Goal: Task Accomplishment & Management: Manage account settings

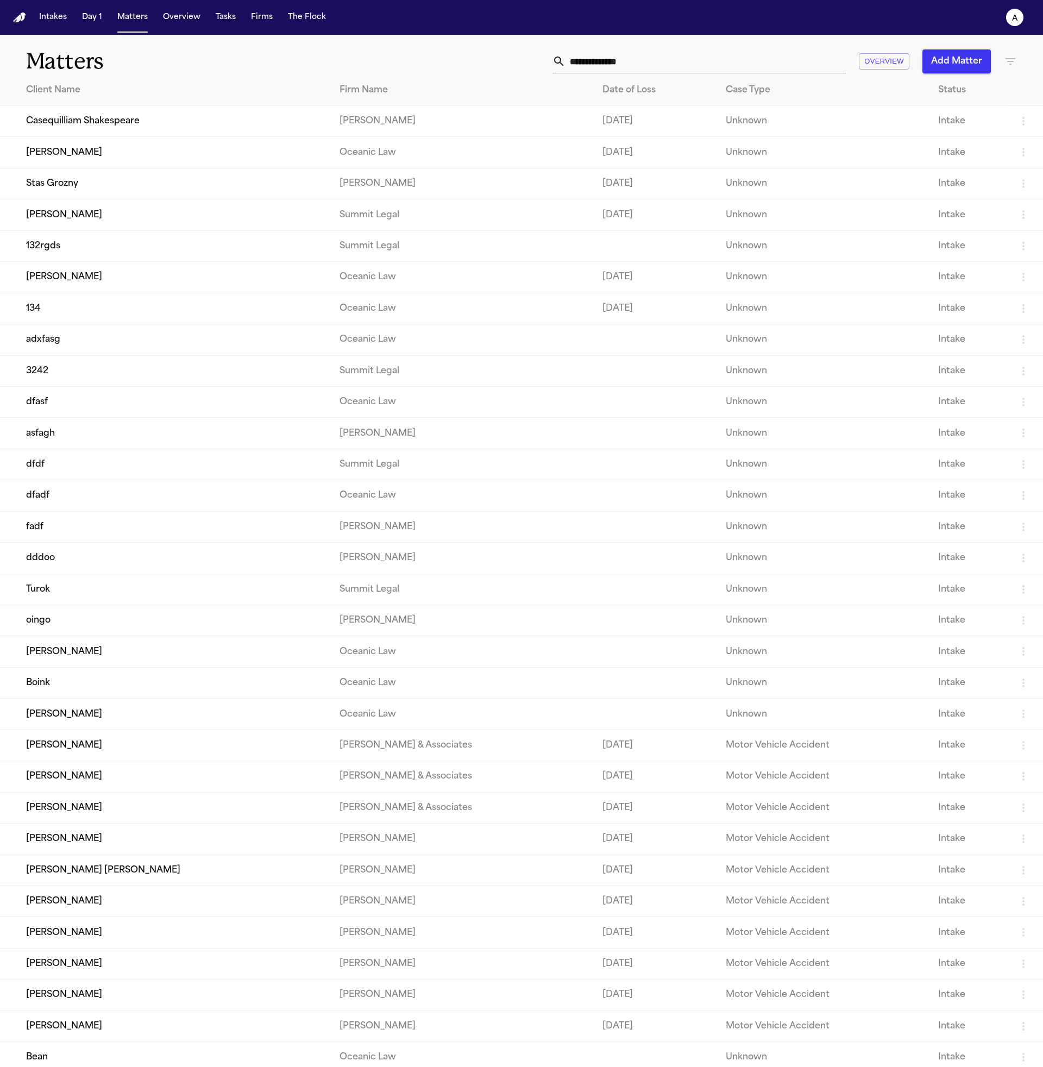
click at [155, 112] on td "Casequilliam Shakespeare" at bounding box center [165, 121] width 331 height 31
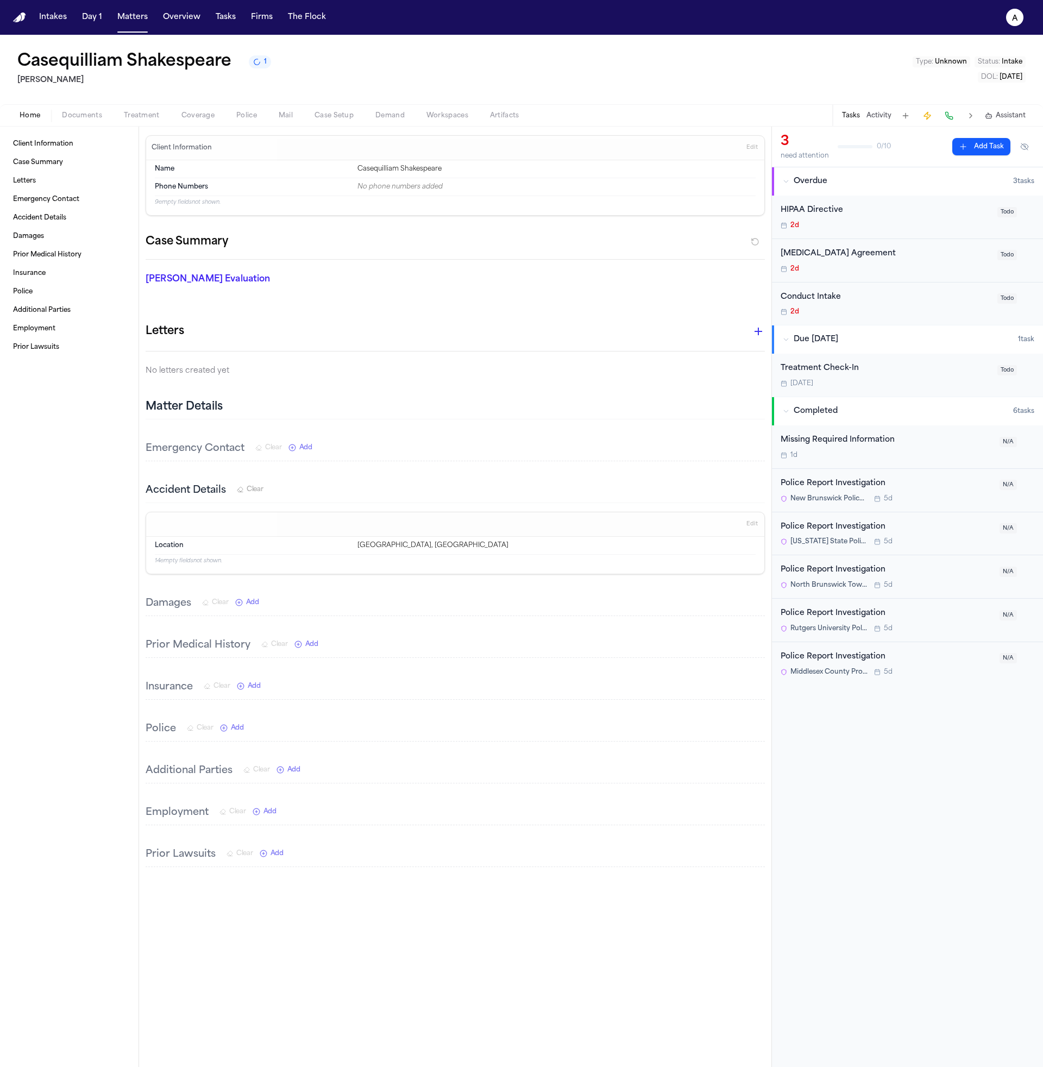
click at [848, 490] on div "Police Report Investigation" at bounding box center [887, 484] width 212 height 12
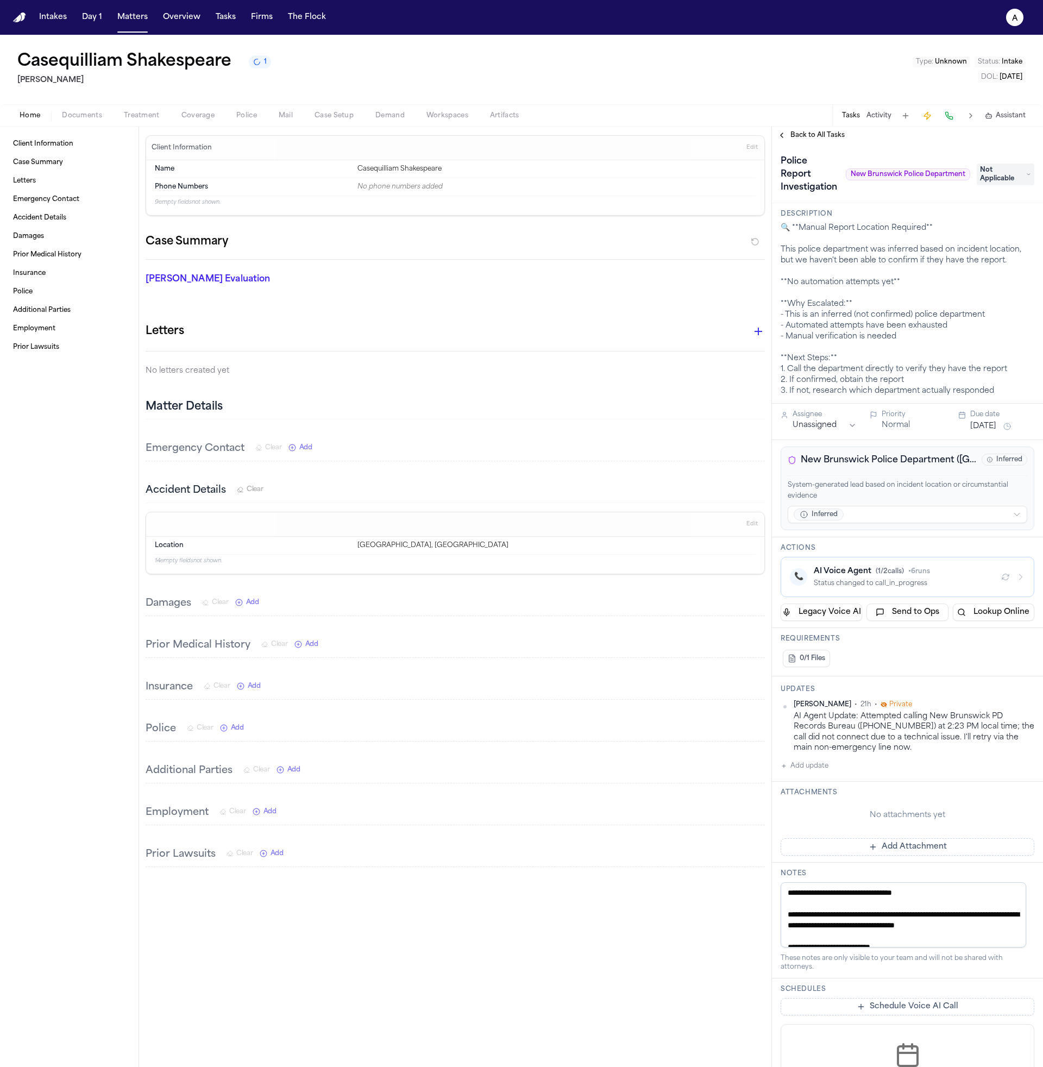
click at [852, 611] on button "Legacy Voice AI" at bounding box center [822, 612] width 82 height 17
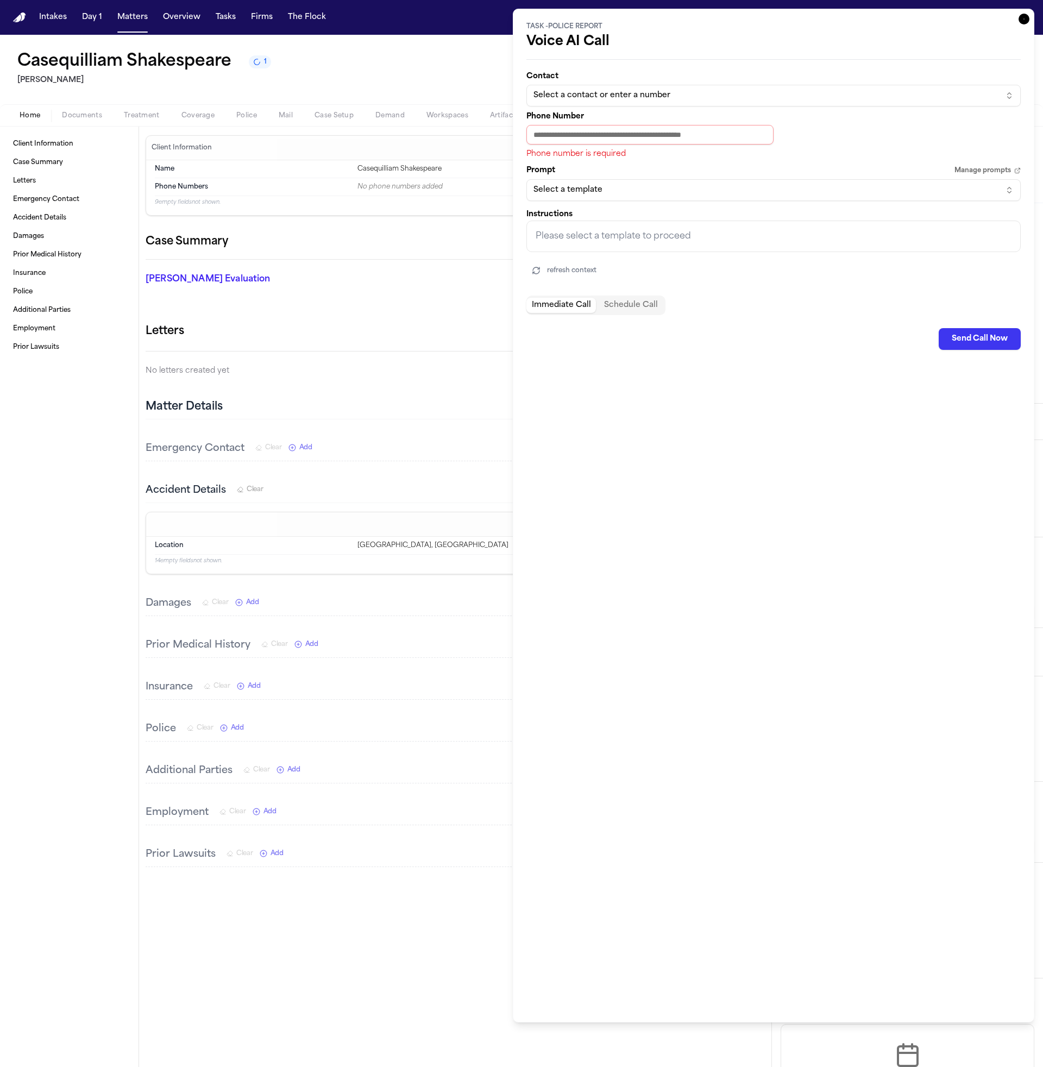
click at [675, 143] on input "Phone Number" at bounding box center [650, 135] width 247 height 20
click at [720, 91] on div "Select a contact or enter a number" at bounding box center [765, 95] width 463 height 11
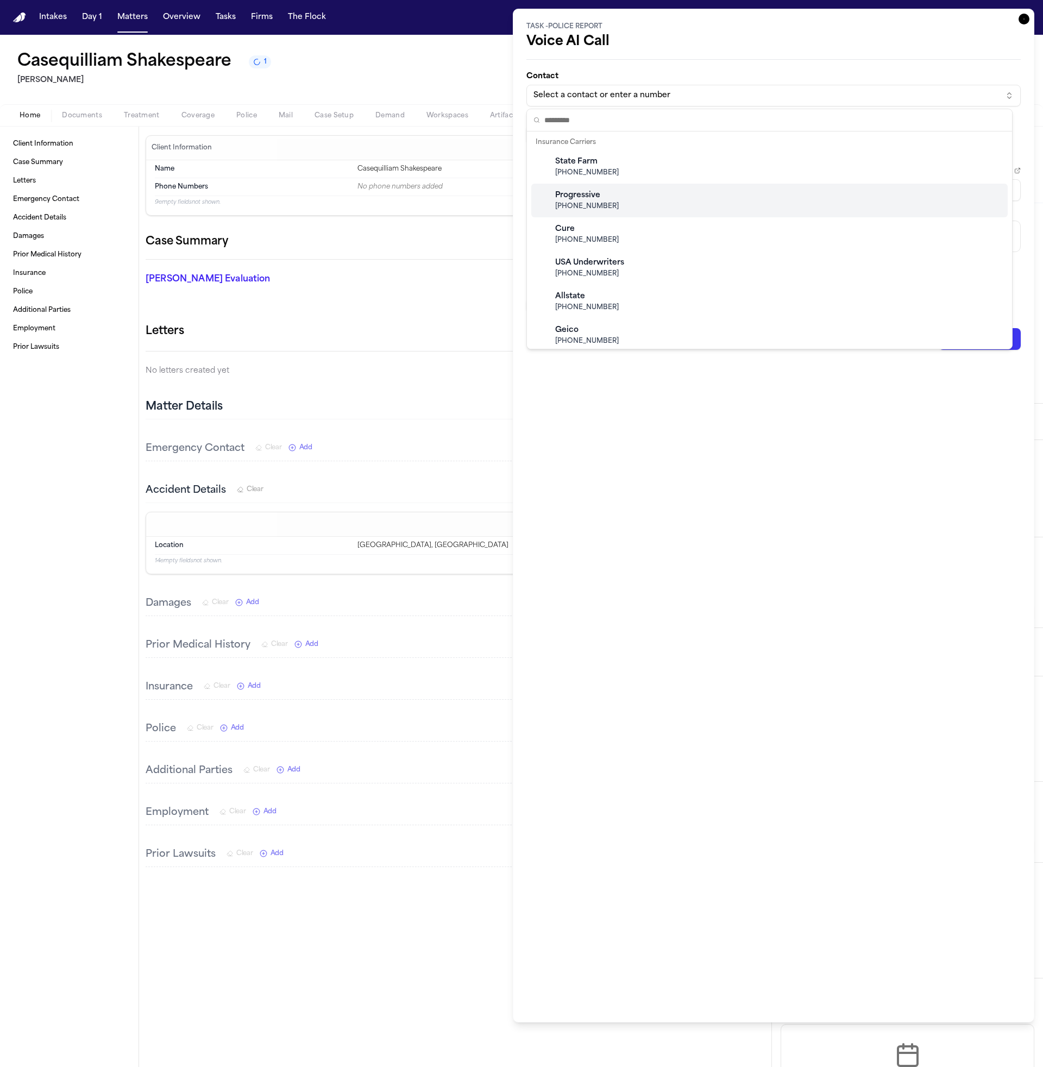
click at [754, 200] on div "Progressive (800) 776-4737" at bounding box center [769, 201] width 477 height 34
type input "**********"
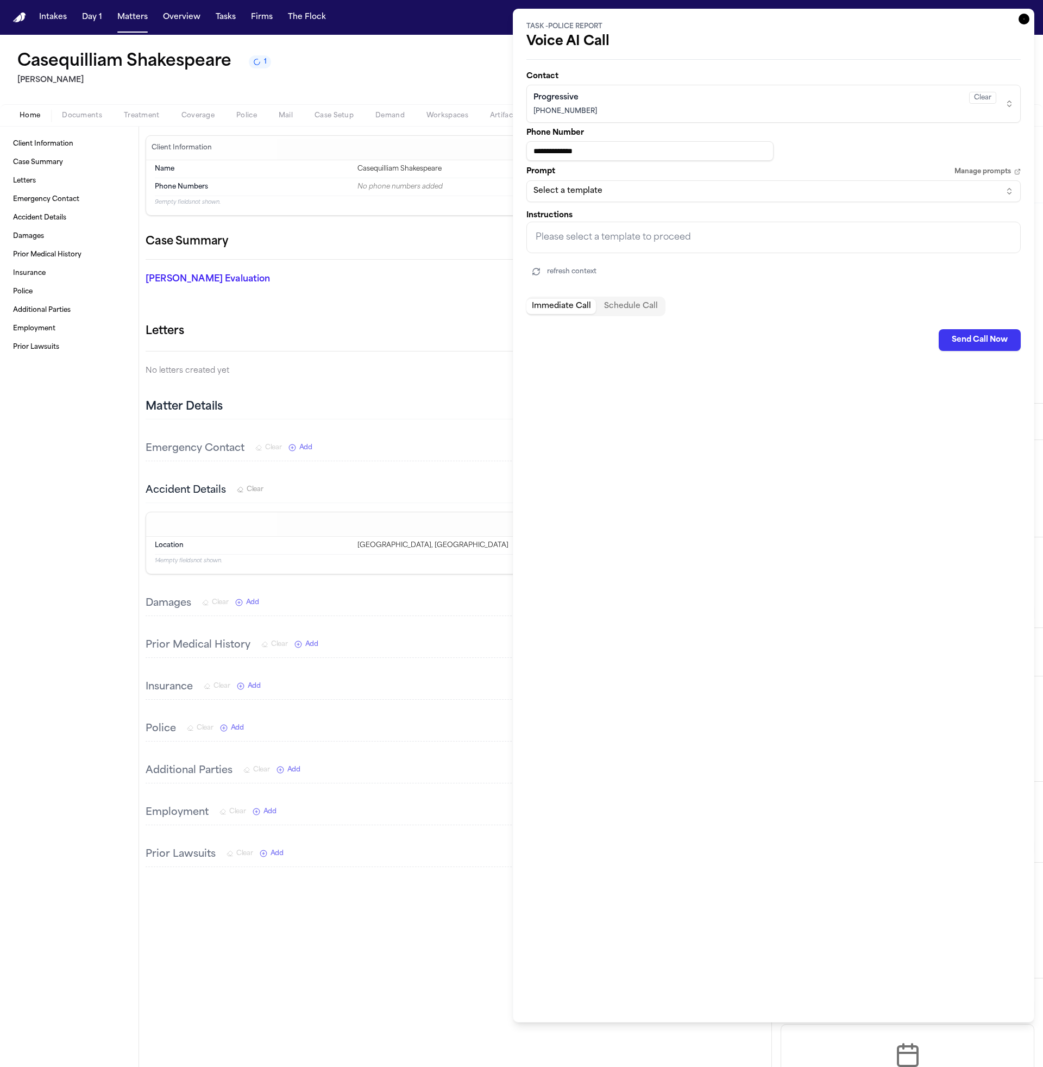
click at [1022, 18] on div "**********" at bounding box center [774, 516] width 522 height 1014
click at [1019, 21] on icon "button" at bounding box center [1024, 19] width 11 height 11
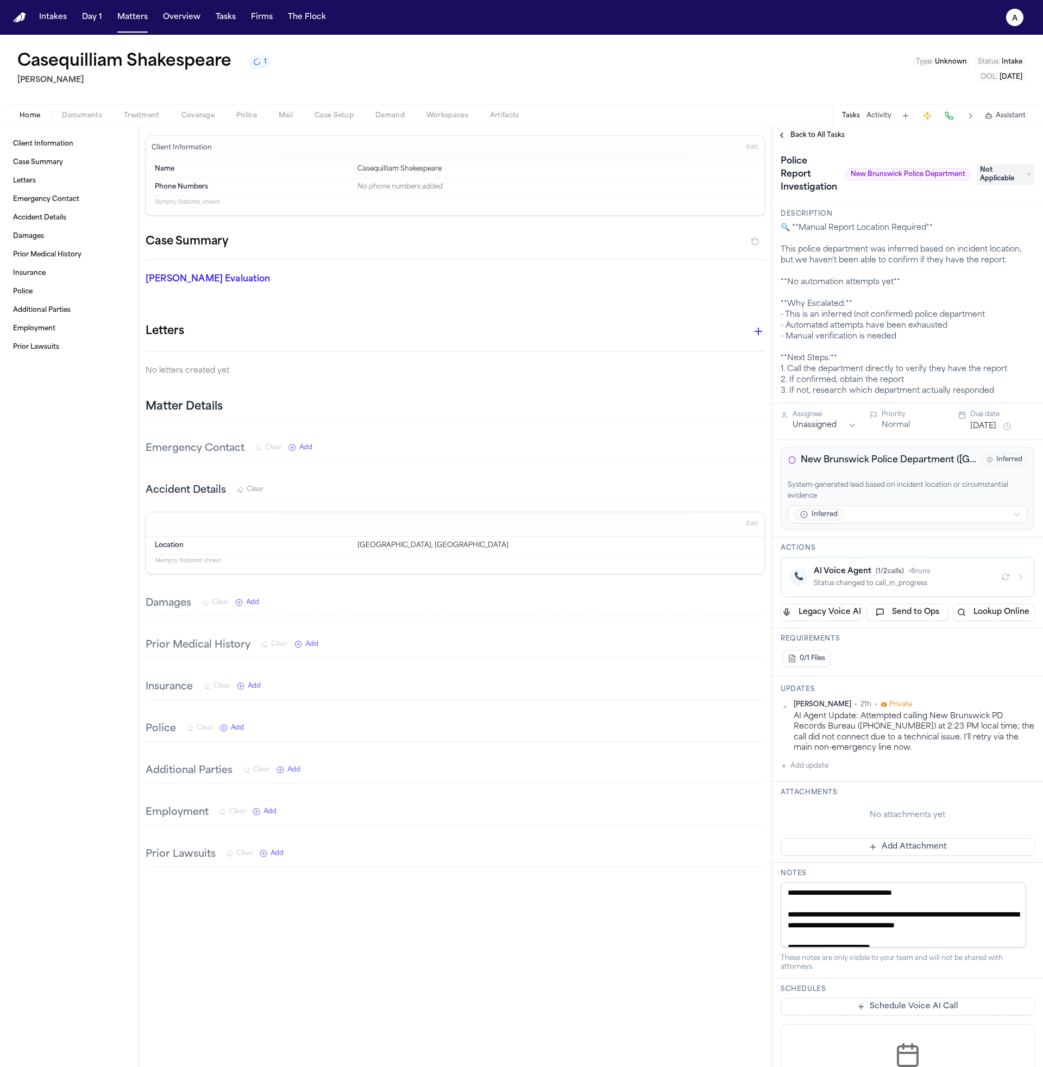
click at [903, 613] on button "Send to Ops" at bounding box center [908, 612] width 82 height 17
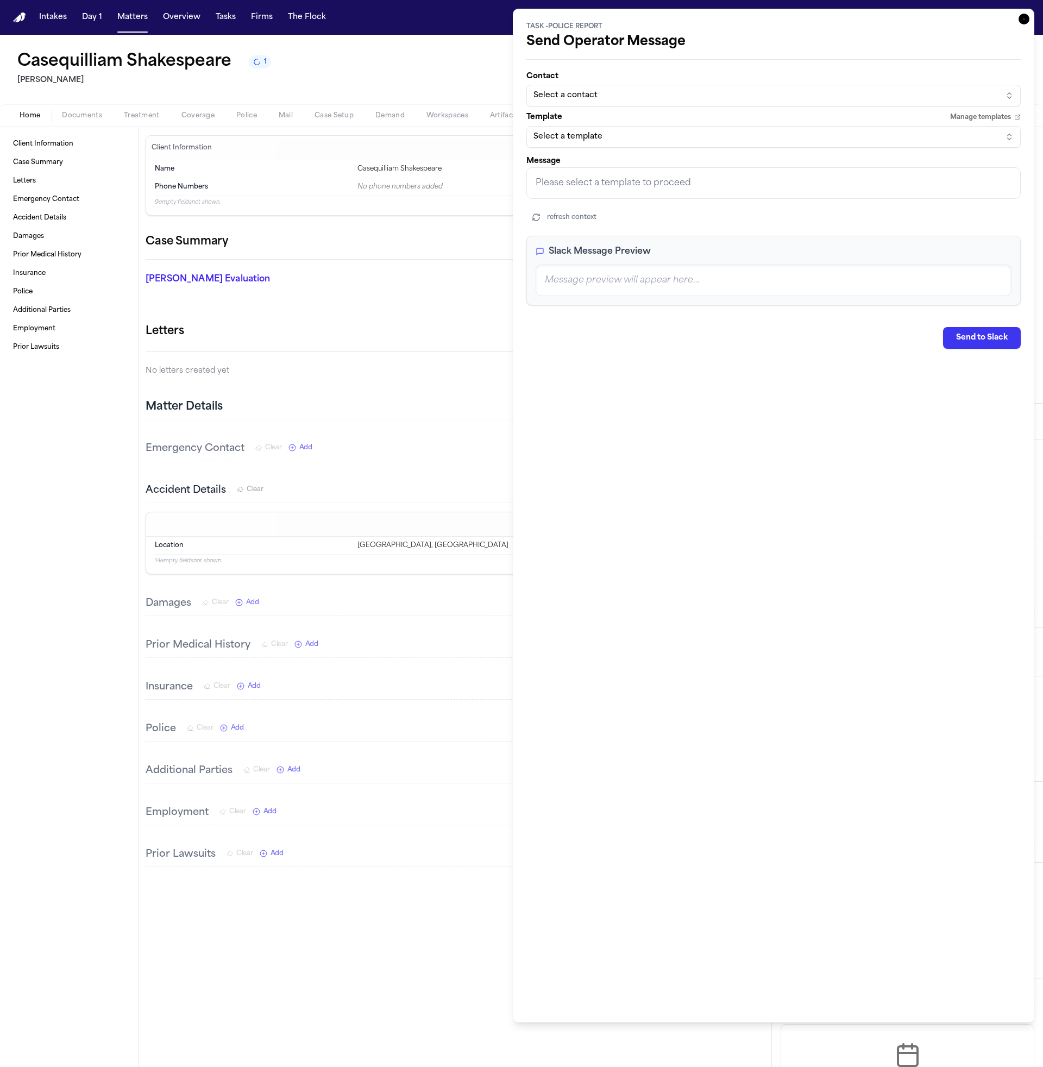
click at [642, 141] on div "Select a template" at bounding box center [765, 136] width 463 height 11
click at [654, 154] on input "text" at bounding box center [774, 162] width 461 height 22
click at [713, 70] on html "Intakes Day 1 Matters Overview Tasks Firms The Flock a Casequilliam Shakespeare…" at bounding box center [521, 533] width 1043 height 1067
click at [697, 97] on div "Select a contact" at bounding box center [765, 95] width 463 height 11
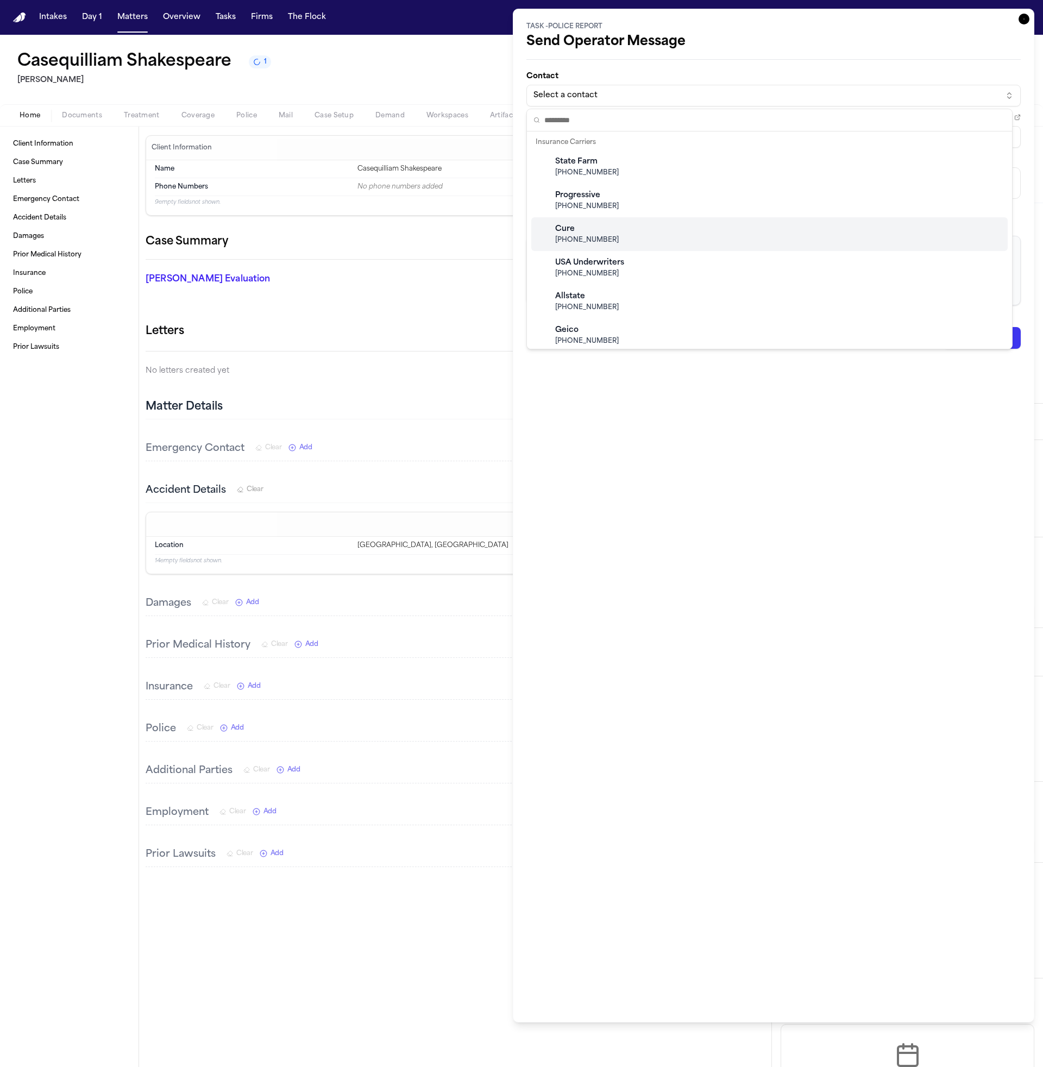
click at [620, 236] on div "Cure (800) 535-2873" at bounding box center [769, 234] width 477 height 34
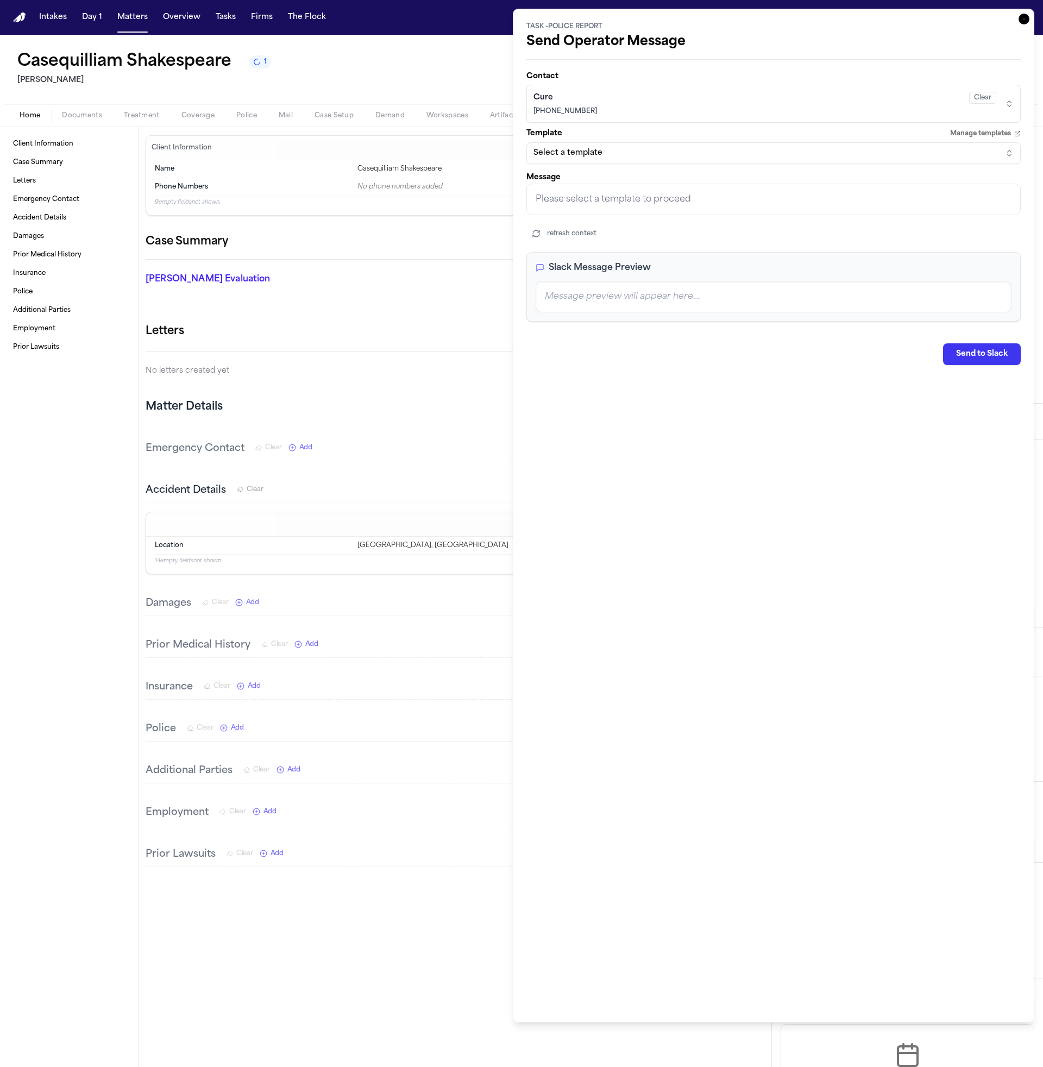
click at [1019, 22] on icon "button" at bounding box center [1024, 19] width 11 height 11
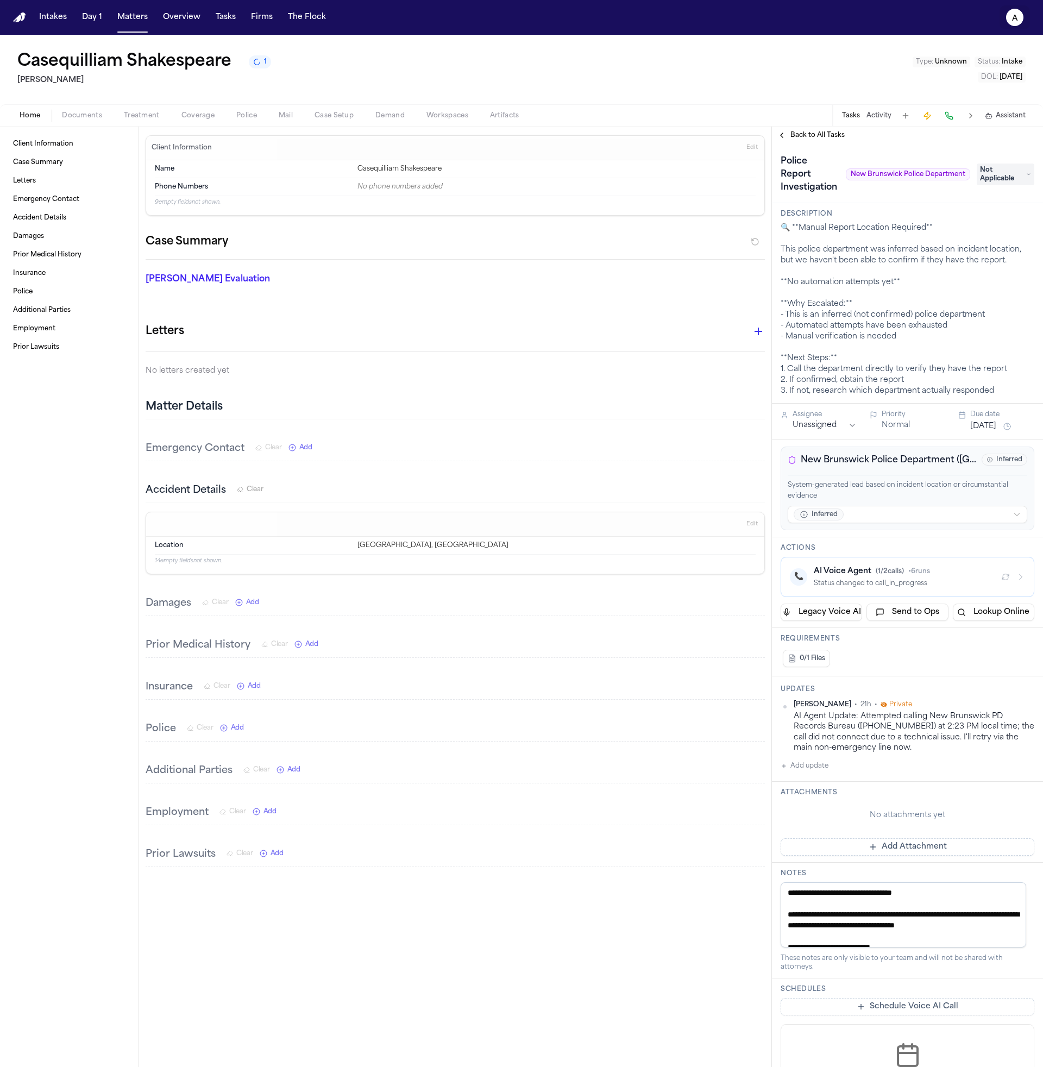
click at [1016, 23] on icon "a" at bounding box center [1014, 17] width 17 height 17
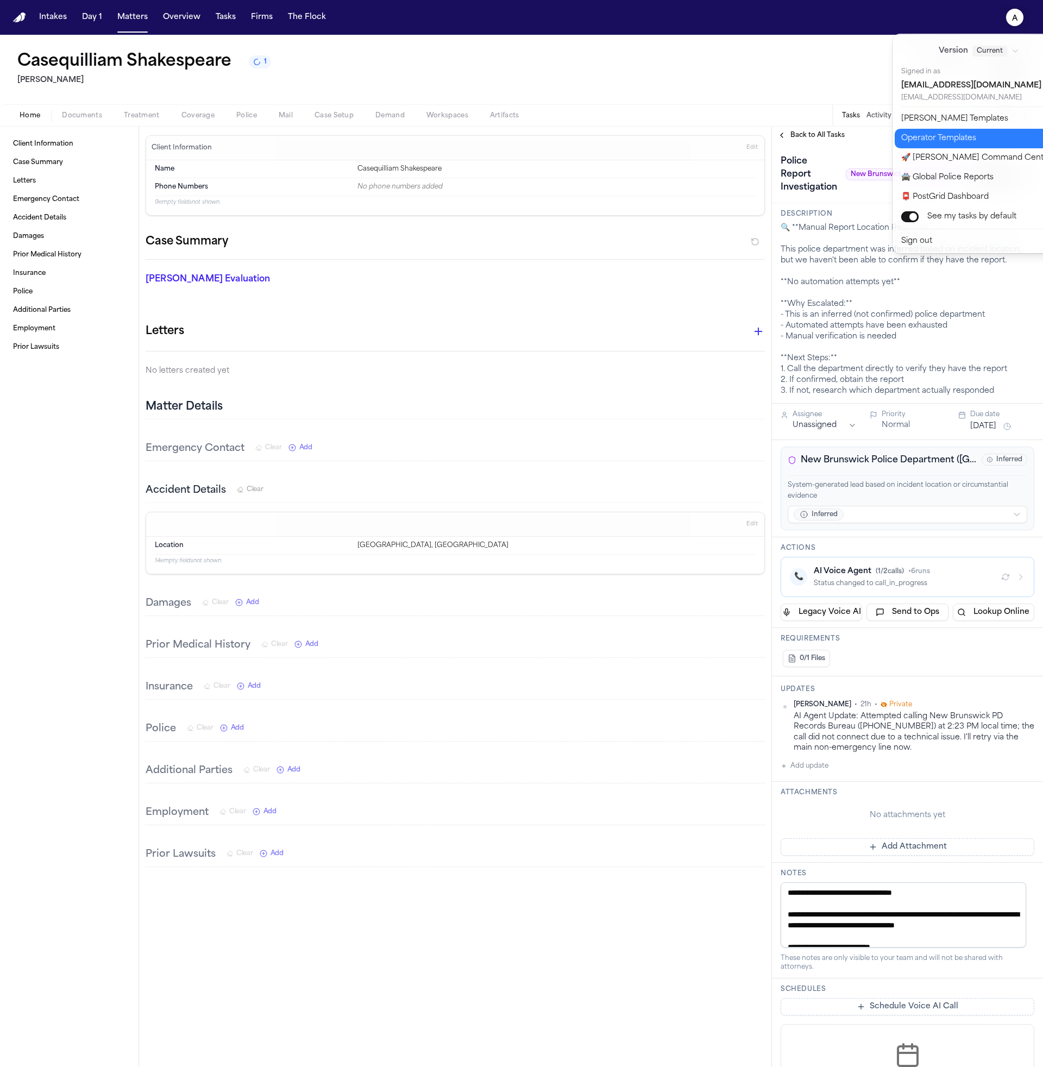
click at [978, 139] on button "Operator Templates" at bounding box center [985, 139] width 181 height 20
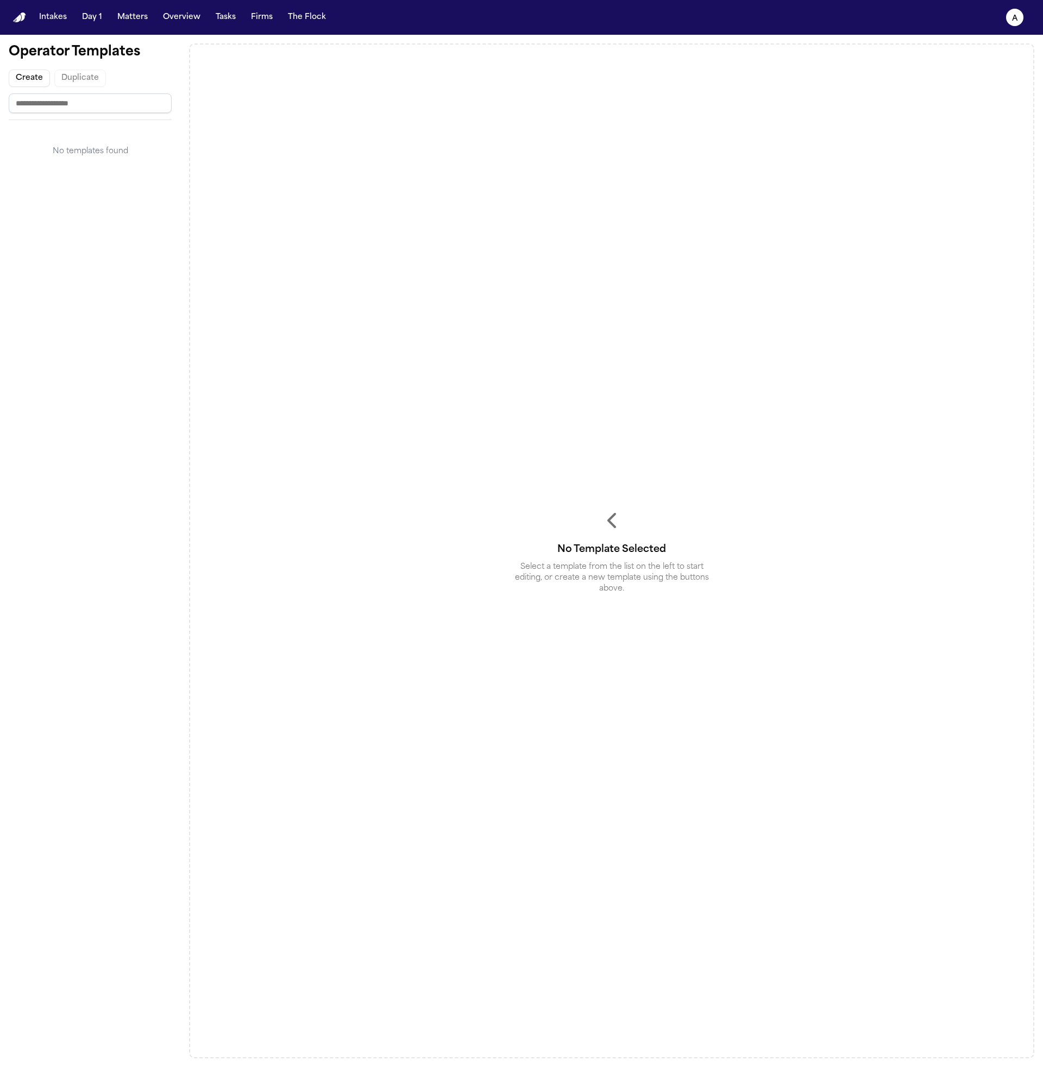
click at [29, 85] on button "Create" at bounding box center [29, 78] width 41 height 17
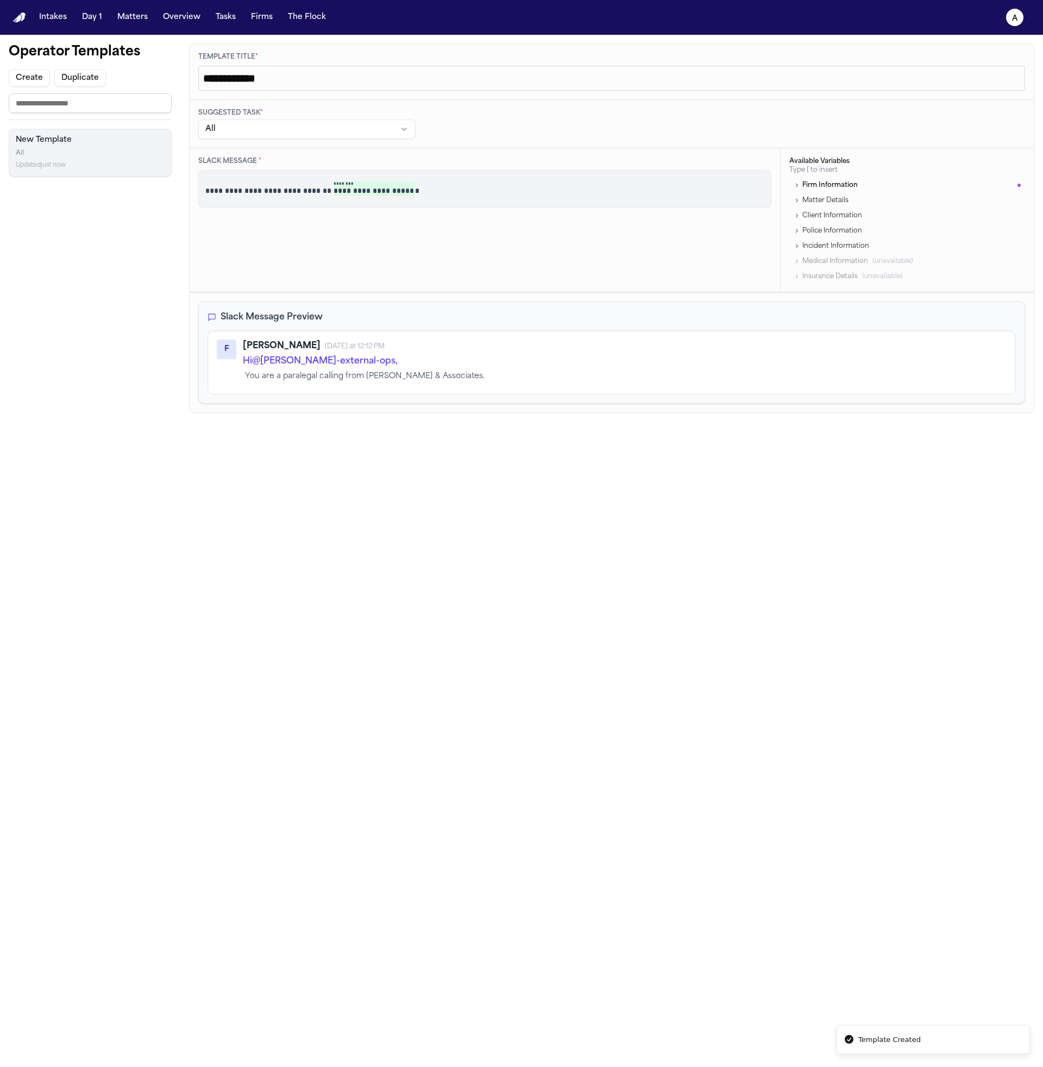
click at [302, 132] on button "All" at bounding box center [306, 130] width 217 height 20
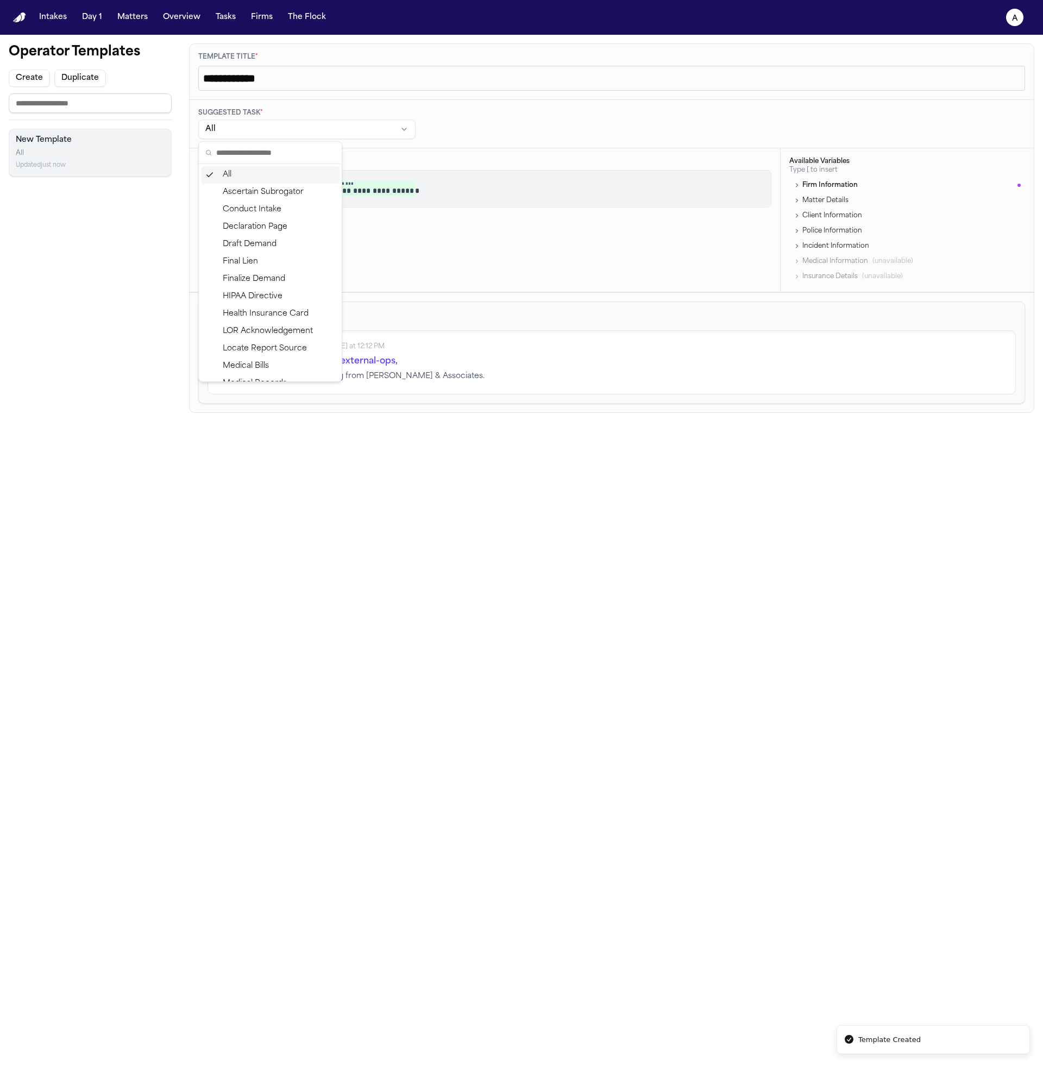
click at [441, 126] on html "**********" at bounding box center [521, 533] width 1043 height 1067
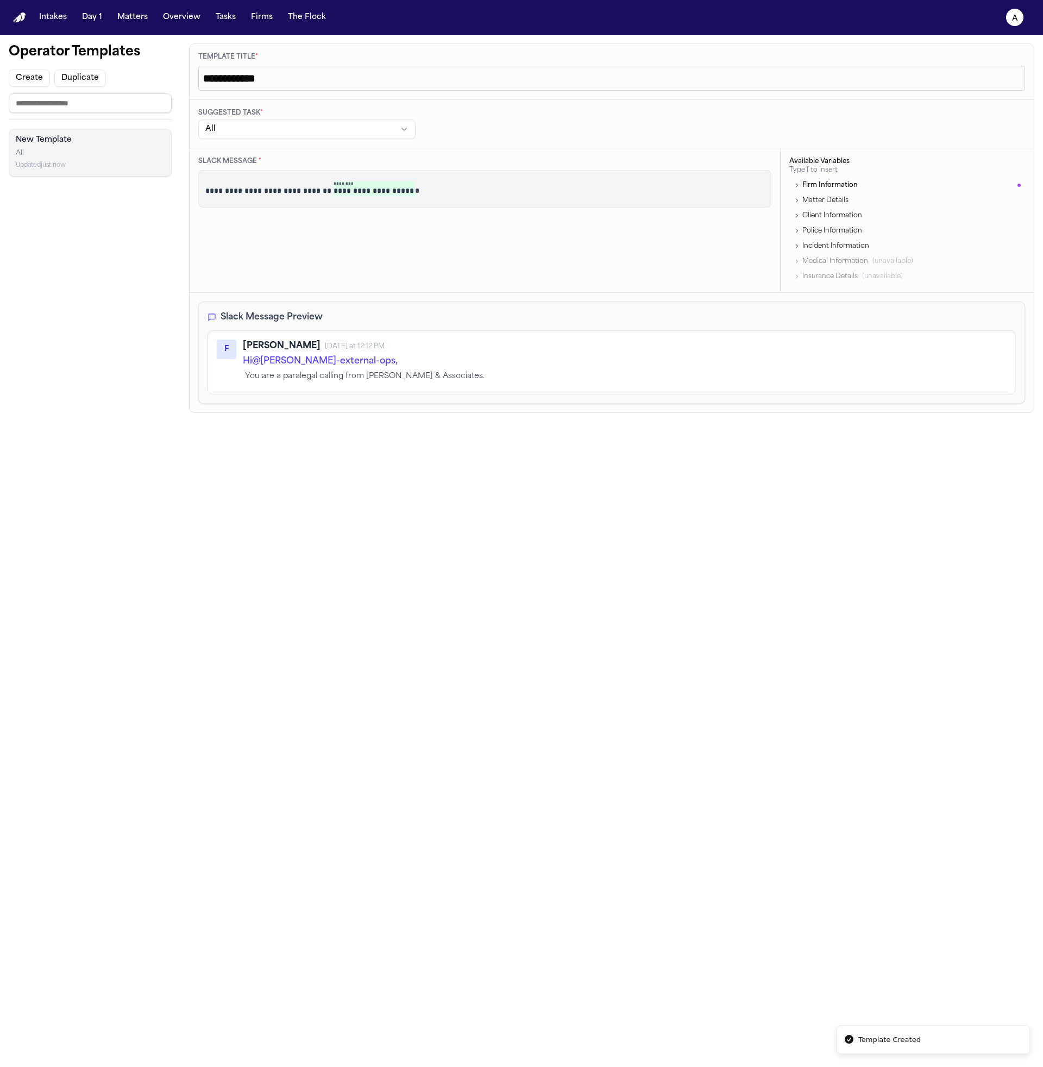
click at [462, 193] on p "**********" at bounding box center [484, 188] width 559 height 15
click at [859, 249] on span "Incident Information" at bounding box center [832, 246] width 76 height 9
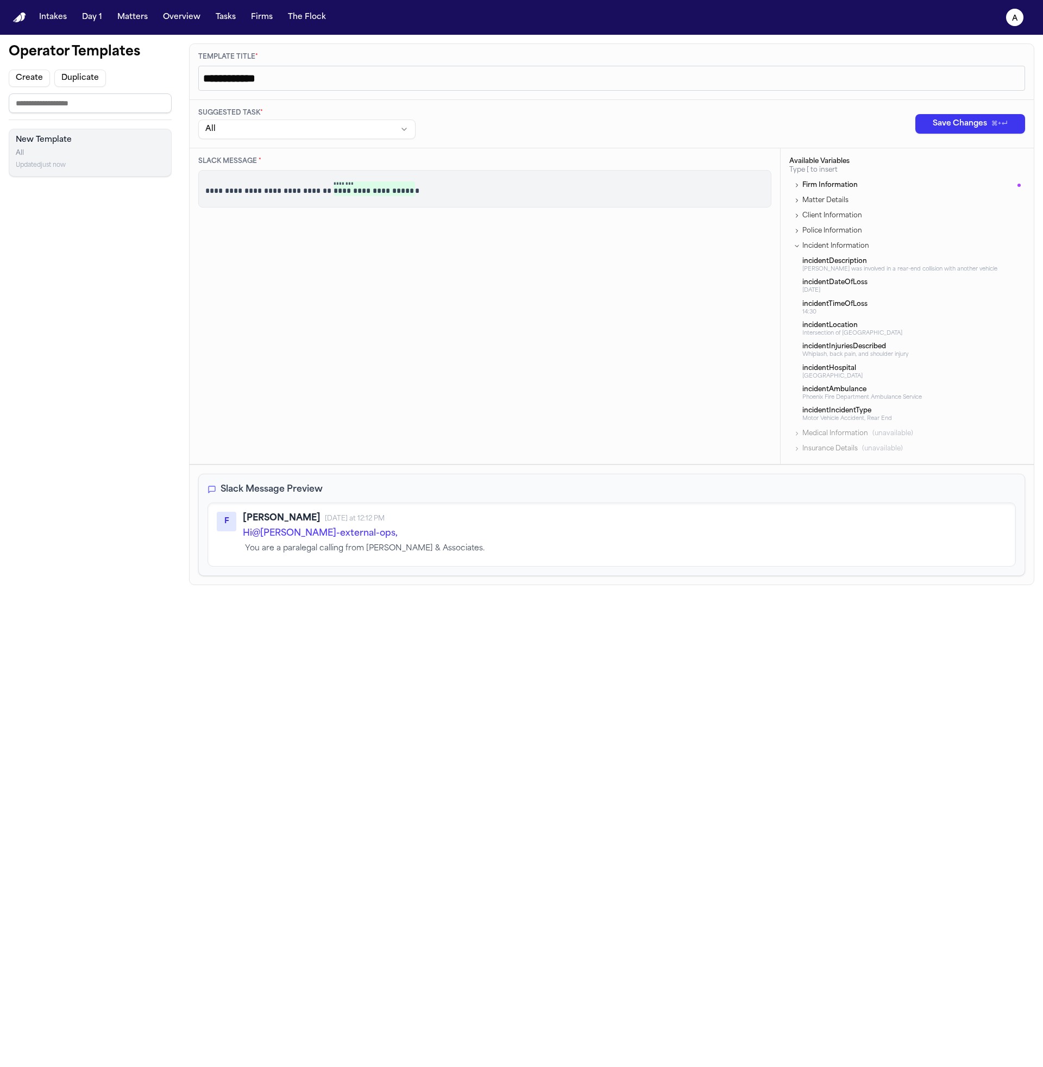
click at [566, 171] on div "**********" at bounding box center [484, 188] width 573 height 37
click at [569, 196] on p "**********" at bounding box center [484, 188] width 559 height 15
click at [291, 131] on button "All" at bounding box center [306, 130] width 217 height 20
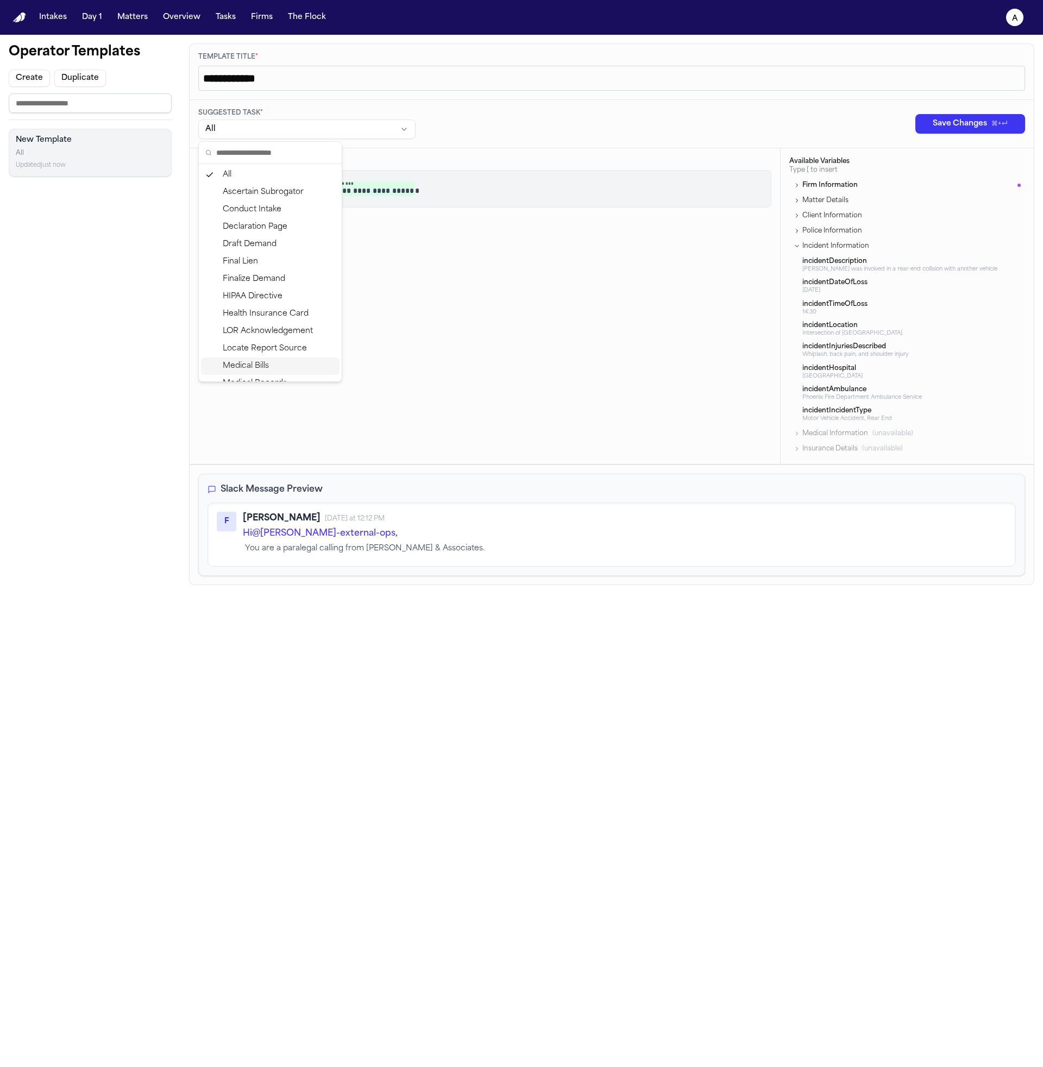
scroll to position [102, 0]
click at [283, 259] on div "Medical Bills" at bounding box center [270, 264] width 139 height 17
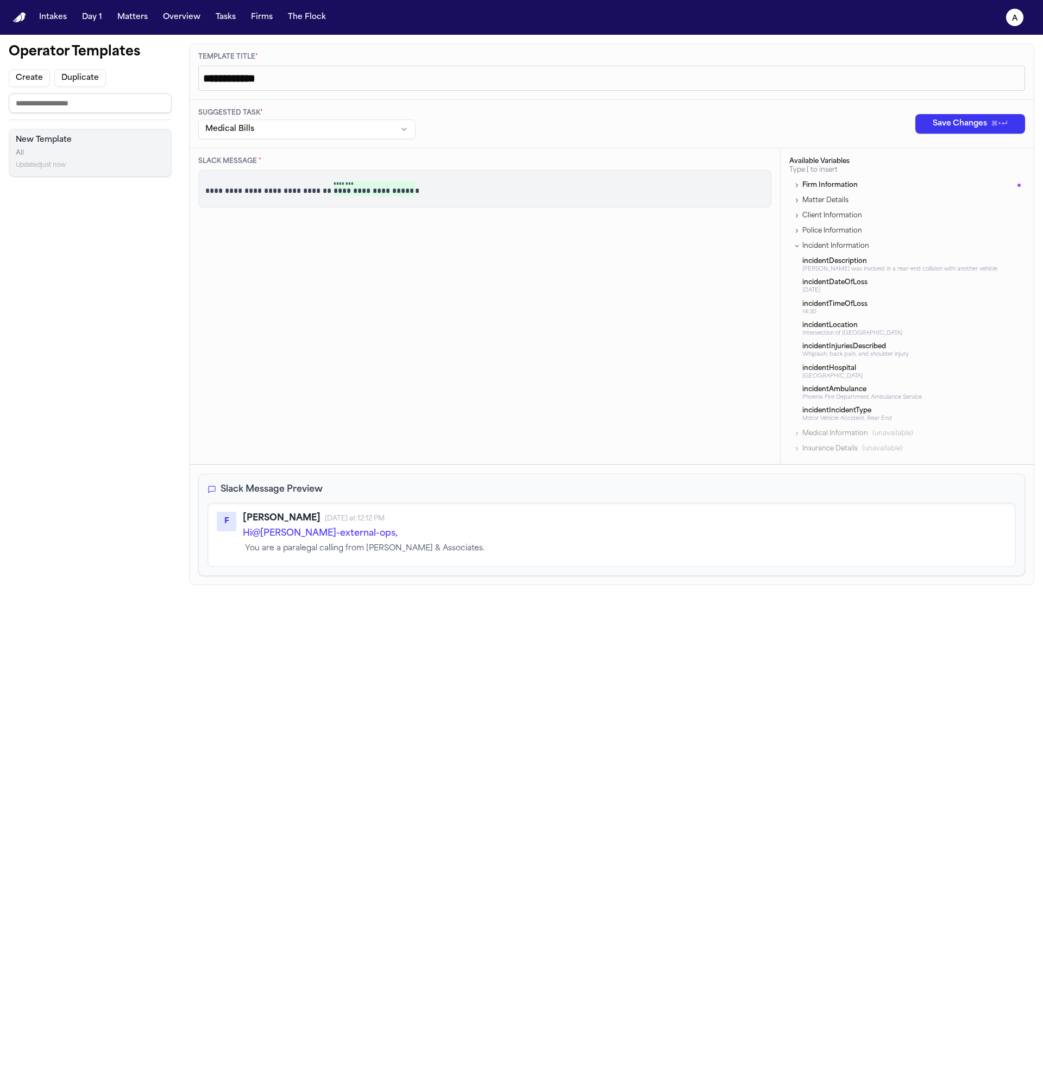
click at [540, 194] on p "**********" at bounding box center [484, 188] width 559 height 15
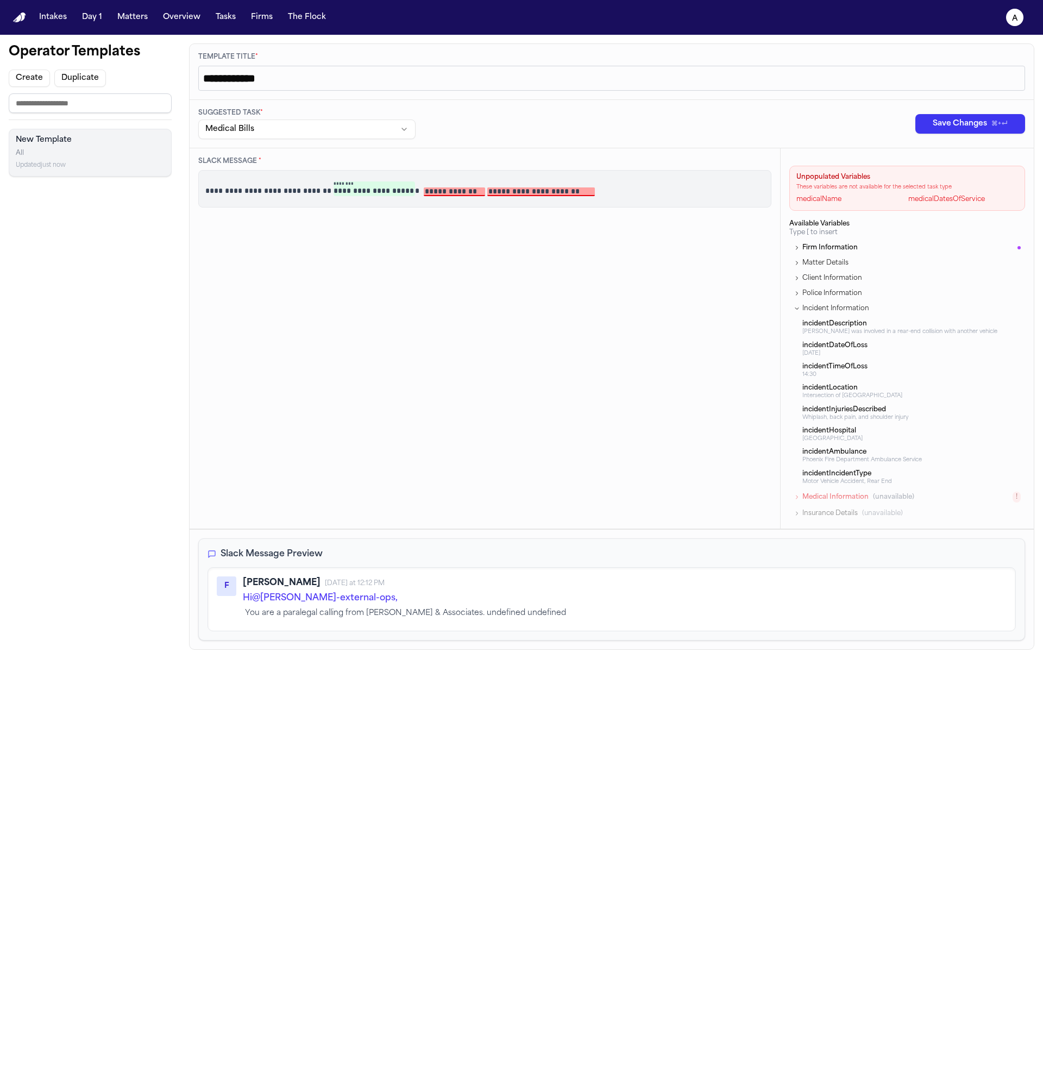
click at [314, 129] on button "Medical Bills" at bounding box center [306, 130] width 217 height 20
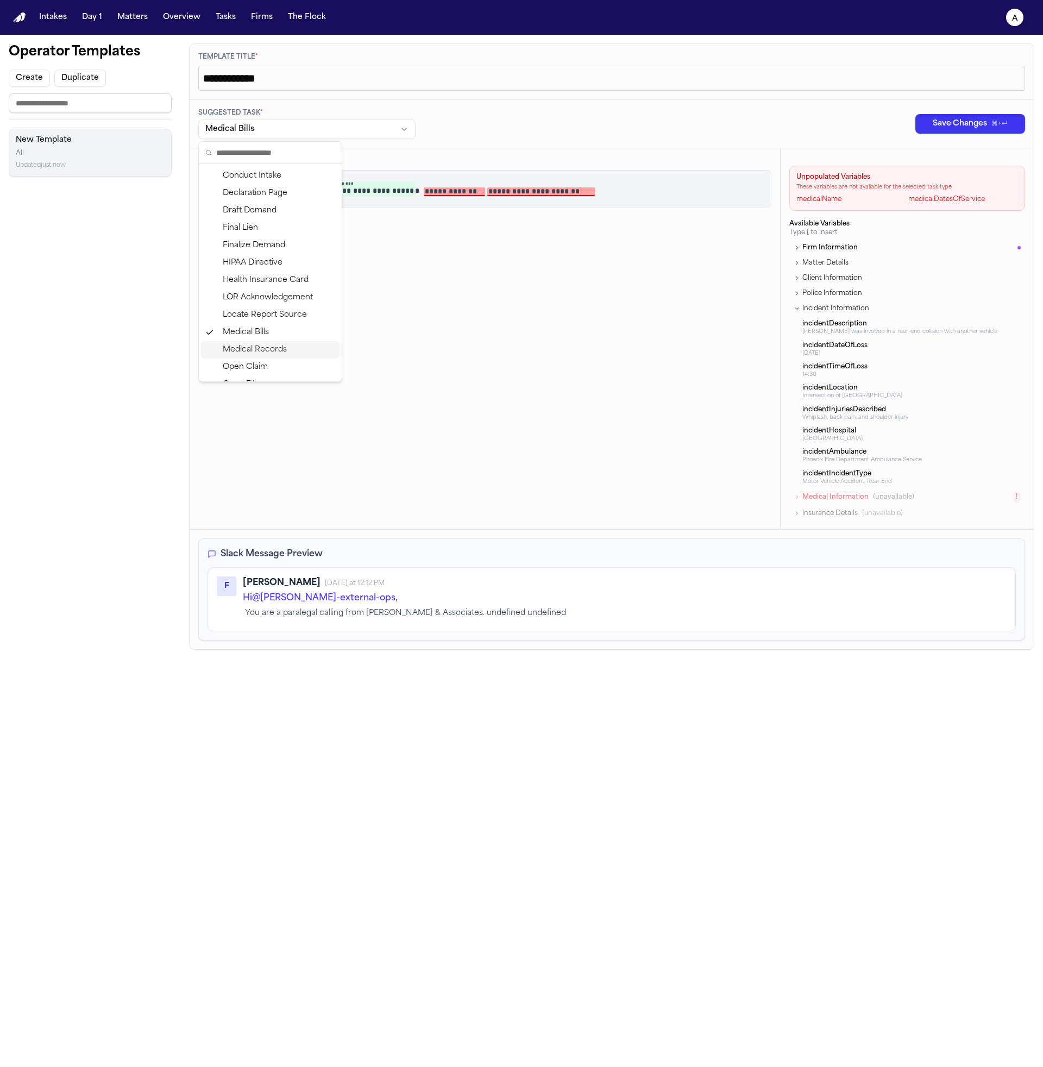
scroll to position [153, 0]
click at [297, 230] on div "Medical Records" at bounding box center [270, 230] width 139 height 17
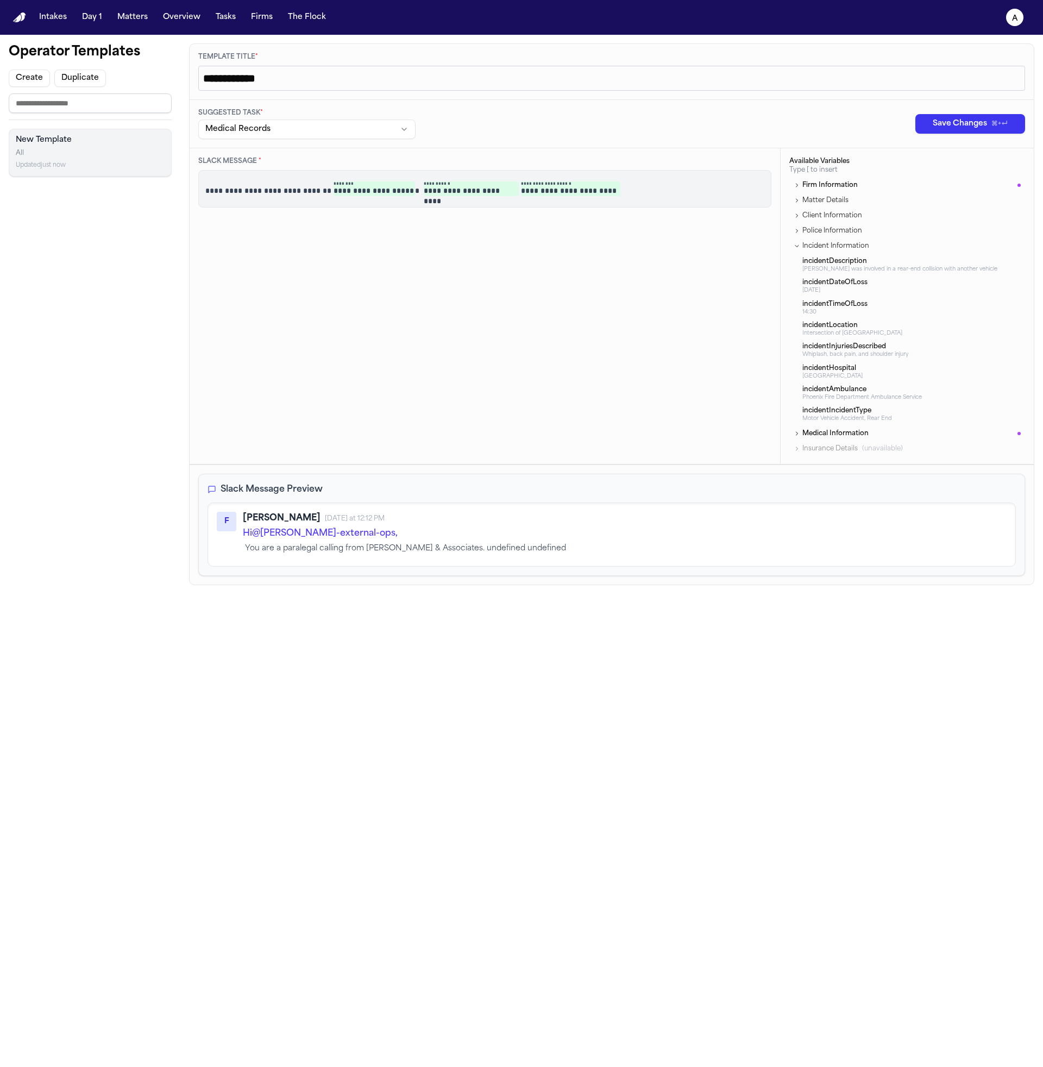
click at [361, 124] on button "Medical Records" at bounding box center [306, 130] width 217 height 20
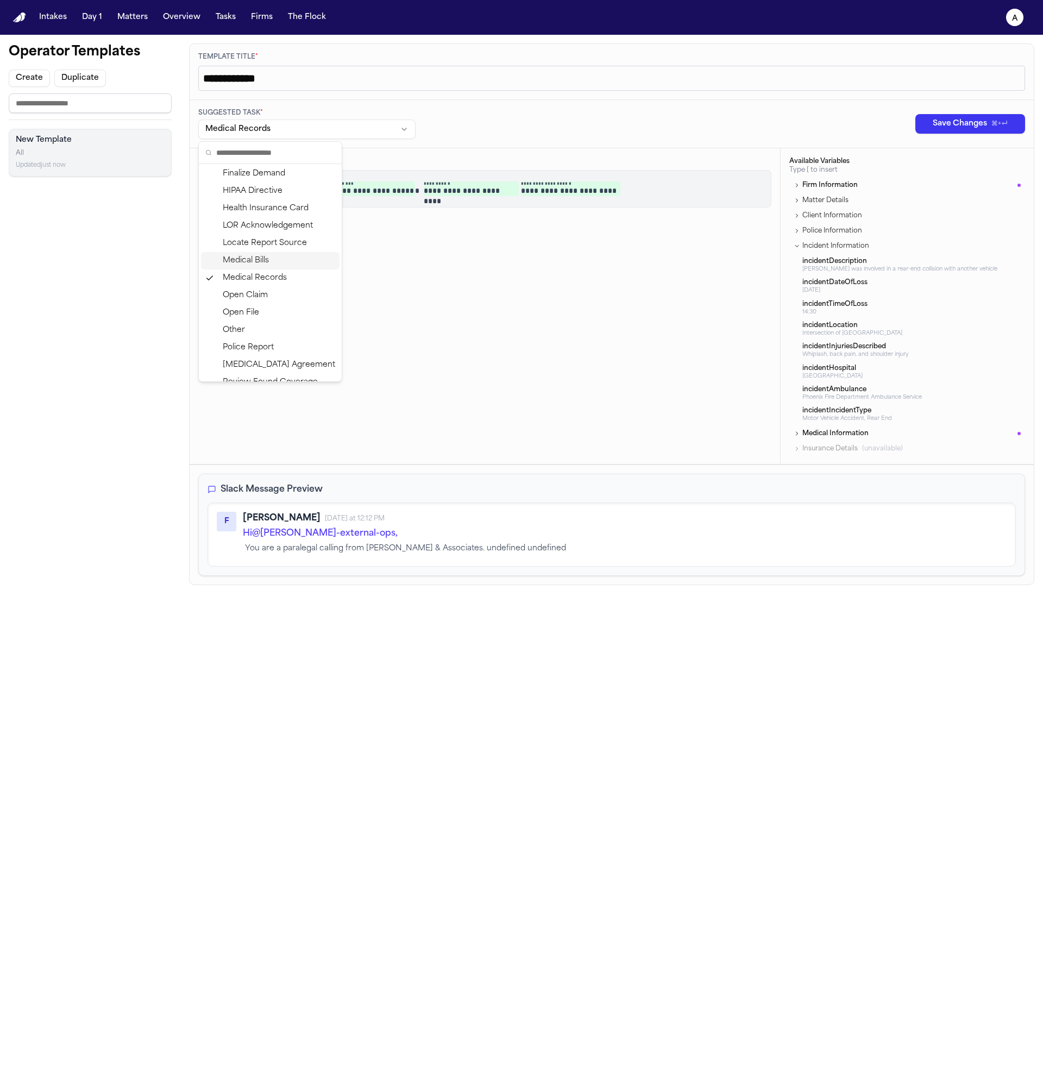
scroll to position [124, 0]
click at [690, 196] on html "**********" at bounding box center [521, 533] width 1043 height 1067
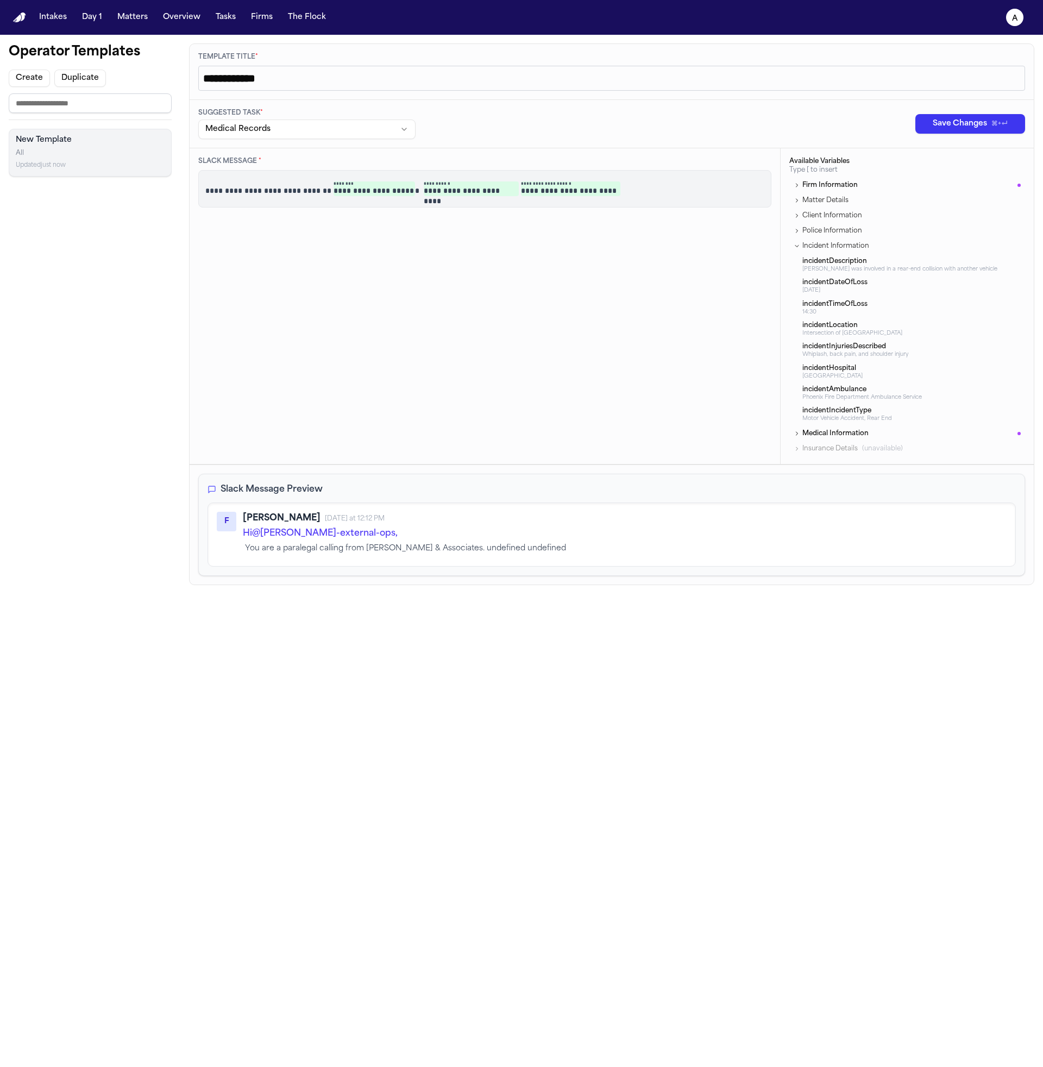
click at [735, 191] on p "**********" at bounding box center [484, 188] width 559 height 15
click at [980, 126] on span "Save Changes" at bounding box center [960, 123] width 54 height 11
click at [117, 16] on button "Matters" at bounding box center [132, 18] width 39 height 20
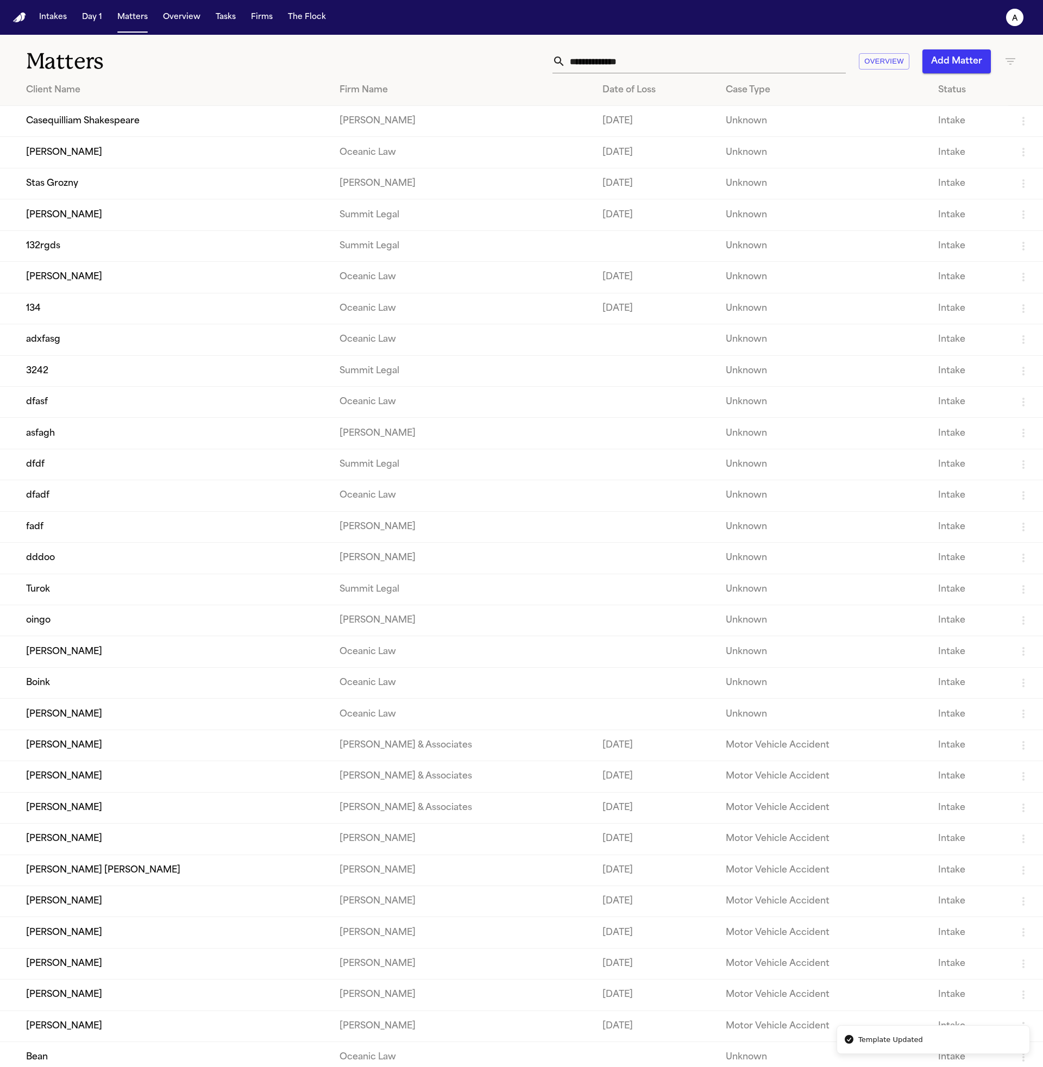
click at [146, 126] on td "Casequilliam Shakespeare" at bounding box center [165, 121] width 331 height 31
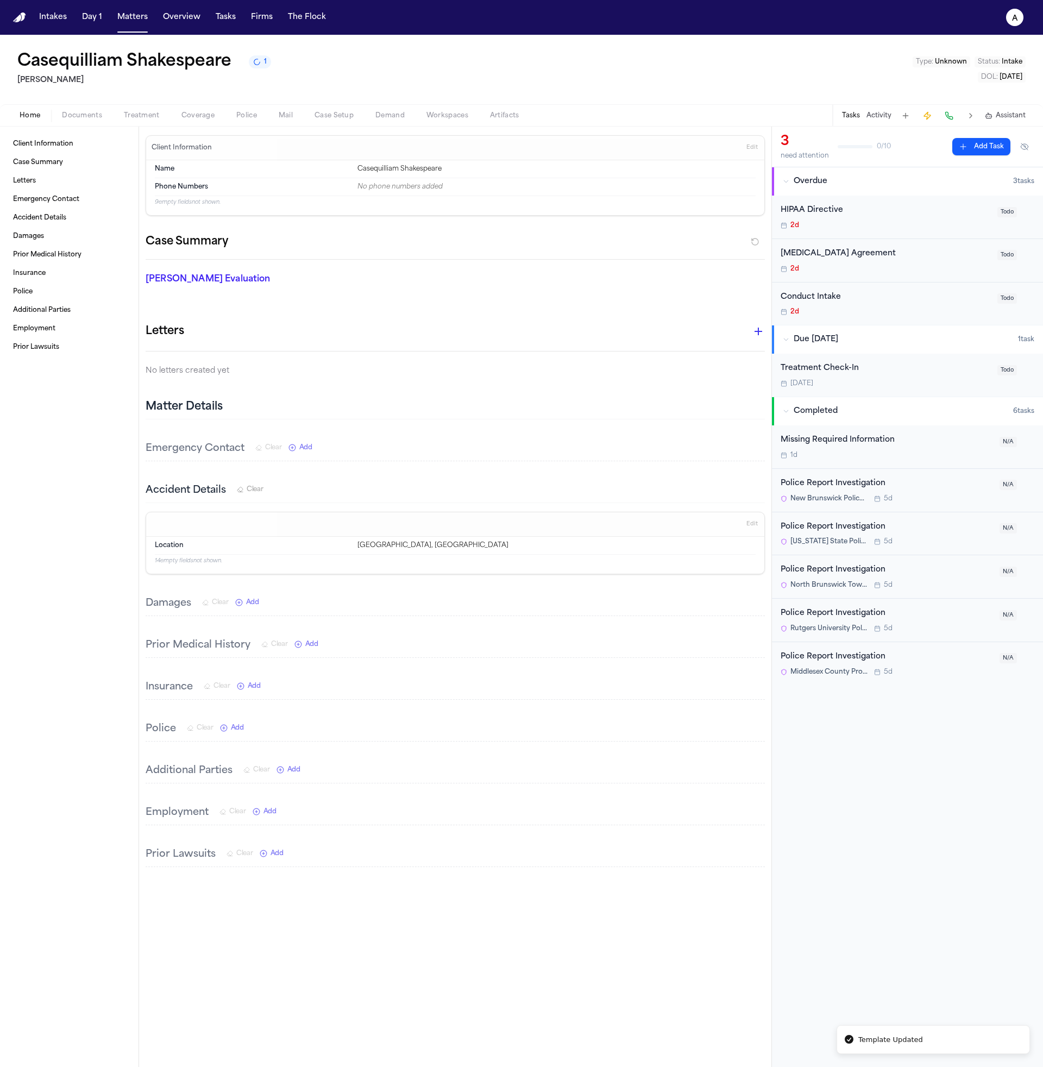
click at [153, 123] on div "Home Documents Treatment Coverage Police Mail Case Setup Demand Workspaces Arti…" at bounding box center [521, 115] width 1043 height 22
click at [151, 120] on span "Treatment" at bounding box center [142, 115] width 36 height 9
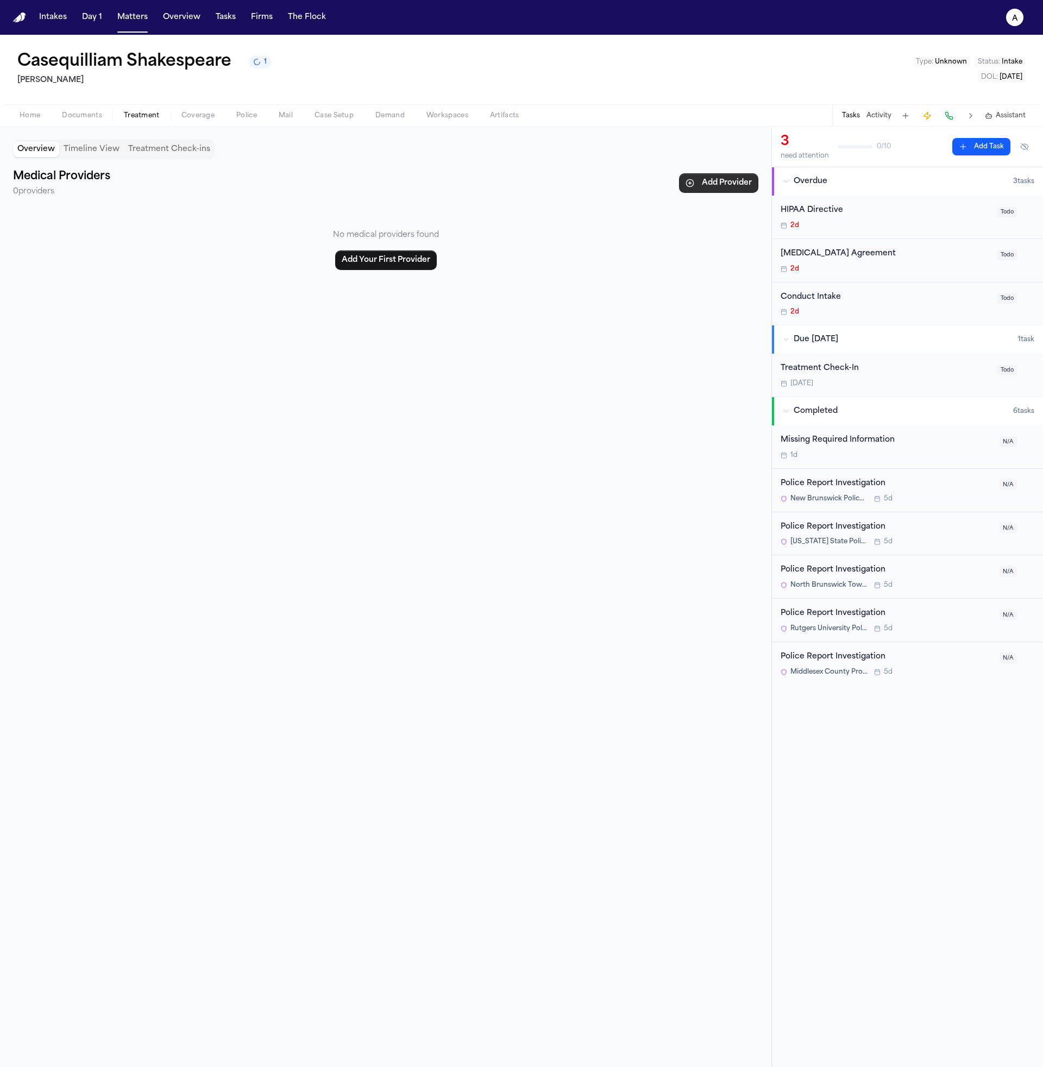
click at [753, 180] on button "Add Provider" at bounding box center [718, 183] width 79 height 20
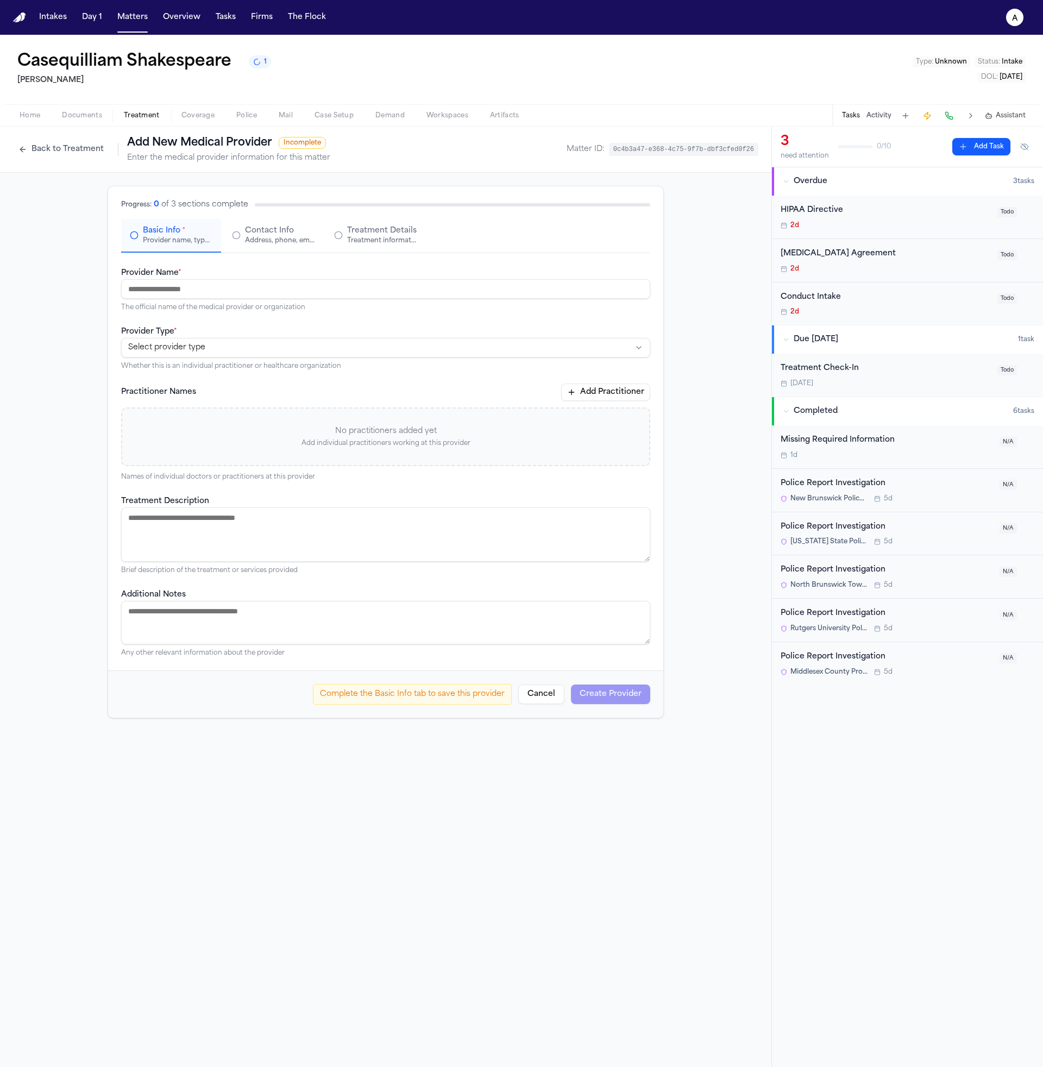
click at [434, 291] on input "Provider Name *" at bounding box center [385, 289] width 529 height 20
type input "*******"
click at [394, 358] on div "**********" at bounding box center [385, 348] width 529 height 46
click at [371, 344] on html "**********" at bounding box center [521, 533] width 1043 height 1067
select select "**********"
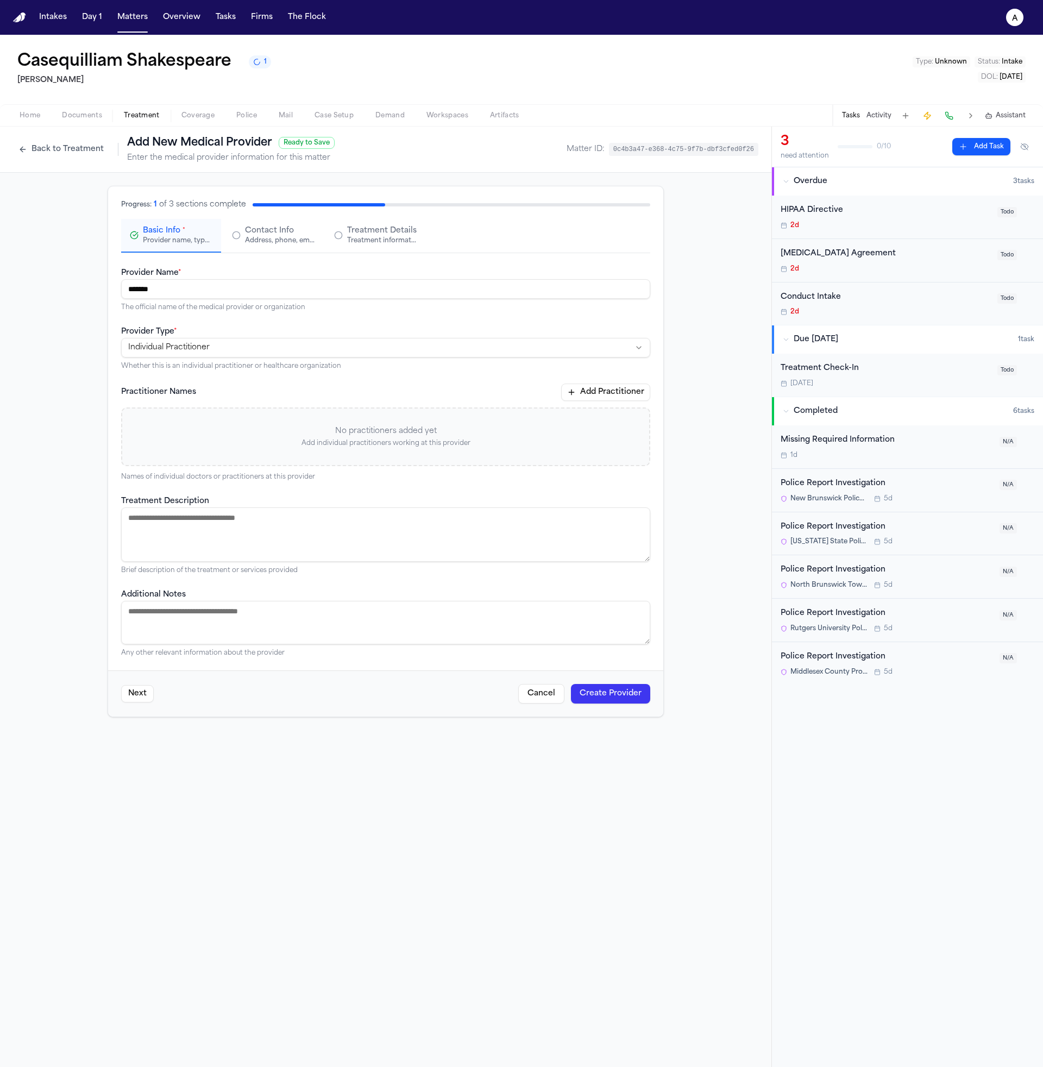
click at [304, 558] on textarea "Treatment Description" at bounding box center [385, 535] width 529 height 54
click at [277, 231] on span "Contact Info" at bounding box center [269, 231] width 49 height 11
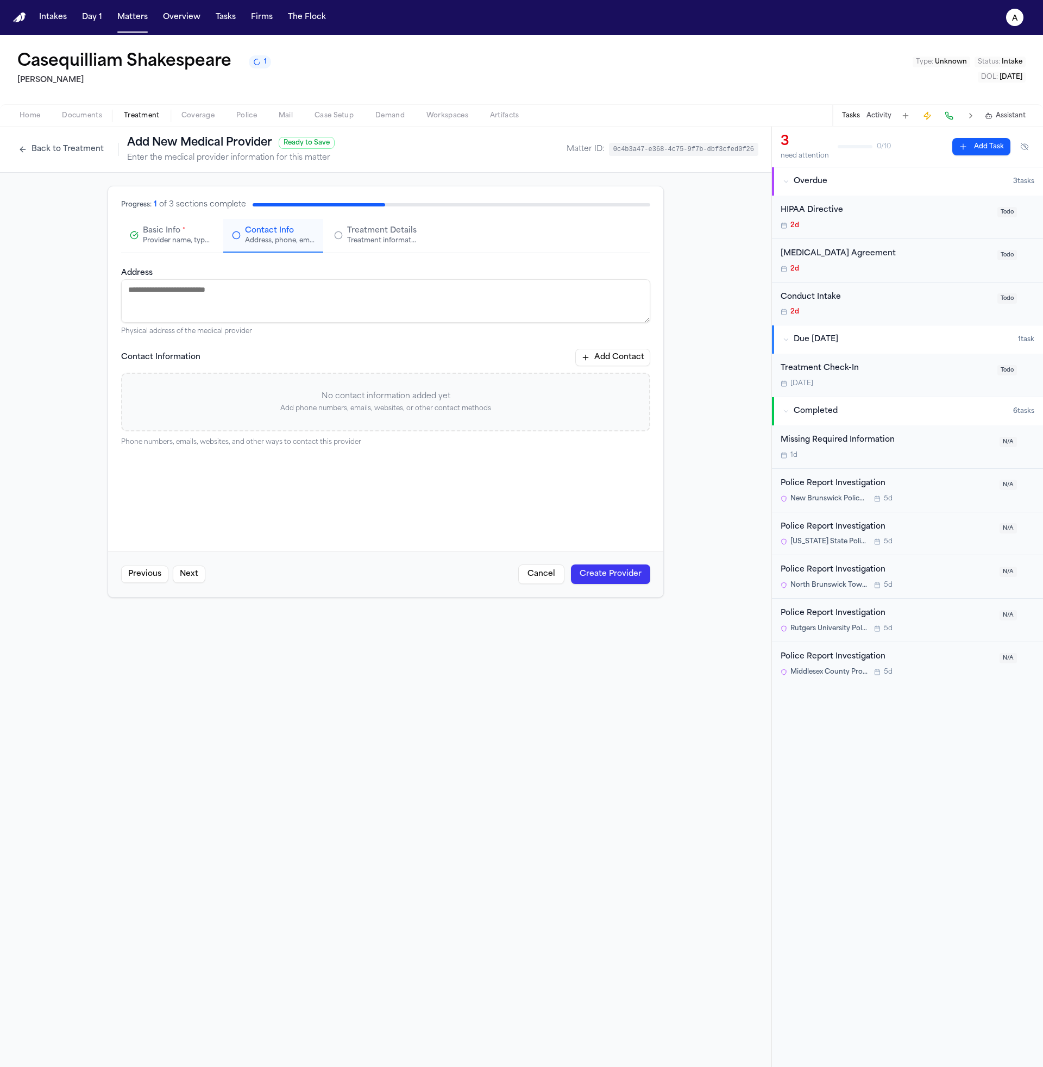
click at [264, 311] on textarea "Address" at bounding box center [385, 300] width 529 height 43
type textarea "*******"
click at [609, 359] on button "Add Contact" at bounding box center [612, 357] width 75 height 17
click at [400, 404] on input at bounding box center [386, 405] width 166 height 20
type input "**********"
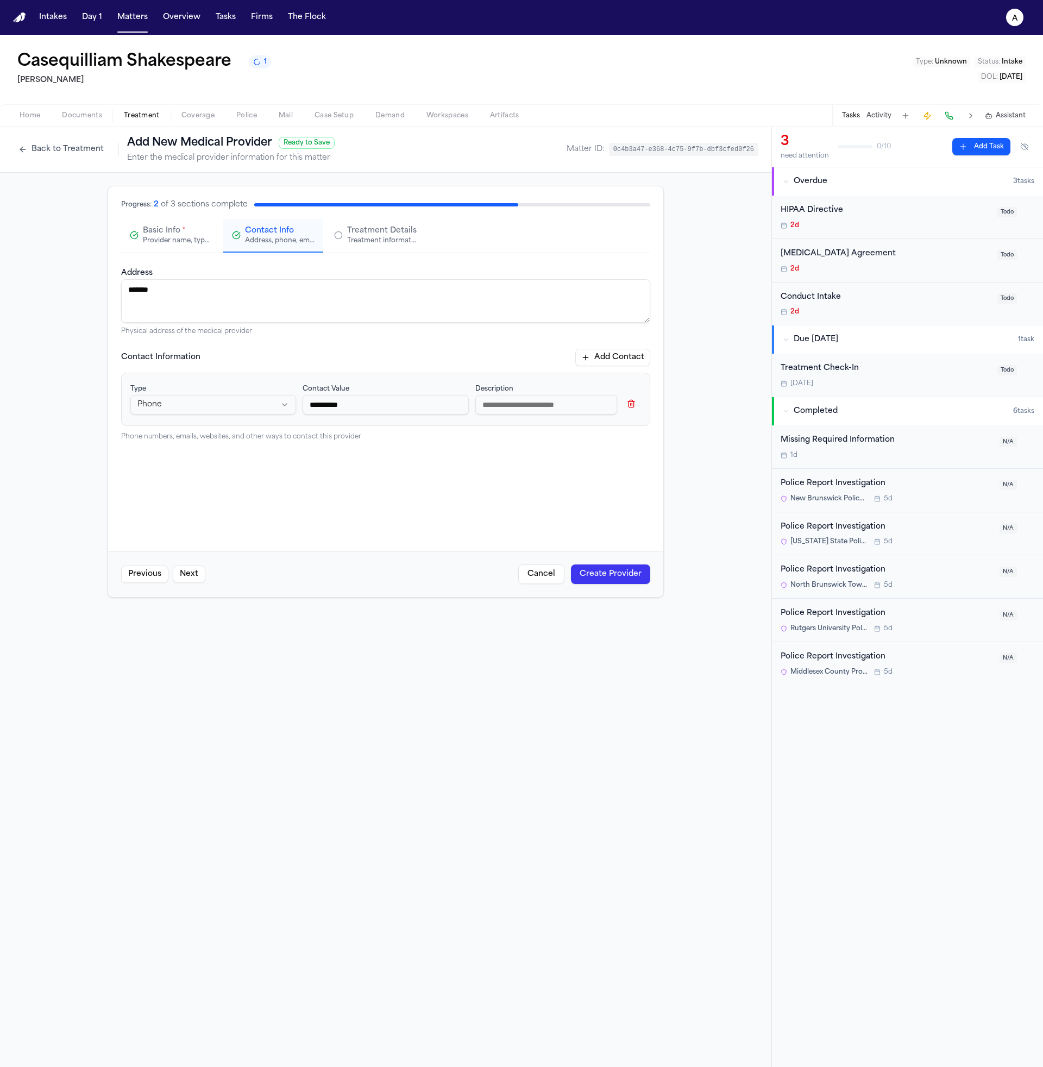
click at [613, 586] on div "Previous Next Cancel Create Provider" at bounding box center [385, 574] width 555 height 46
click at [618, 581] on button "Create Provider" at bounding box center [610, 575] width 79 height 20
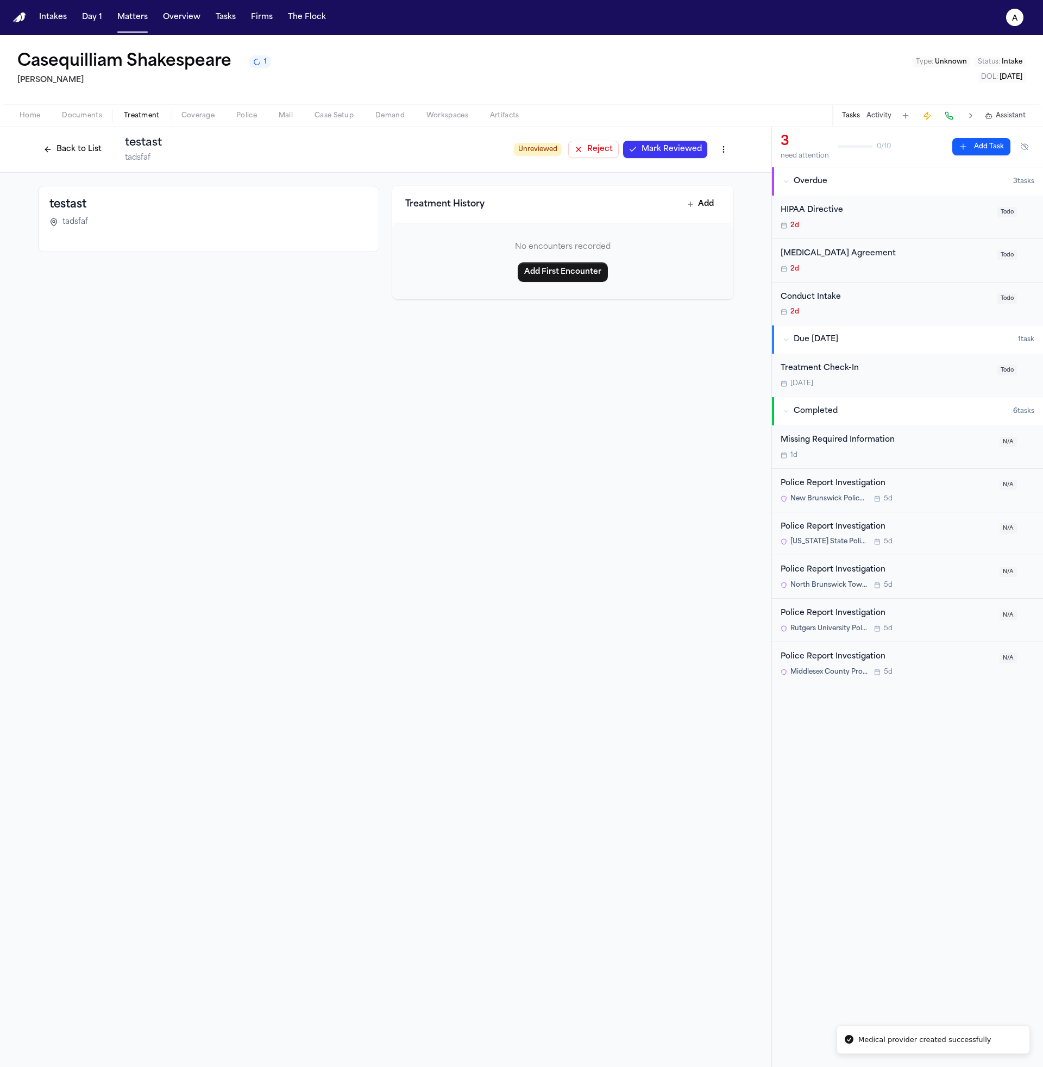
click at [99, 150] on button "Back to List" at bounding box center [72, 149] width 69 height 17
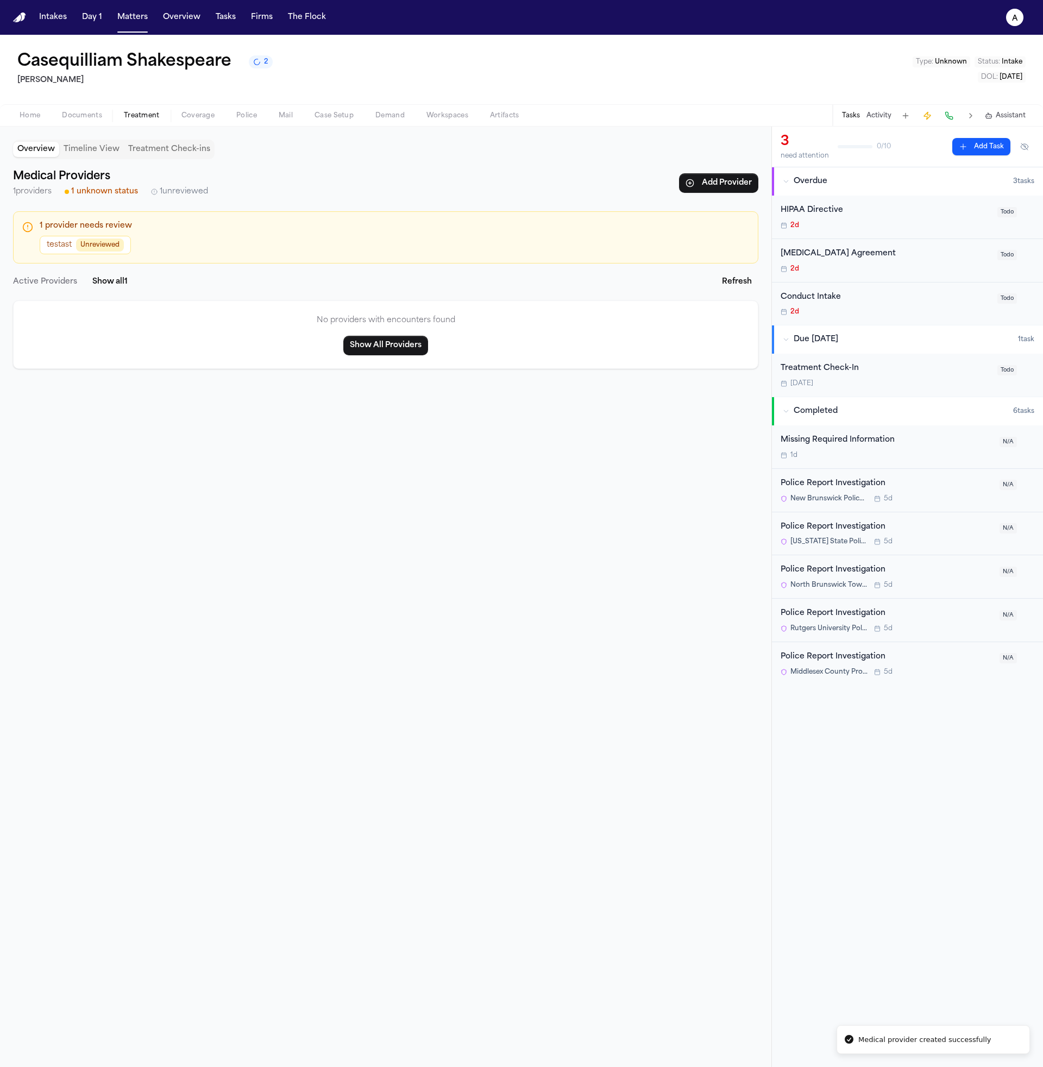
click at [125, 246] on button "testast Unreviewed" at bounding box center [85, 245] width 91 height 18
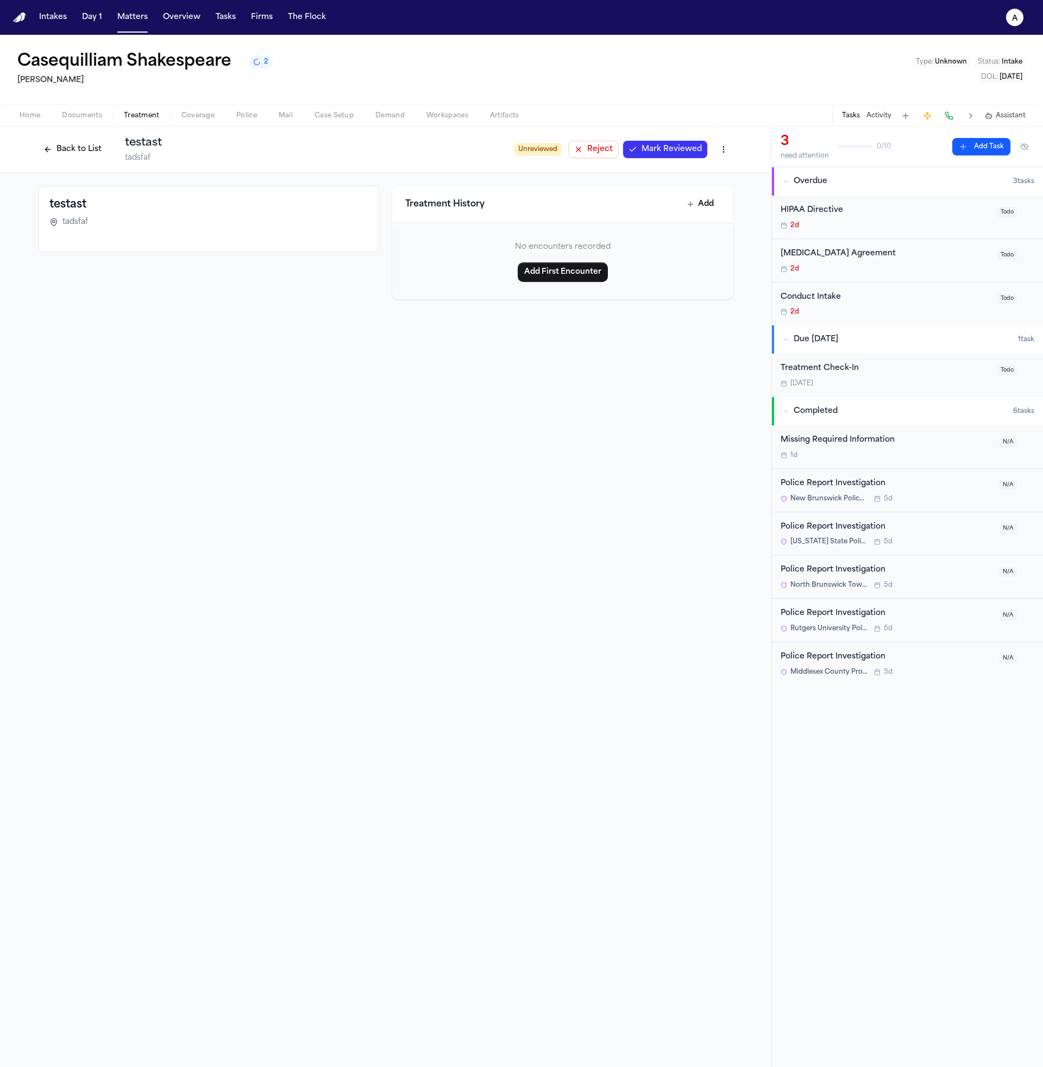
click at [726, 145] on html "Intakes Day 1 Matters Overview Tasks Firms The Flock a Casequilliam Shakespeare…" at bounding box center [521, 533] width 1043 height 1067
click at [708, 169] on div "Edit Provider" at bounding box center [688, 173] width 85 height 17
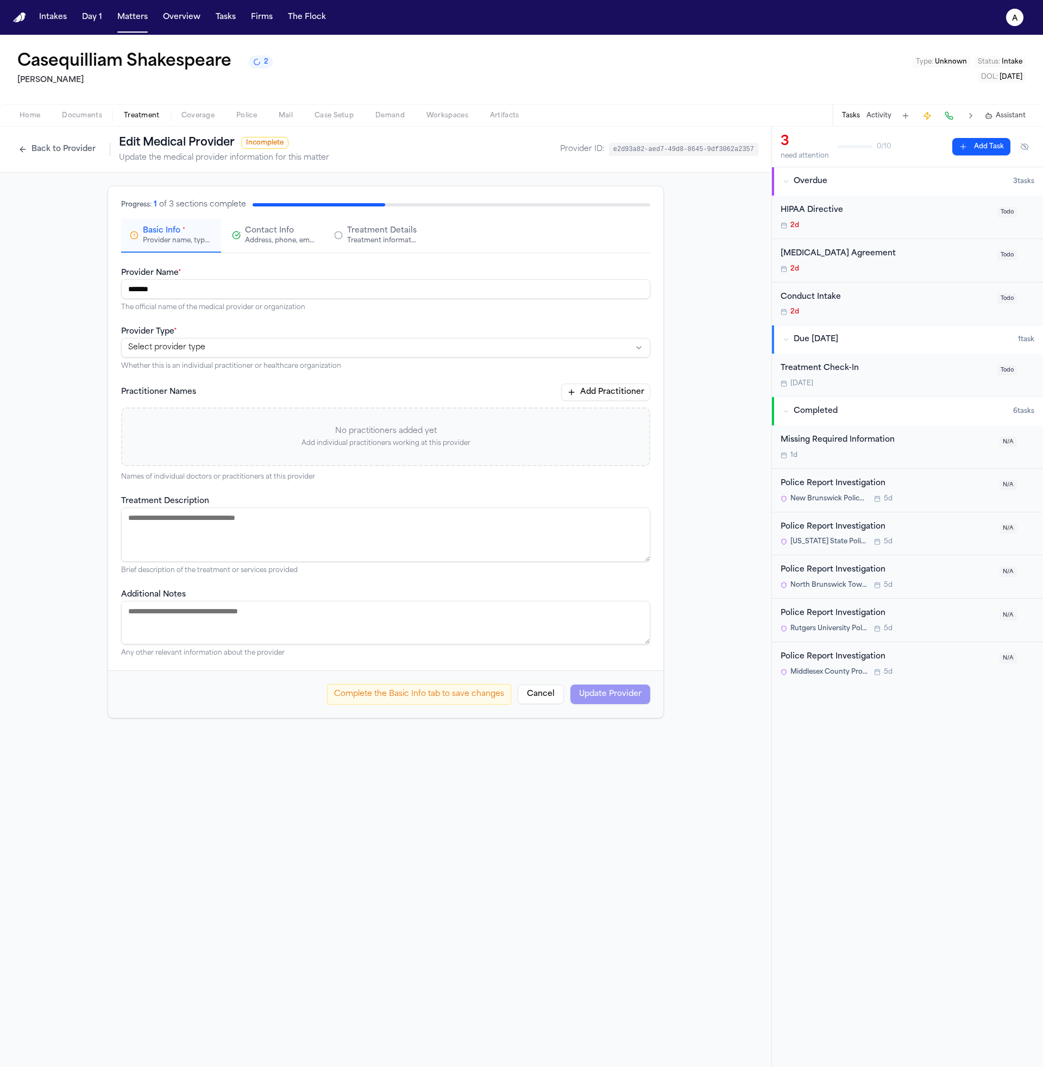
click at [270, 229] on span "Contact Info" at bounding box center [269, 231] width 49 height 11
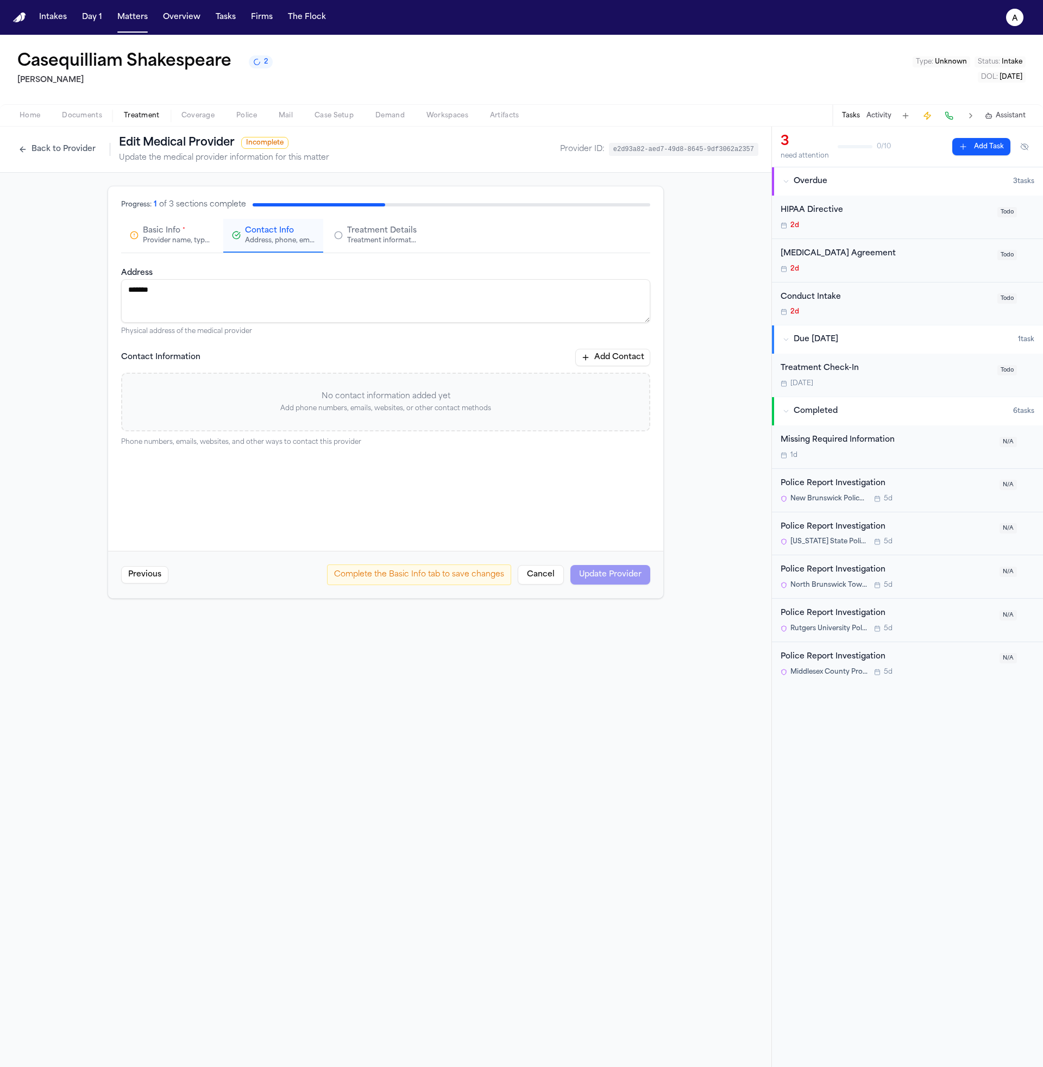
click at [622, 356] on button "Add Contact" at bounding box center [612, 357] width 75 height 17
click at [203, 410] on html "Intakes Day 1 Matters Overview Tasks Firms The Flock a Casequilliam Shakespeare…" at bounding box center [521, 533] width 1043 height 1067
click at [368, 403] on html "Intakes Day 1 Matters Overview Tasks Firms The Flock a Casequilliam Shakespeare…" at bounding box center [521, 533] width 1043 height 1067
click at [408, 401] on input at bounding box center [386, 405] width 166 height 20
type input "**********"
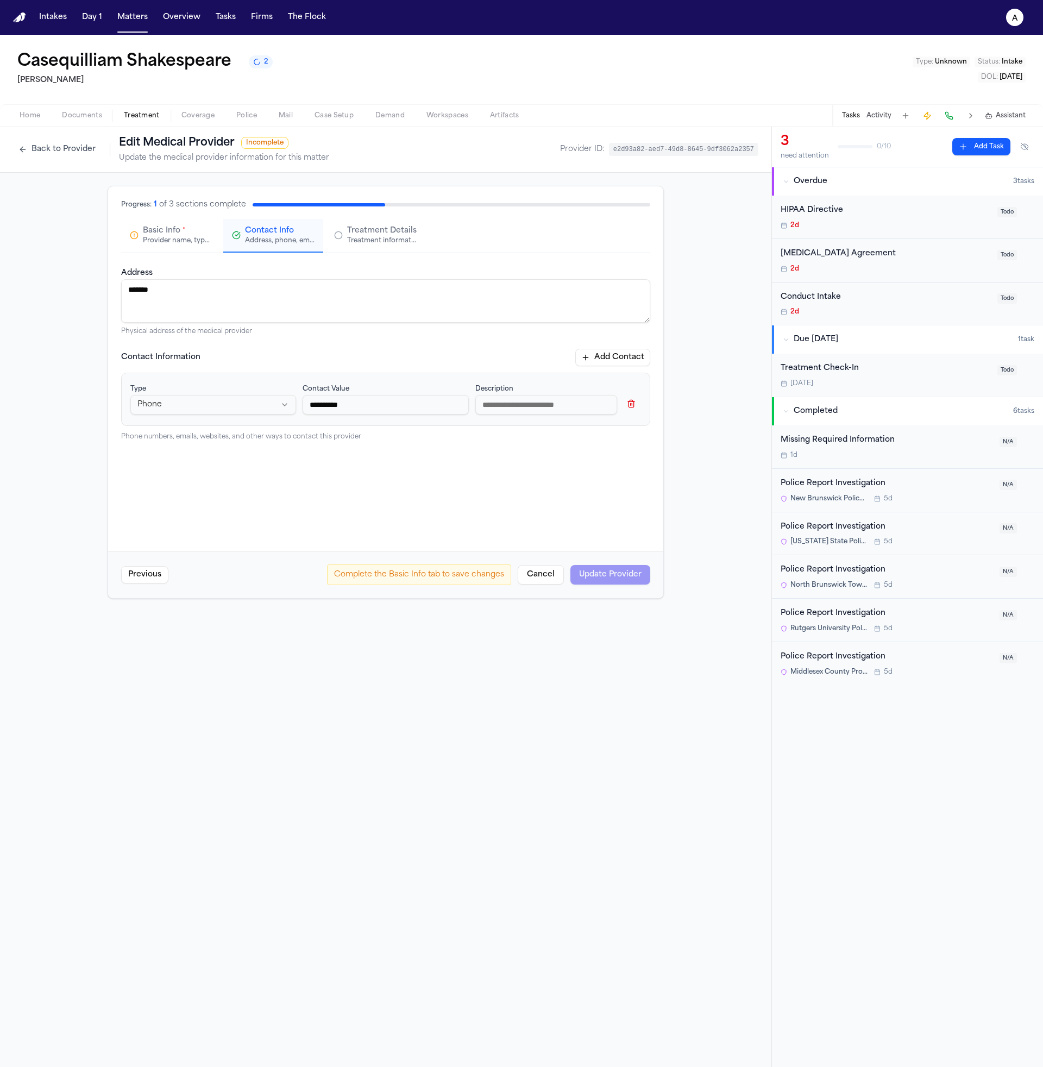
click at [485, 489] on div "**********" at bounding box center [385, 402] width 529 height 272
click at [515, 407] on input at bounding box center [546, 405] width 142 height 20
type input "*******"
click at [616, 560] on div "Previous Complete the Basic Info tab to save changes Cancel Update Provider" at bounding box center [385, 574] width 555 height 47
click at [615, 359] on button "Add Contact" at bounding box center [612, 357] width 75 height 17
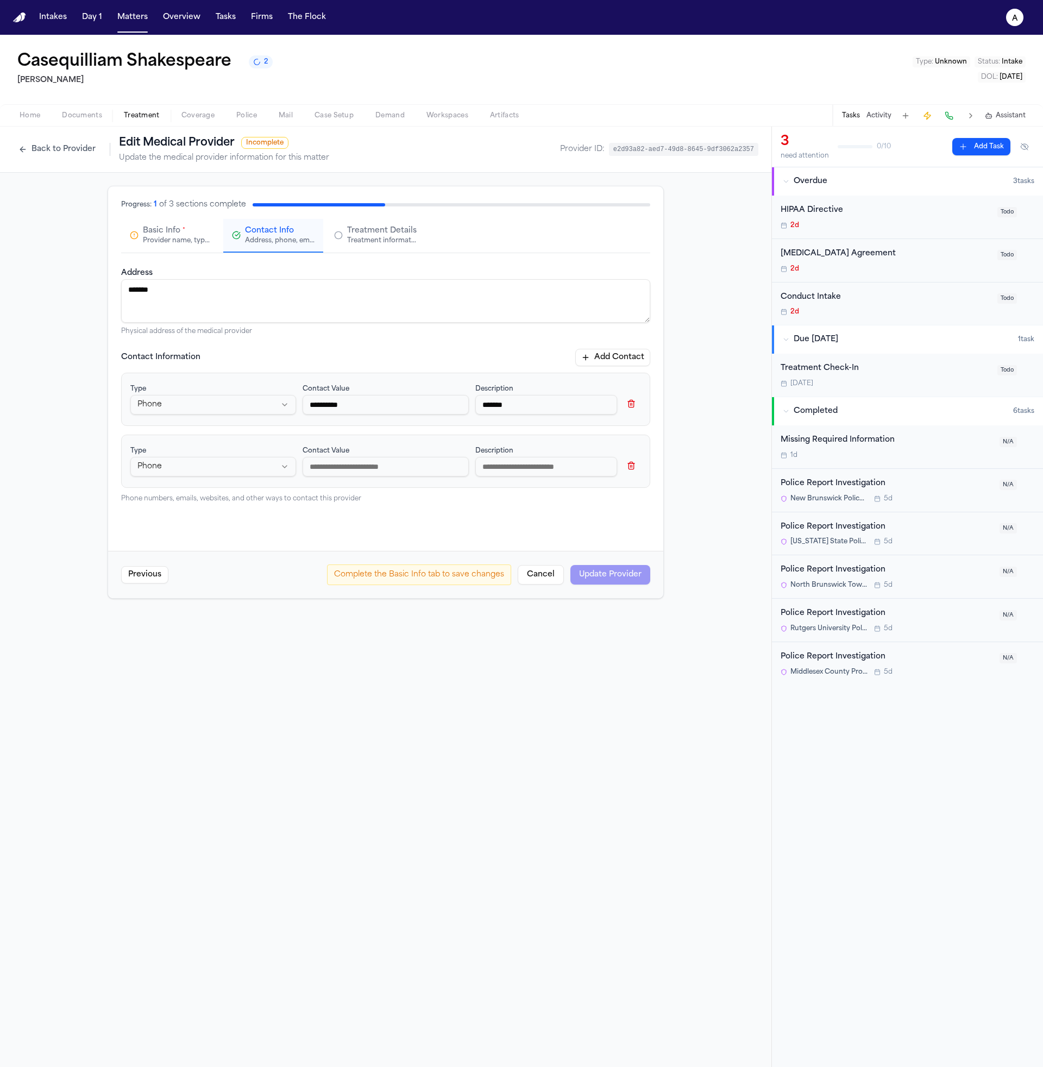
click at [559, 459] on input at bounding box center [546, 467] width 142 height 20
click at [367, 290] on textarea "*******" at bounding box center [385, 300] width 529 height 43
type textarea "**********"
click at [569, 509] on div "**********" at bounding box center [385, 402] width 529 height 272
click at [615, 570] on div "Complete the Basic Info tab to save changes Cancel Update Provider" at bounding box center [488, 575] width 323 height 21
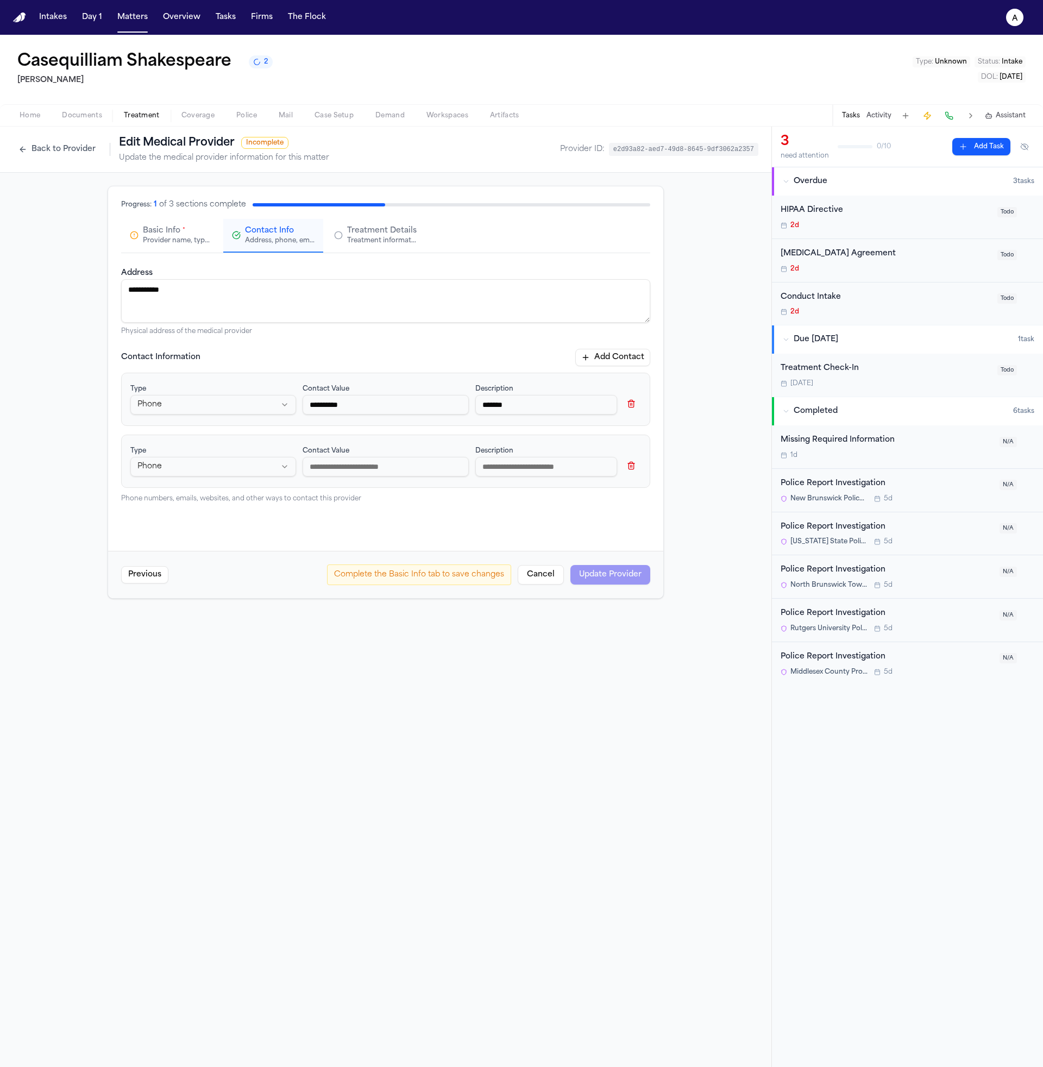
click at [123, 228] on button "Basic Info * Provider name, type, and general information" at bounding box center [171, 236] width 100 height 34
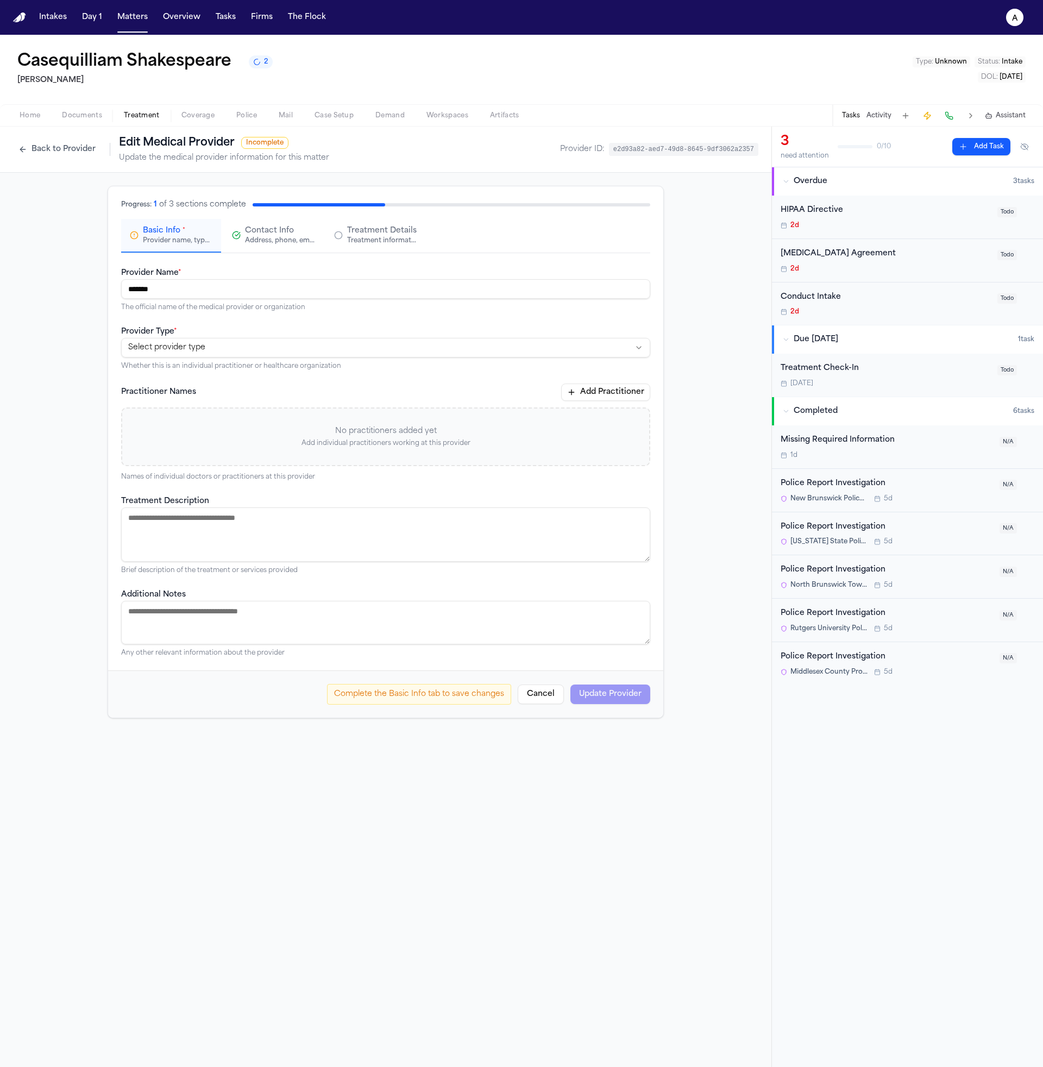
click at [270, 345] on html "**********" at bounding box center [521, 533] width 1043 height 1067
select select "**********"
click at [546, 582] on div "**********" at bounding box center [385, 461] width 529 height 391
click at [637, 696] on button "Update Provider" at bounding box center [611, 694] width 80 height 20
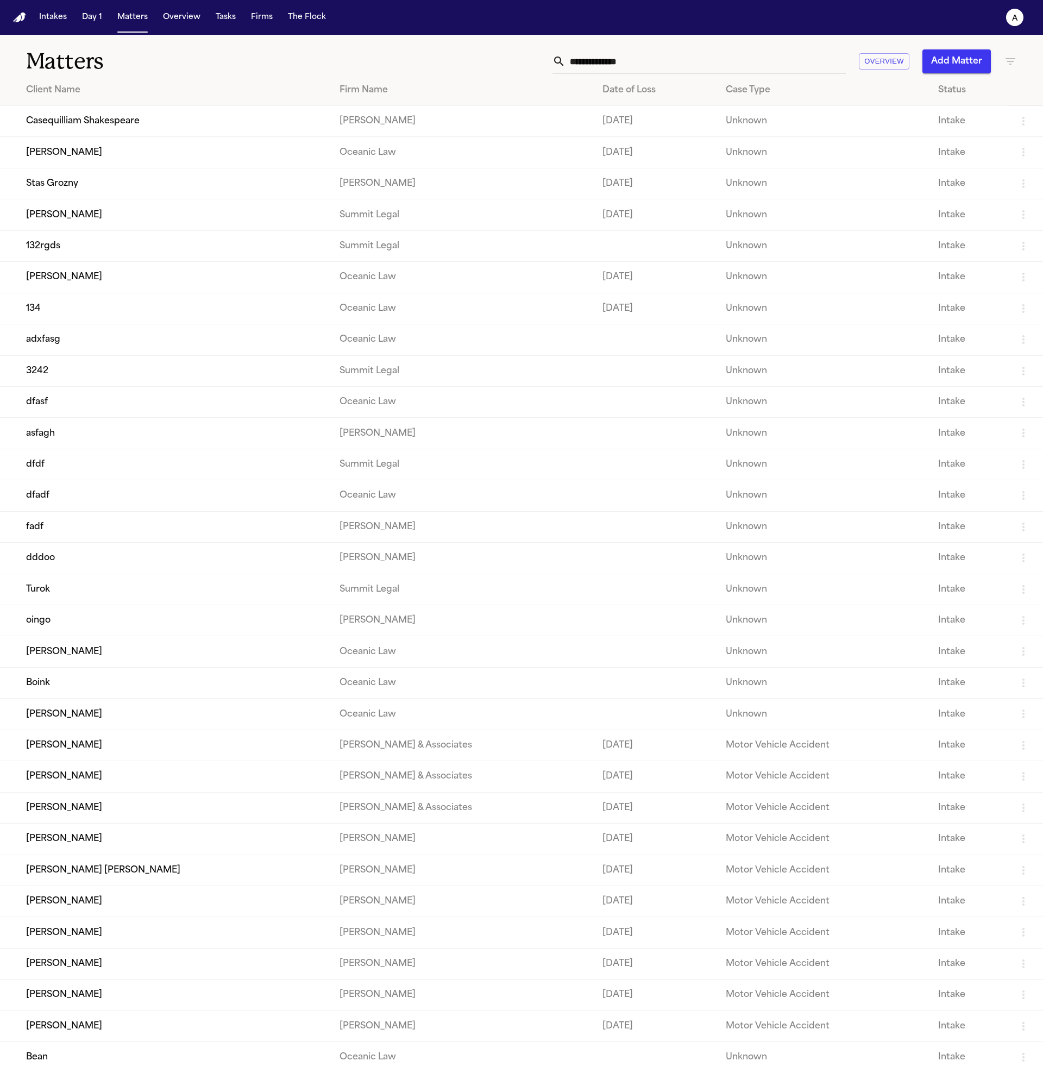
click at [148, 123] on td "Casequilliam Shakespeare" at bounding box center [165, 121] width 331 height 31
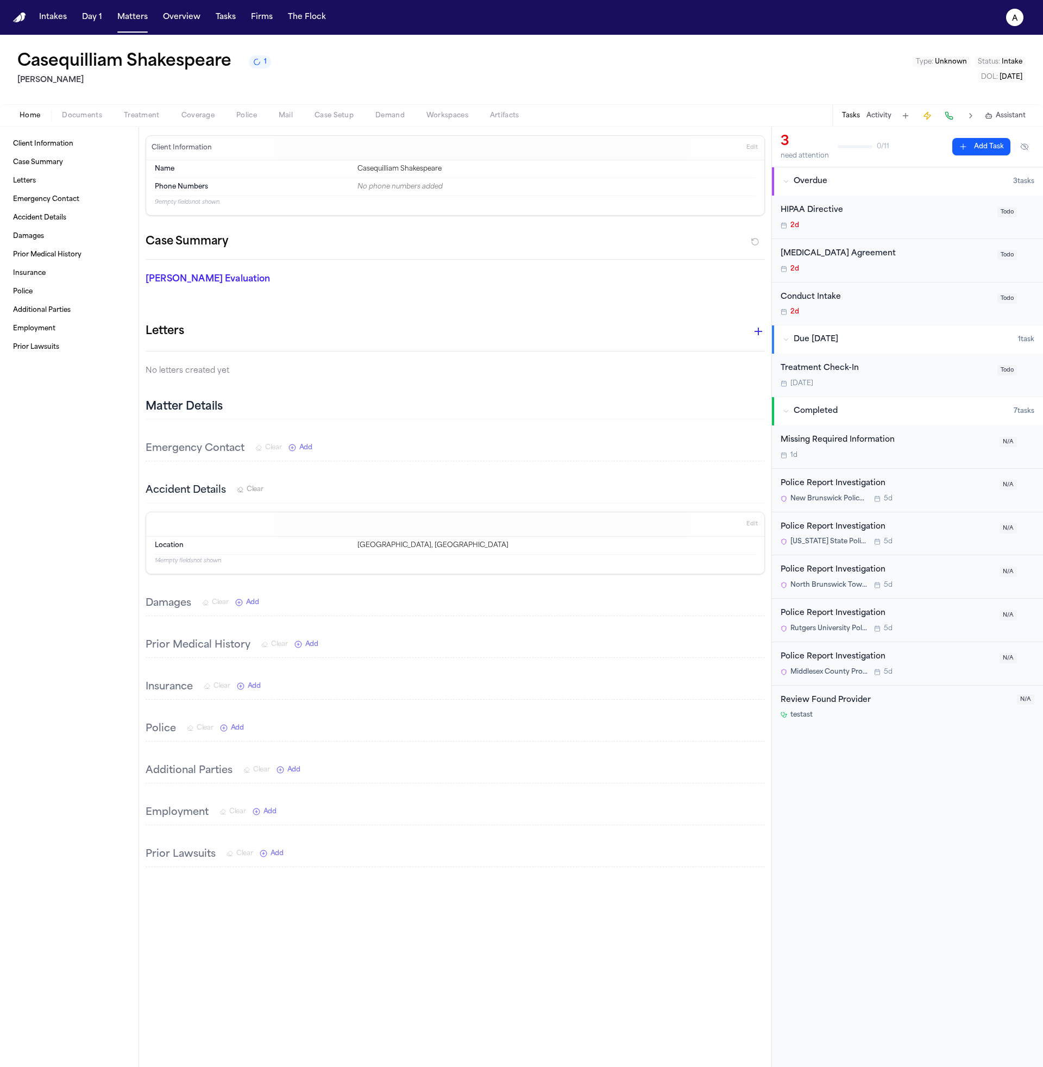
click at [869, 439] on div "Missing Required Information" at bounding box center [887, 440] width 212 height 12
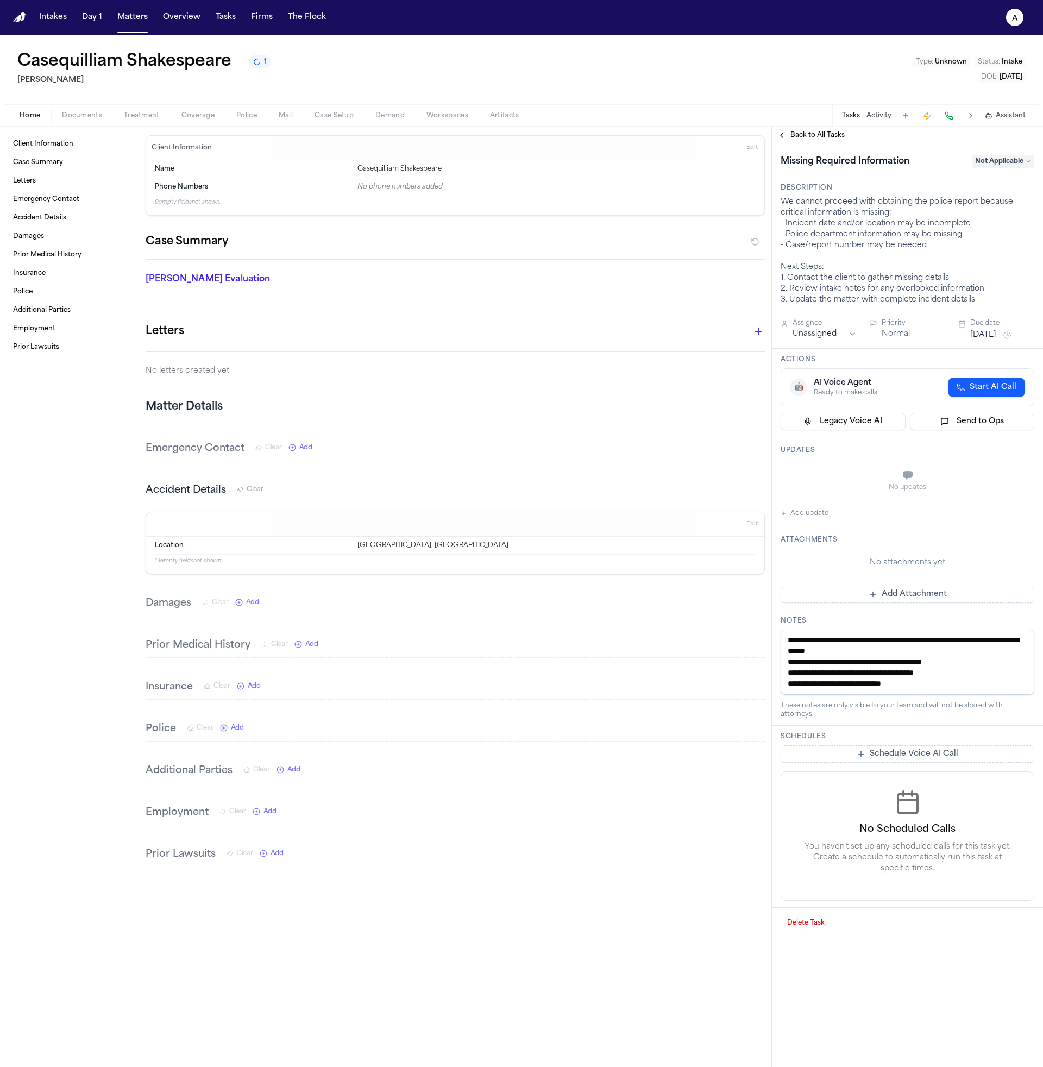
click at [822, 417] on button "Legacy Voice AI" at bounding box center [843, 421] width 125 height 17
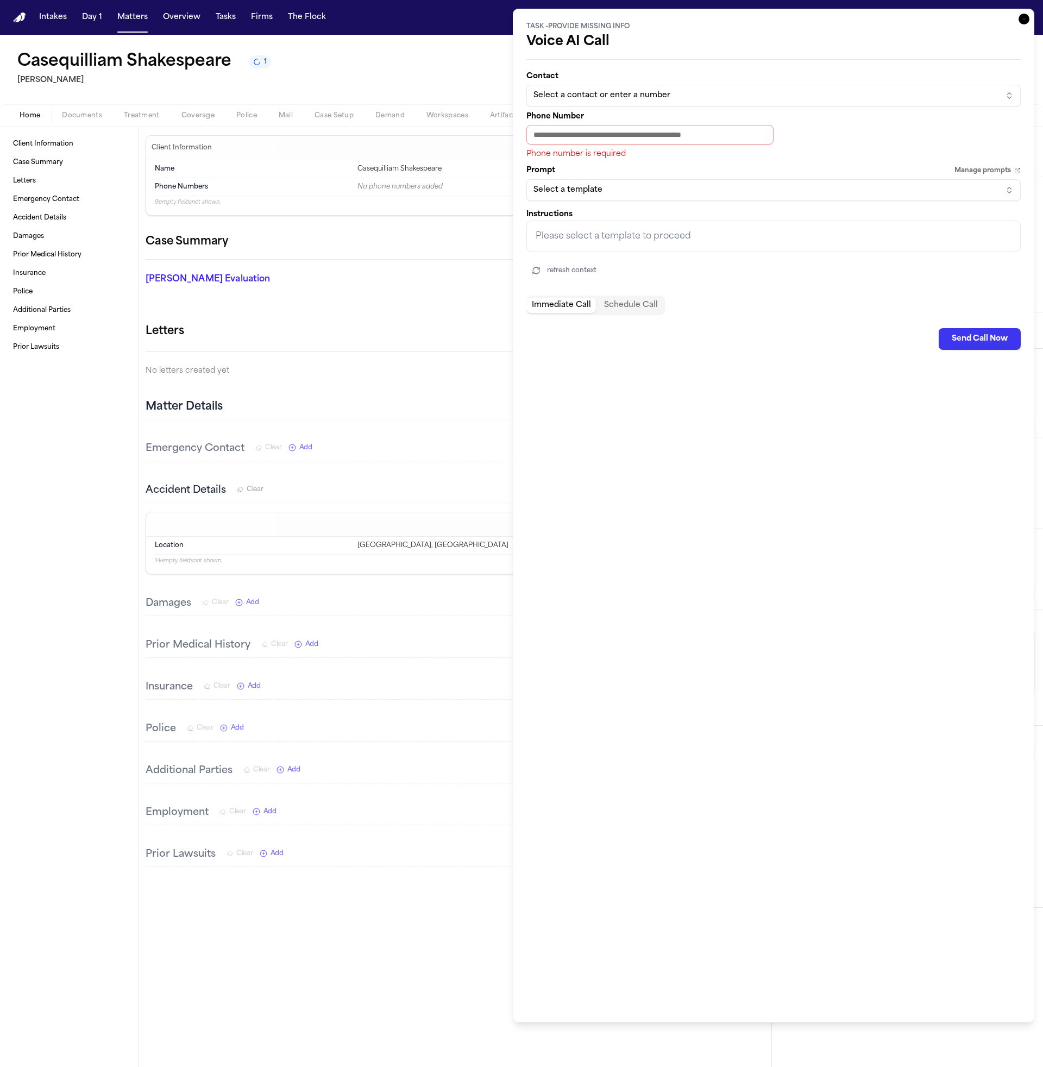
click at [684, 155] on p "Phone number is required" at bounding box center [650, 154] width 247 height 11
click at [698, 131] on input "Phone Number" at bounding box center [650, 135] width 247 height 20
click at [722, 93] on div "Select a contact or enter a number" at bounding box center [765, 95] width 463 height 11
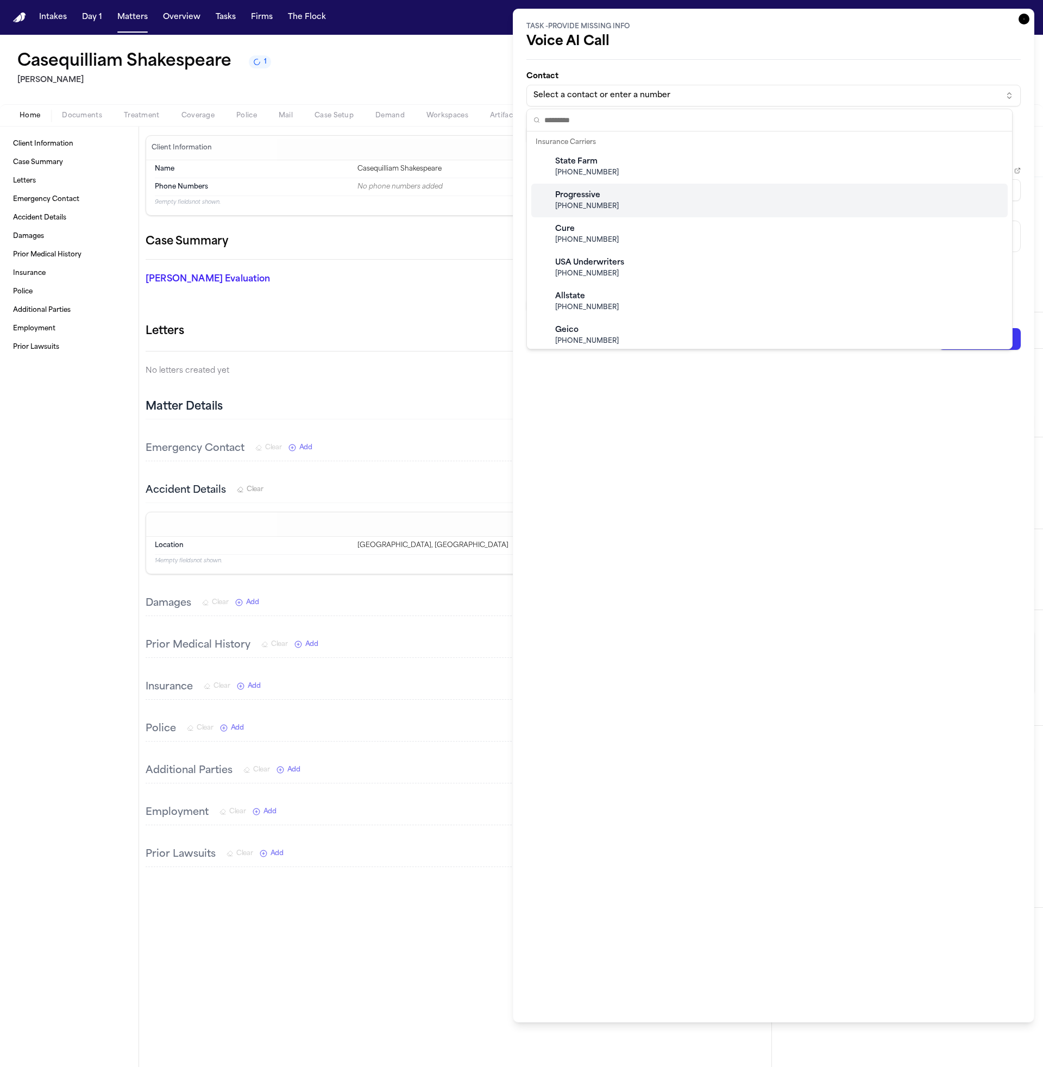
drag, startPoint x: 1025, startPoint y: 22, endPoint x: 1015, endPoint y: 22, distance: 10.3
click at [1025, 22] on html "Intakes Day 1 Matters Overview Tasks Firms The Flock a Casequilliam Shakespeare…" at bounding box center [521, 533] width 1043 height 1067
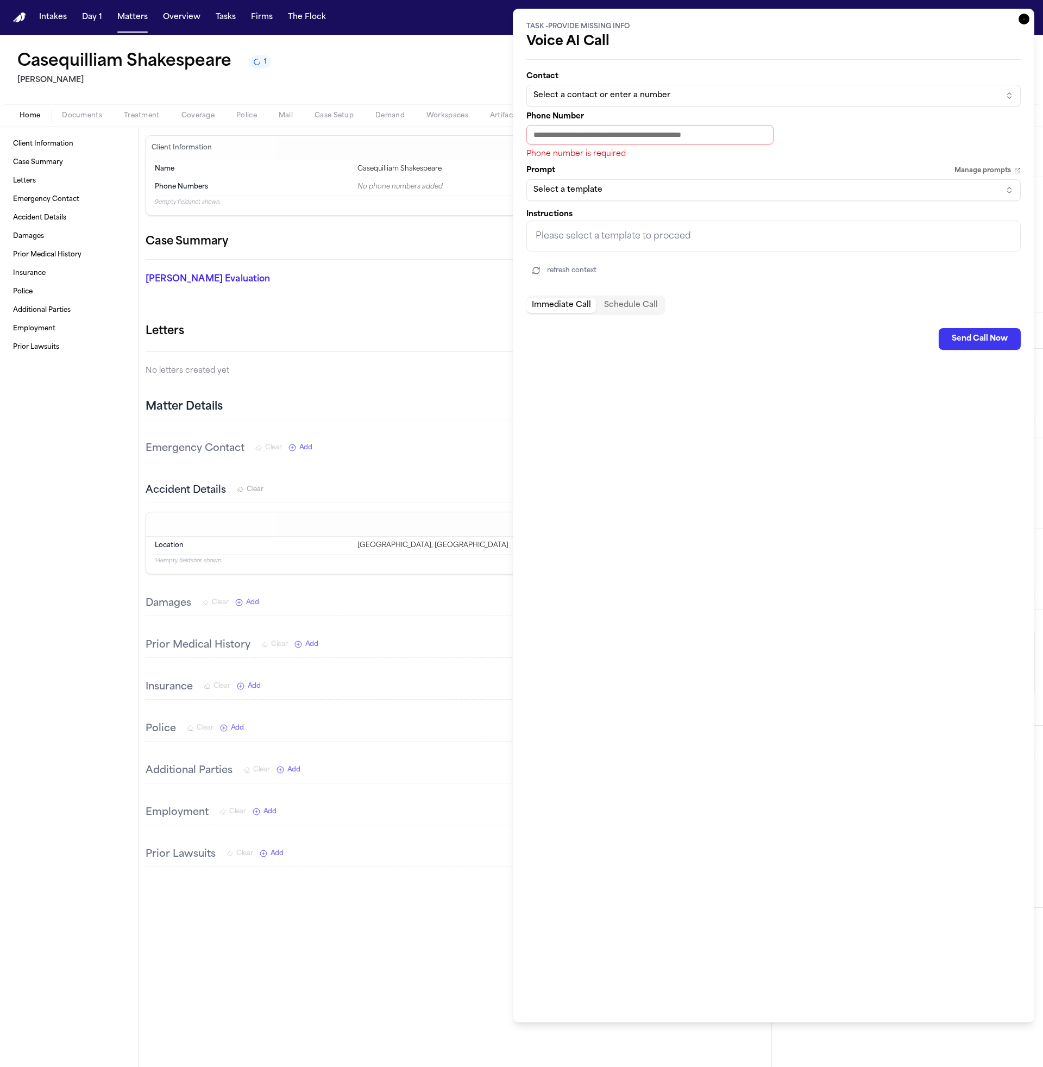
click at [1009, 22] on span "TASK - Provide Missing Info" at bounding box center [774, 26] width 494 height 9
click at [1019, 23] on icon "button" at bounding box center [1024, 19] width 11 height 11
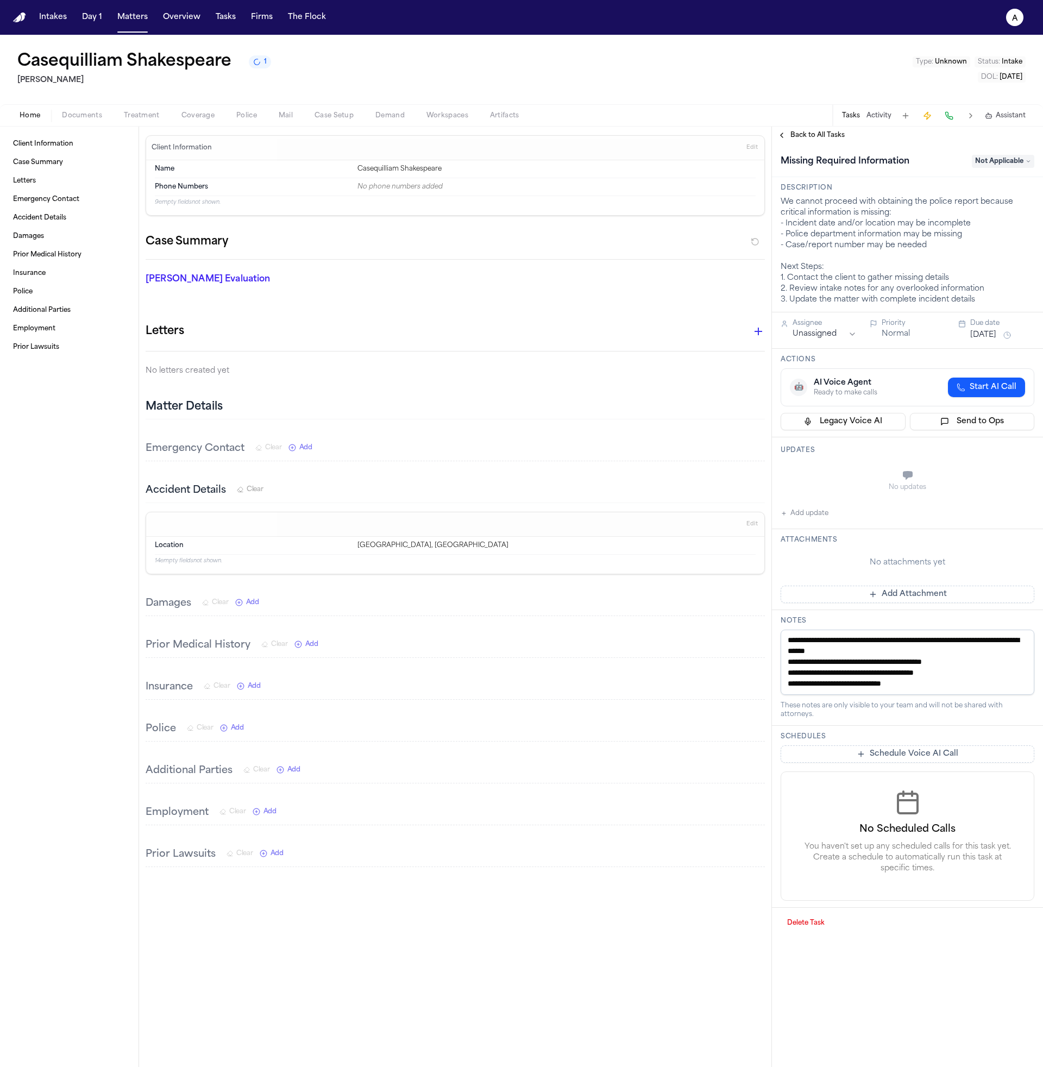
click at [947, 438] on div "Updates No updates Add update" at bounding box center [907, 483] width 271 height 92
click at [968, 410] on div "🤖 AI Voice Agent Ready to make calls Start AI Call Legacy Voice AI Send to Ops" at bounding box center [908, 399] width 254 height 62
click at [951, 427] on button "Send to Ops" at bounding box center [972, 421] width 125 height 17
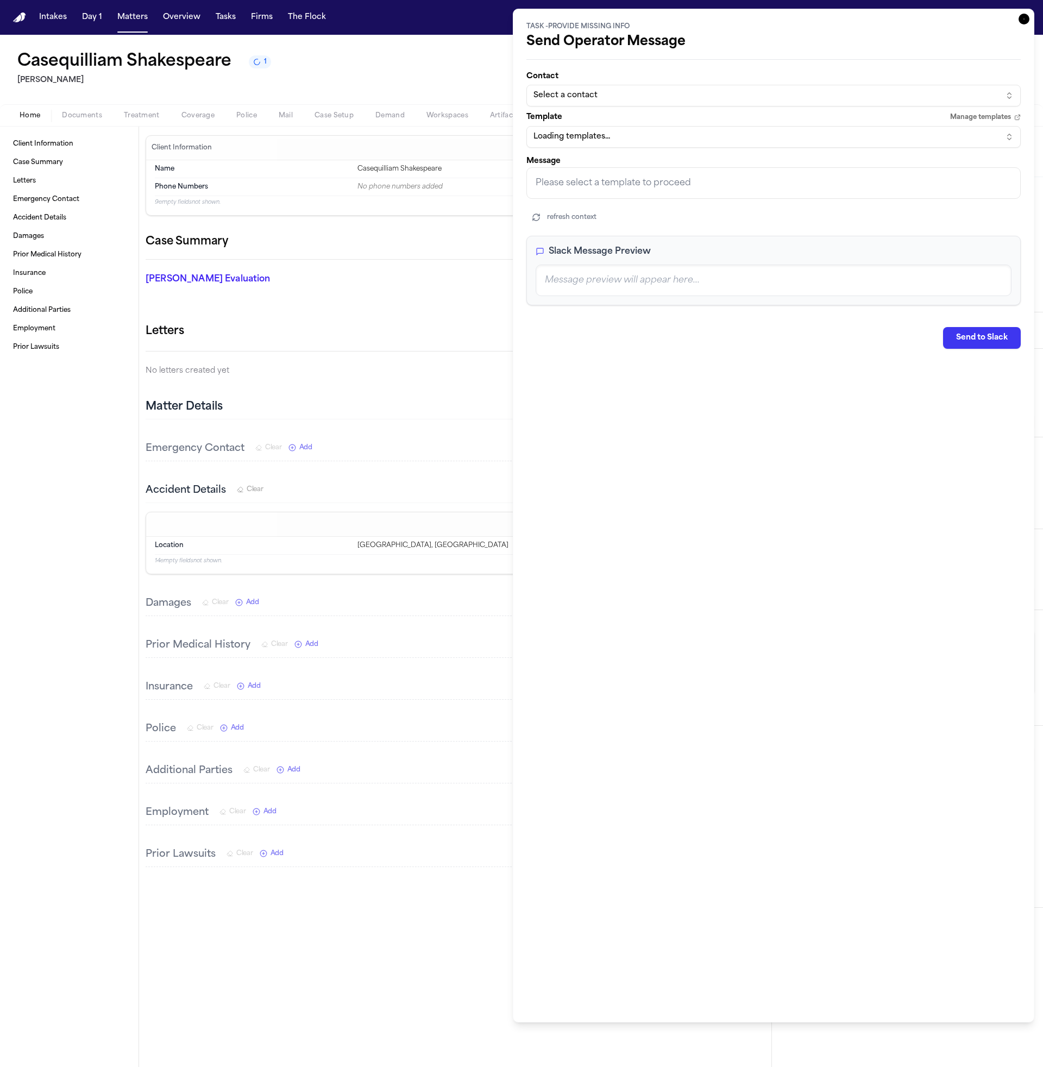
click at [696, 121] on div "Template Manage templates Loading templates..." at bounding box center [774, 130] width 494 height 35
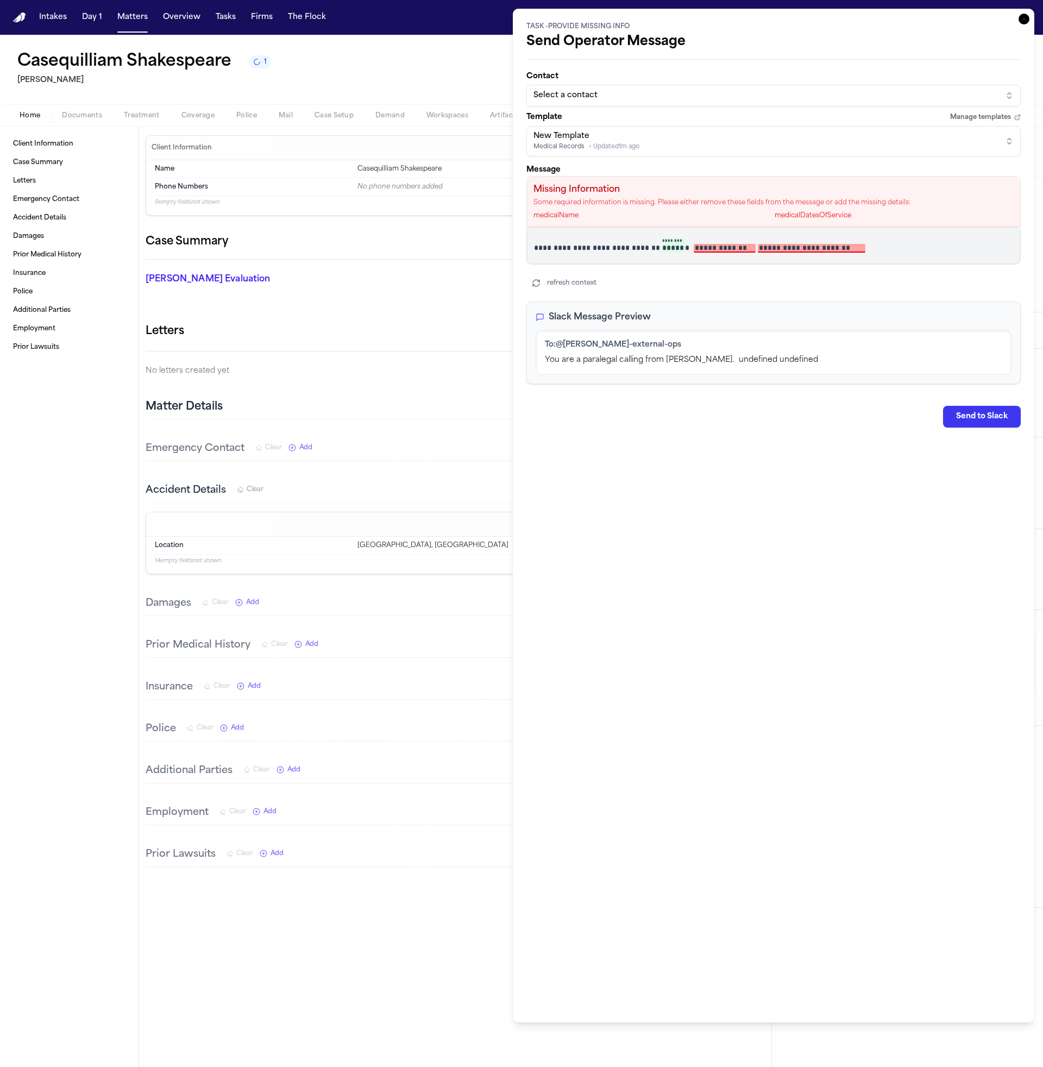
click at [704, 147] on div "New Template Medical Records • Updated 1m ago" at bounding box center [765, 141] width 463 height 21
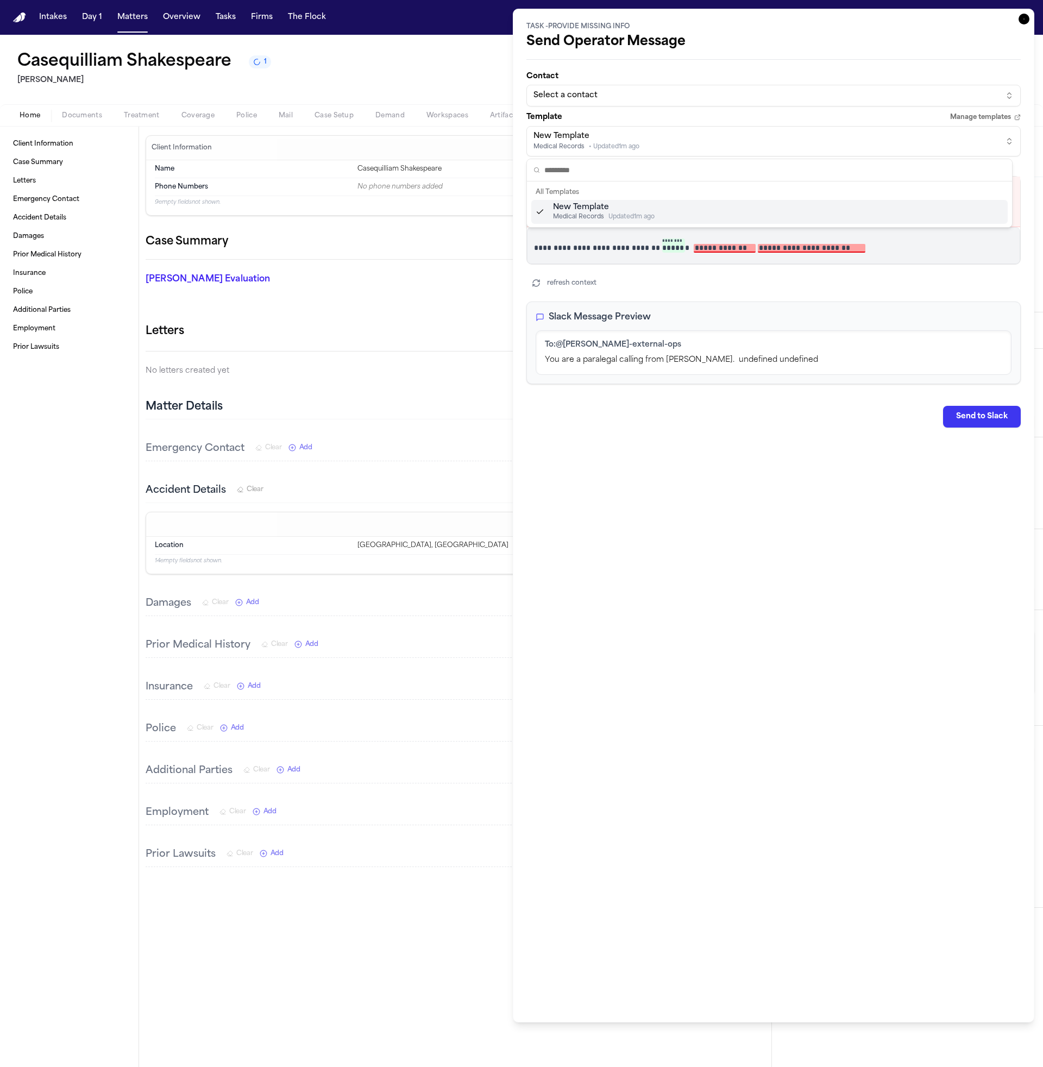
click at [682, 137] on html "Intakes Day 1 Matters Overview Tasks Firms The Flock a Casequilliam Shakespeare…" at bounding box center [521, 533] width 1043 height 1067
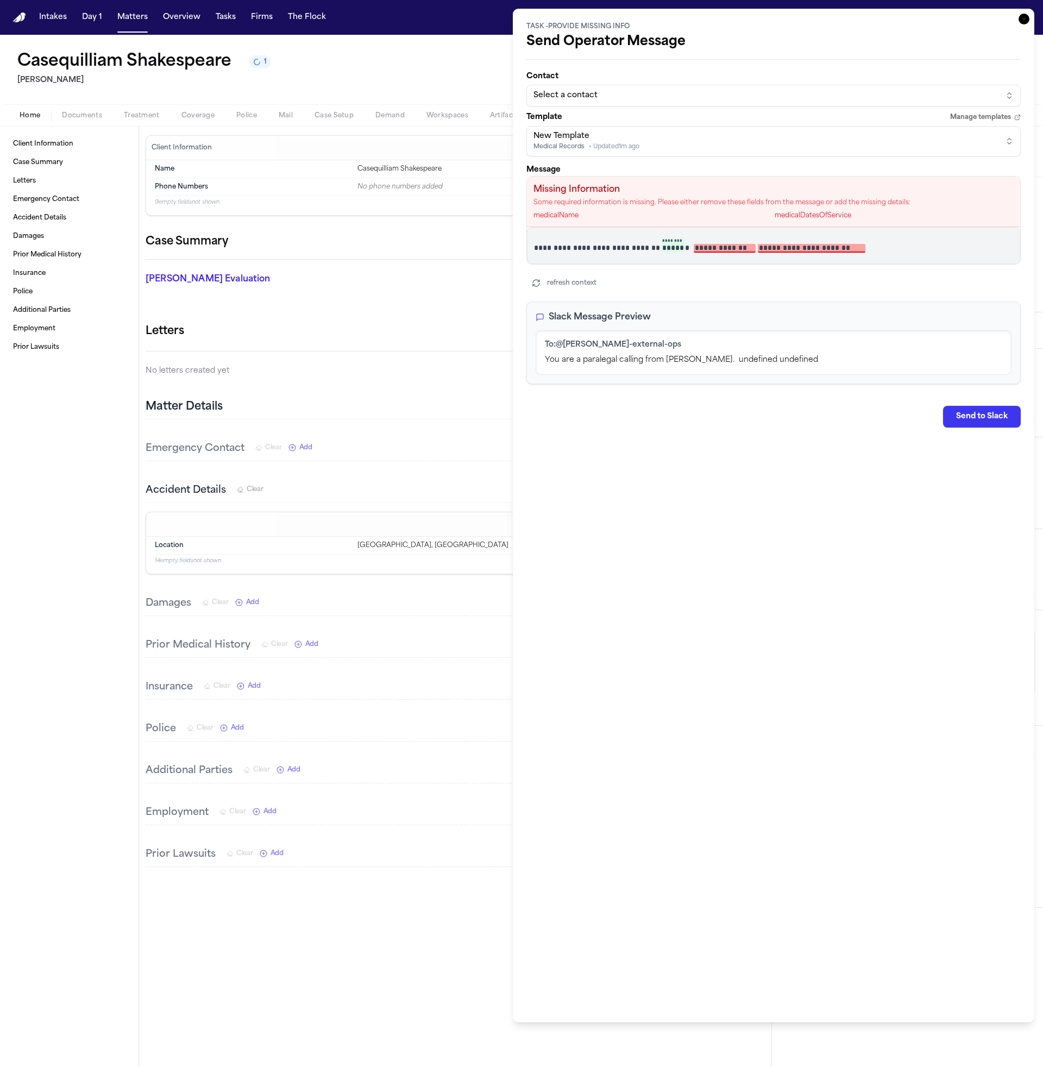
click at [715, 96] on div "Select a contact" at bounding box center [765, 95] width 463 height 11
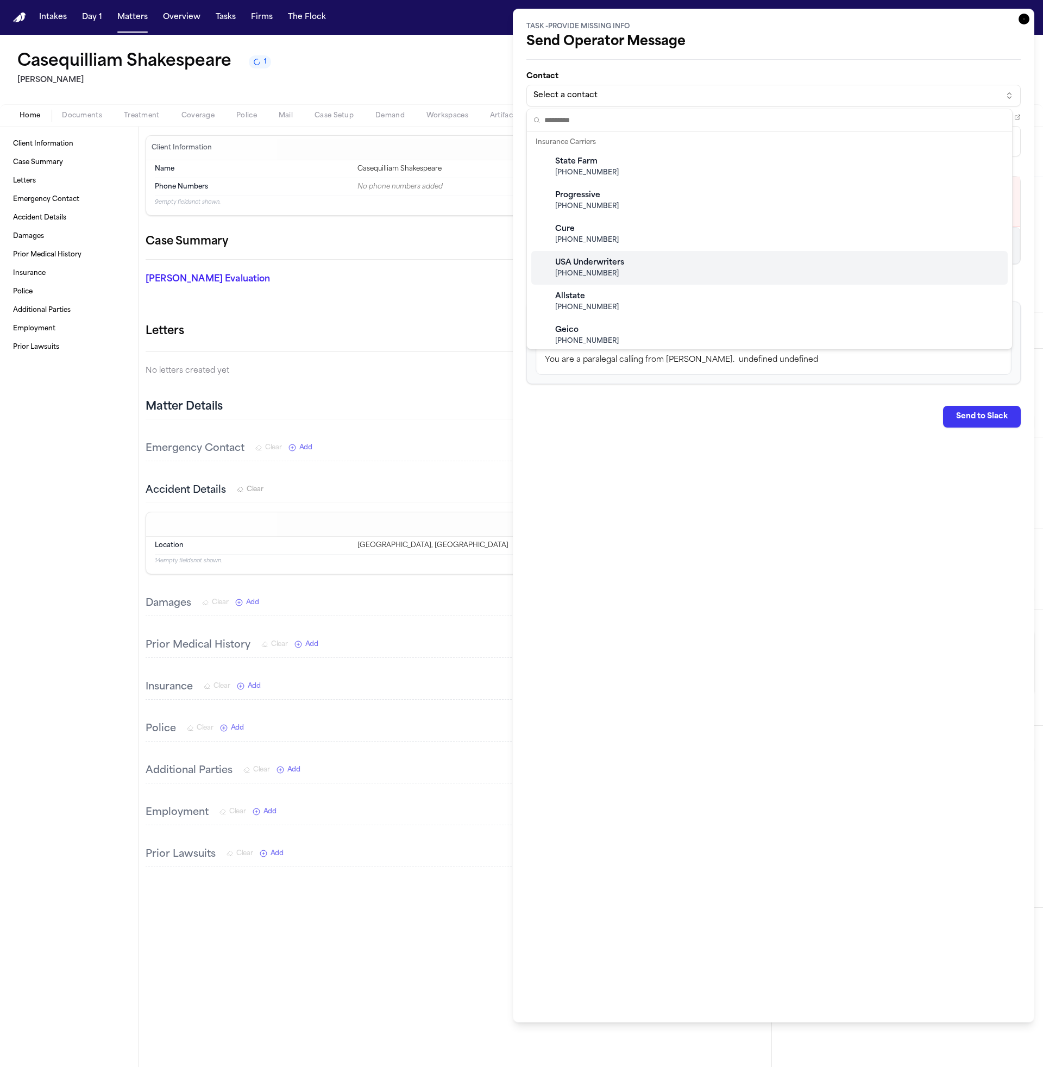
click at [318, 136] on html "Intakes Day 1 Matters Overview Tasks Firms The Flock a Casequilliam Shakespeare…" at bounding box center [521, 533] width 1043 height 1067
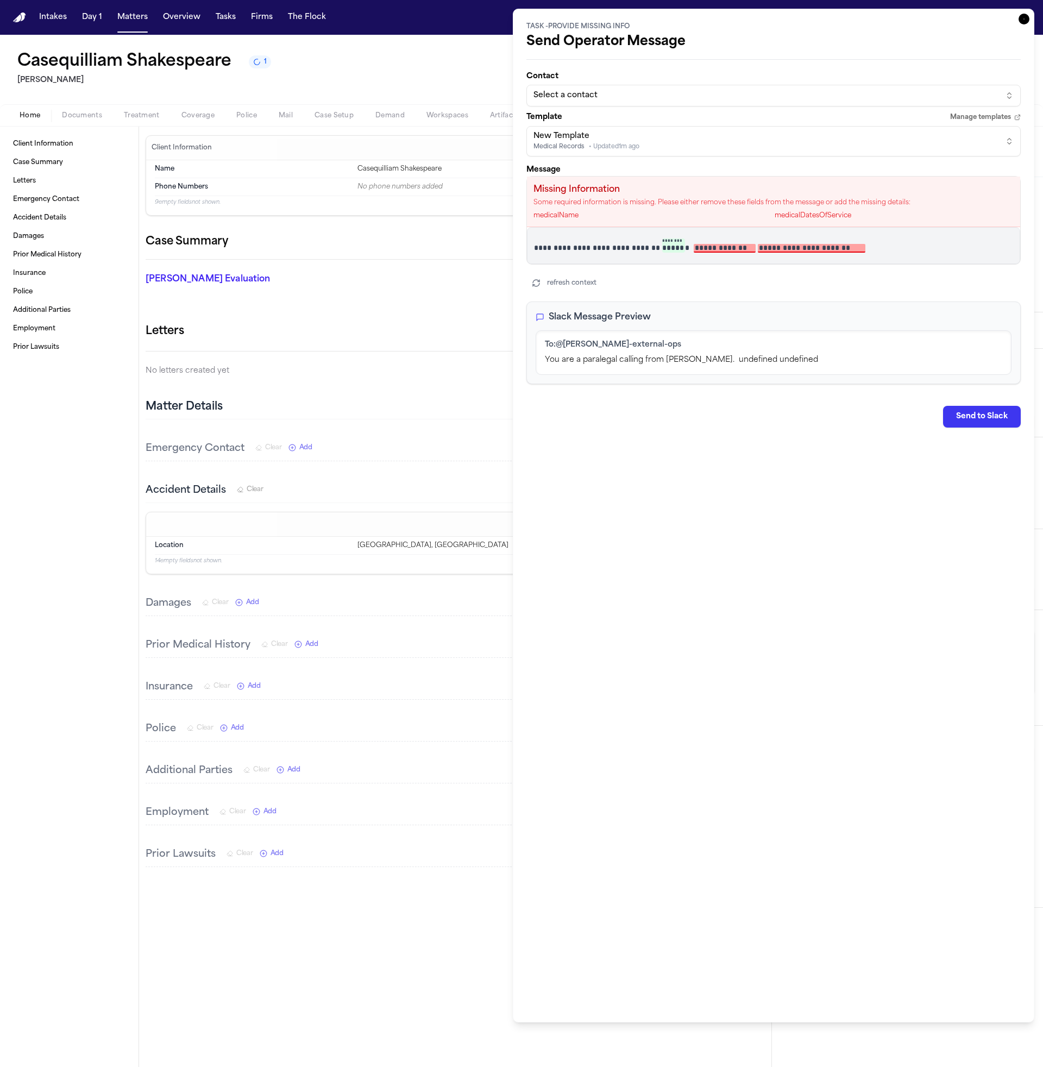
click at [134, 120] on span "Treatment" at bounding box center [142, 115] width 36 height 9
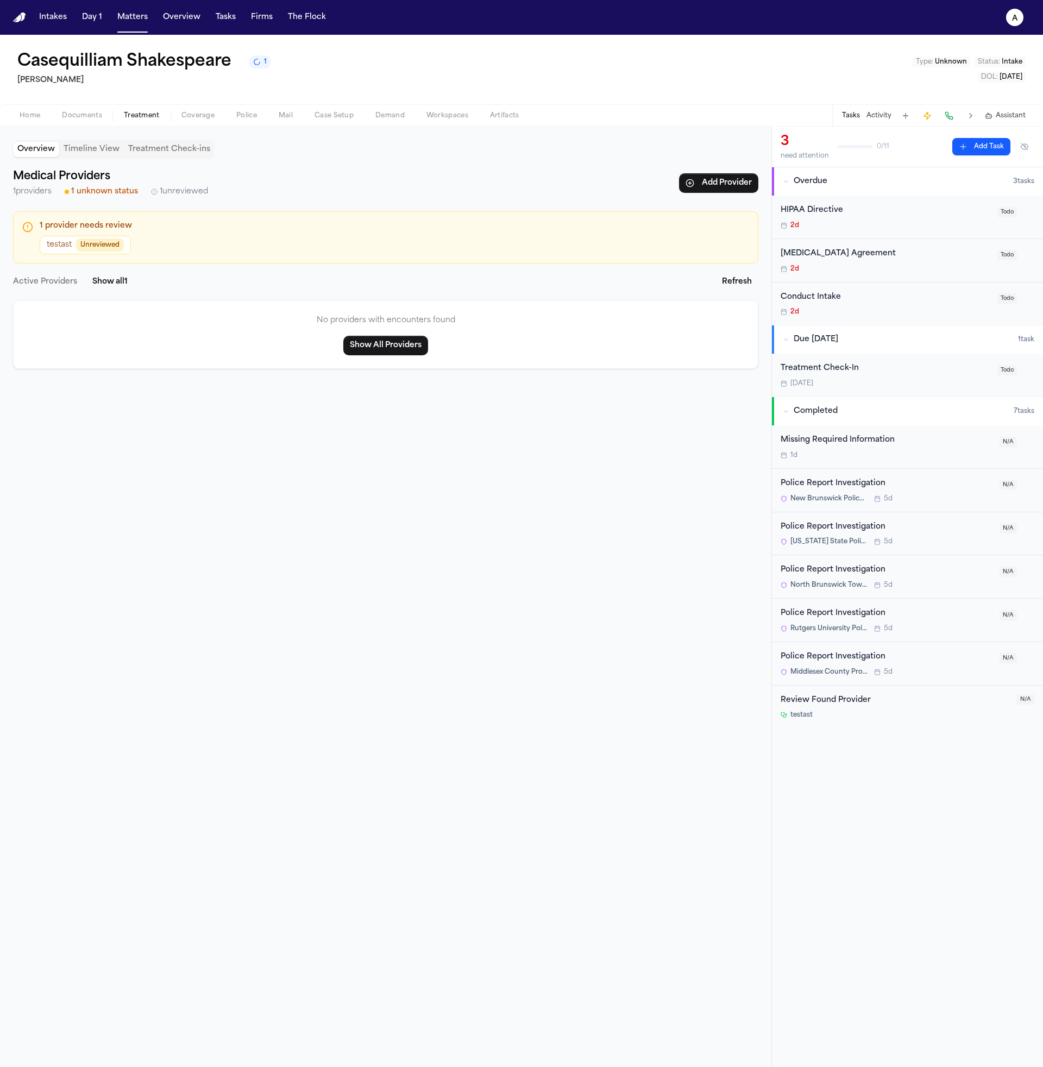
click at [196, 352] on div "No providers with encounters found Show All Providers" at bounding box center [386, 334] width 746 height 68
click at [109, 249] on span "Unreviewed" at bounding box center [100, 245] width 48 height 13
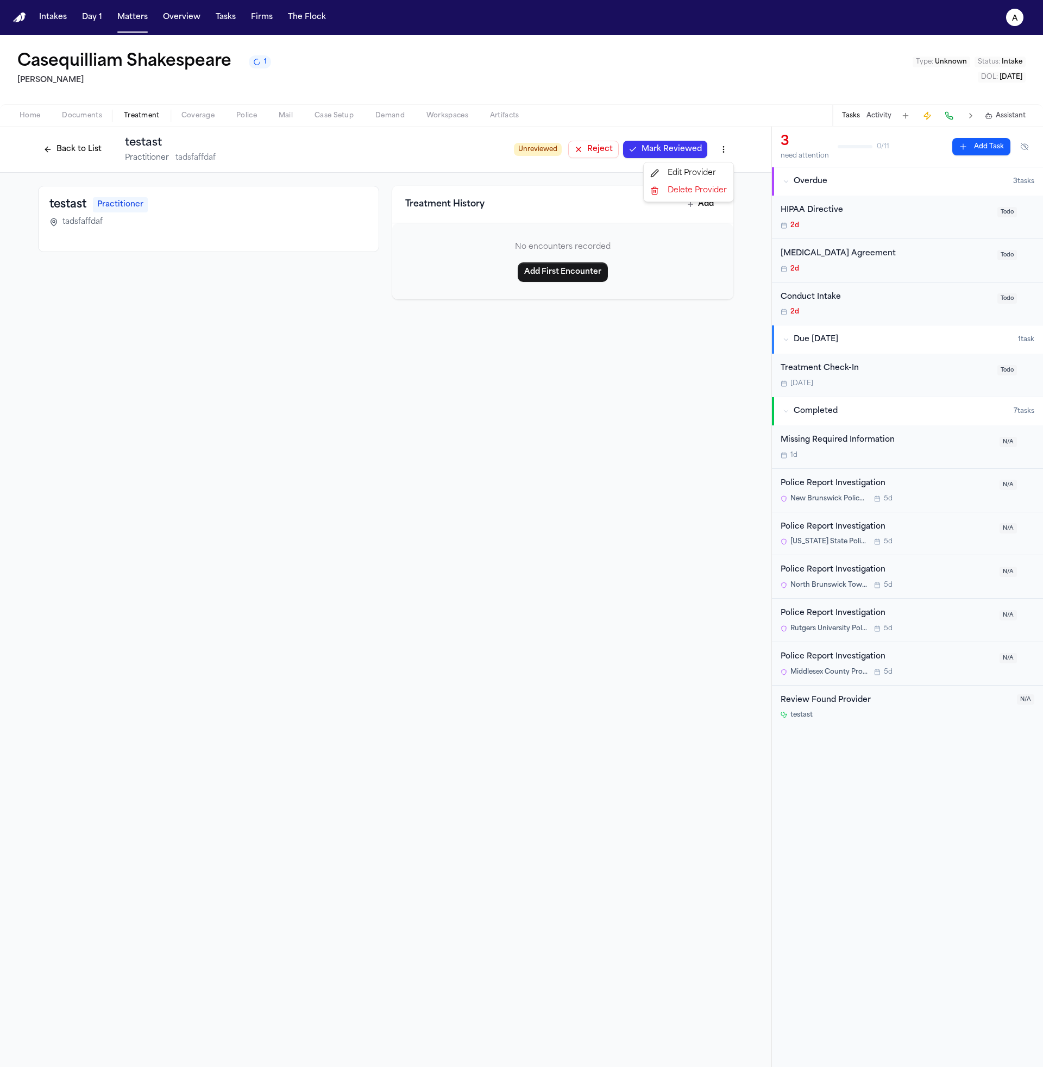
click at [724, 148] on html "Intakes Day 1 Matters Overview Tasks Firms The Flock a Casequilliam Shakespeare…" at bounding box center [521, 533] width 1043 height 1067
click at [715, 174] on div "Edit Provider" at bounding box center [688, 173] width 85 height 17
select select "**********"
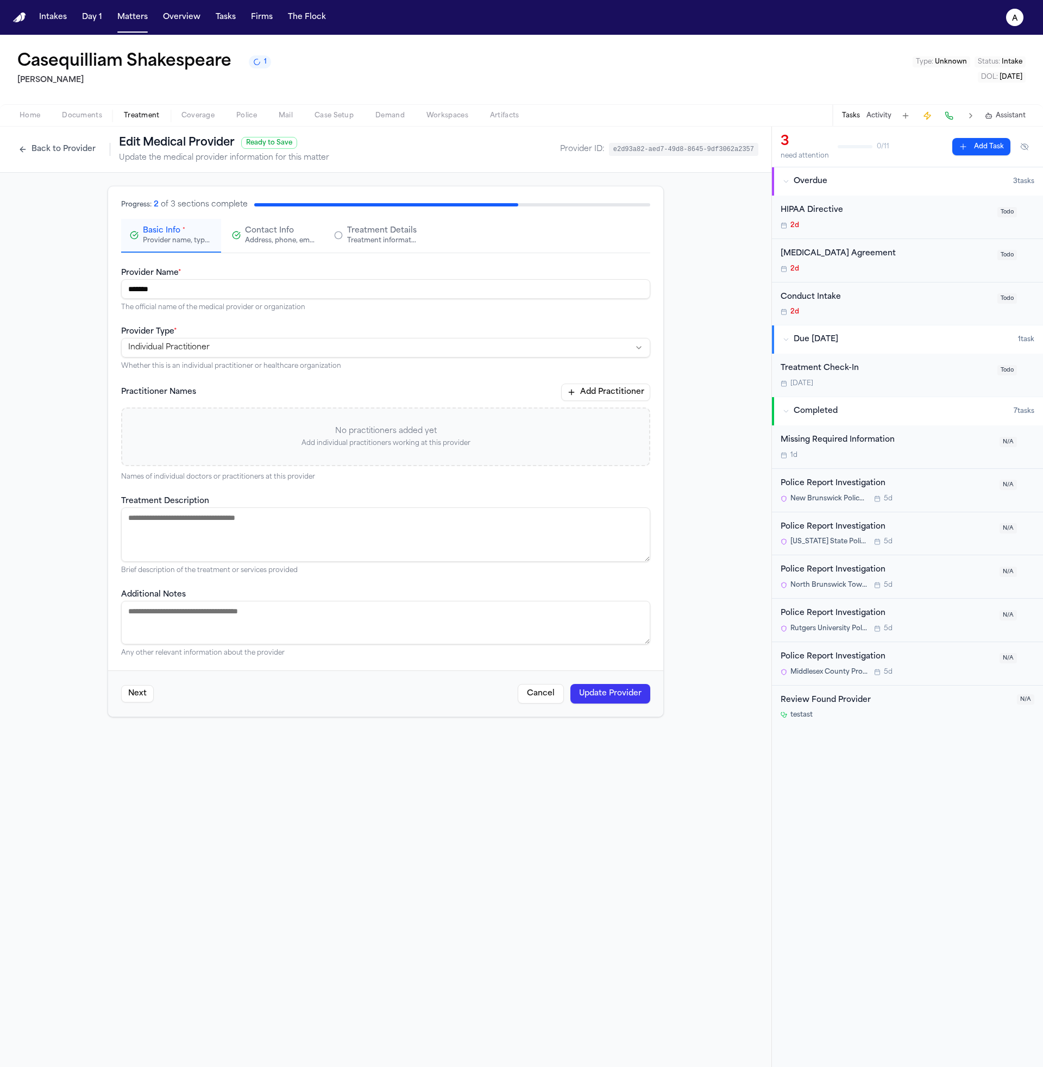
click at [205, 139] on h1 "Edit Medical Provider" at bounding box center [177, 142] width 116 height 15
copy h1 "Edit Medical Provider"
click at [274, 350] on html "**********" at bounding box center [521, 533] width 1043 height 1067
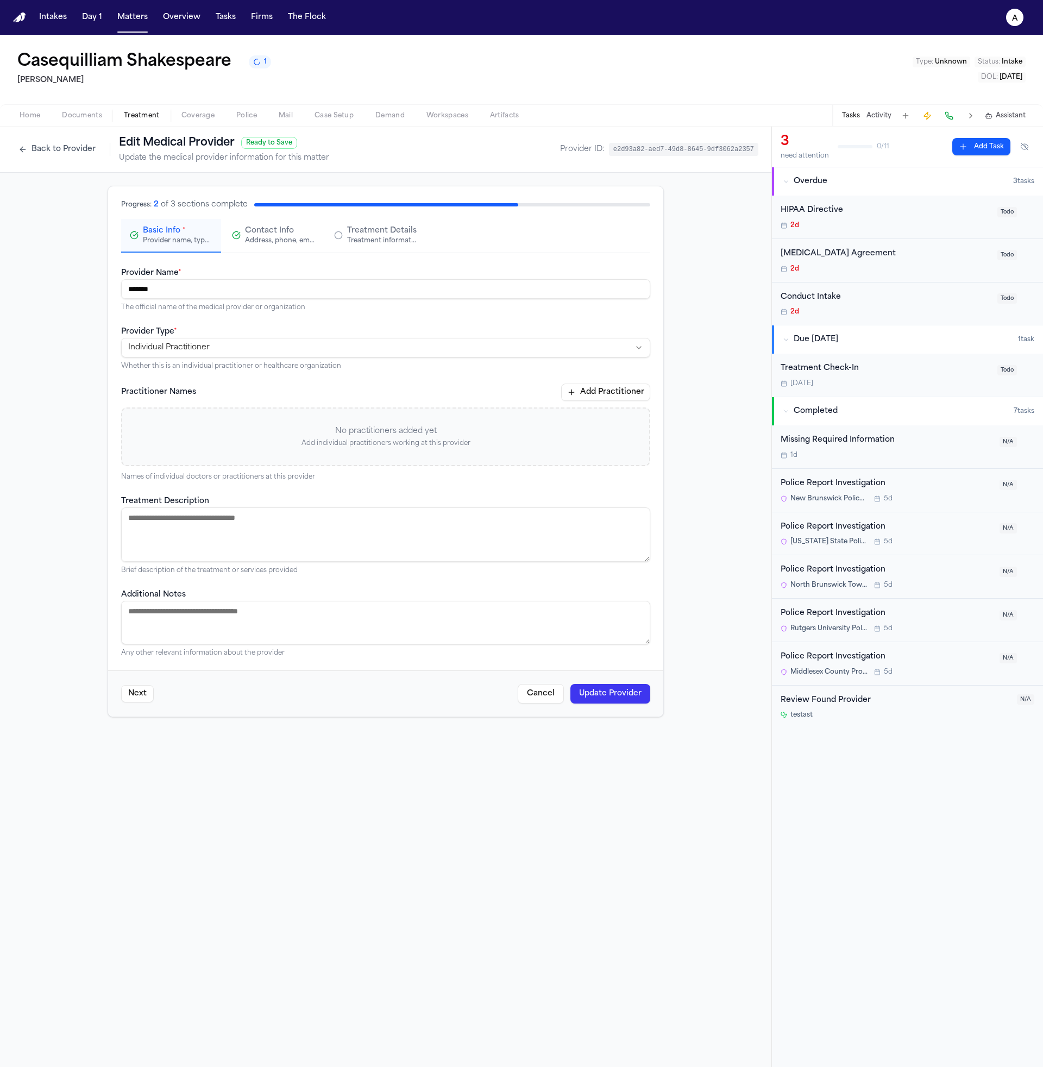
click at [515, 416] on div "No practitioners added yet Add individual practitioners working at this provider" at bounding box center [385, 437] width 529 height 59
drag, startPoint x: 655, startPoint y: 386, endPoint x: 636, endPoint y: 396, distance: 21.9
click at [655, 386] on div "**********" at bounding box center [385, 451] width 555 height 530
click at [631, 397] on button "Add Practitioner" at bounding box center [605, 392] width 89 height 17
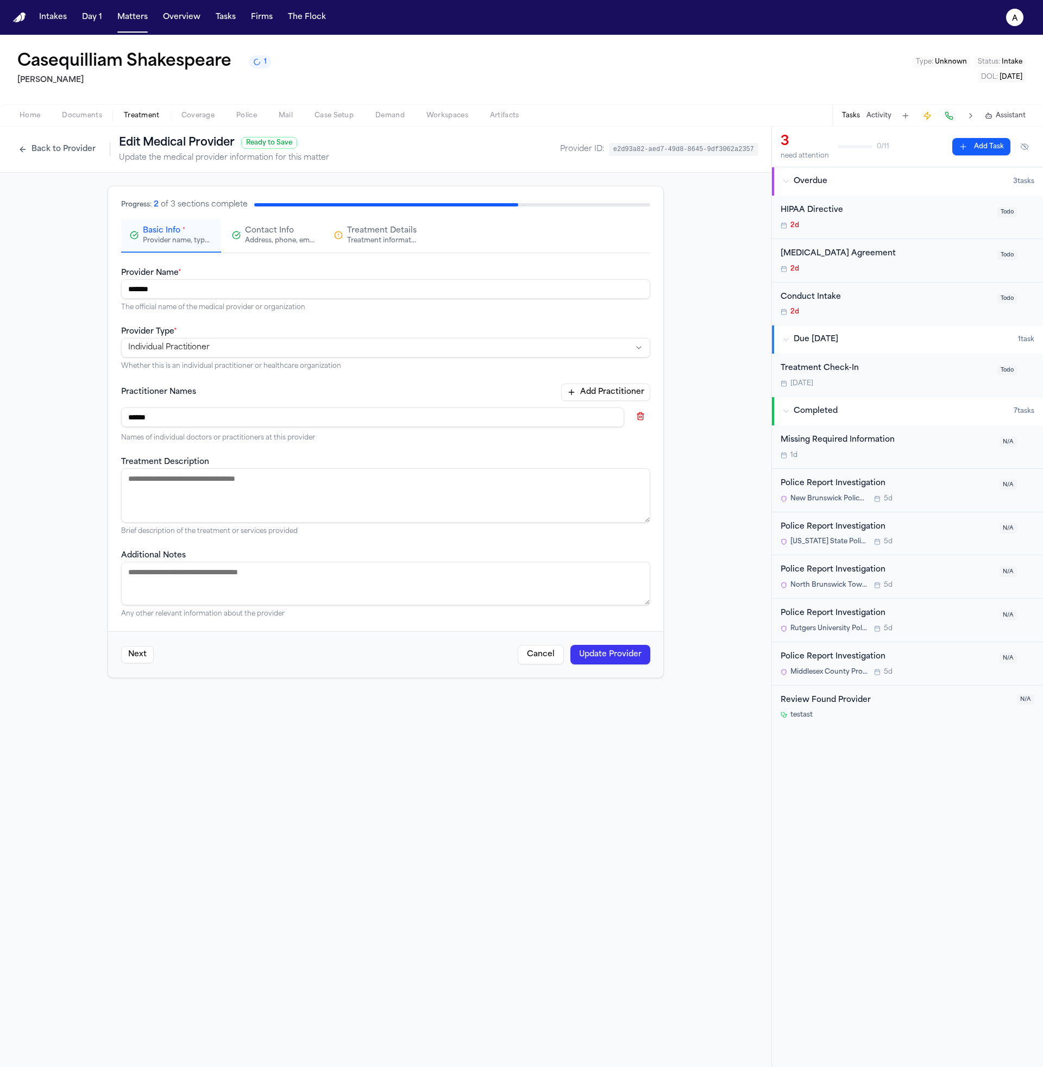
type input "******"
click at [456, 515] on textarea "Treatment Description" at bounding box center [385, 495] width 529 height 54
click at [471, 588] on textarea "Additional Notes" at bounding box center [385, 583] width 529 height 43
click at [635, 653] on button "Update Provider" at bounding box center [611, 655] width 80 height 20
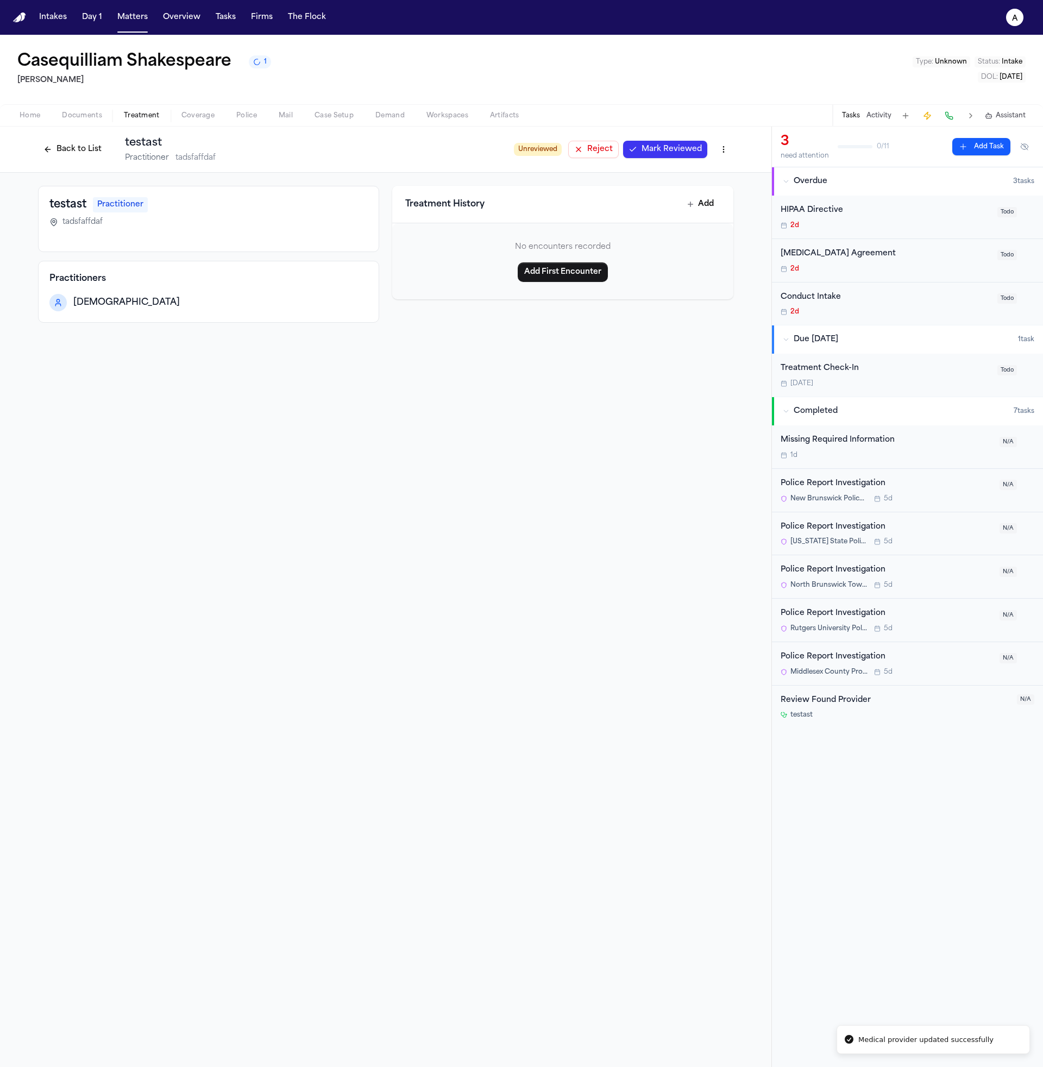
click at [732, 154] on html "Medical provider updated successfully Intakes Day 1 Matters Overview Tasks Firm…" at bounding box center [521, 533] width 1043 height 1067
click at [720, 170] on div "Edit Provider" at bounding box center [688, 173] width 85 height 17
select select "**********"
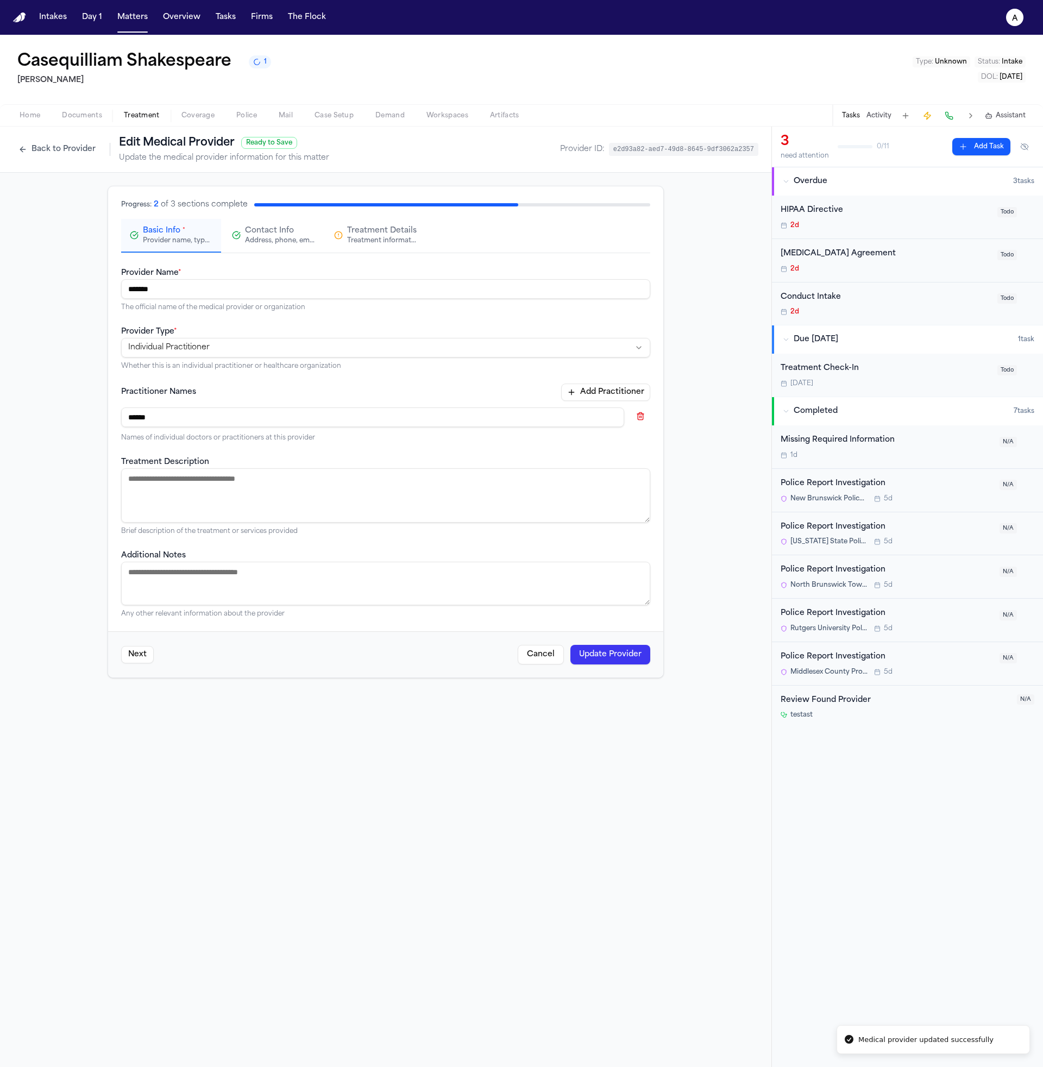
click at [261, 243] on div "Address, phone, email, and other contact details" at bounding box center [280, 240] width 70 height 9
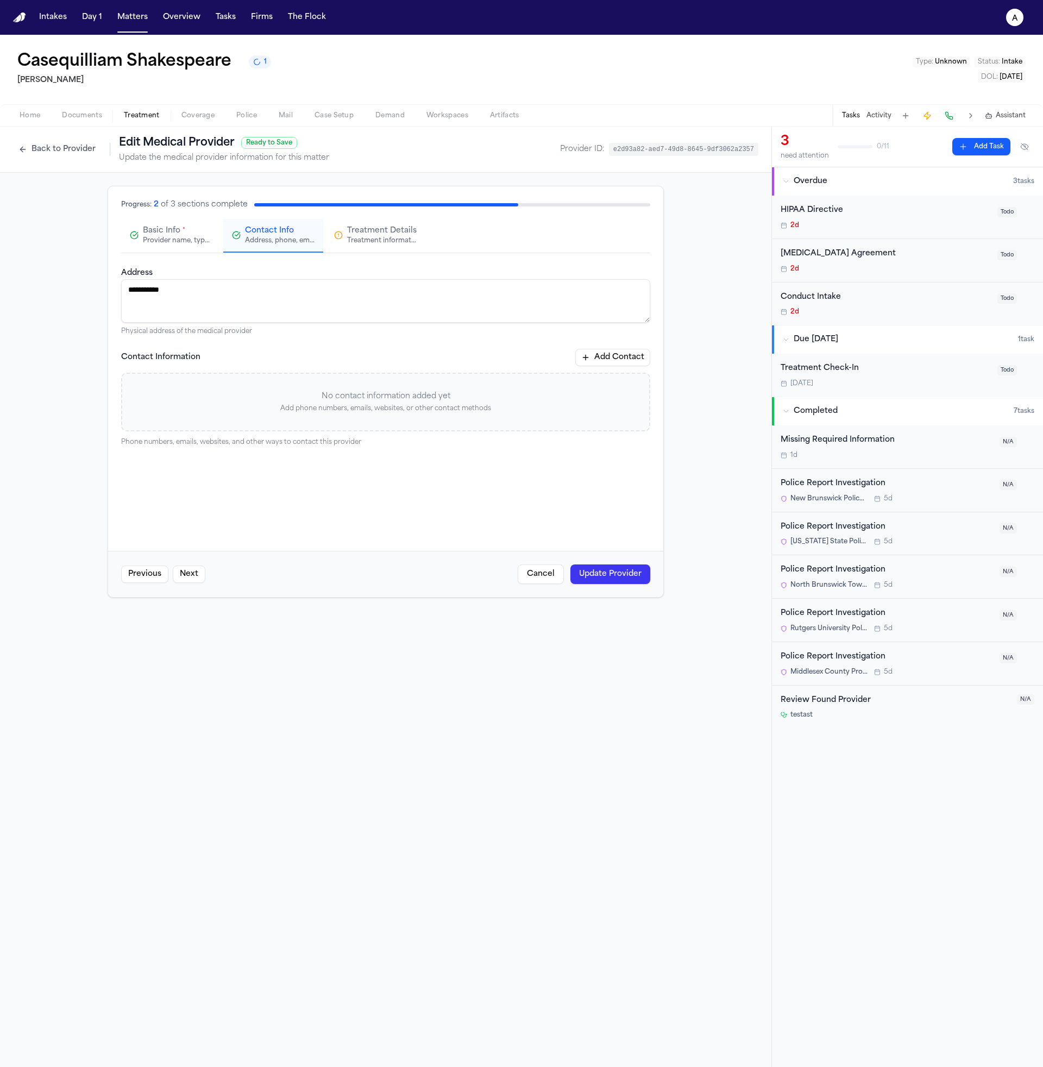
click at [361, 238] on div "Treatment information, practitioners, and dates" at bounding box center [382, 240] width 70 height 9
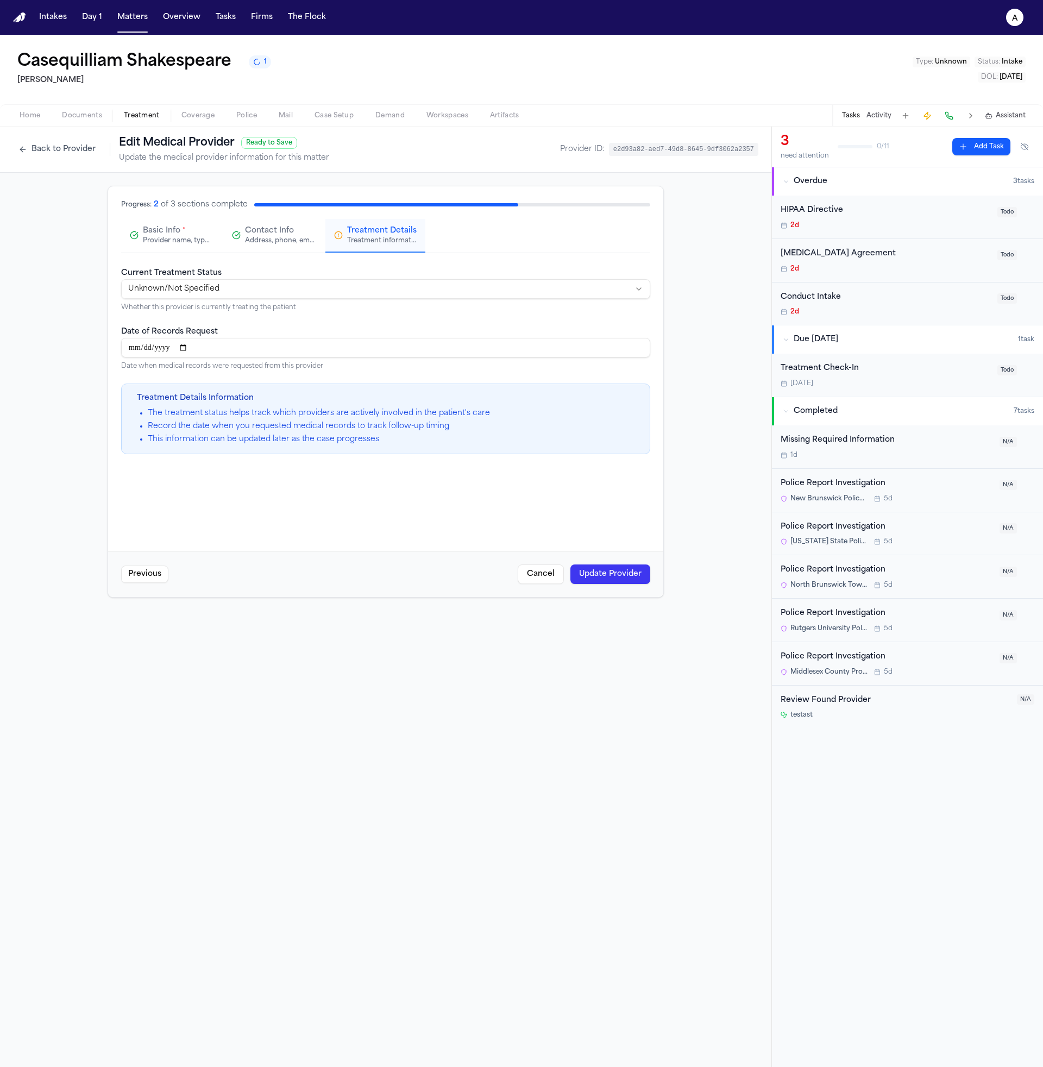
click at [275, 423] on li "Record the date when you requested medical records to track follow-up timing" at bounding box center [319, 426] width 342 height 11
click at [263, 447] on div "Treatment Details Information The treatment status helps track which providers …" at bounding box center [385, 419] width 529 height 71
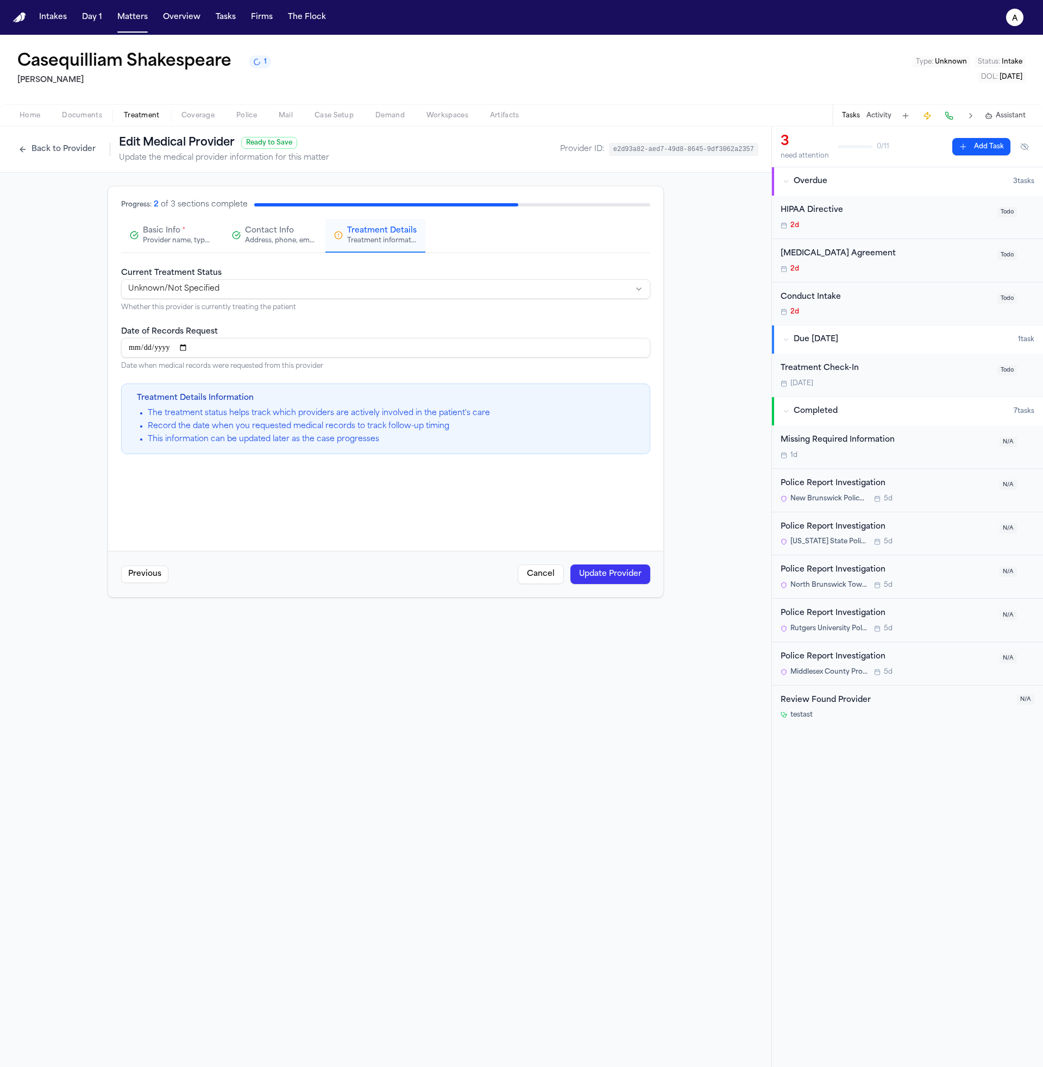
click at [263, 447] on div "Treatment Details Information The treatment status helps track which providers …" at bounding box center [385, 419] width 529 height 71
click at [264, 428] on li "Record the date when you requested medical records to track follow-up timing" at bounding box center [319, 426] width 342 height 11
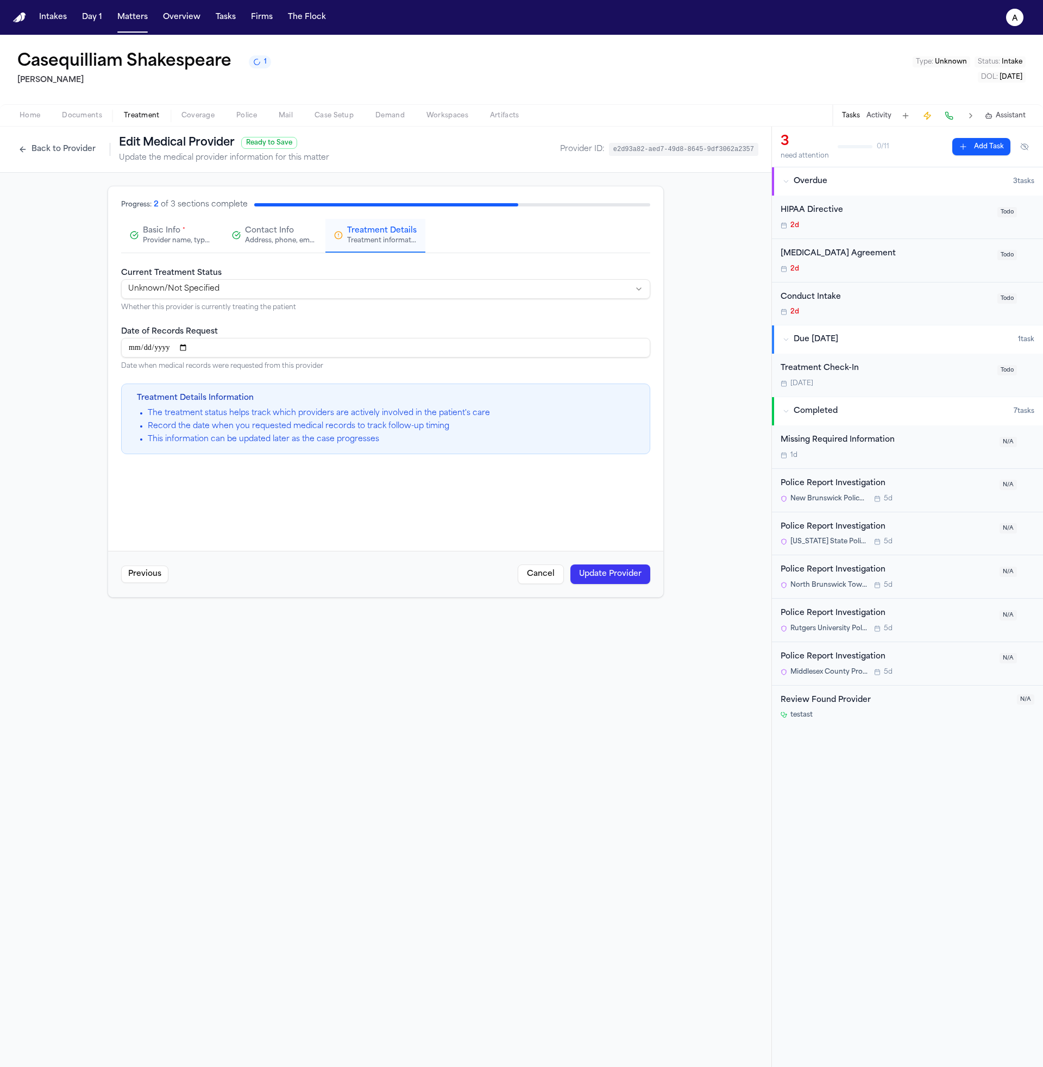
click at [268, 416] on li "The treatment status helps track which providers are actively involved in the p…" at bounding box center [319, 413] width 342 height 11
click at [252, 429] on li "Record the date when you requested medical records to track follow-up timing" at bounding box center [319, 426] width 342 height 11
click at [265, 236] on span "Contact Info" at bounding box center [269, 231] width 49 height 11
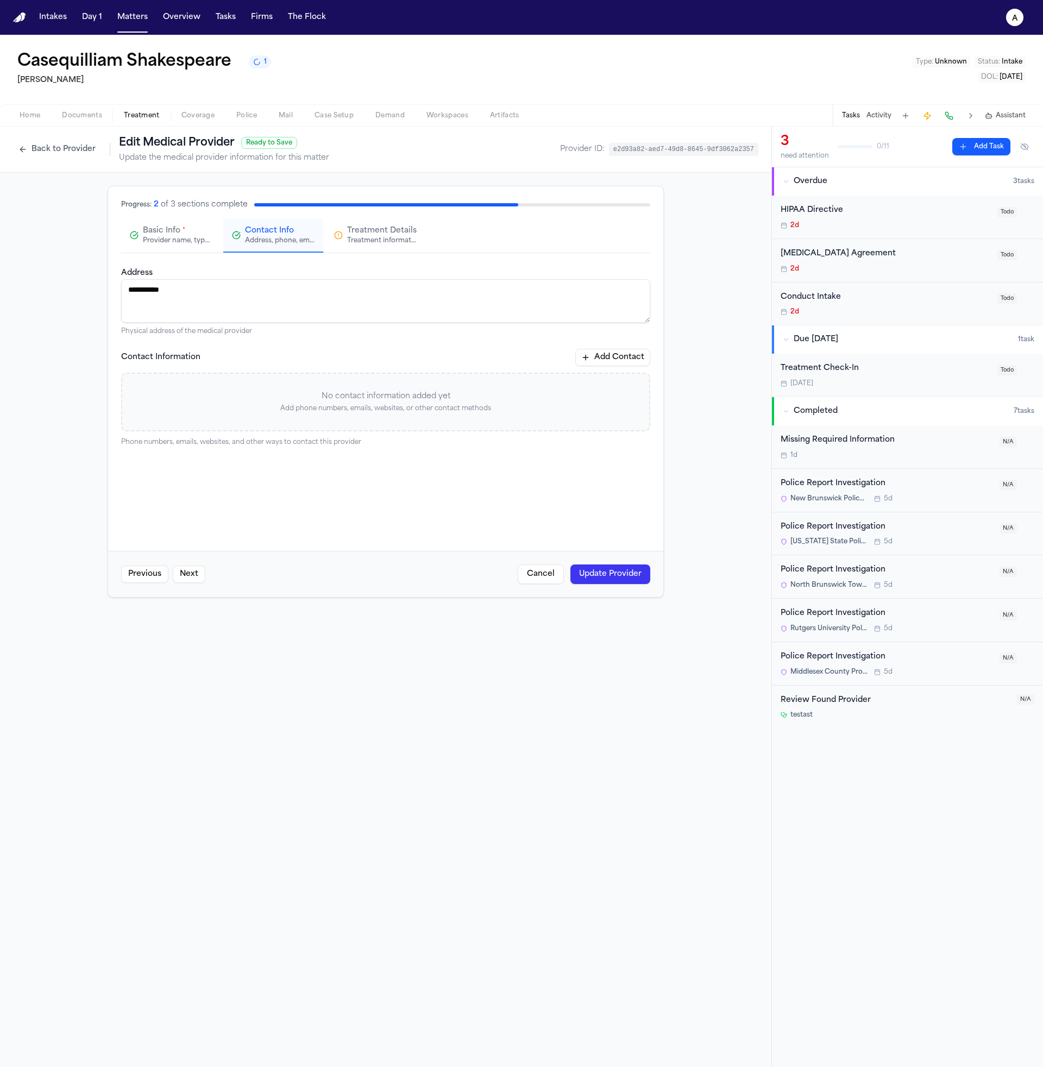
click at [609, 353] on button "Add Contact" at bounding box center [612, 357] width 75 height 17
click at [409, 405] on input at bounding box center [386, 405] width 166 height 20
type input "**********"
click at [630, 590] on div "Previous Next Cancel Update Provider" at bounding box center [385, 574] width 555 height 46
click at [630, 571] on button "Update Provider" at bounding box center [611, 575] width 80 height 20
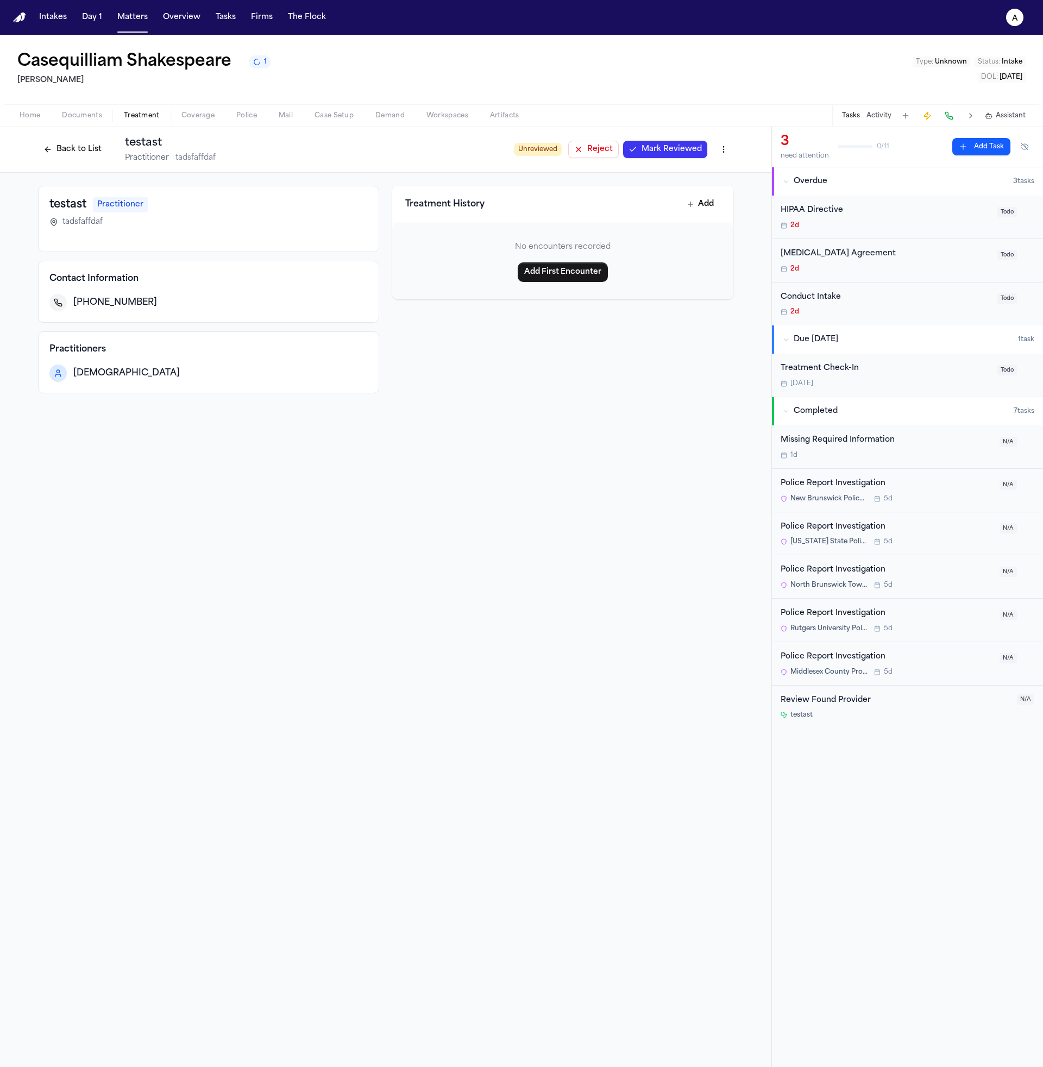
click at [204, 117] on span "Coverage" at bounding box center [197, 115] width 33 height 9
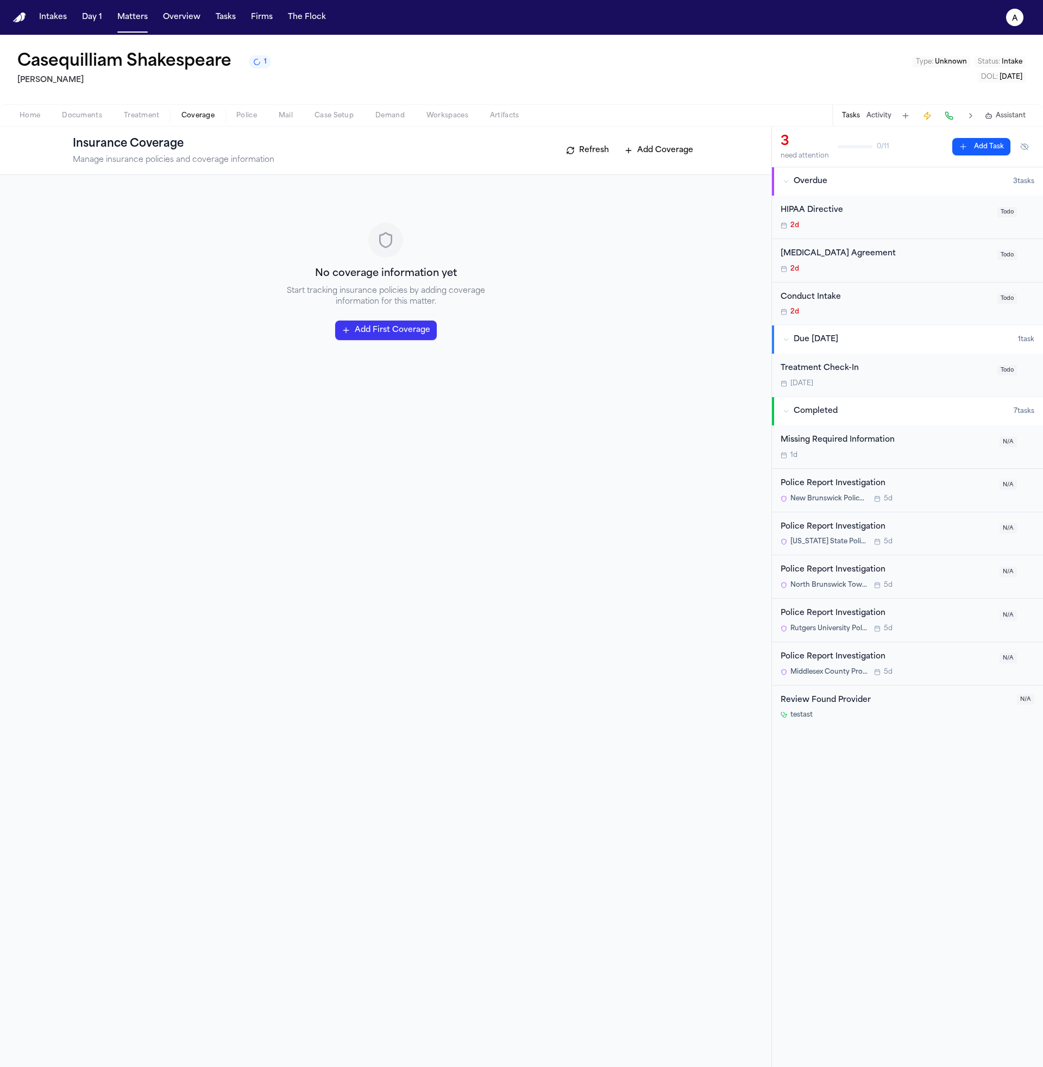
click at [408, 320] on div "No coverage information yet Start tracking insurance policies by adding coverag…" at bounding box center [386, 281] width 626 height 187
click at [402, 325] on button "Add First Coverage" at bounding box center [386, 331] width 102 height 20
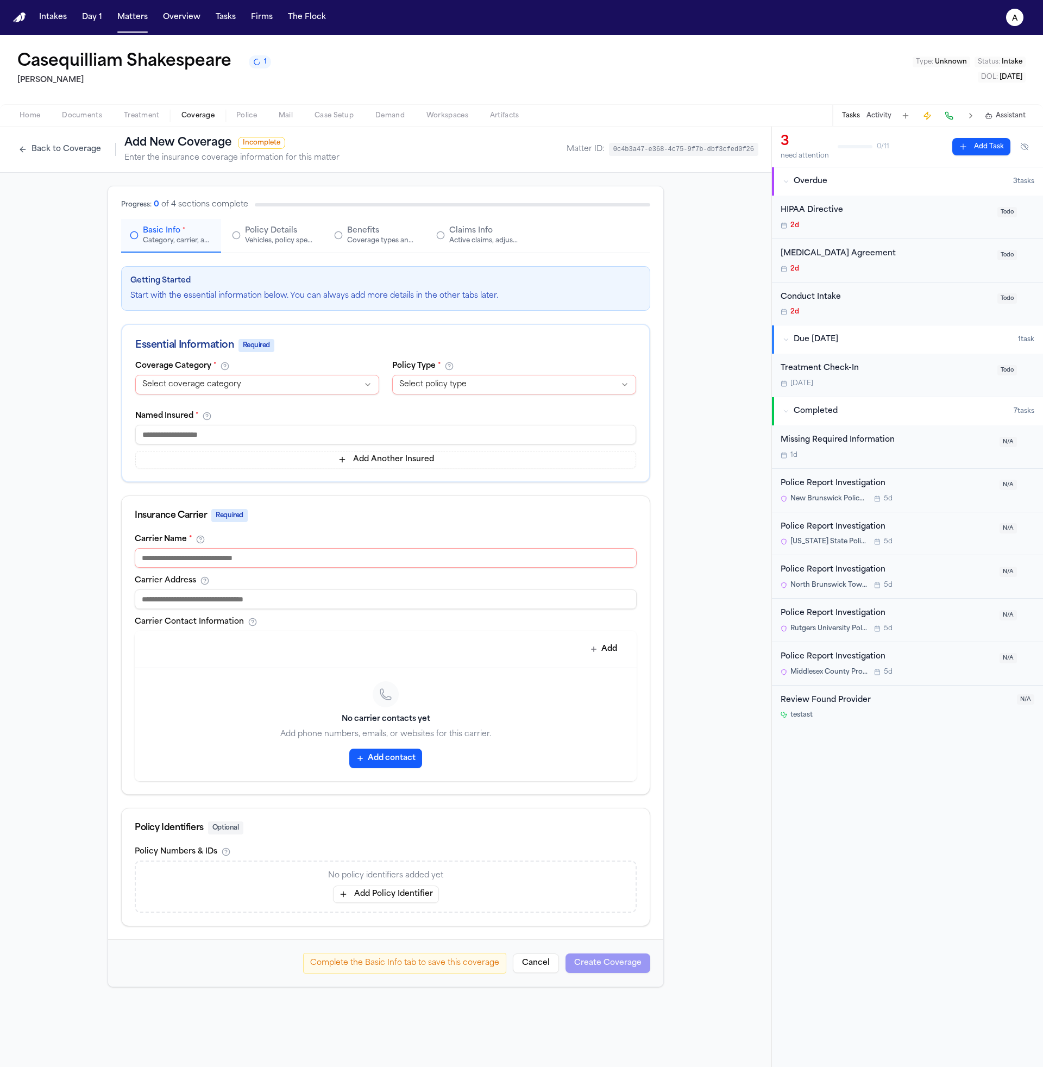
click at [320, 397] on div "**********" at bounding box center [257, 380] width 244 height 37
click at [322, 386] on html "**********" at bounding box center [521, 533] width 1043 height 1067
select select "**********"
click at [475, 385] on html "**********" at bounding box center [521, 533] width 1043 height 1067
click at [470, 395] on div "**********" at bounding box center [514, 380] width 244 height 37
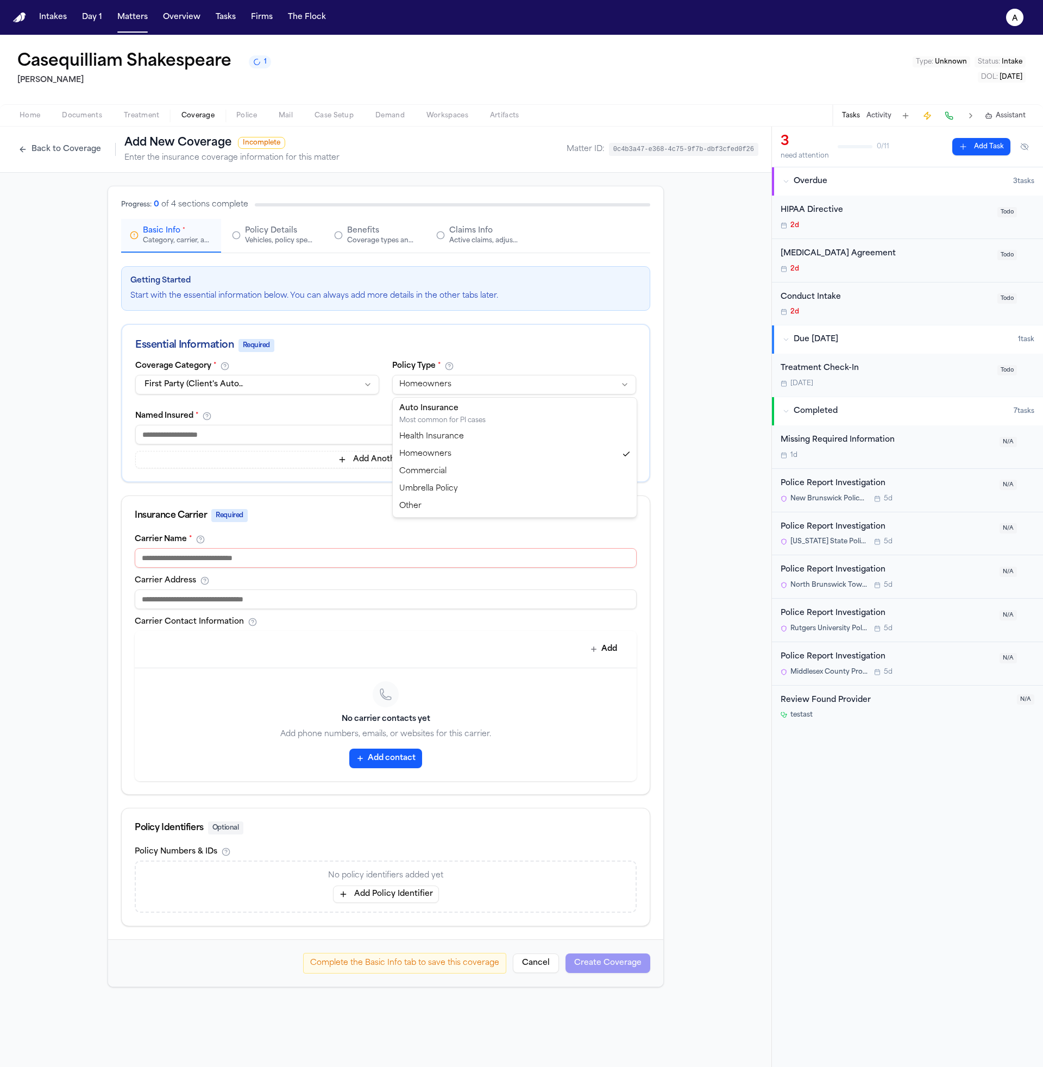
click at [474, 390] on html "**********" at bounding box center [521, 533] width 1043 height 1067
select select "****"
click at [370, 441] on input at bounding box center [385, 435] width 501 height 20
type input "****"
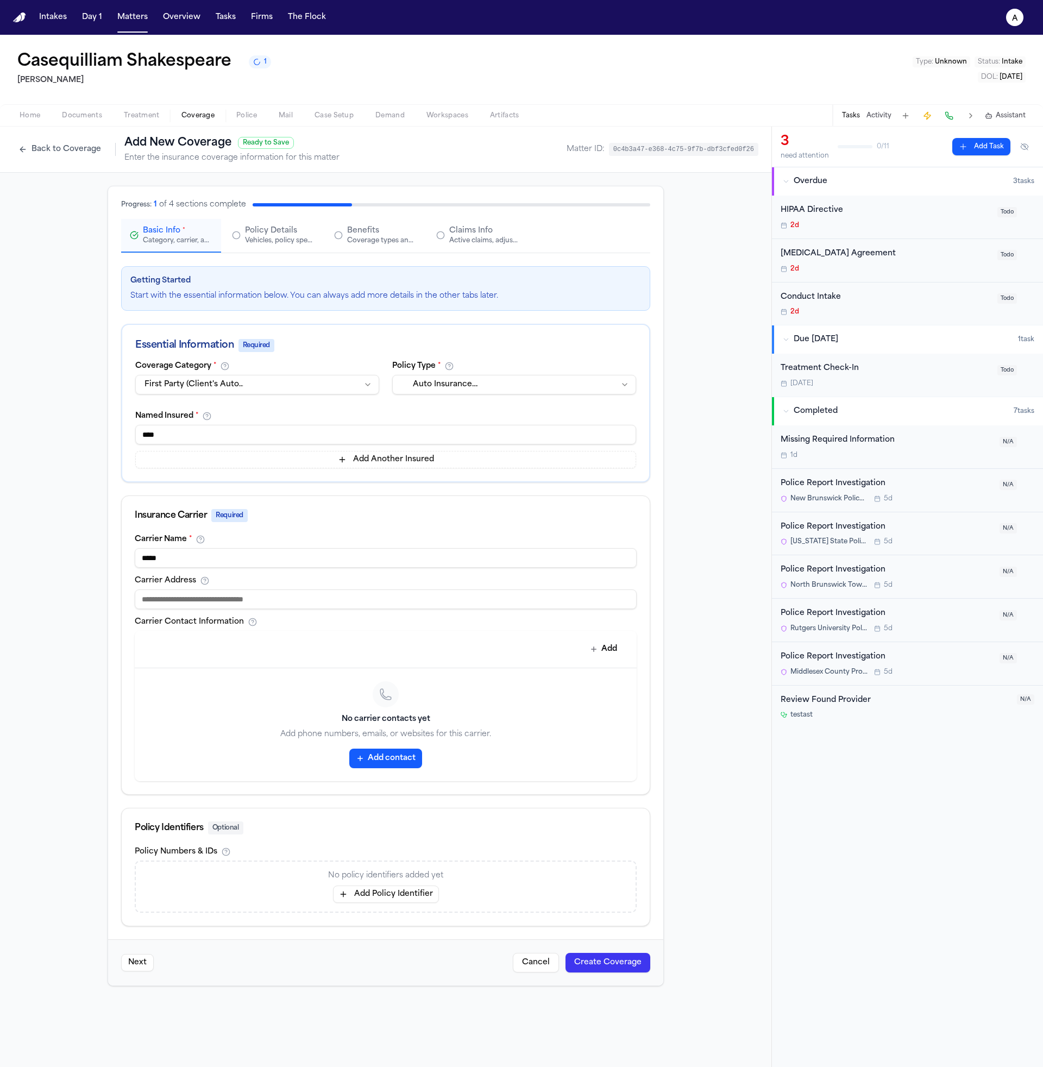
type input "*****"
click at [396, 747] on div "No carrier contacts yet Add phone numbers, emails, or websites for this carrier…" at bounding box center [386, 724] width 502 height 113
click at [375, 764] on button "Add contact" at bounding box center [385, 759] width 73 height 20
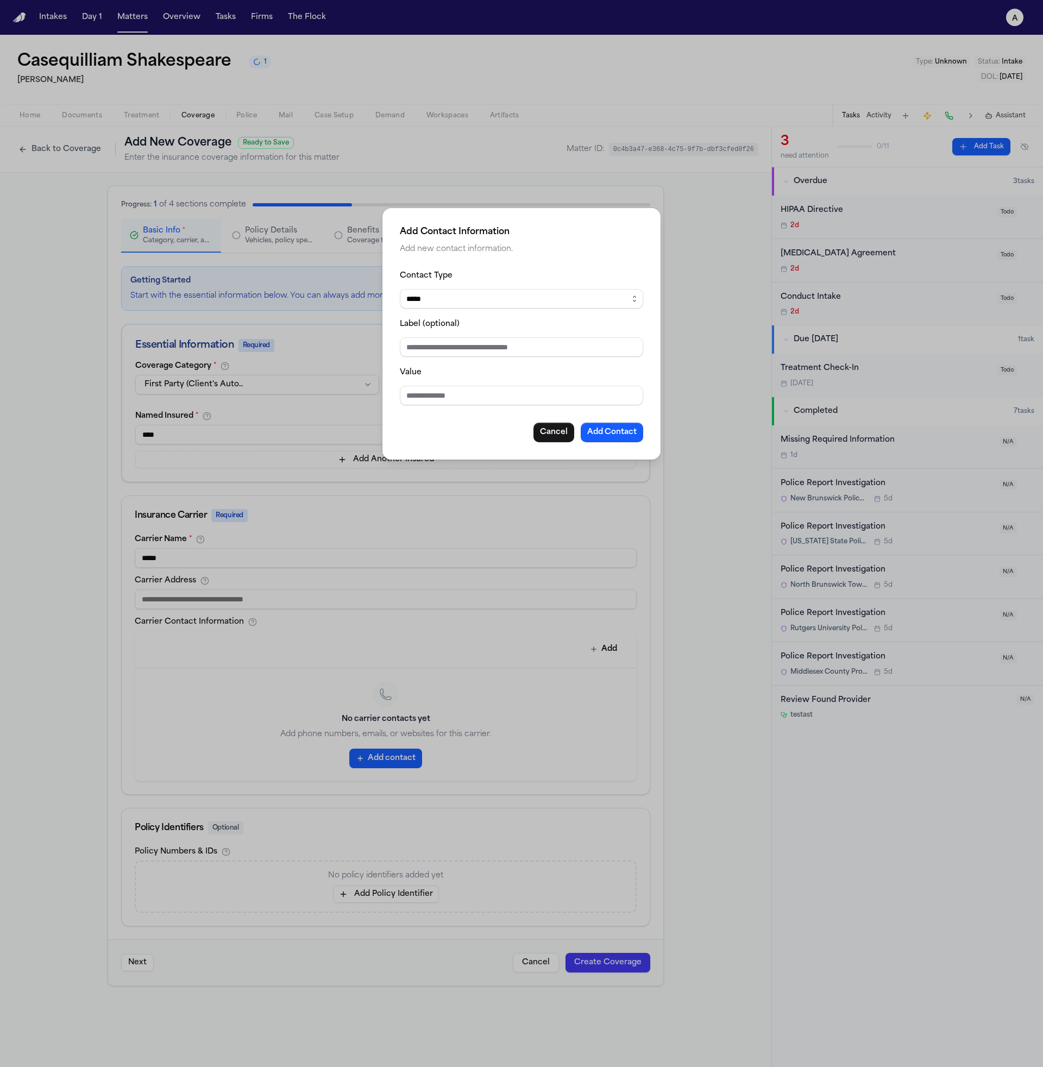
click at [556, 313] on fieldset "Contact Type ***** ***** ******* *** ***** Label (optional) Value" at bounding box center [521, 337] width 243 height 136
click at [561, 309] on select "***** ***** ******* *** *****" at bounding box center [521, 299] width 243 height 20
click at [519, 338] on input "Label (optional)" at bounding box center [521, 347] width 243 height 20
click at [527, 312] on fieldset "Contact Type ***** ***** ******* *** ***** Label (optional) Value" at bounding box center [521, 337] width 243 height 136
click at [535, 301] on select "***** ***** ******* *** *****" at bounding box center [521, 299] width 243 height 20
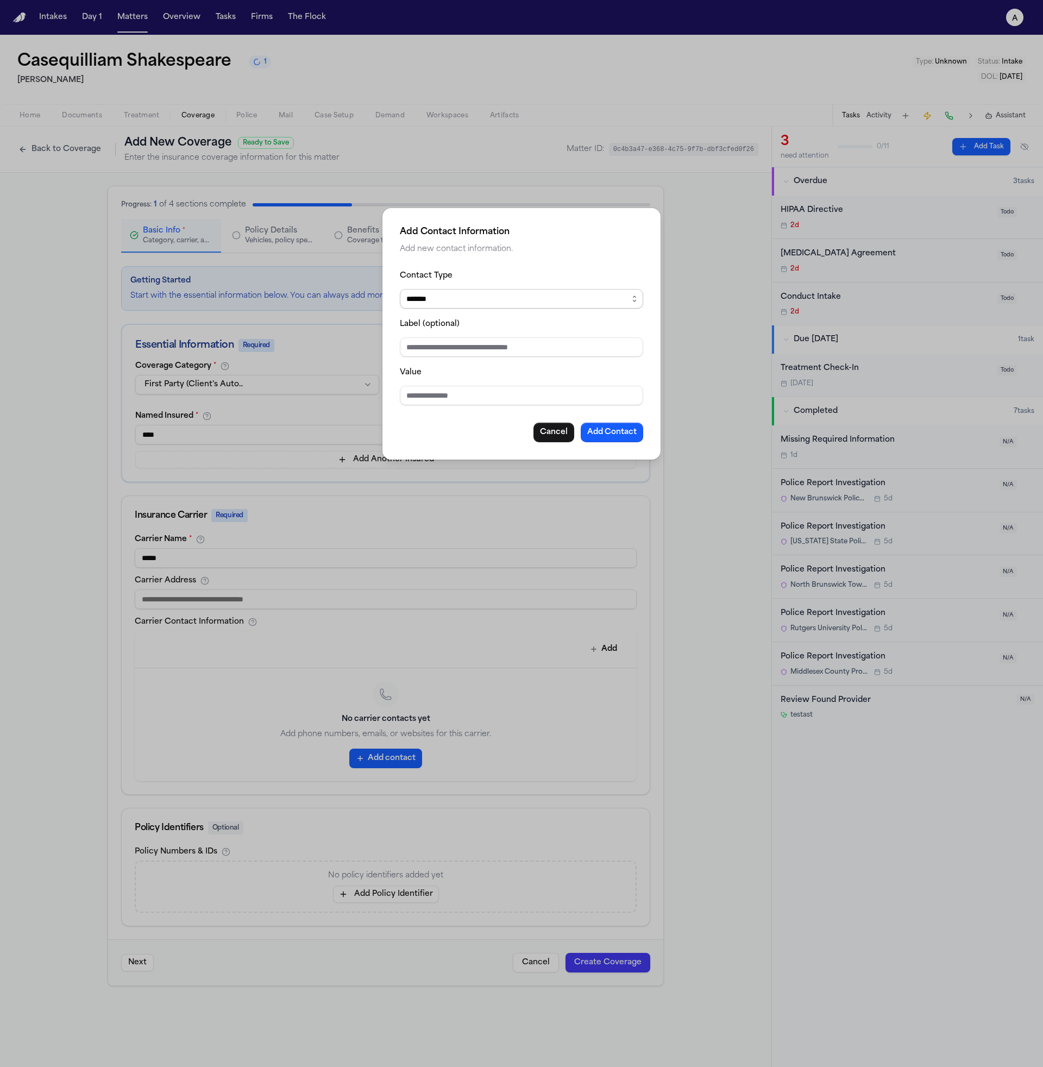
select select "*****"
click at [475, 346] on input "Label (optional)" at bounding box center [521, 347] width 243 height 20
type input "**********"
click at [422, 354] on input "Label (optional)" at bounding box center [521, 347] width 243 height 20
type input "***"
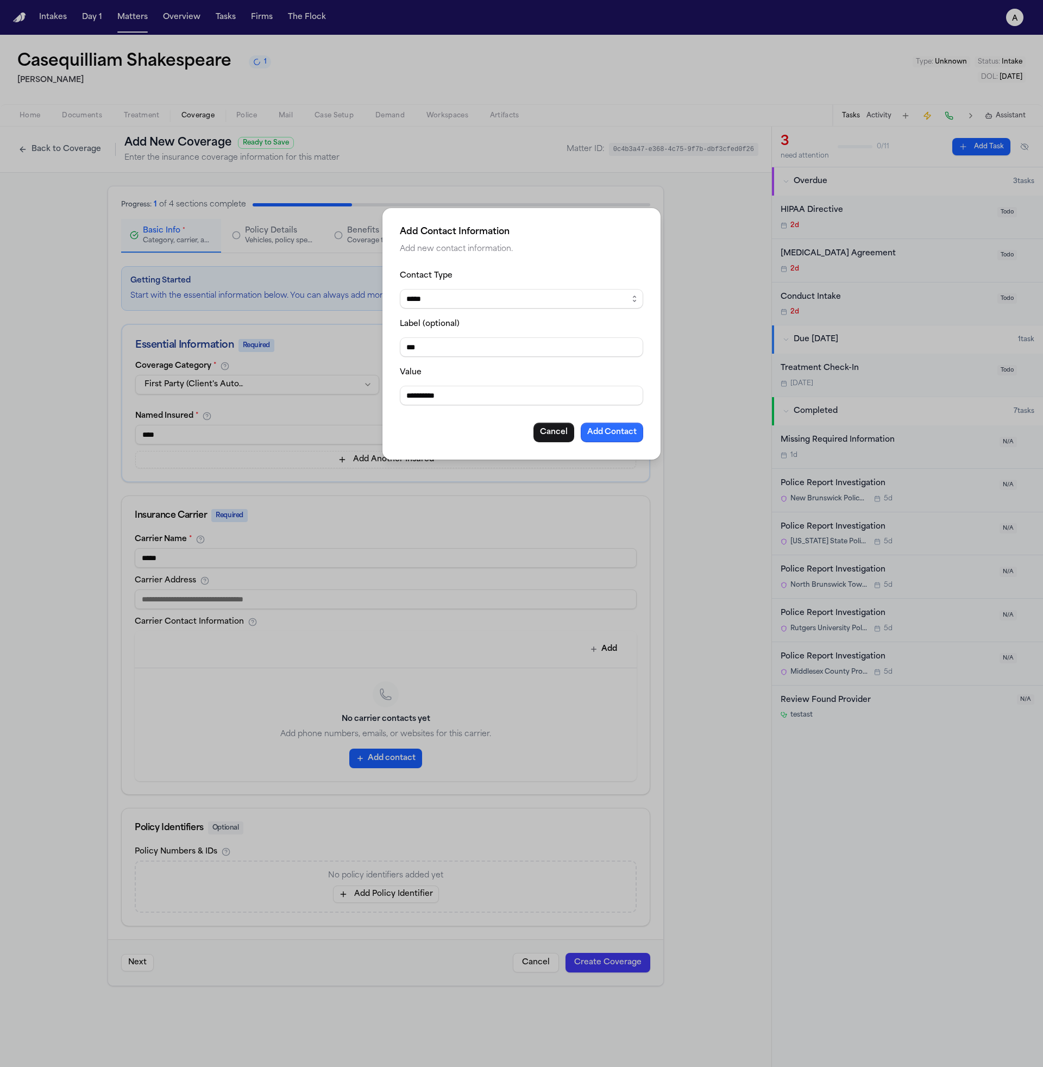
click at [623, 429] on button "Add Contact" at bounding box center [612, 433] width 62 height 20
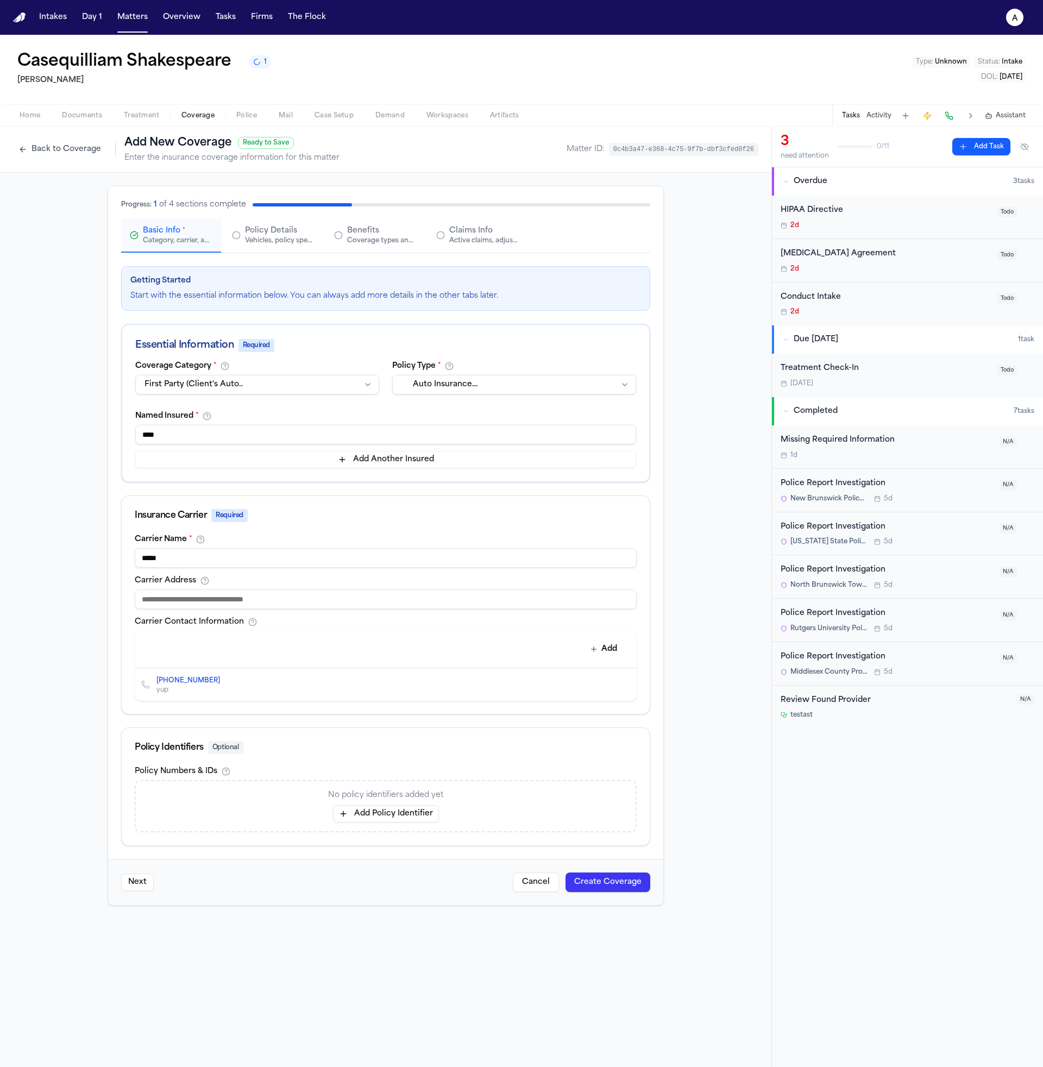
click at [593, 885] on button "Create Coverage" at bounding box center [608, 883] width 85 height 20
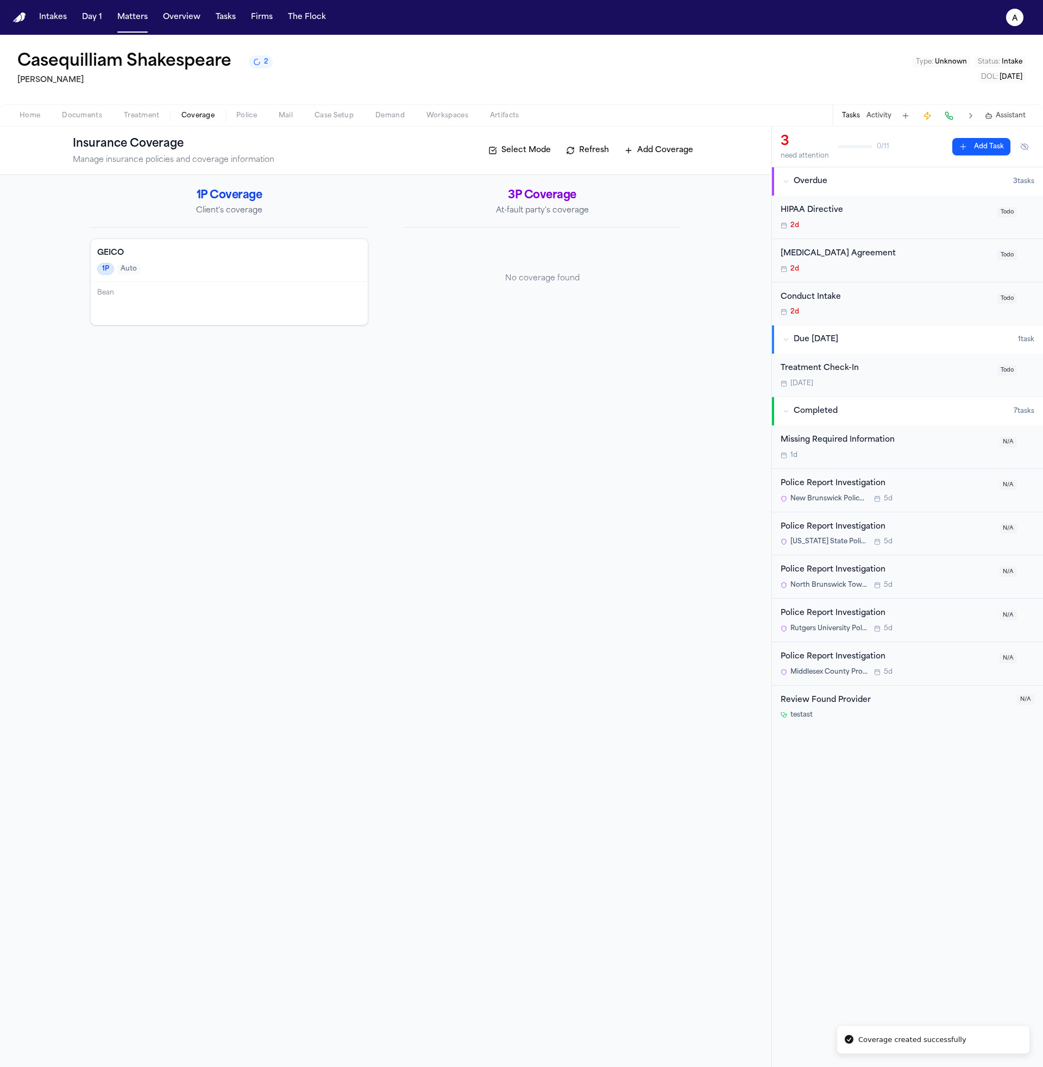
click at [871, 387] on div "Aug 25" at bounding box center [886, 383] width 210 height 9
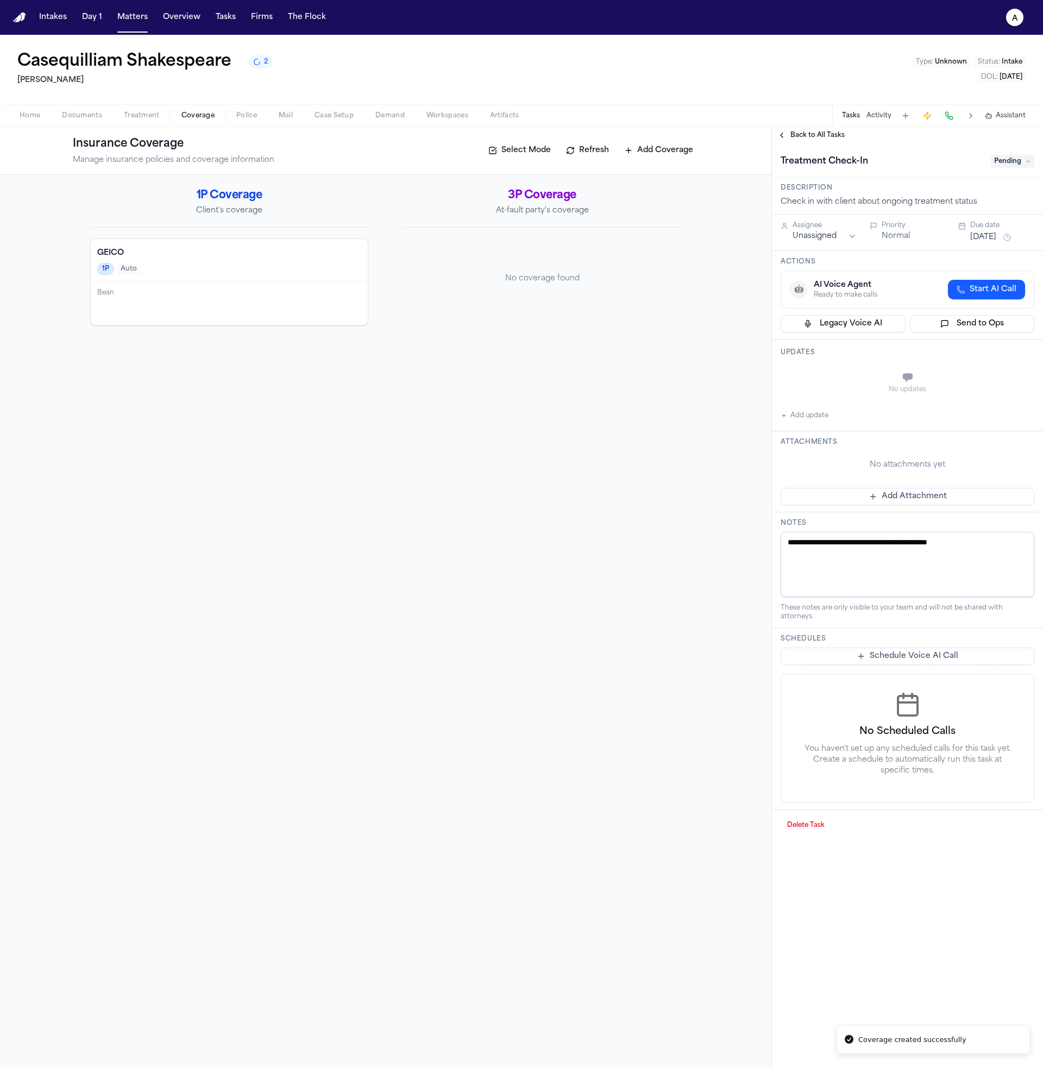
click at [965, 327] on button "Send to Ops" at bounding box center [972, 323] width 125 height 17
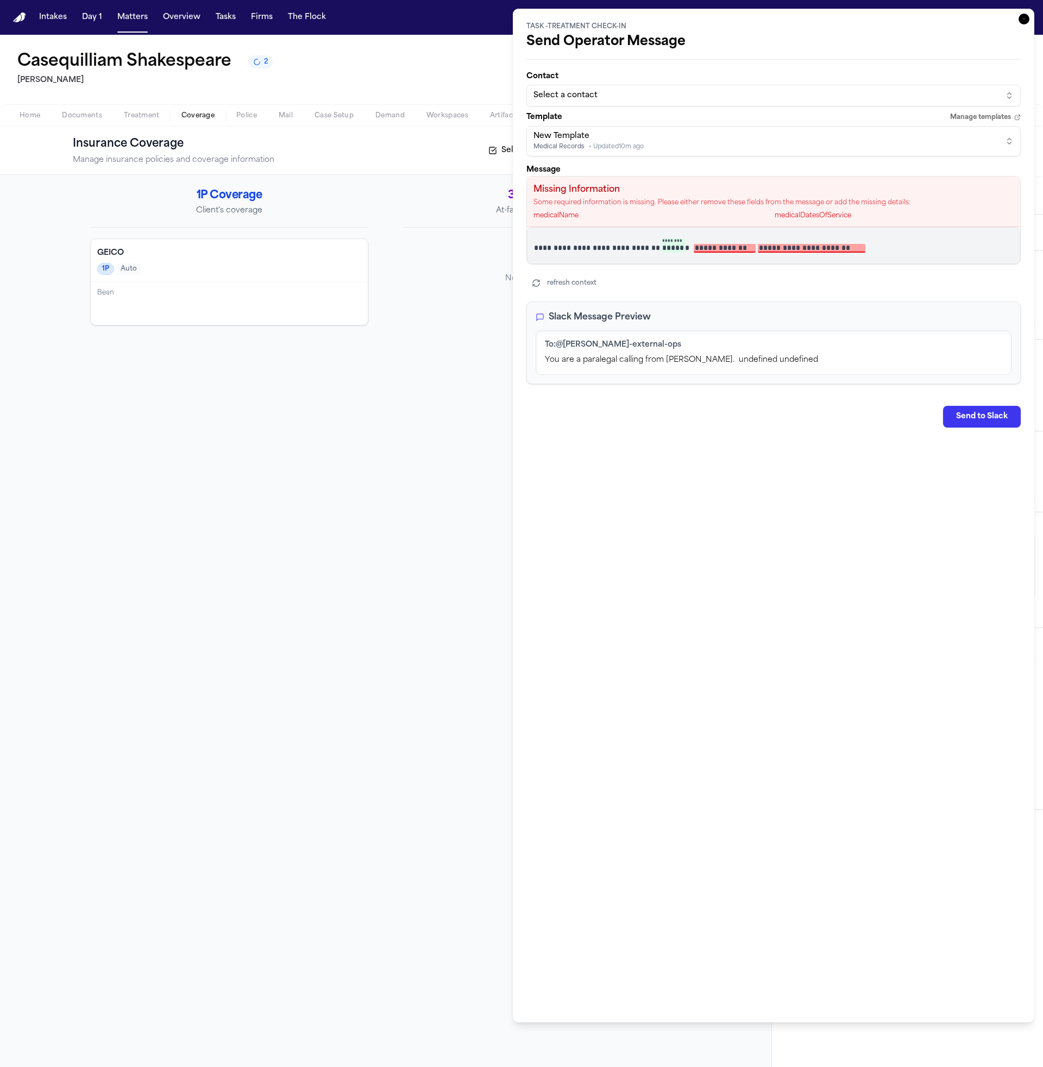
click at [667, 139] on div "New Template Medical Records • Updated 10m ago" at bounding box center [765, 141] width 463 height 21
click at [669, 143] on html "**********" at bounding box center [521, 533] width 1043 height 1067
click at [590, 93] on div "Select a contact" at bounding box center [765, 95] width 463 height 11
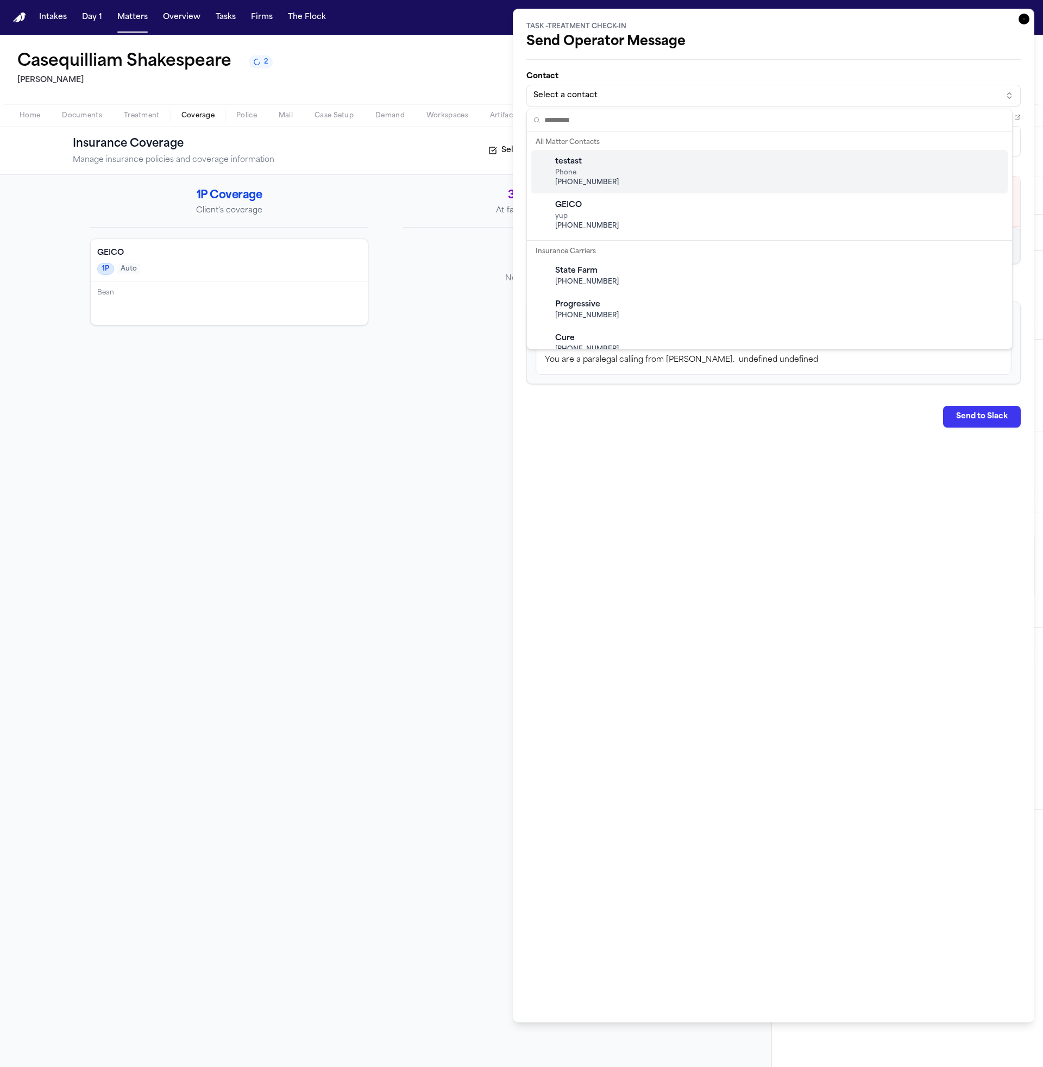
click at [655, 176] on div "testast Phone +1 (201) 956-7542" at bounding box center [769, 171] width 477 height 43
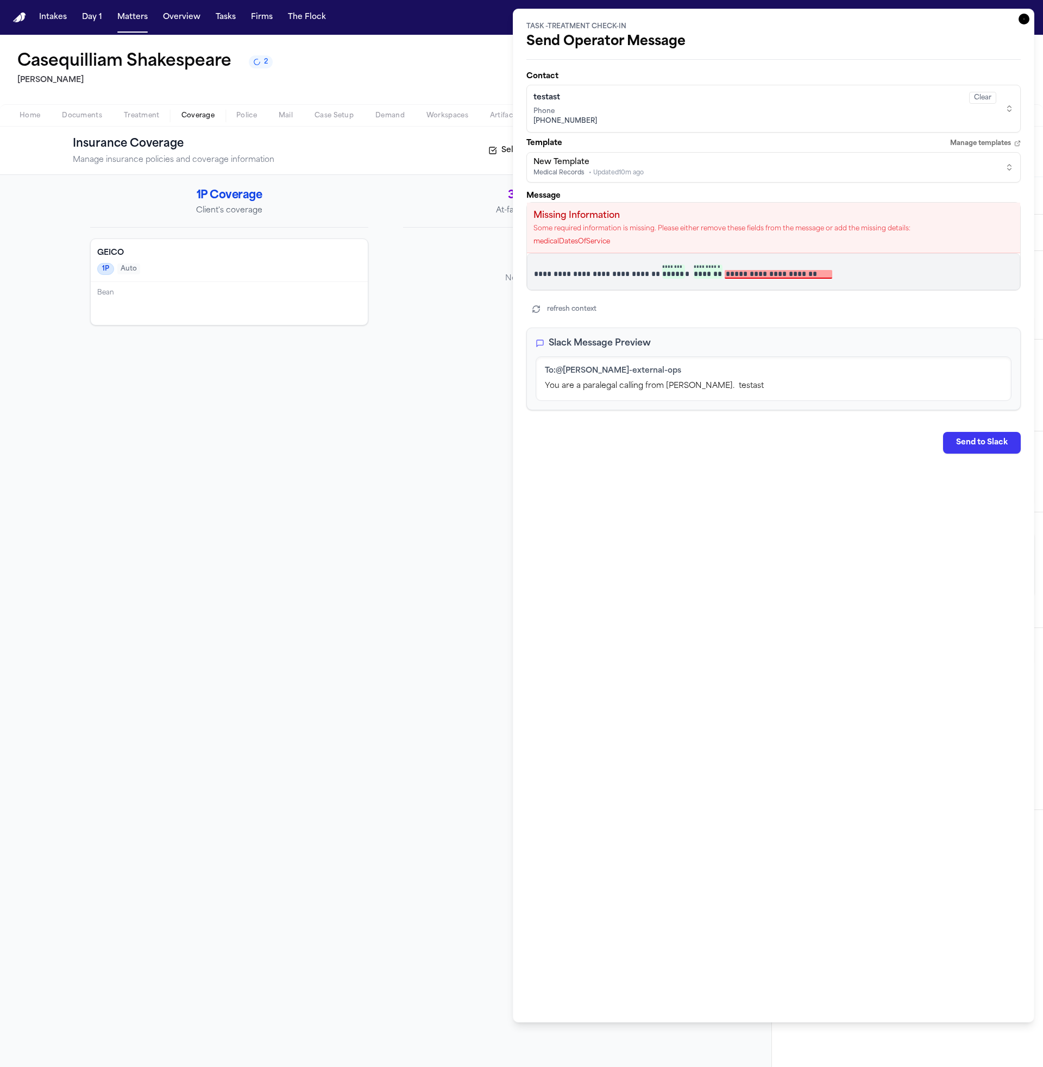
click at [631, 125] on span "+1 (201) 956-7542" at bounding box center [765, 121] width 463 height 9
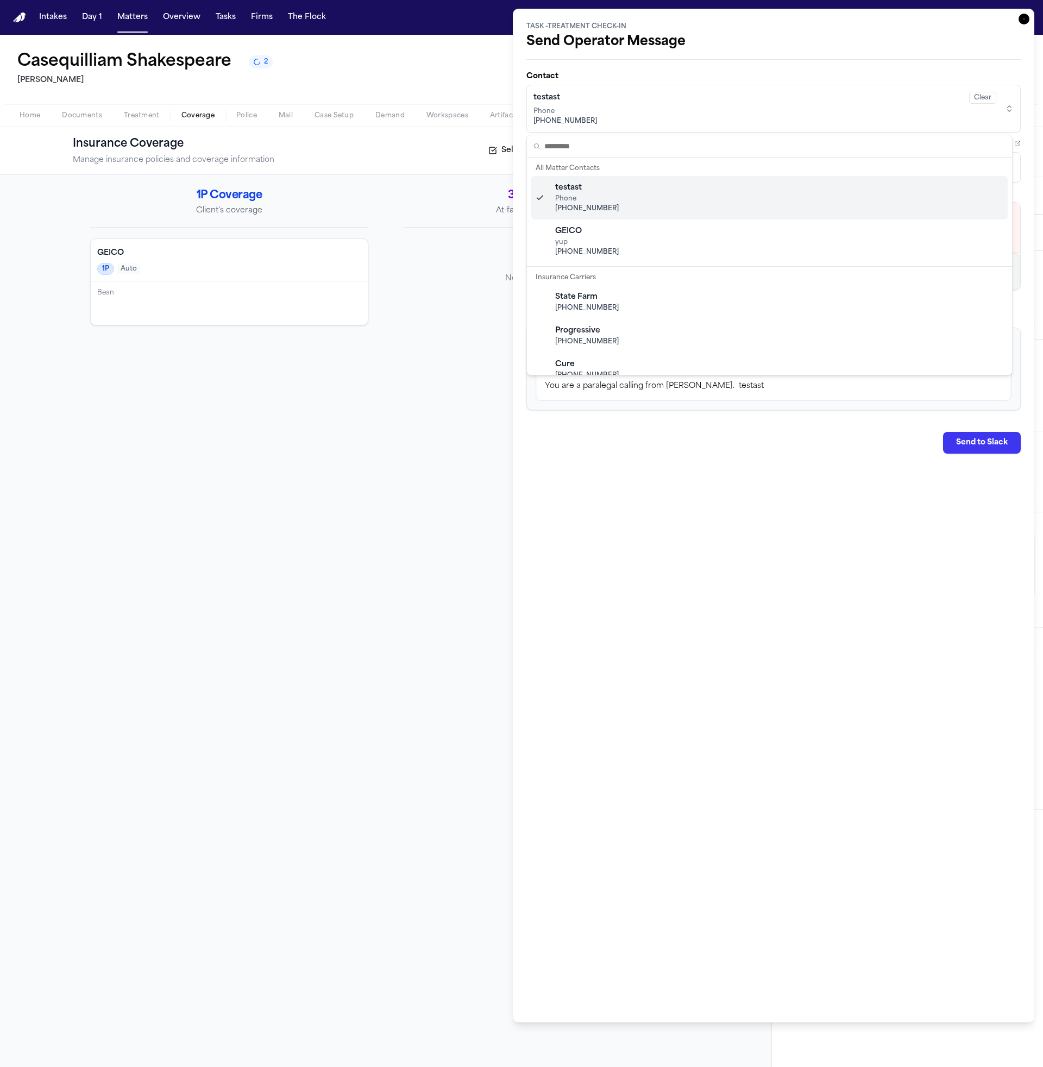
click at [625, 193] on div "testast Phone +1 (201) 956-7542" at bounding box center [769, 197] width 477 height 43
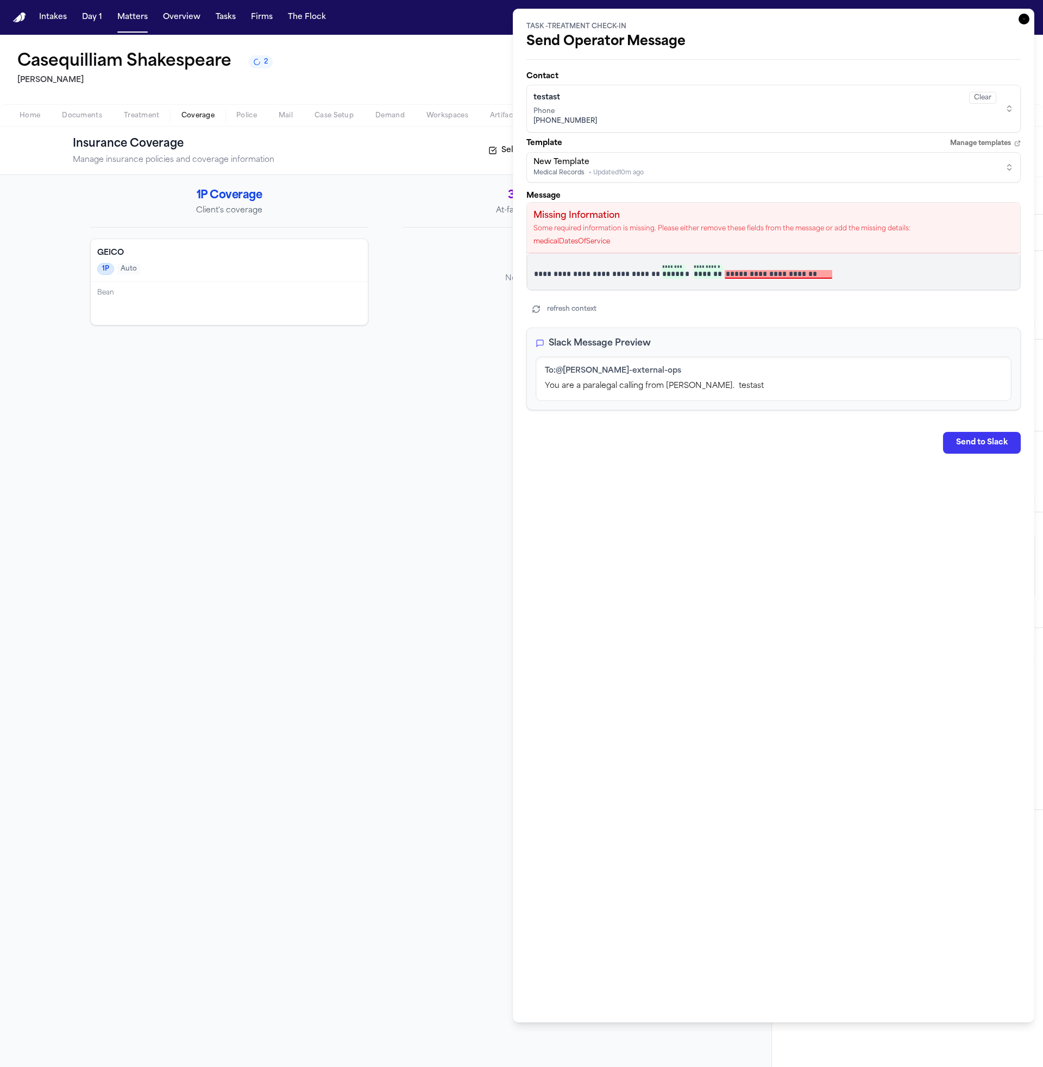
click at [649, 130] on button "testast Clear Phone +1 (201) 956-7542" at bounding box center [774, 109] width 494 height 48
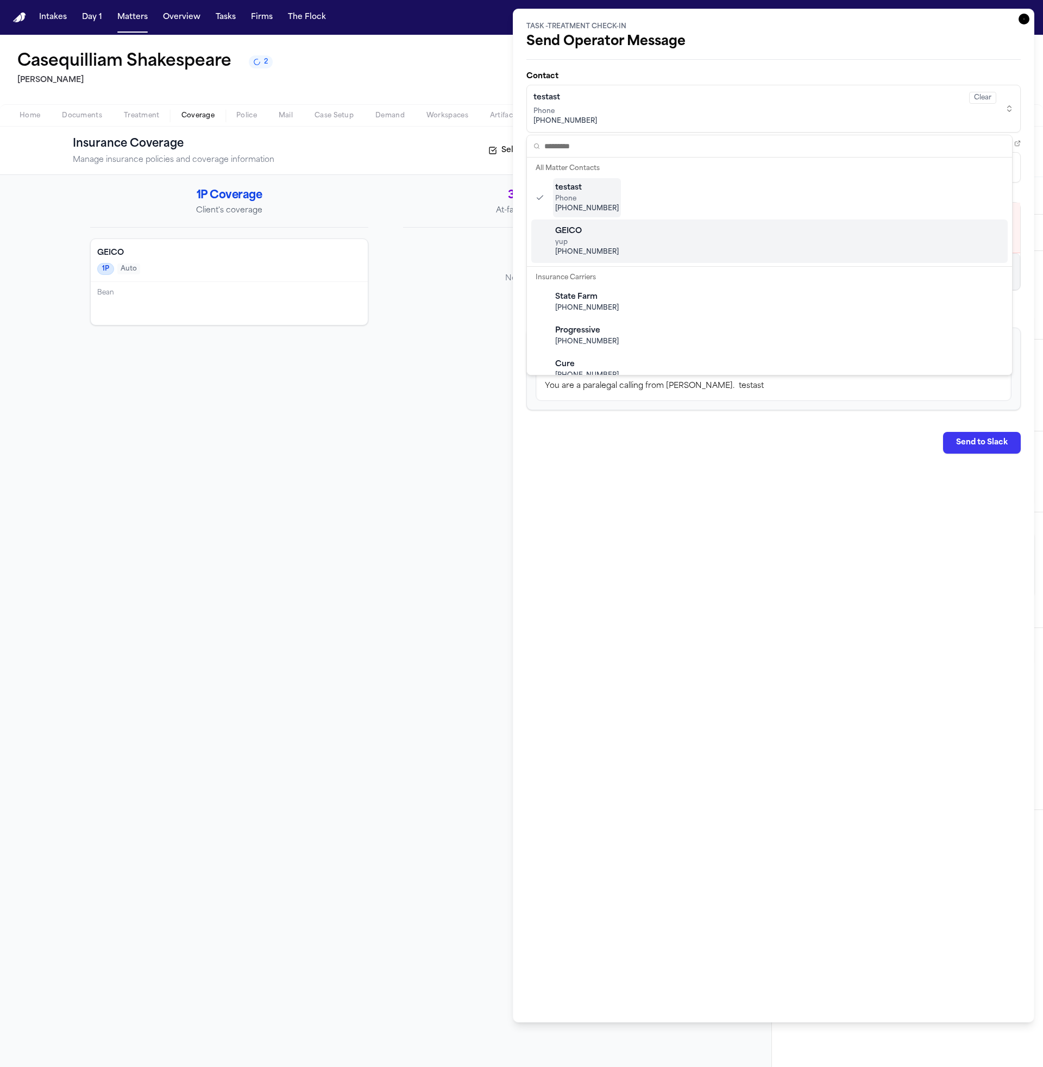
click at [629, 226] on div "GEICO yup (201) 956-7542" at bounding box center [769, 241] width 477 height 43
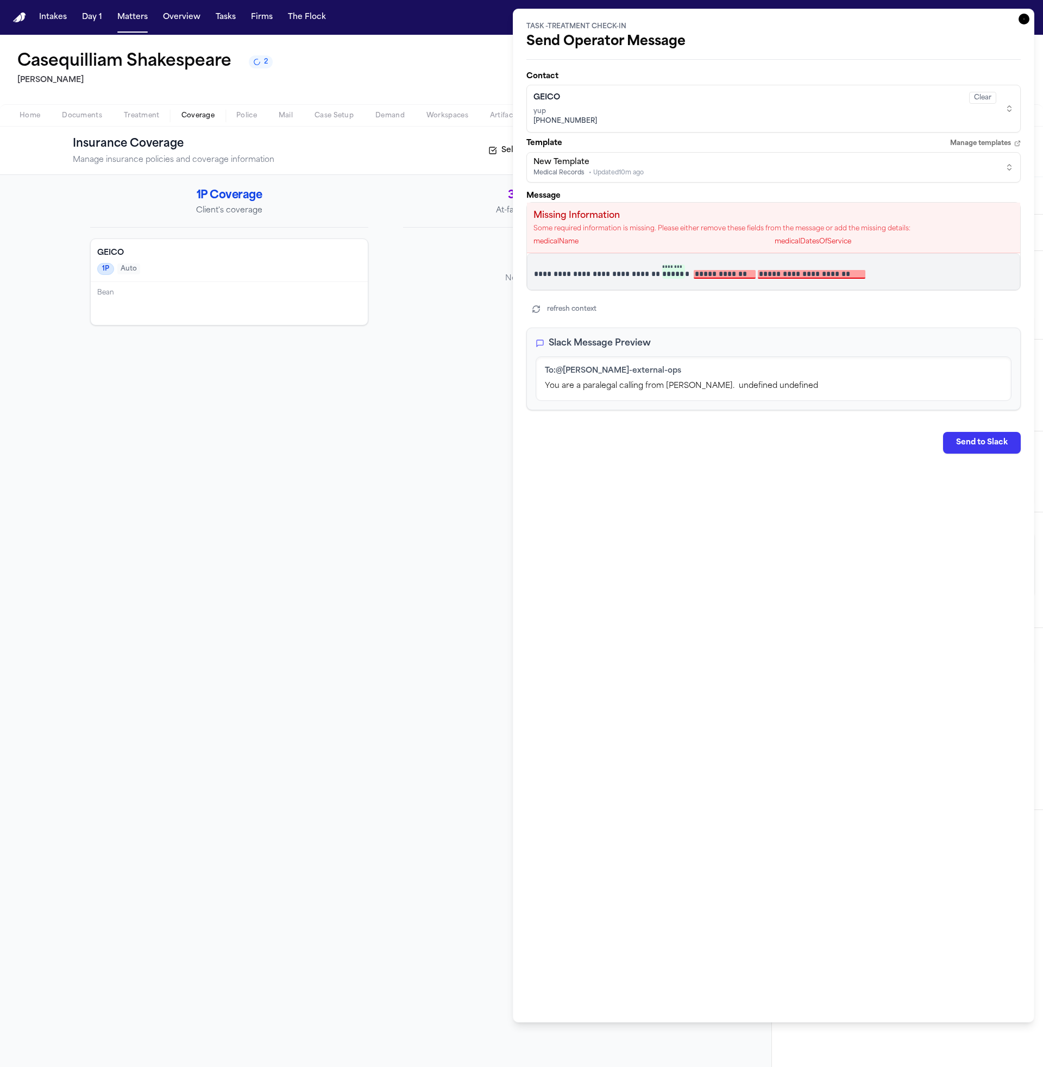
click at [680, 127] on div "GEICO Clear yup (201) 956-7542" at bounding box center [765, 109] width 463 height 38
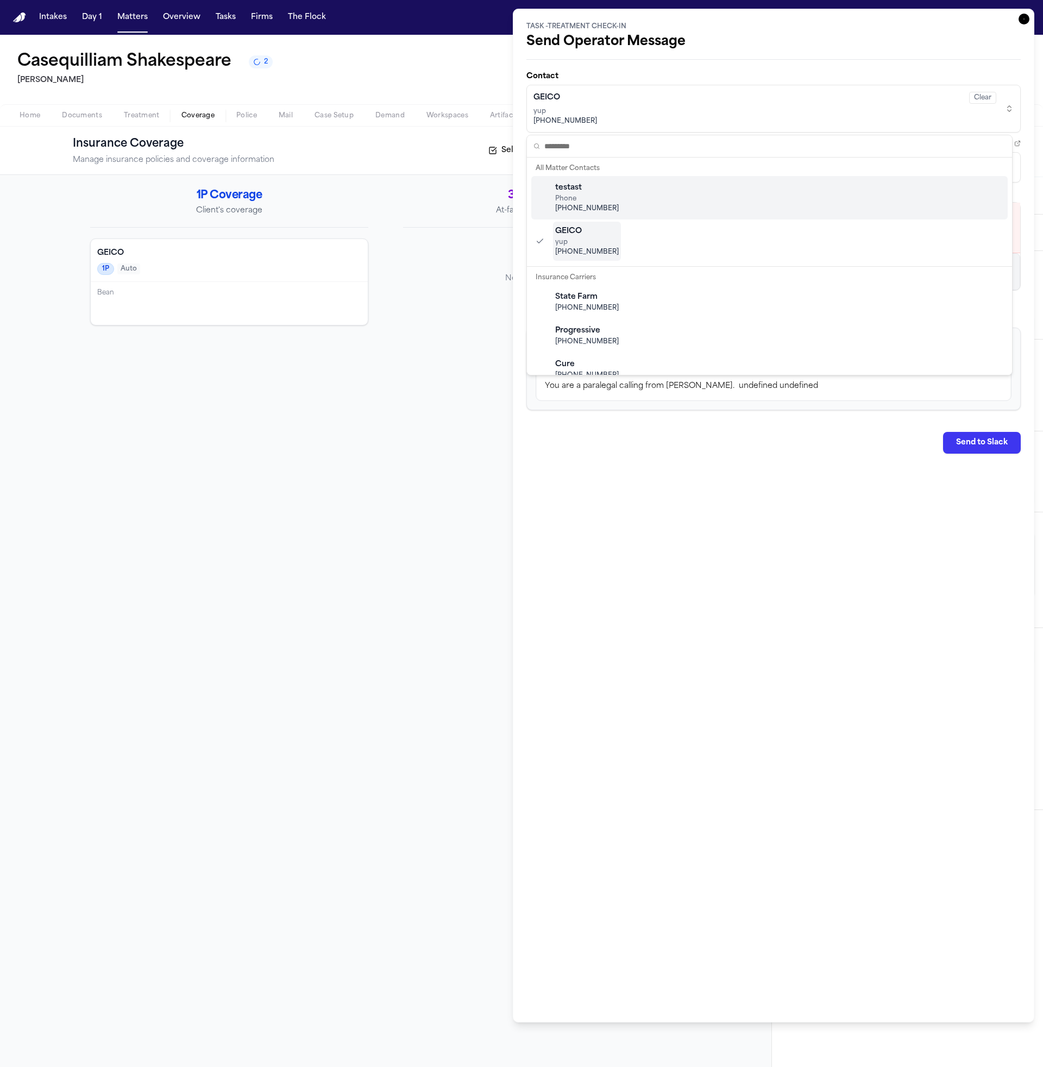
click at [662, 197] on div "testast Phone +1 (201) 956-7542" at bounding box center [769, 197] width 477 height 43
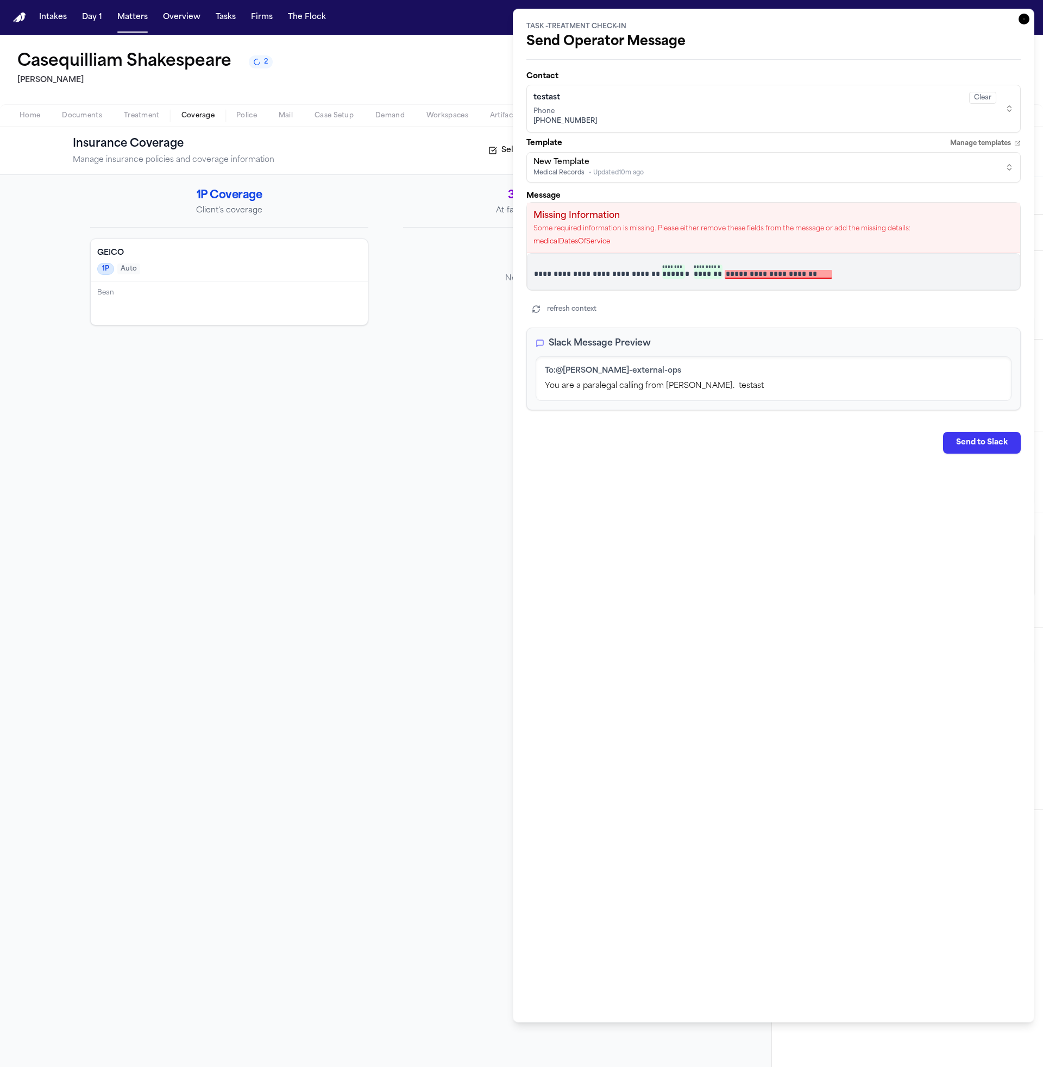
click at [667, 93] on div "testast Clear" at bounding box center [765, 98] width 463 height 12
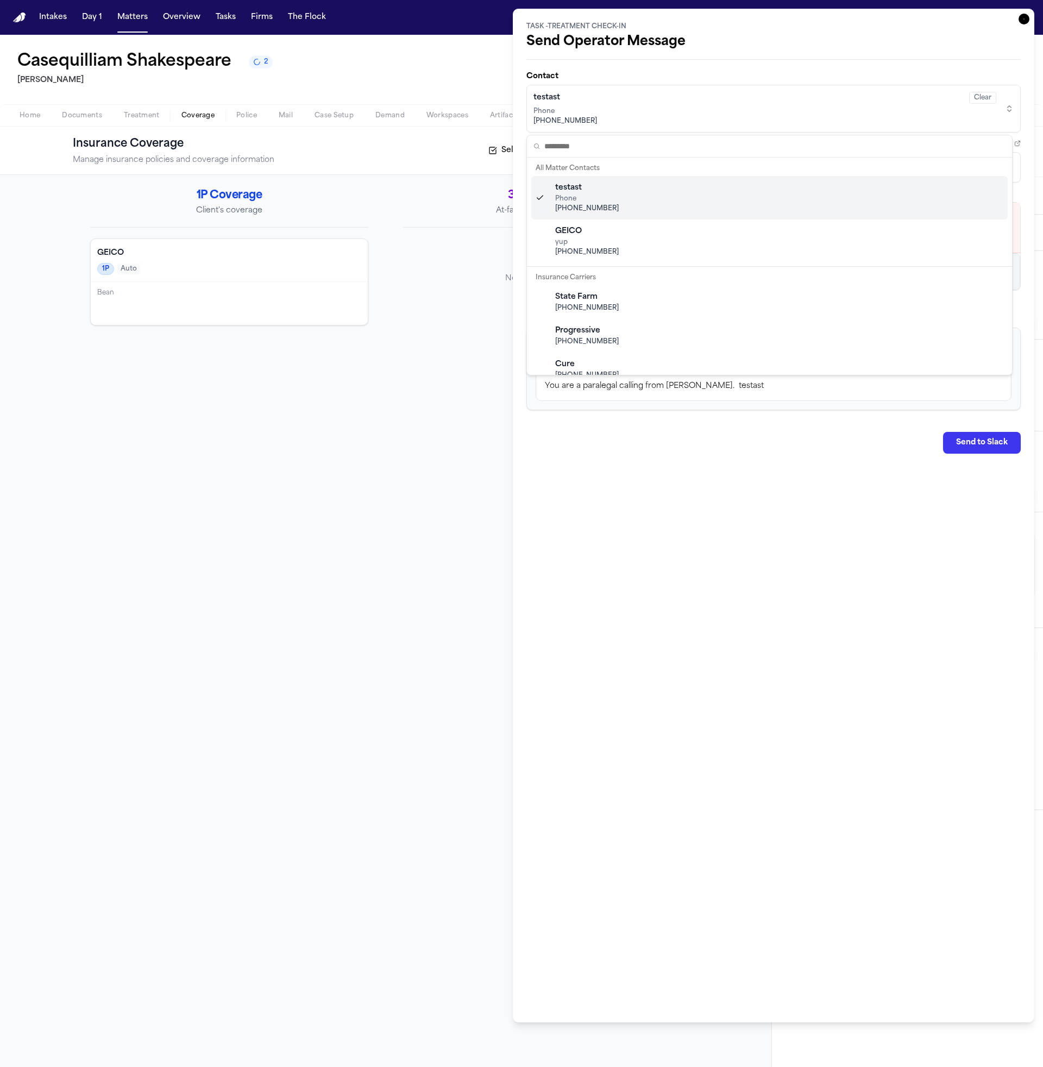
click at [634, 230] on div "GEICO yup (201) 956-7542" at bounding box center [769, 241] width 477 height 43
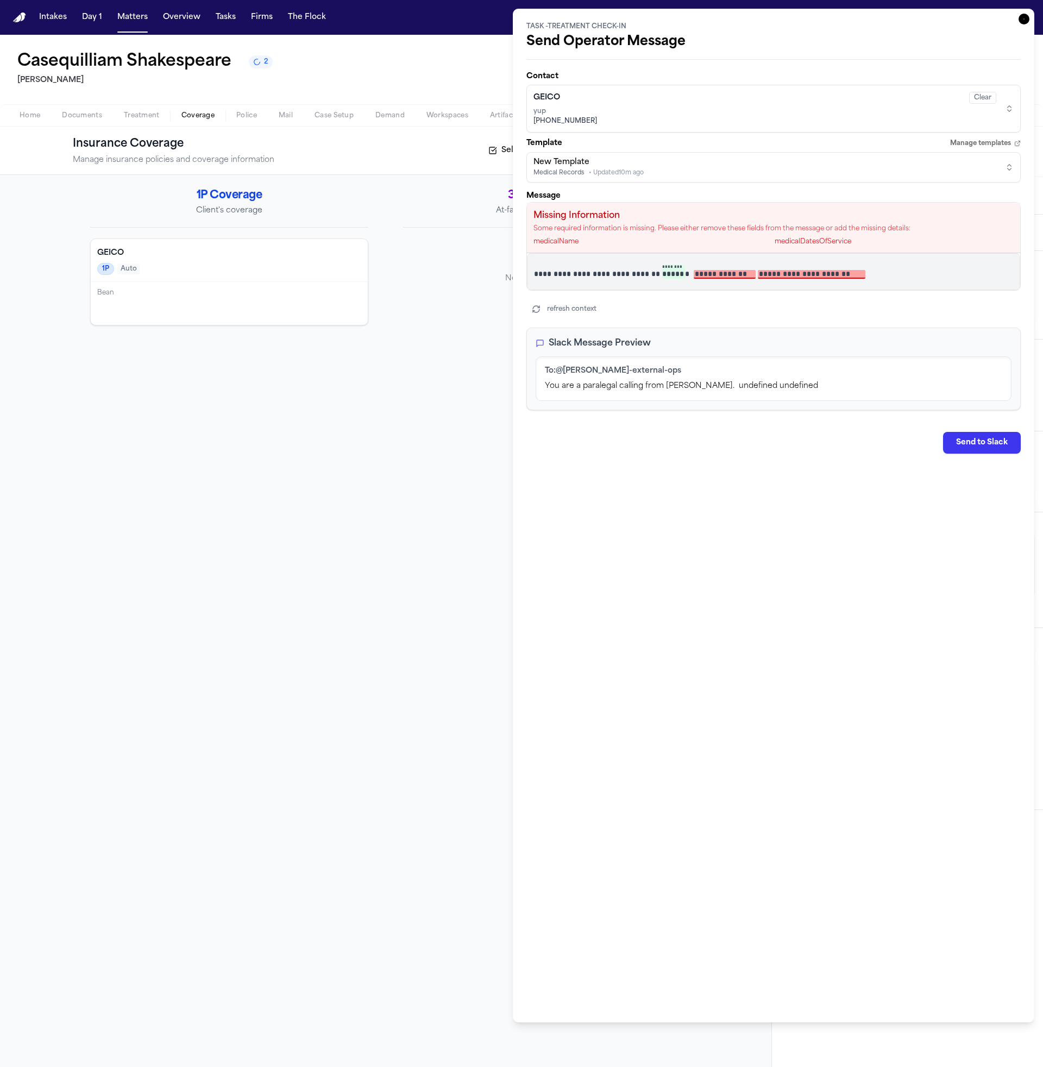
click at [704, 103] on div "GEICO Clear" at bounding box center [765, 98] width 463 height 12
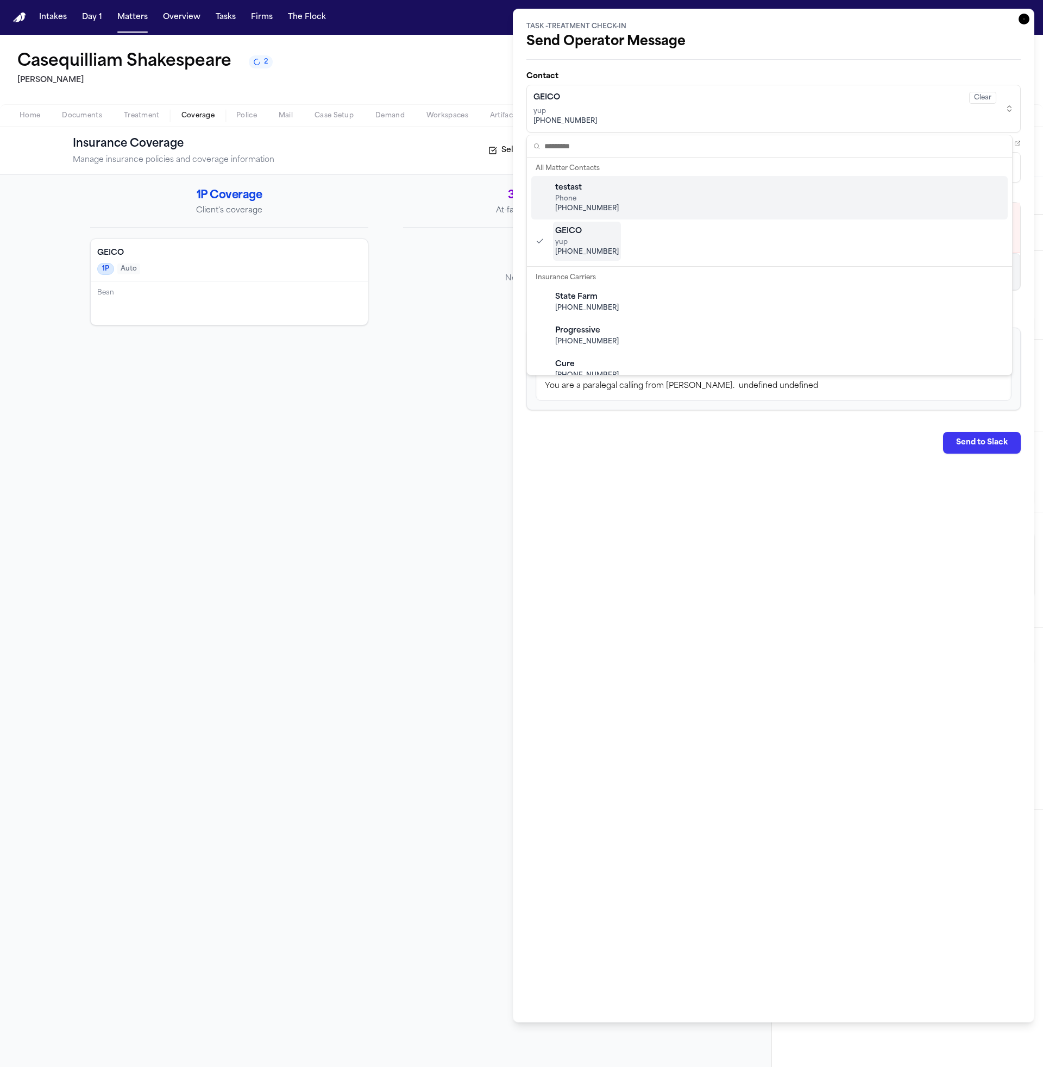
click at [638, 208] on div "testast Phone +1 (201) 956-7542" at bounding box center [769, 197] width 477 height 43
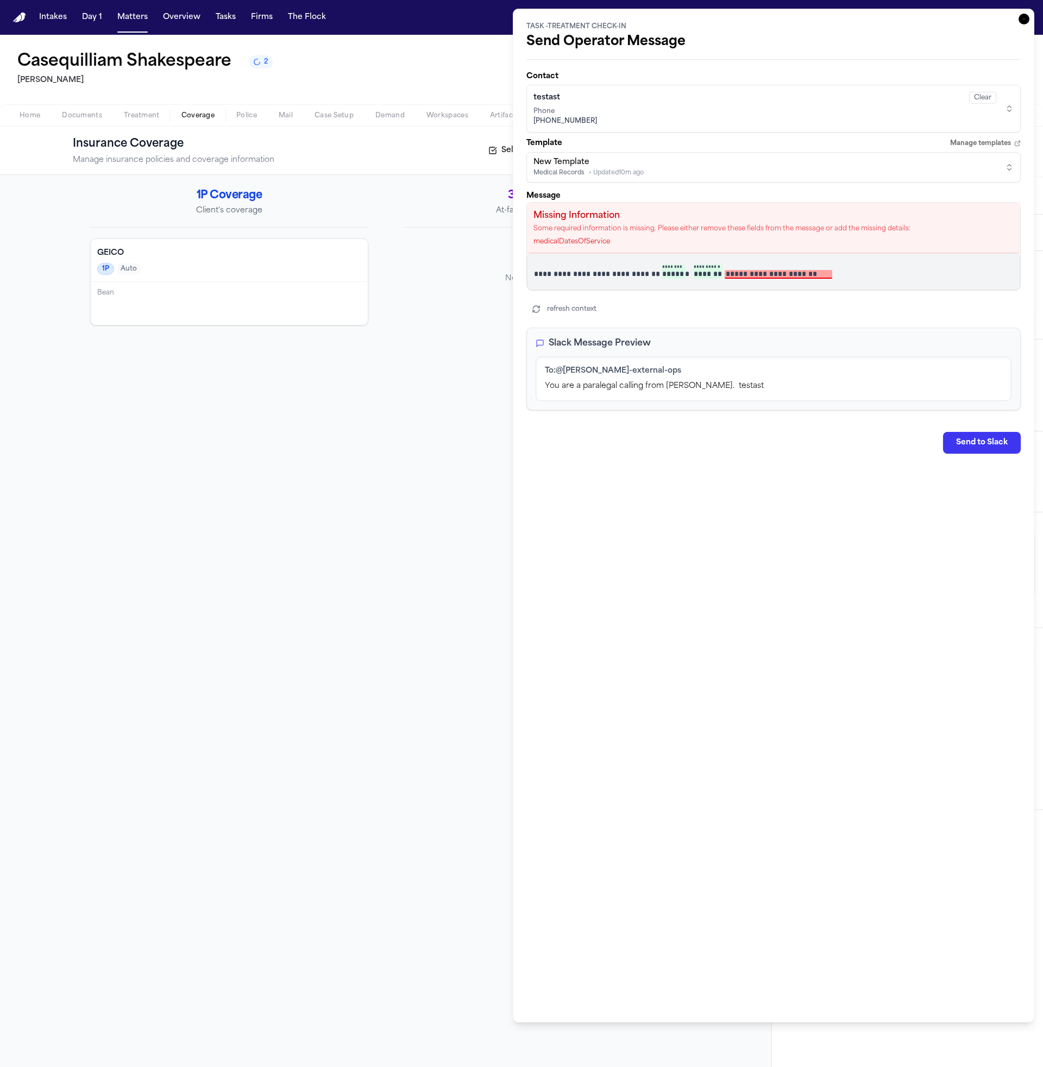
click at [675, 130] on button "testast Clear Phone +1 (201) 956-7542" at bounding box center [774, 109] width 494 height 48
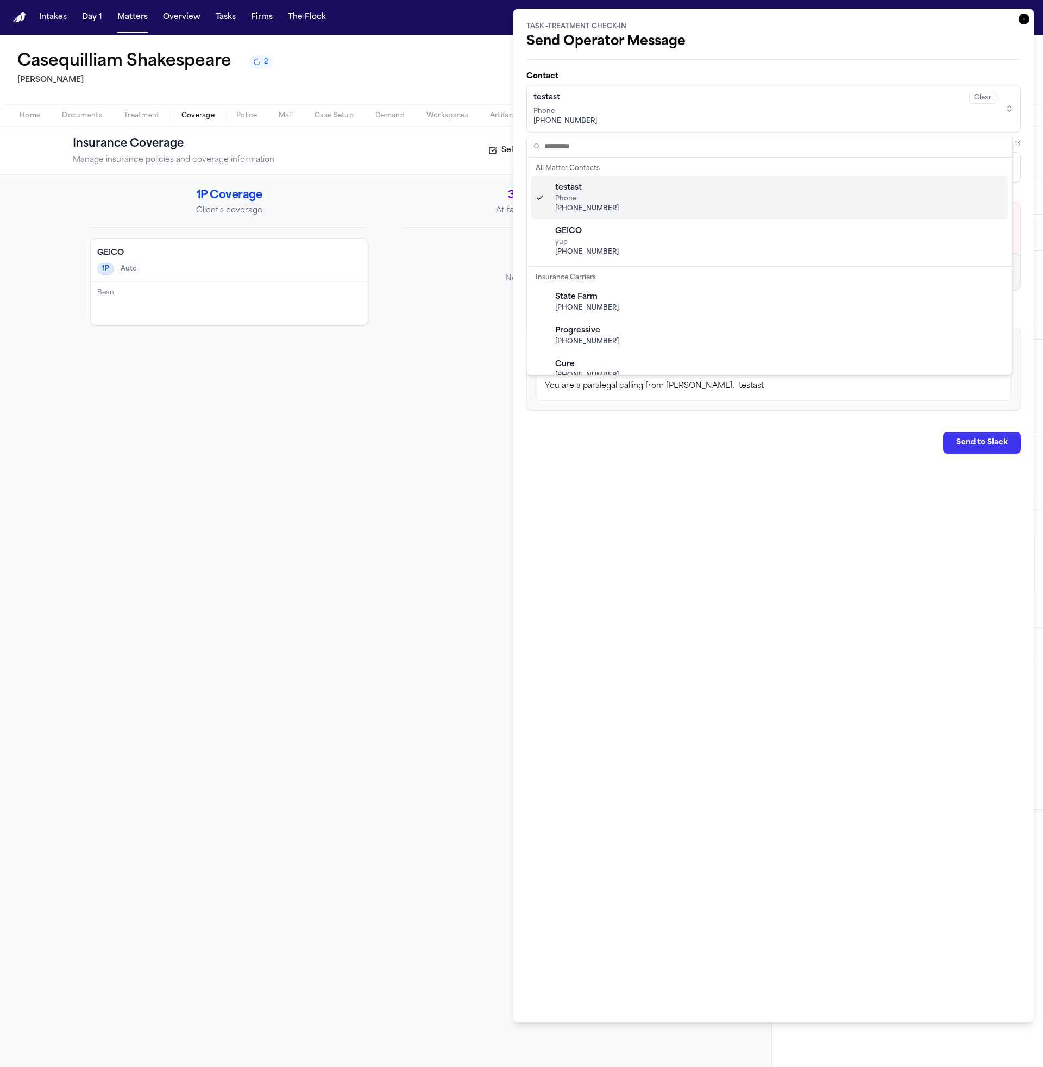
click at [649, 221] on div "GEICO yup (201) 956-7542" at bounding box center [769, 241] width 477 height 43
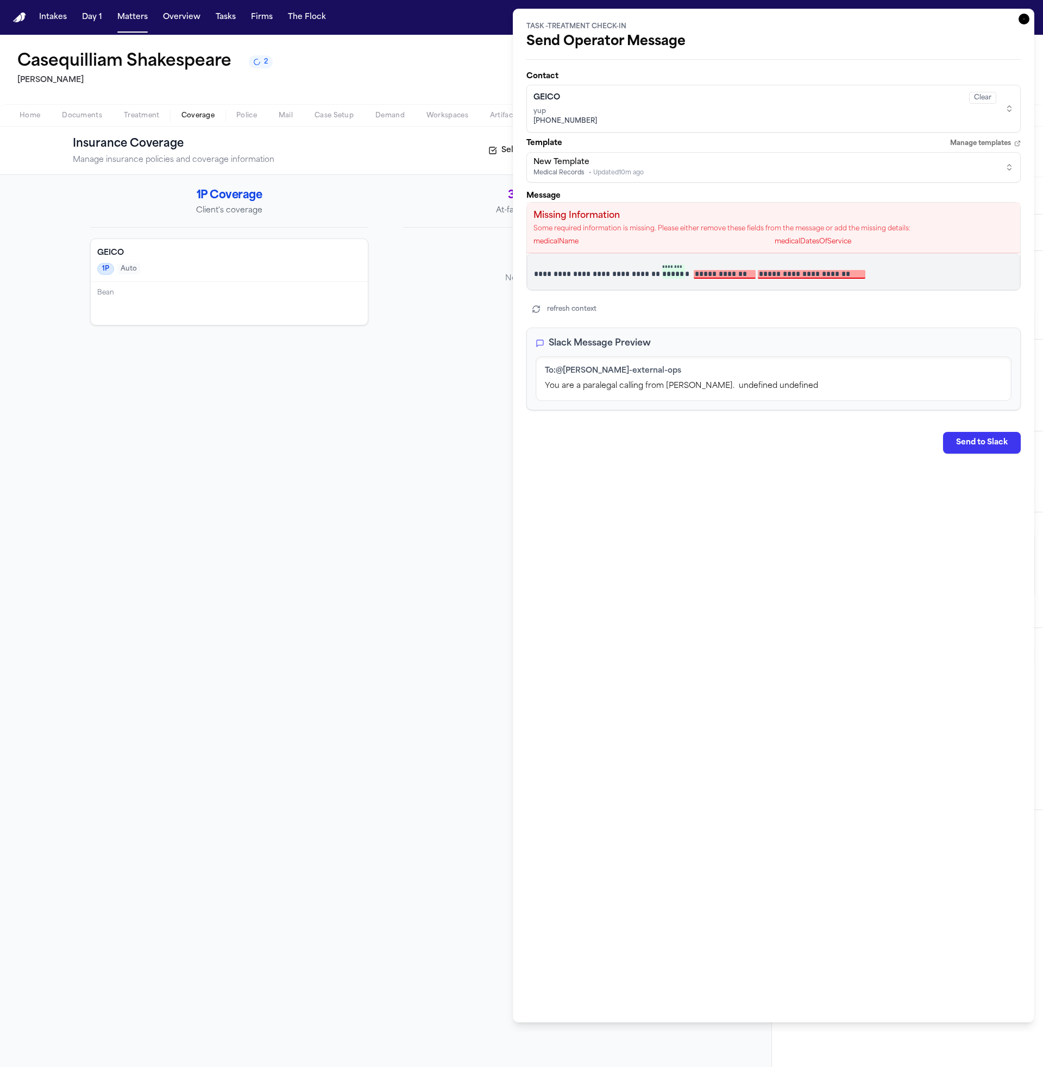
click at [685, 100] on div "GEICO Clear" at bounding box center [765, 98] width 463 height 12
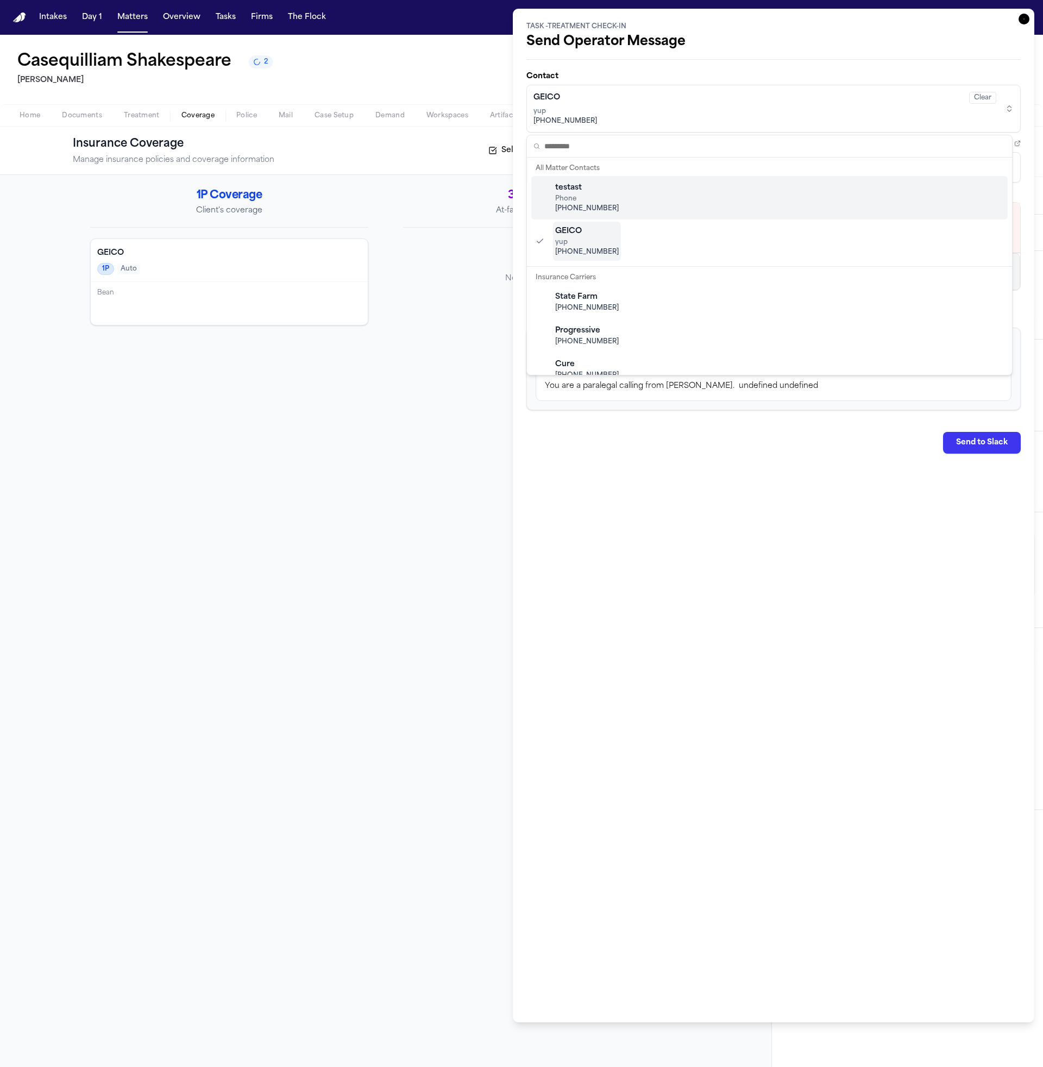
click at [660, 195] on div "testast Phone +1 (201) 956-7542" at bounding box center [769, 197] width 477 height 43
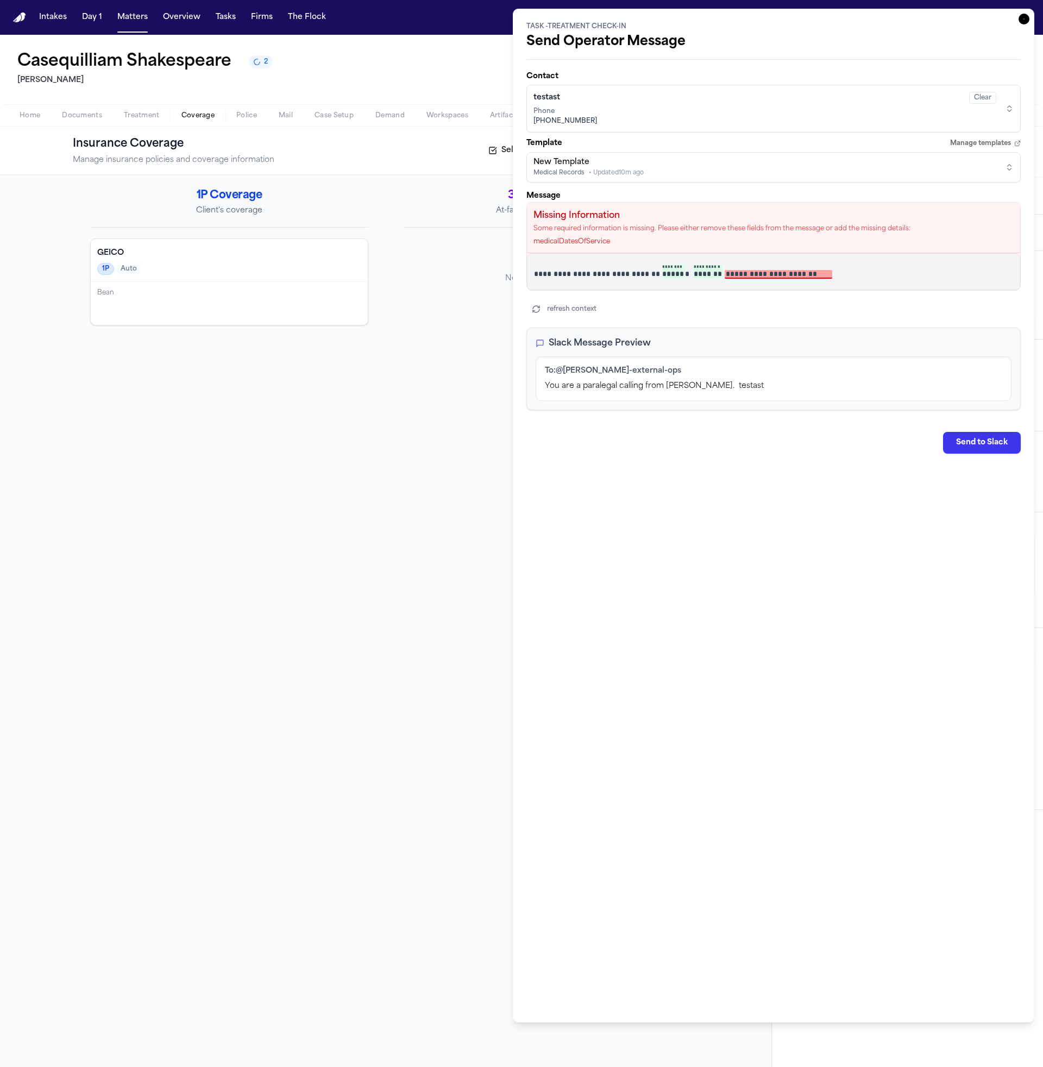
click at [707, 111] on span "Phone" at bounding box center [765, 111] width 463 height 9
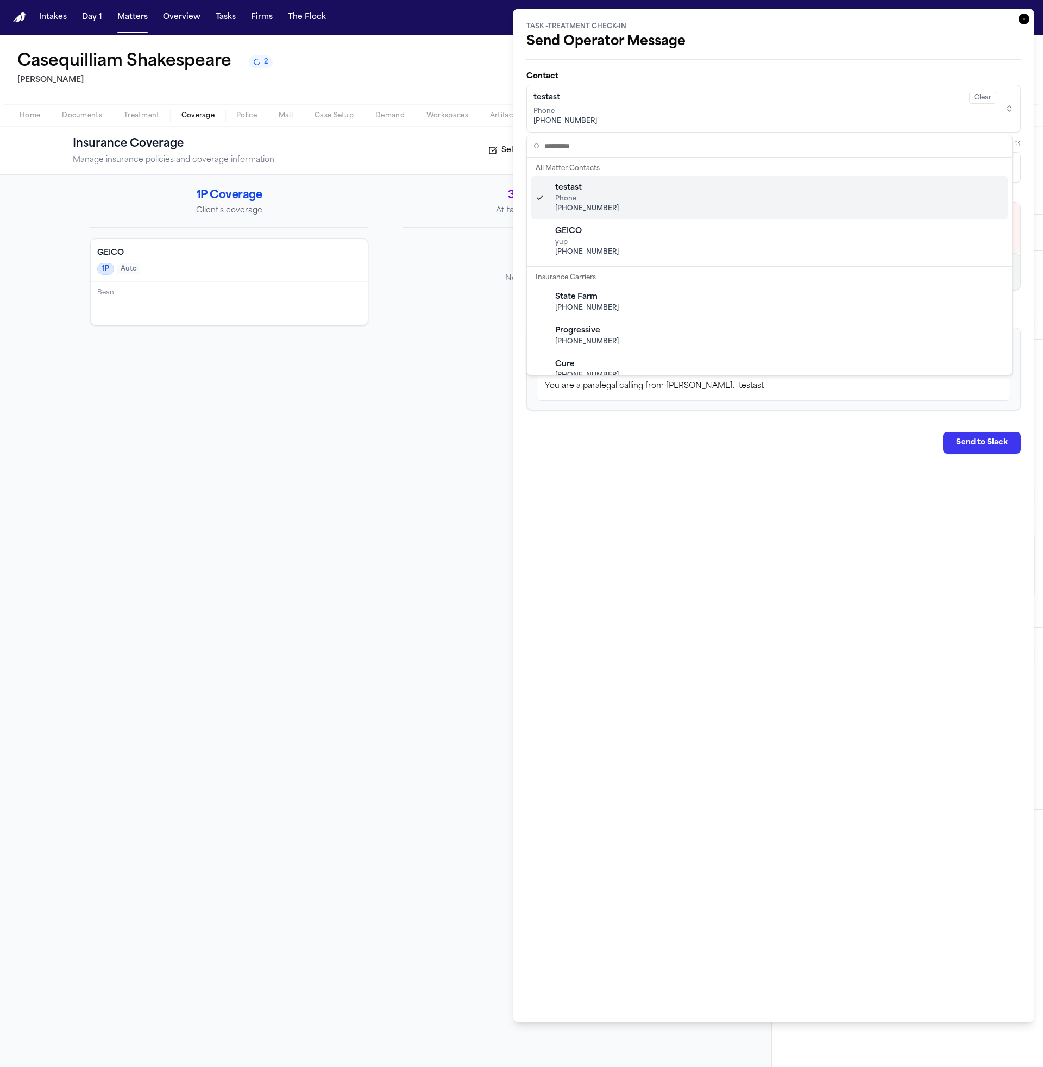
click at [656, 208] on div "testast Phone +1 (201) 956-7542" at bounding box center [769, 197] width 477 height 43
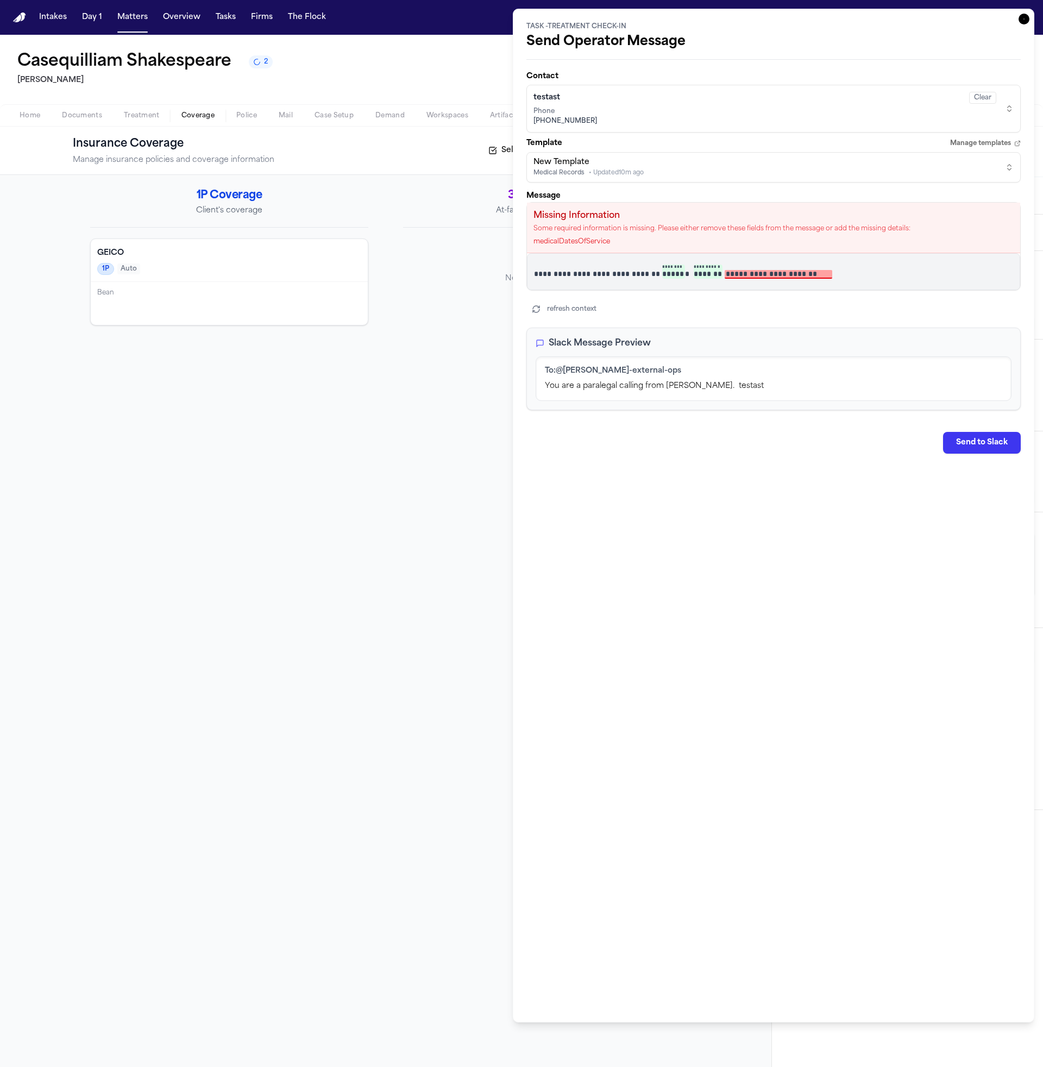
click at [650, 114] on span "Phone" at bounding box center [765, 111] width 463 height 9
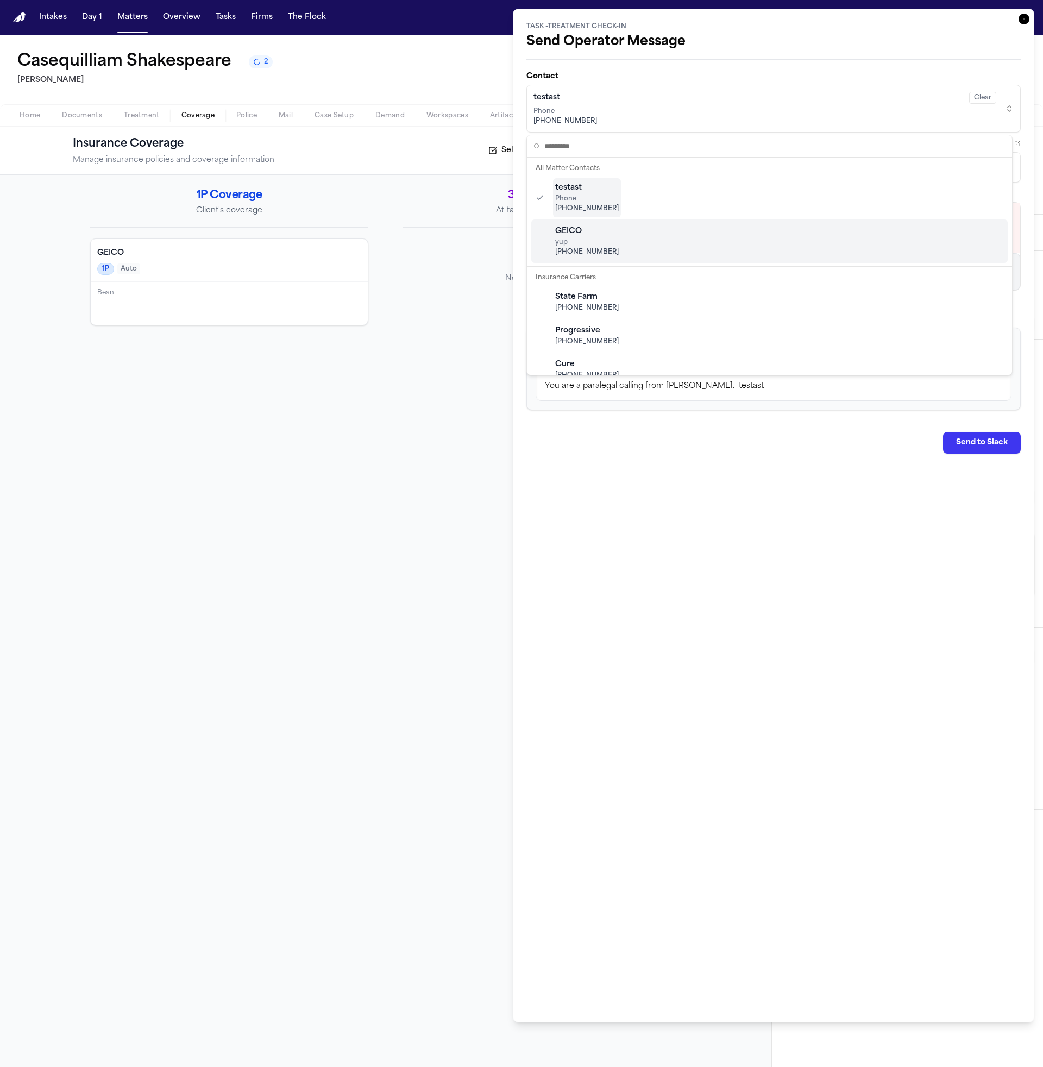
click at [632, 247] on div "GEICO yup (201) 956-7542" at bounding box center [769, 241] width 477 height 43
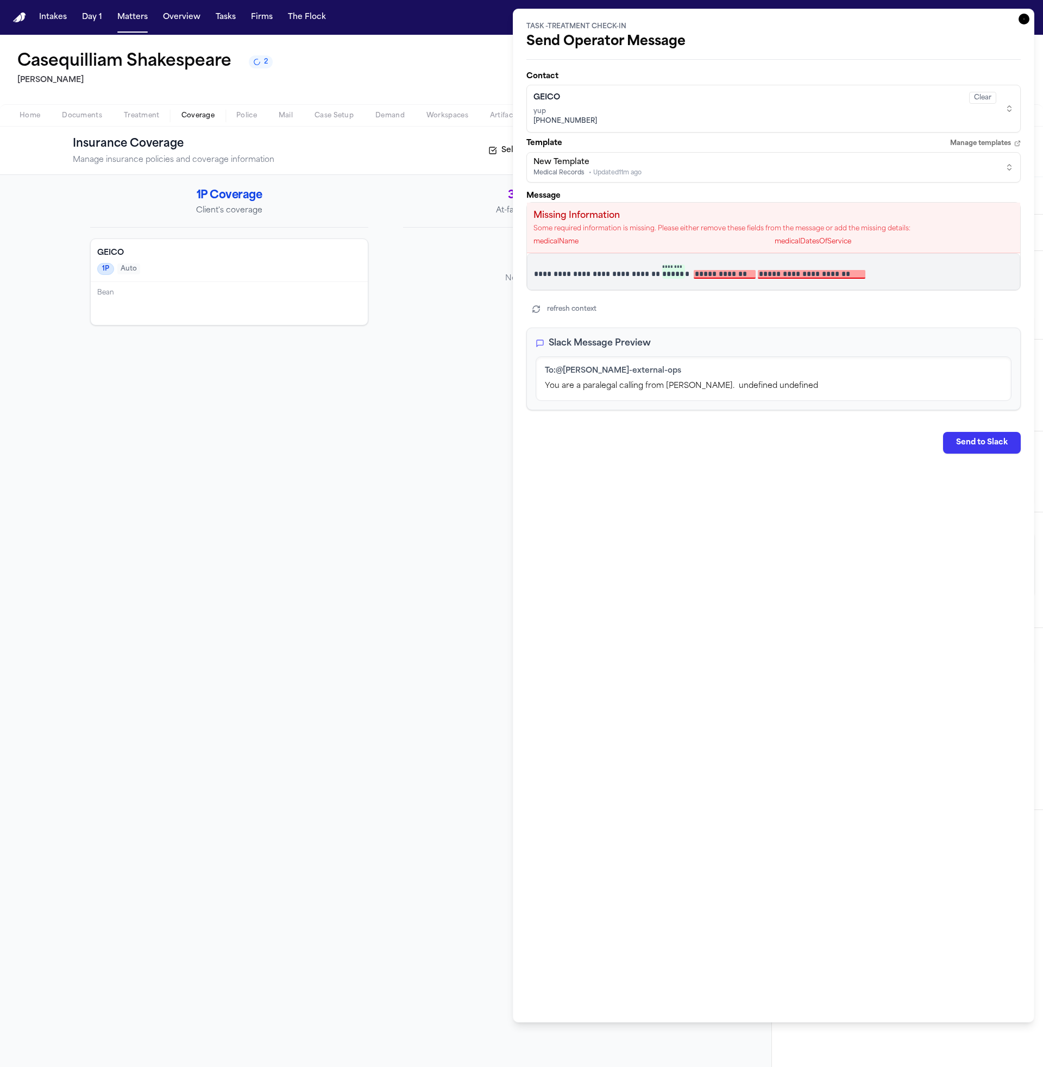
click at [703, 118] on span "(201) 956-7542" at bounding box center [765, 121] width 463 height 9
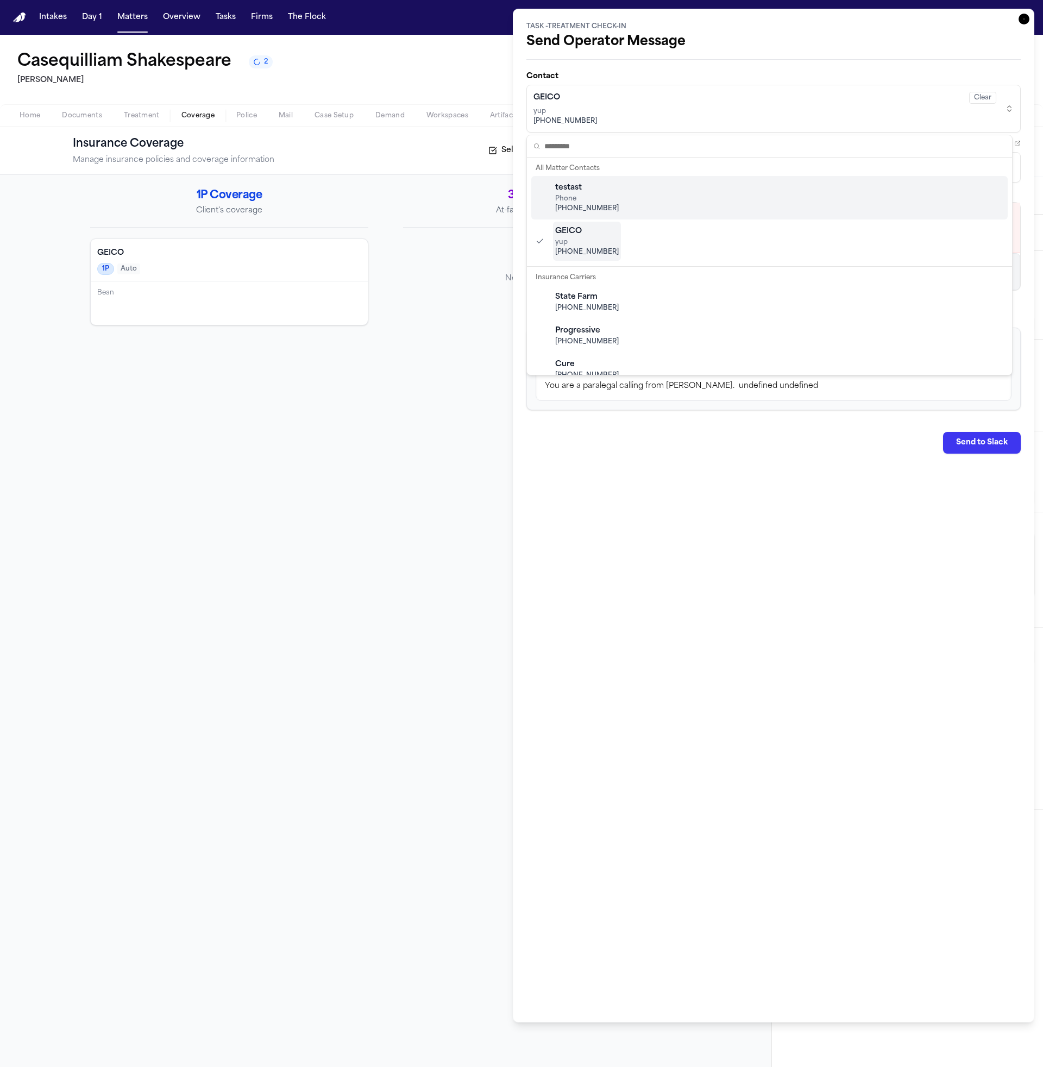
click at [664, 216] on div "testast Phone +1 (201) 956-7542" at bounding box center [769, 197] width 477 height 43
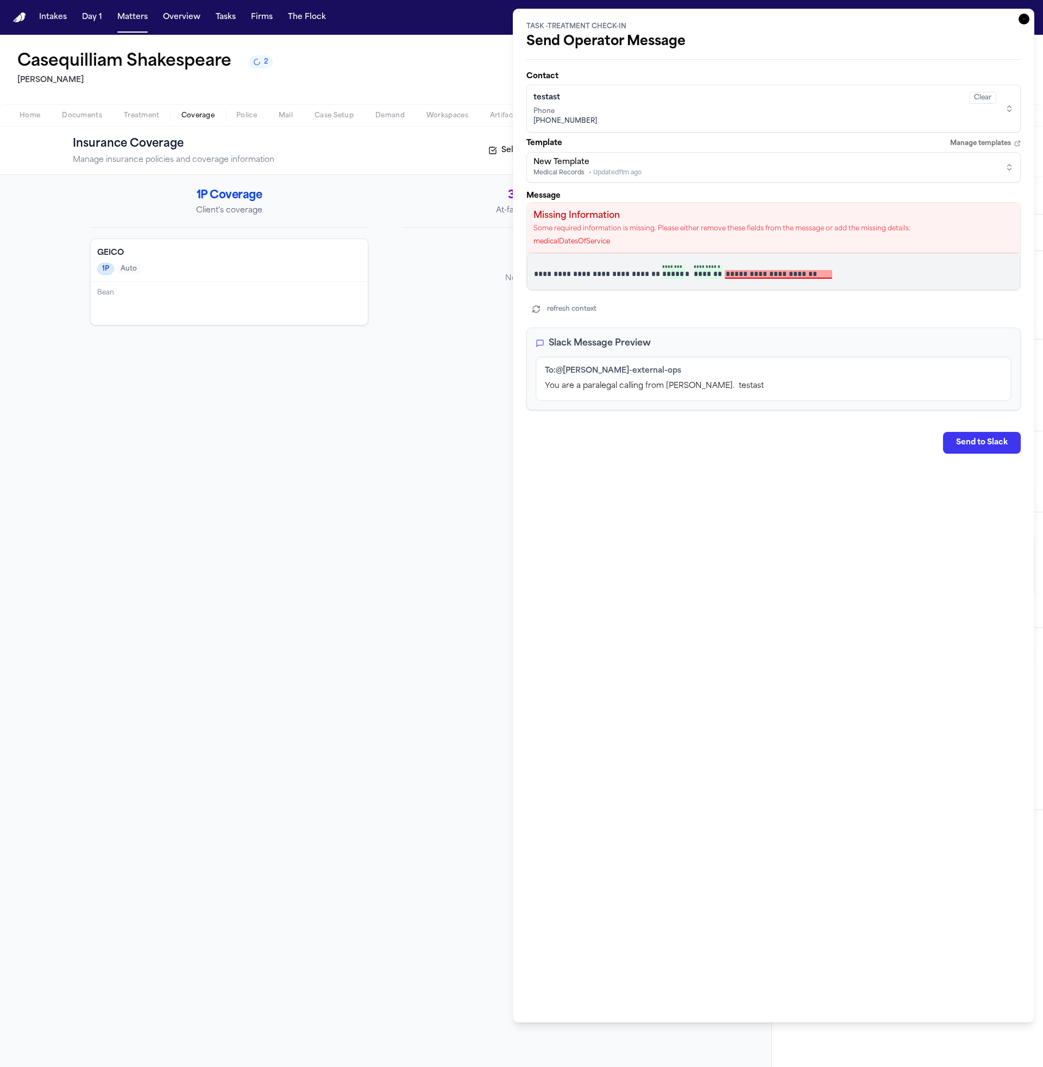
click at [709, 103] on div "testast Clear" at bounding box center [765, 98] width 463 height 12
click at [742, 152] on button "New Template Medical Records • Updated 11m ago" at bounding box center [774, 167] width 494 height 30
click at [745, 140] on html "**********" at bounding box center [521, 533] width 1043 height 1067
click at [754, 120] on span "+1 (201) 956-7542" at bounding box center [765, 121] width 463 height 9
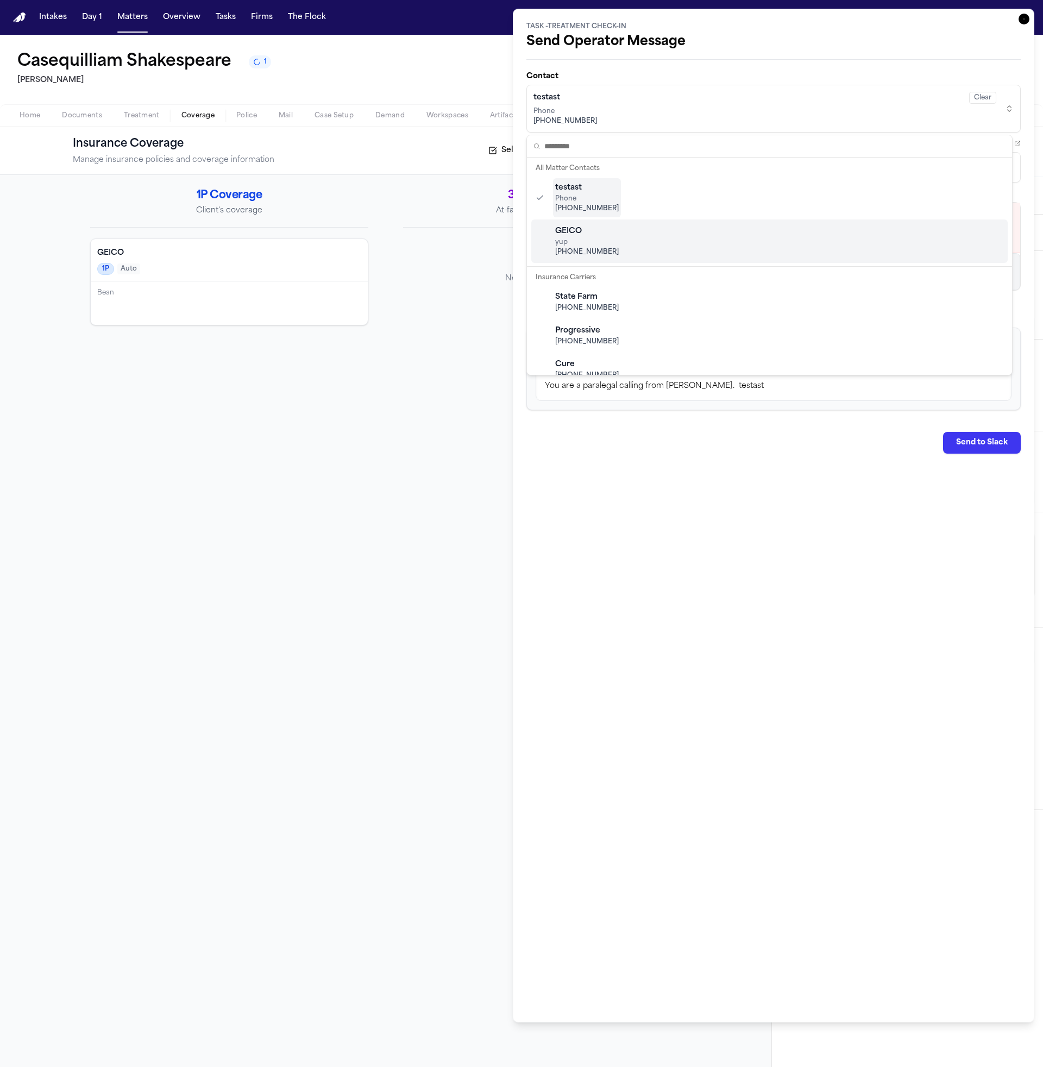
click at [700, 235] on div "GEICO yup (201) 956-7542" at bounding box center [769, 241] width 477 height 43
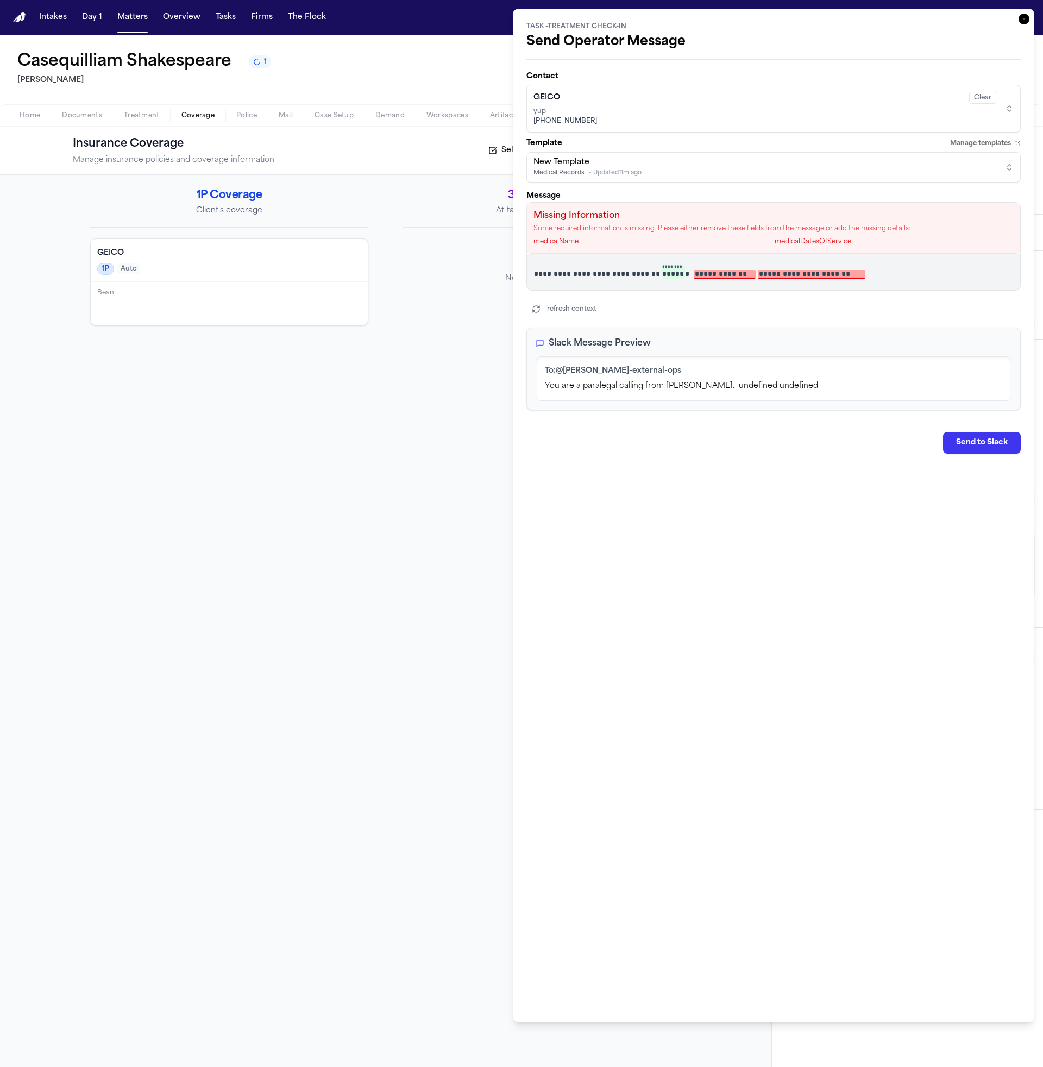
click at [891, 267] on p "**********" at bounding box center [769, 272] width 471 height 15
click at [974, 315] on div "insuranceAdjusterPhone" at bounding box center [949, 314] width 86 height 9
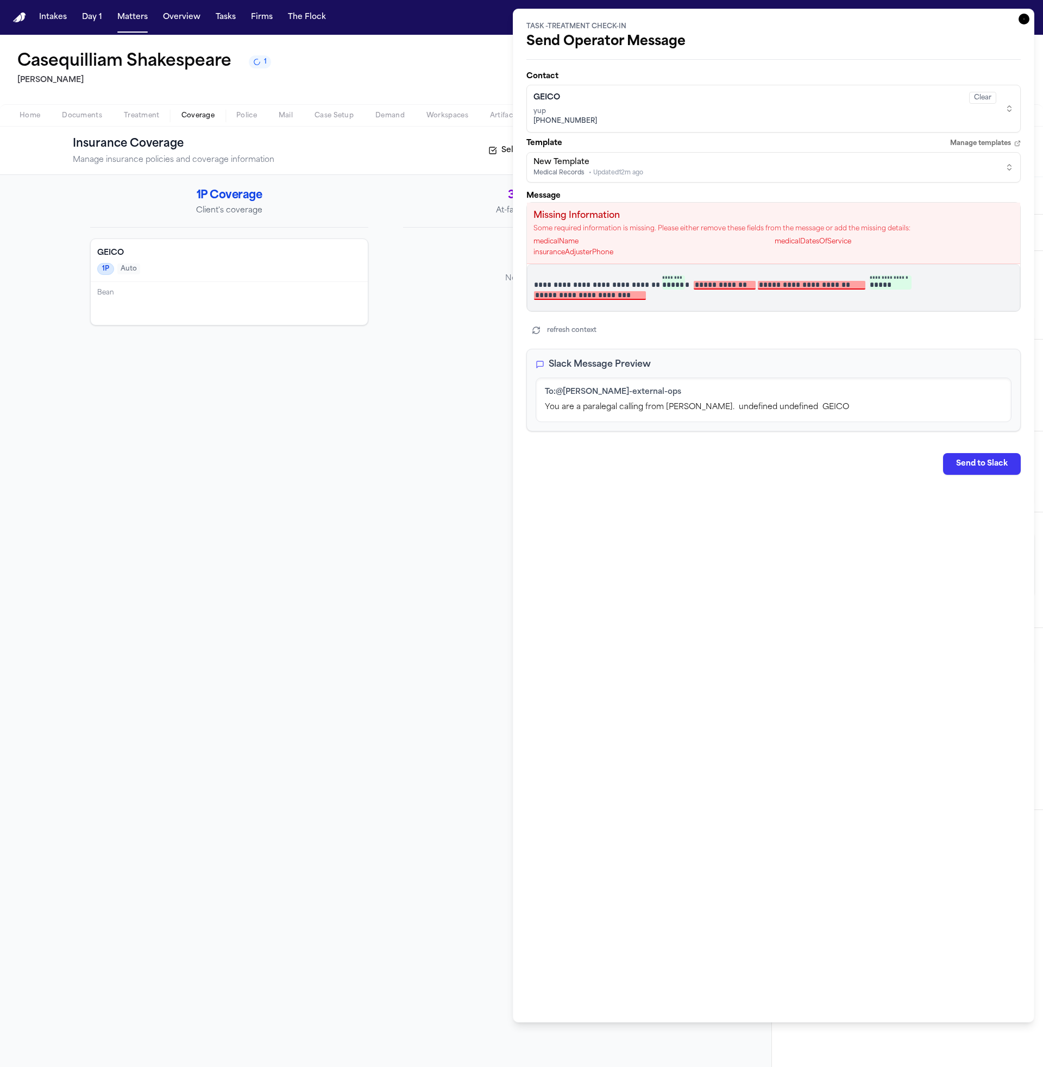
click at [811, 300] on div "**********" at bounding box center [773, 287] width 493 height 47
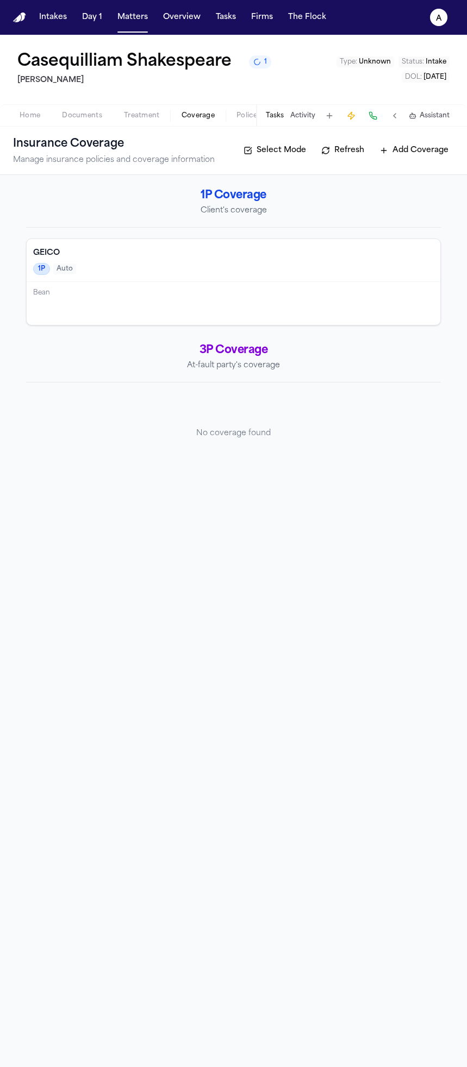
click at [255, 266] on div "1P Auto" at bounding box center [233, 269] width 400 height 12
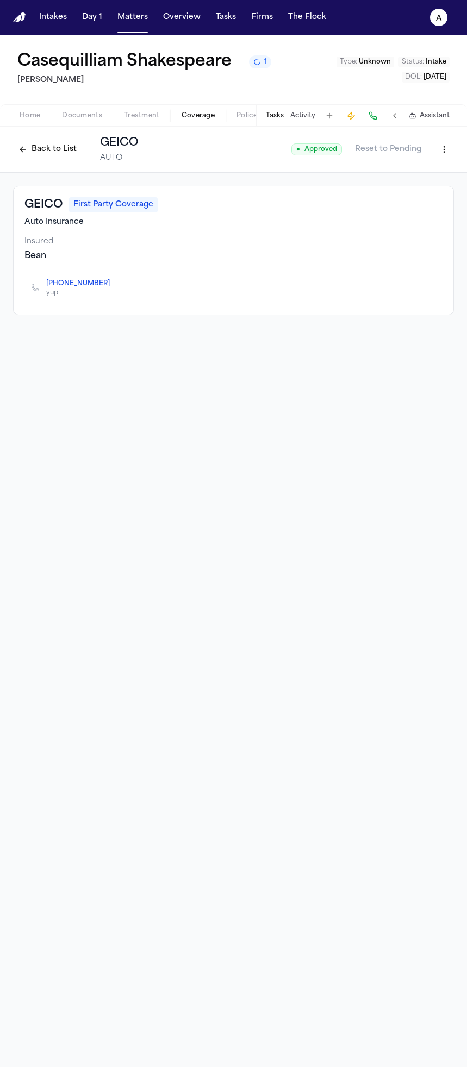
click at [281, 115] on button "Tasks" at bounding box center [275, 115] width 18 height 9
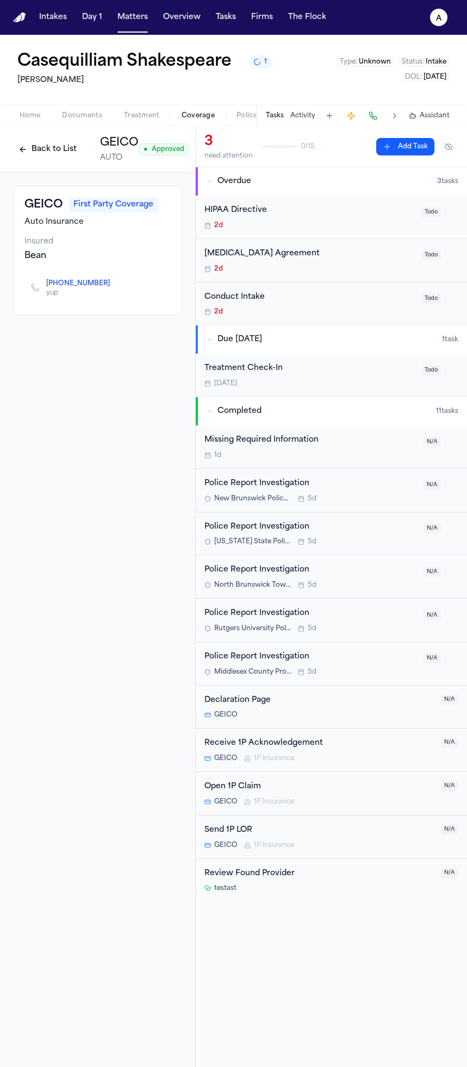
click at [282, 441] on div "Missing Required Information" at bounding box center [310, 440] width 212 height 12
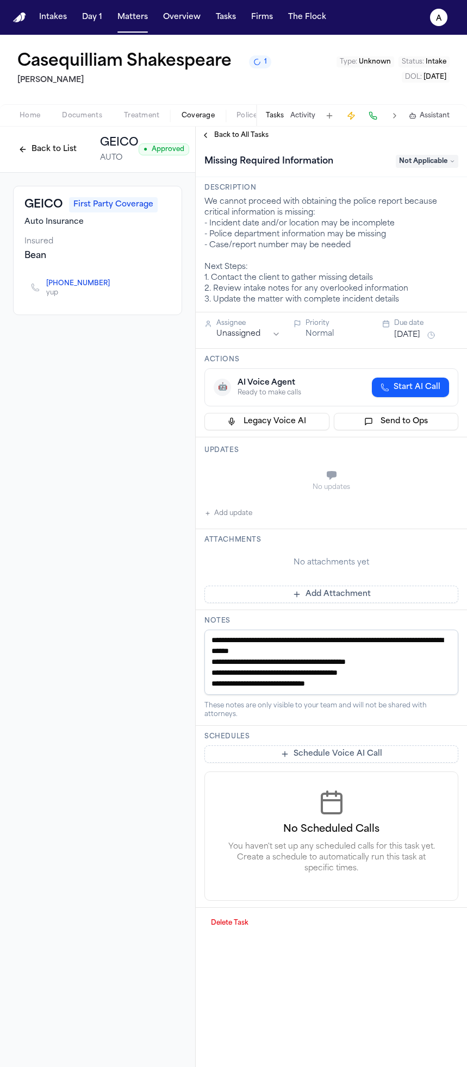
click at [406, 425] on button "Send to Ops" at bounding box center [396, 421] width 125 height 17
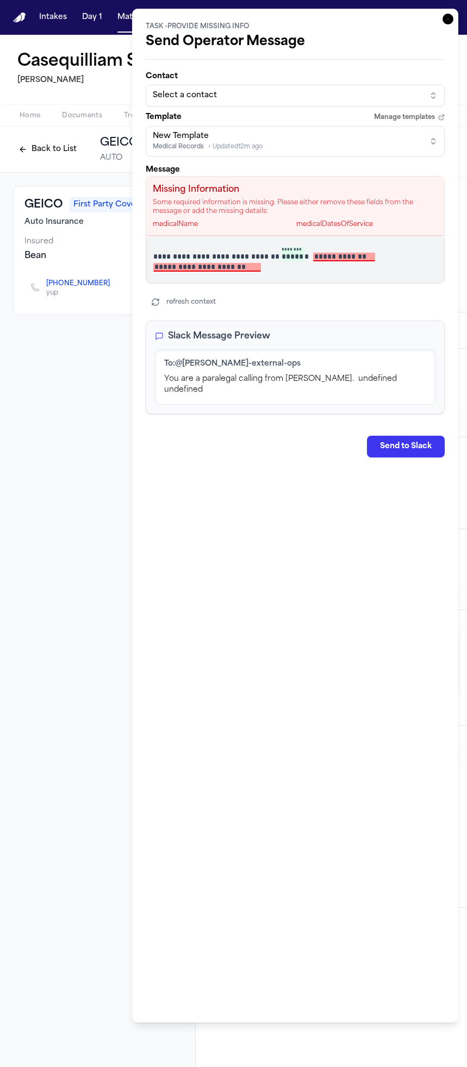
click at [302, 99] on div "Select a contact" at bounding box center [286, 95] width 267 height 11
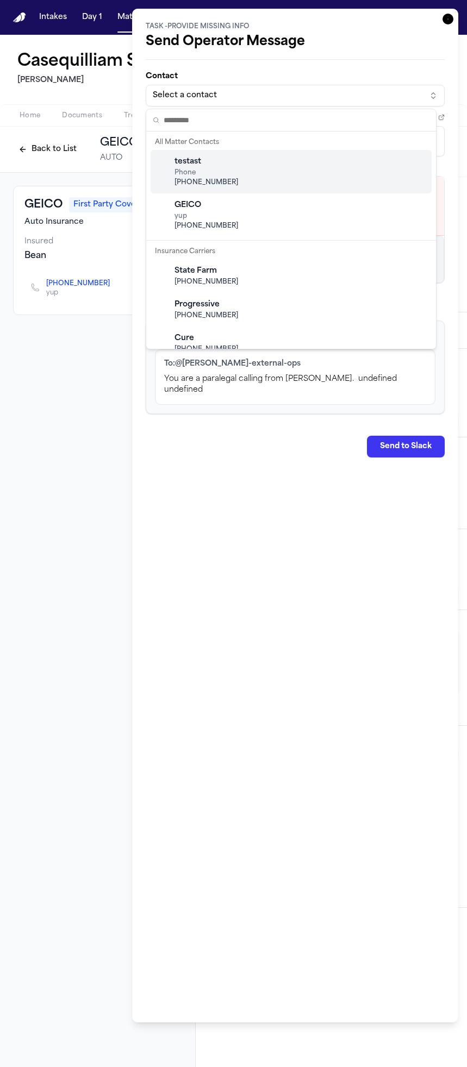
click at [291, 172] on div "testast Phone +1 (201) 956-7542" at bounding box center [291, 171] width 281 height 43
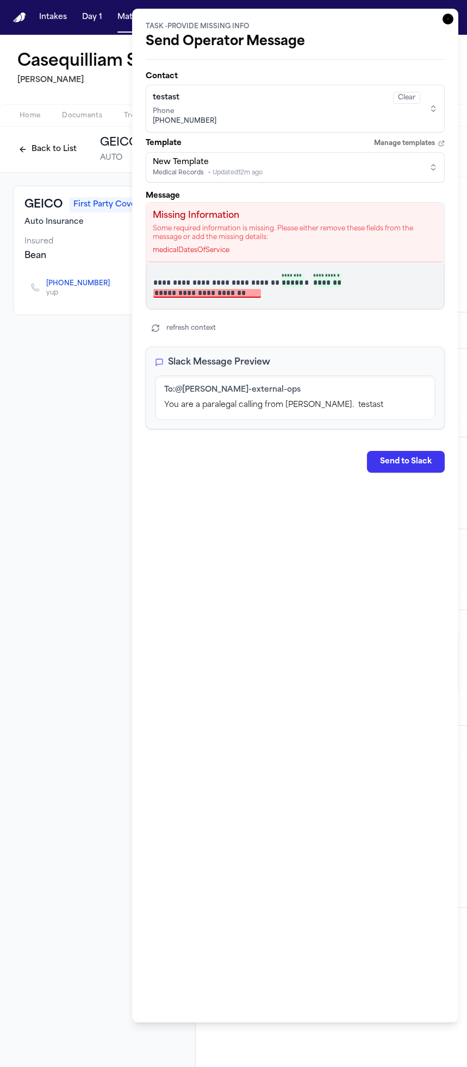
click at [310, 111] on span "Phone" at bounding box center [286, 111] width 267 height 9
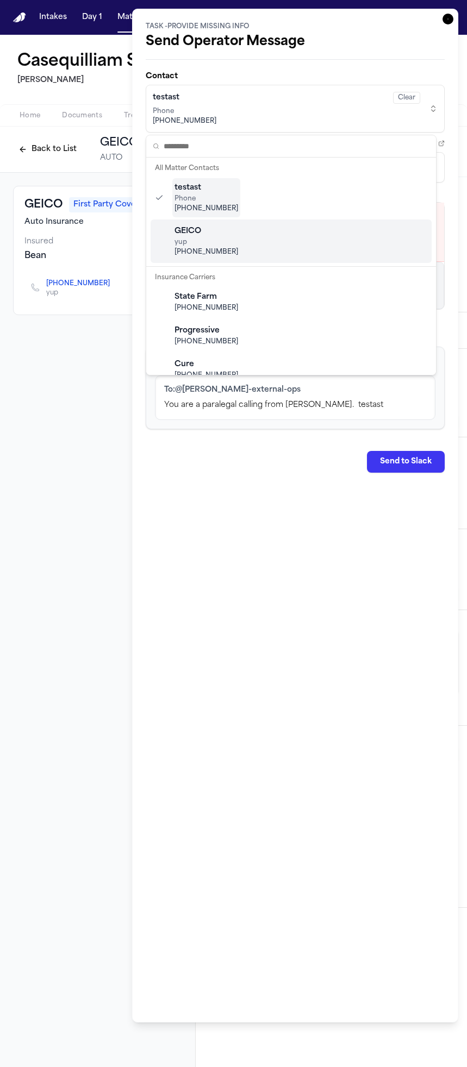
click at [290, 233] on div "GEICO yup (201) 956-7542" at bounding box center [291, 241] width 281 height 43
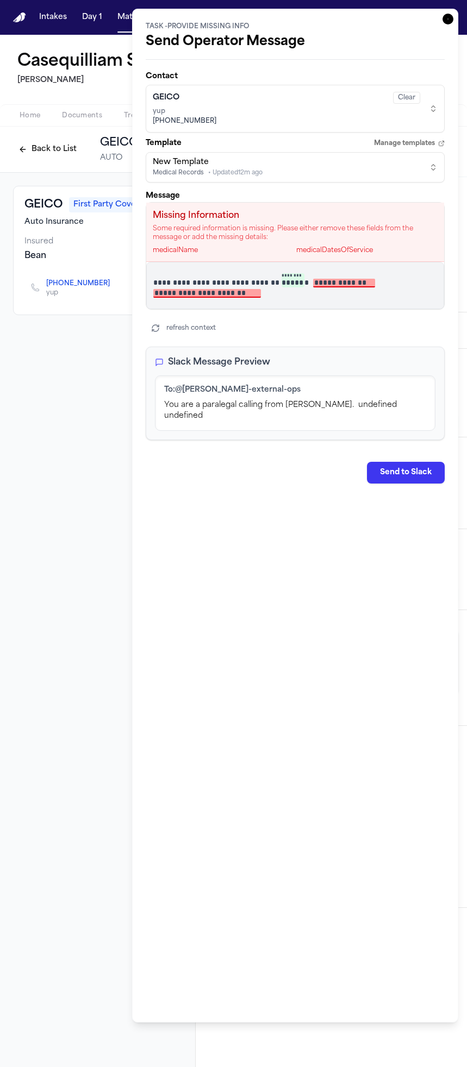
click at [293, 130] on button "GEICO Clear yup (201) 956-7542" at bounding box center [295, 109] width 299 height 48
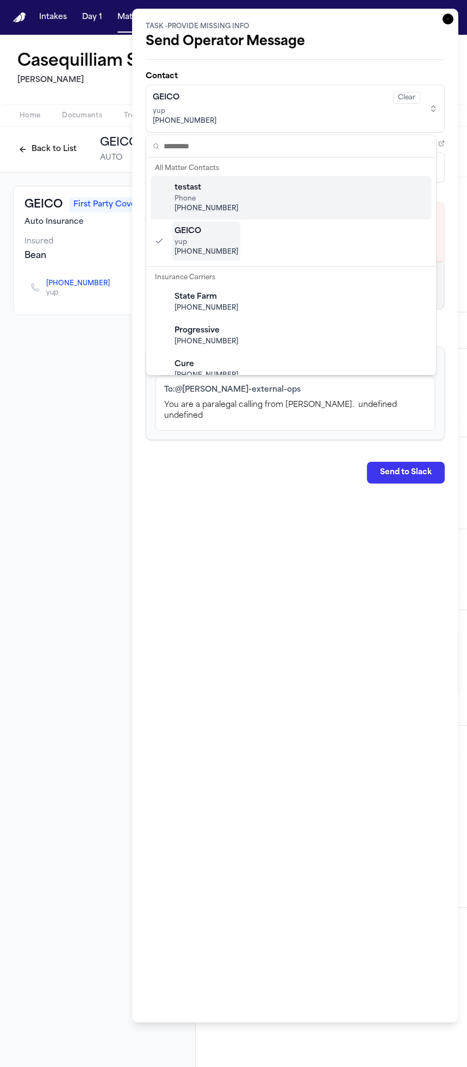
click at [290, 200] on div "testast Phone +1 (201) 956-7542" at bounding box center [291, 197] width 281 height 43
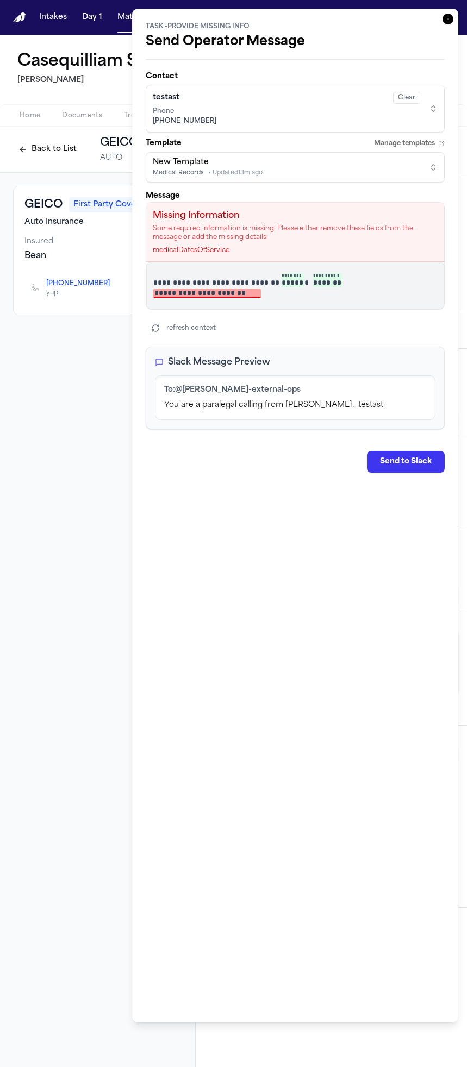
click at [297, 120] on span "+1 (201) 956-7542" at bounding box center [286, 121] width 267 height 9
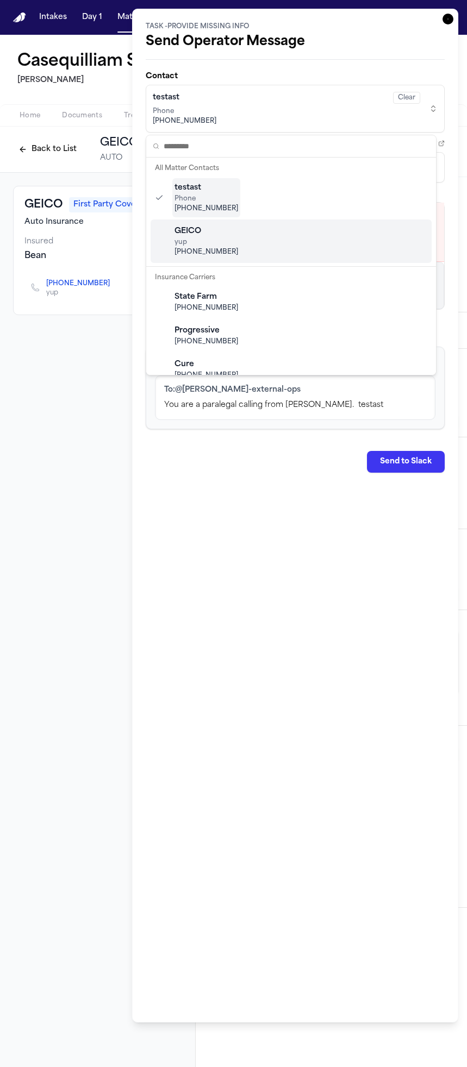
click at [295, 238] on div "GEICO yup (201) 956-7542" at bounding box center [291, 241] width 281 height 43
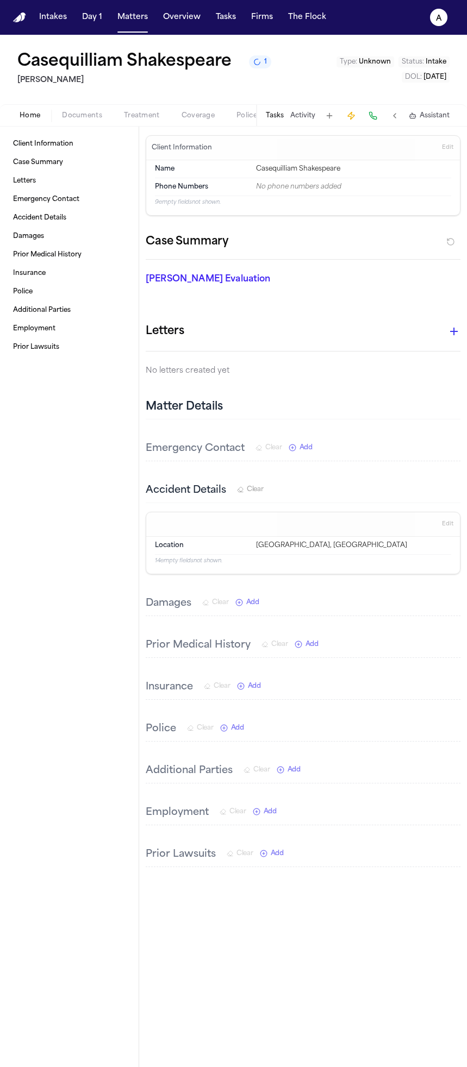
click at [283, 118] on button "Tasks" at bounding box center [275, 115] width 18 height 9
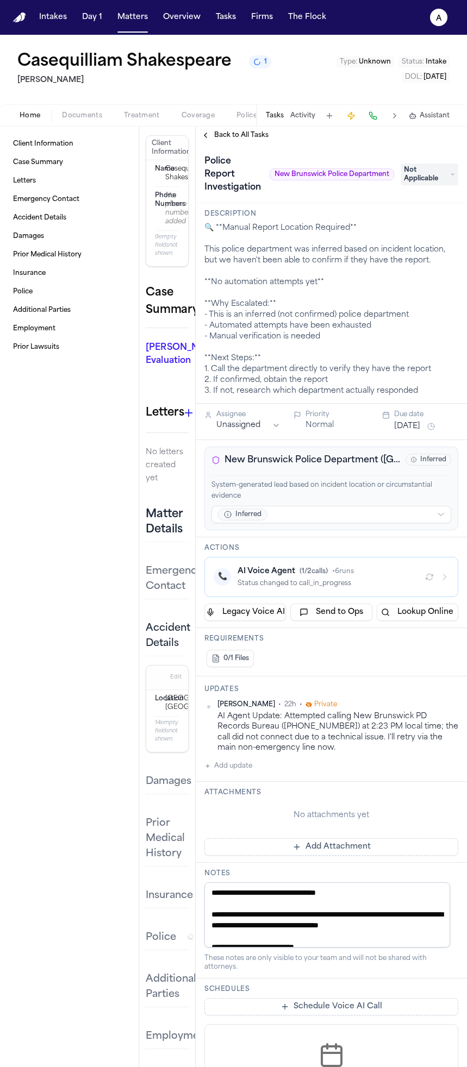
scroll to position [14, 0]
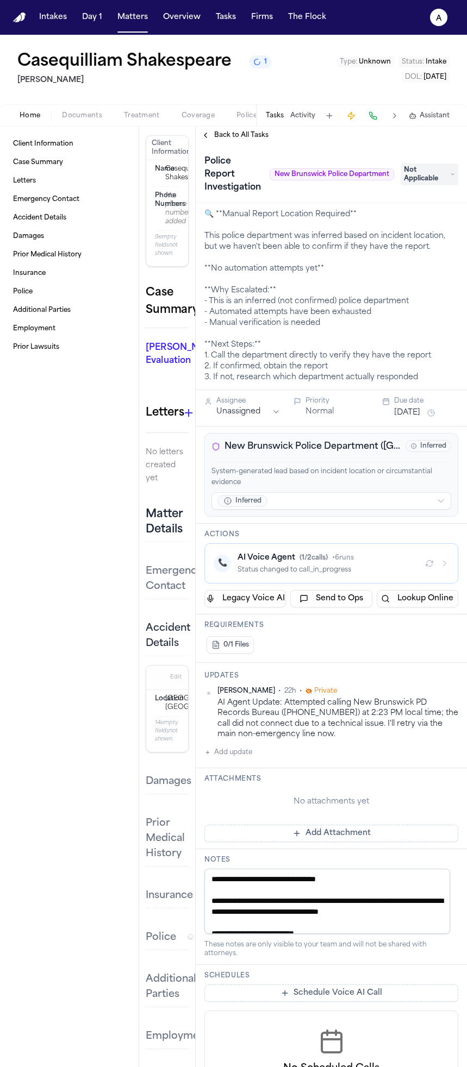
click at [325, 604] on button "Send to Ops" at bounding box center [331, 598] width 82 height 17
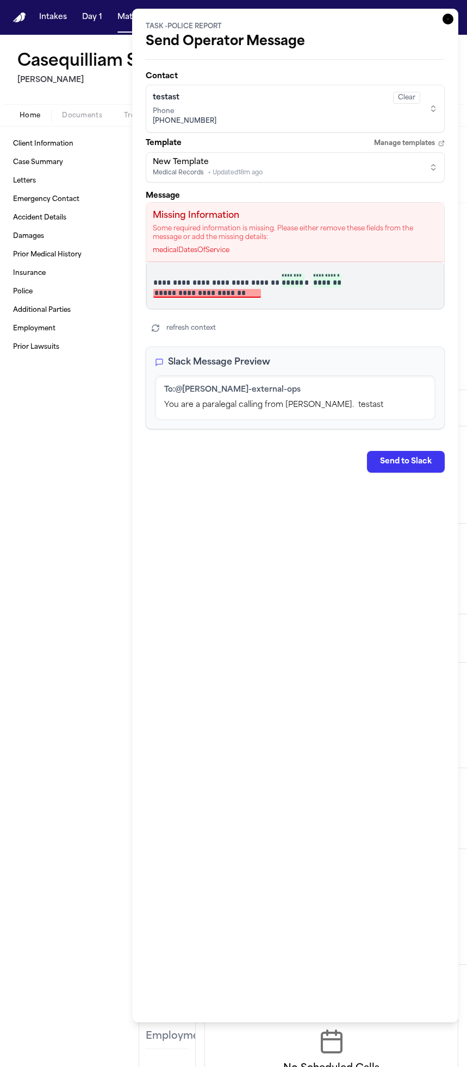
click at [289, 109] on span "Phone" at bounding box center [286, 111] width 267 height 9
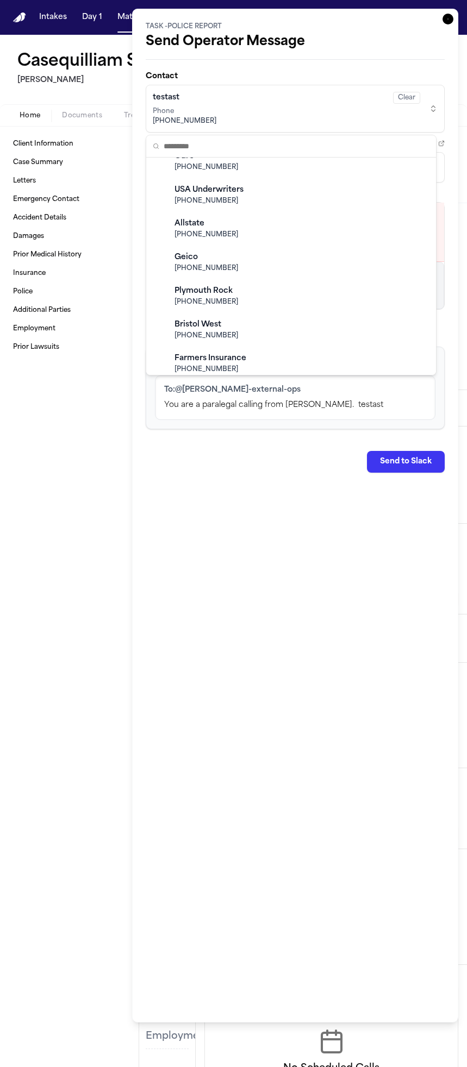
scroll to position [0, 0]
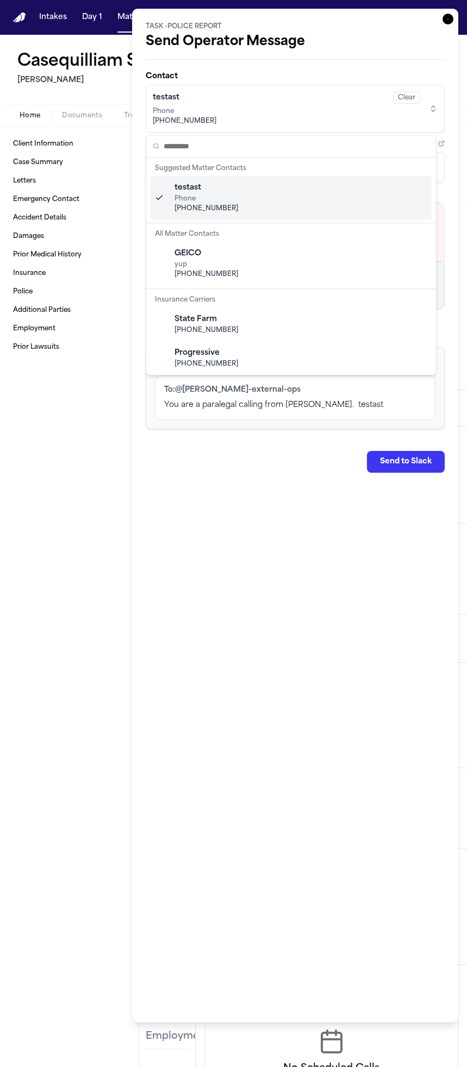
click at [252, 193] on div "testast Phone +1 (201) 956-7542" at bounding box center [291, 197] width 281 height 43
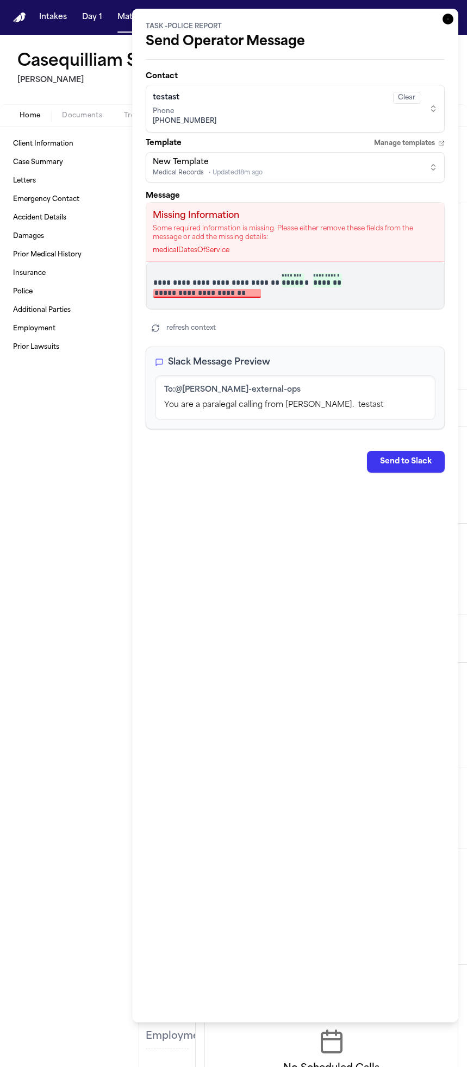
click at [332, 159] on div "New Template Medical Records • Updated 18m ago" at bounding box center [286, 167] width 267 height 21
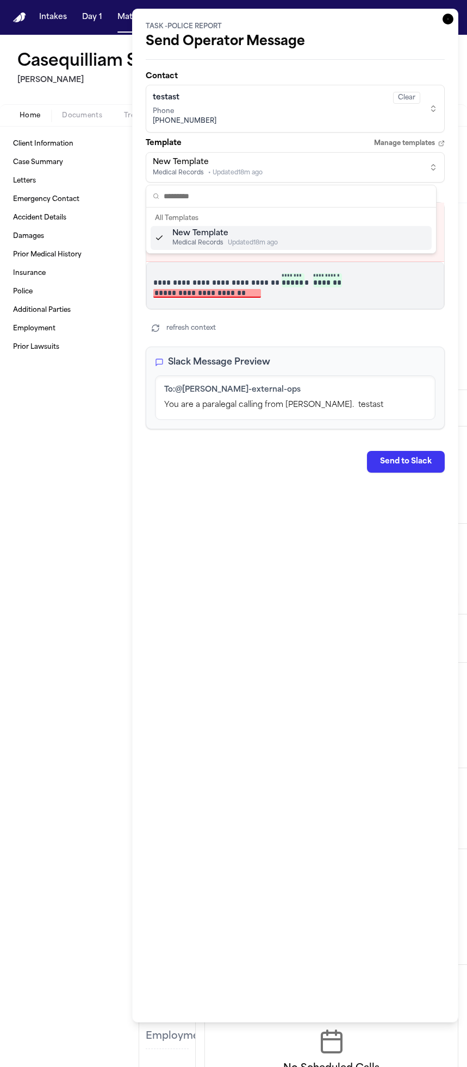
click at [293, 234] on div "New Template Medical Records Updated 18m ago" at bounding box center [291, 238] width 281 height 24
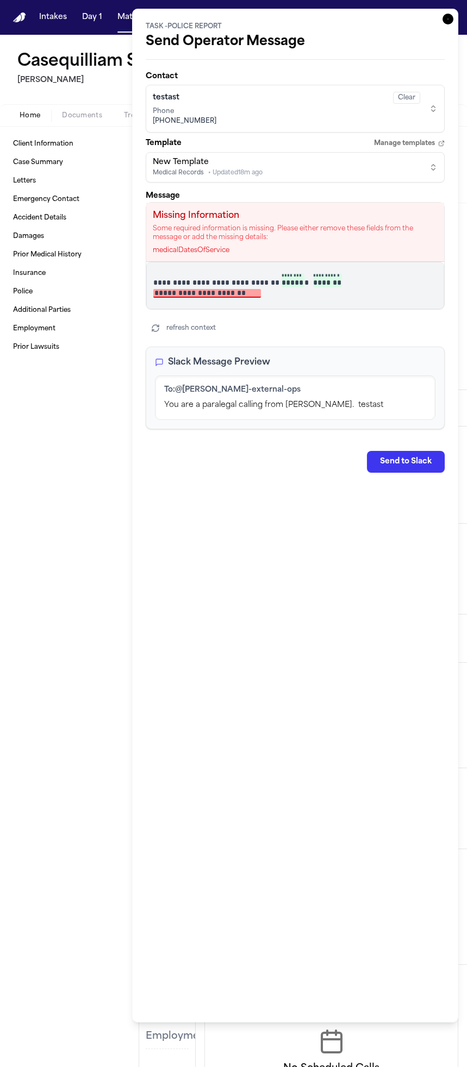
click at [237, 107] on span "Phone" at bounding box center [286, 111] width 267 height 9
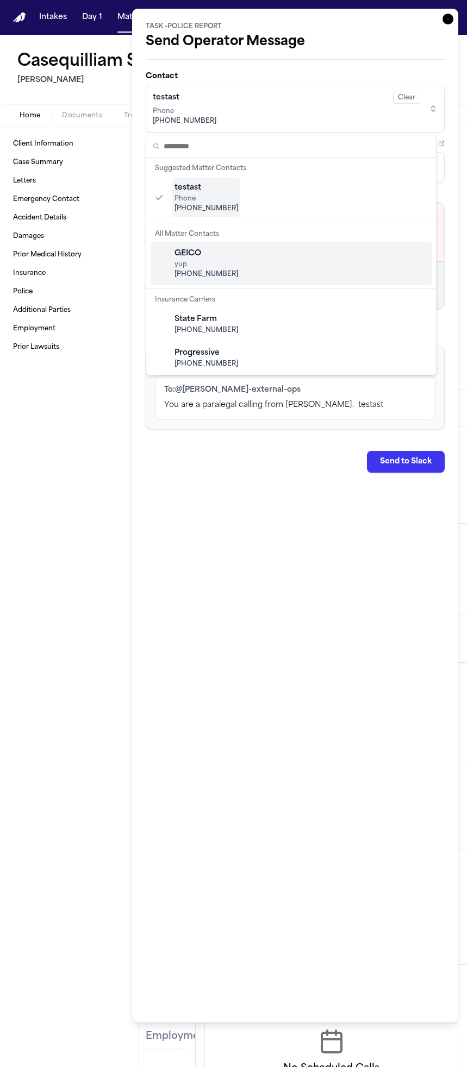
click at [243, 257] on div "GEICO yup (201) 956-7542" at bounding box center [291, 263] width 281 height 43
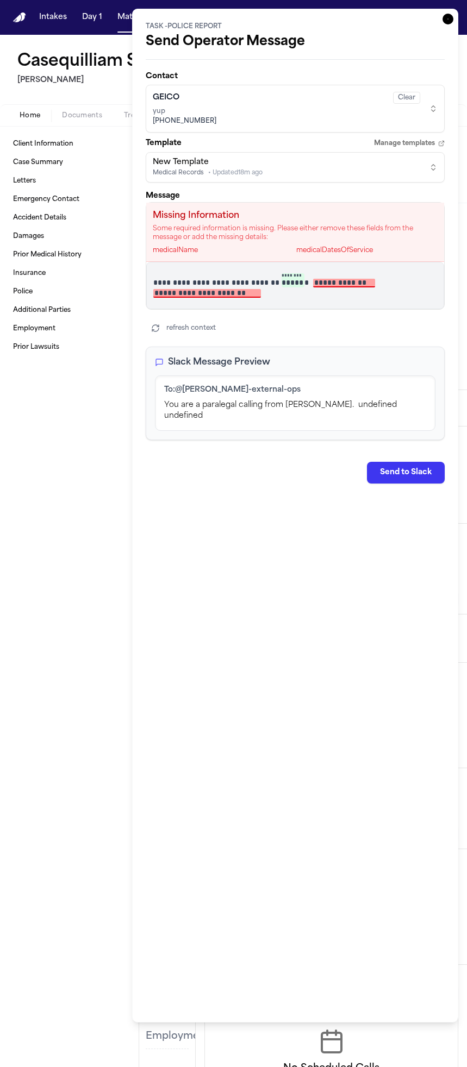
click at [267, 102] on div "GEICO Clear" at bounding box center [286, 98] width 267 height 12
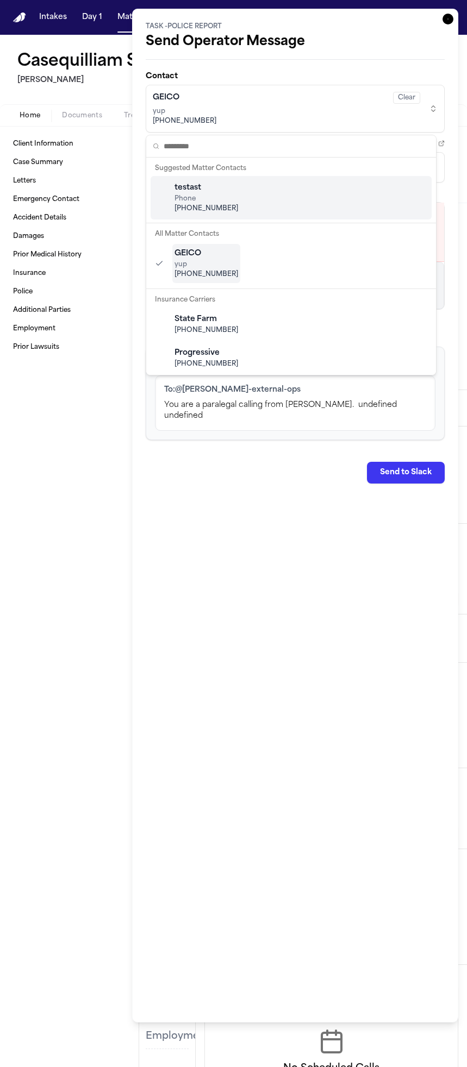
click at [263, 196] on div "testast Phone +1 (201) 956-7542" at bounding box center [291, 197] width 281 height 43
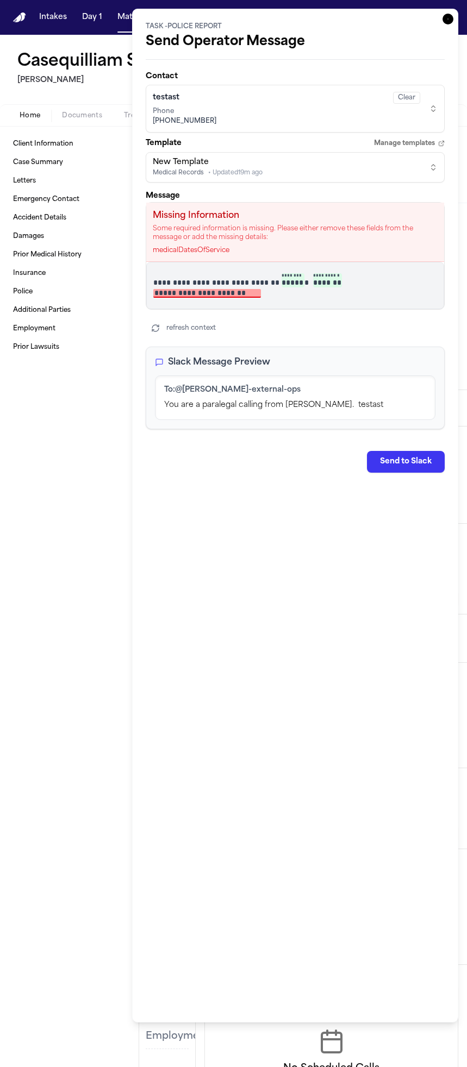
click at [282, 120] on span "+1 (201) 956-7542" at bounding box center [286, 121] width 267 height 9
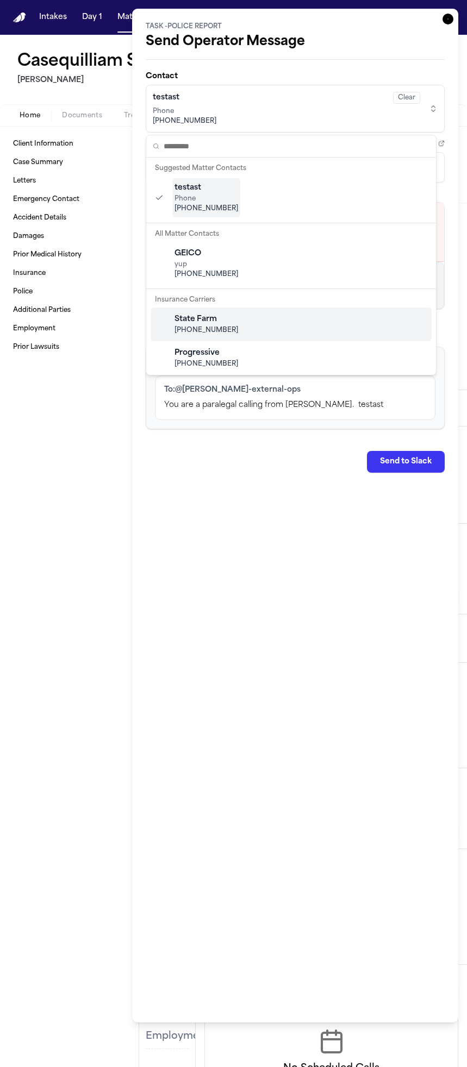
click at [324, 308] on div "State Farm (800) 732-5246" at bounding box center [291, 325] width 281 height 34
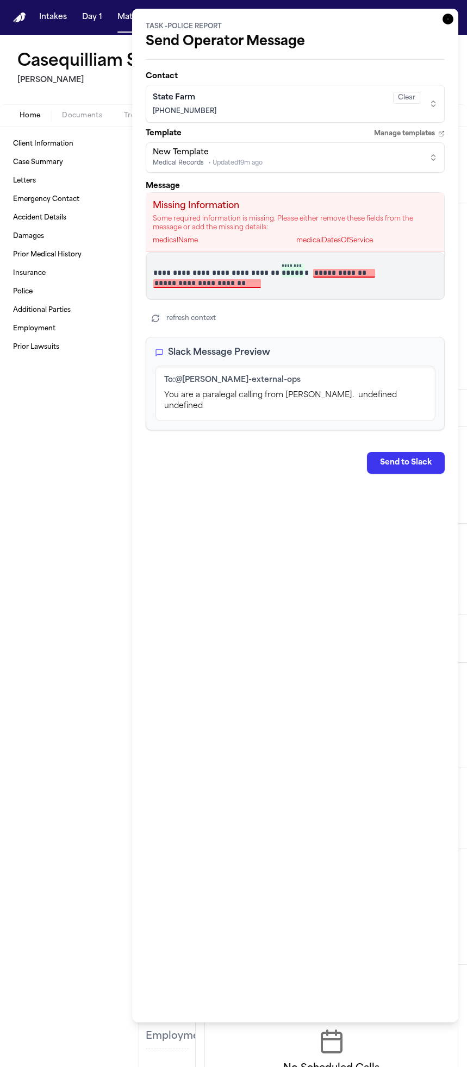
click at [263, 103] on div "State Farm Clear" at bounding box center [286, 98] width 267 height 12
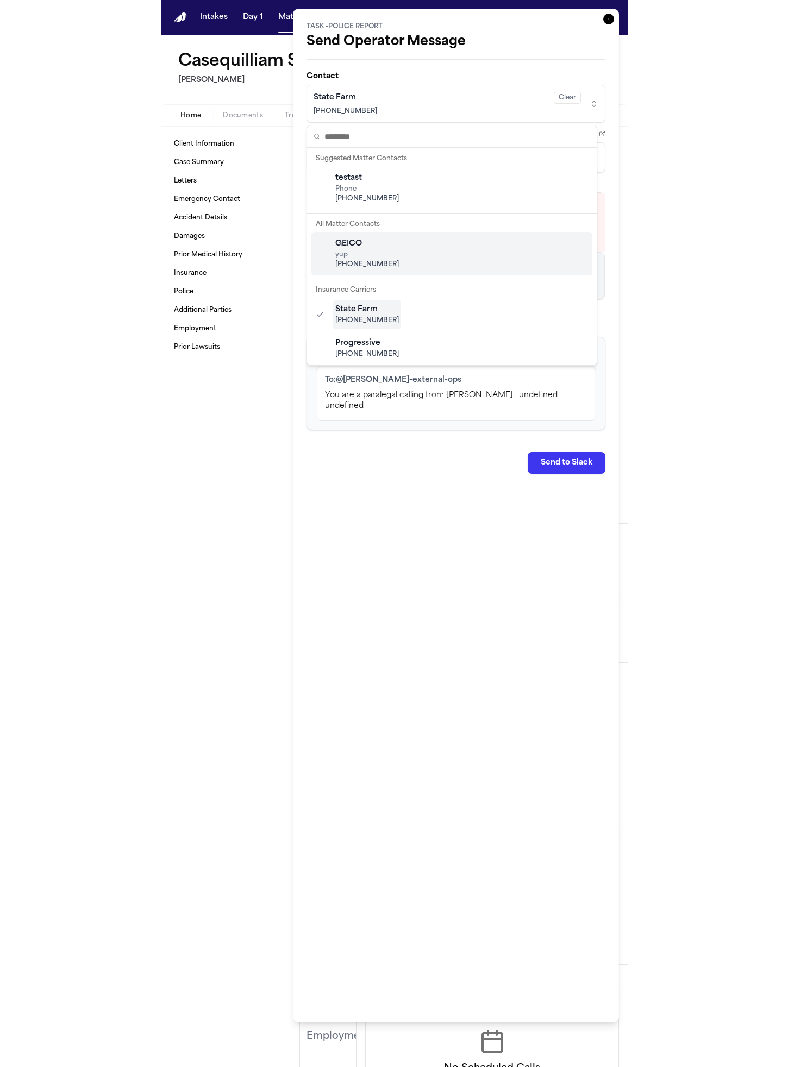
scroll to position [214, 0]
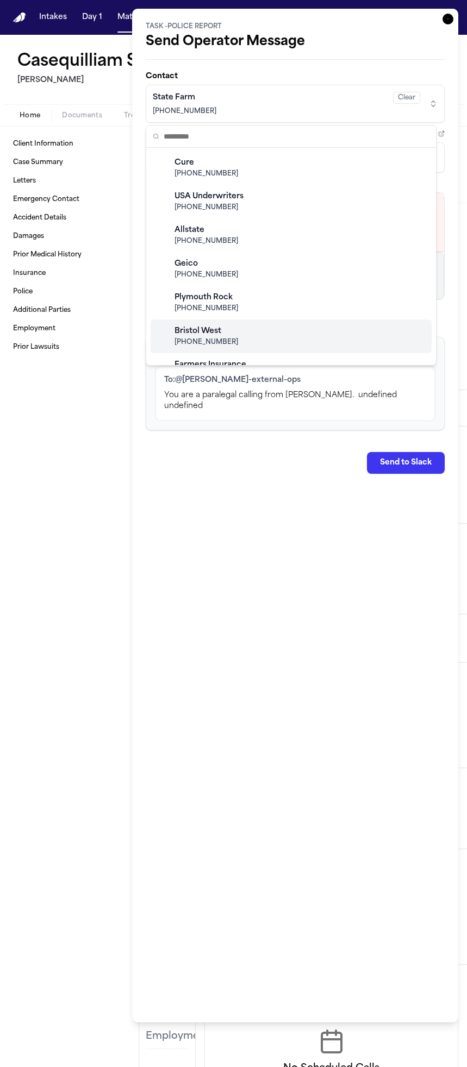
click at [250, 342] on div "Bristol West (800) 274-7865" at bounding box center [291, 337] width 281 height 34
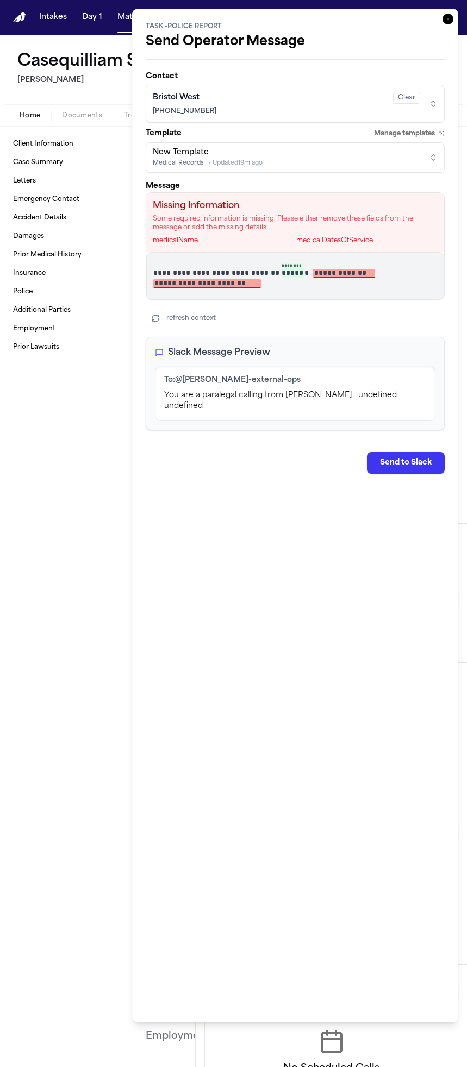
click at [281, 117] on div "Bristol West Clear (800) 274-7865" at bounding box center [286, 104] width 267 height 28
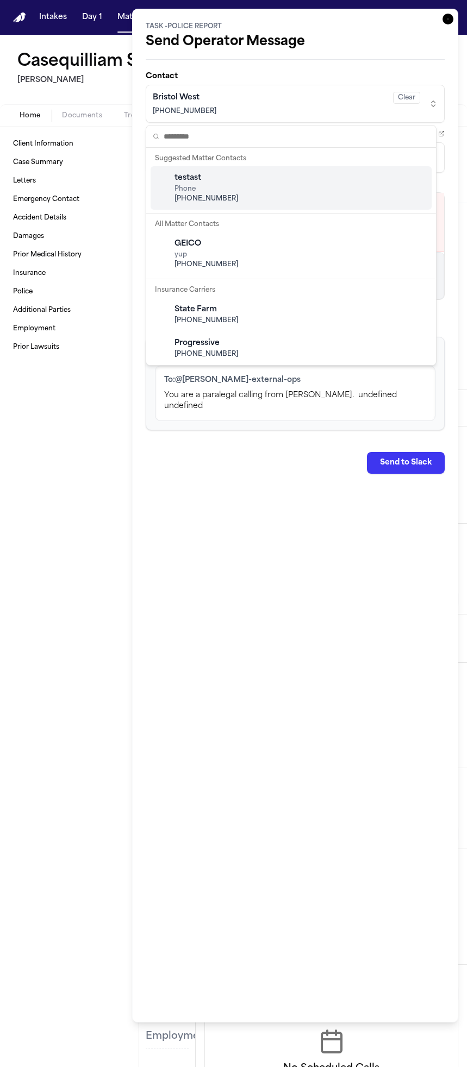
click at [281, 196] on div "testast Phone +1 (201) 956-7542" at bounding box center [291, 187] width 281 height 43
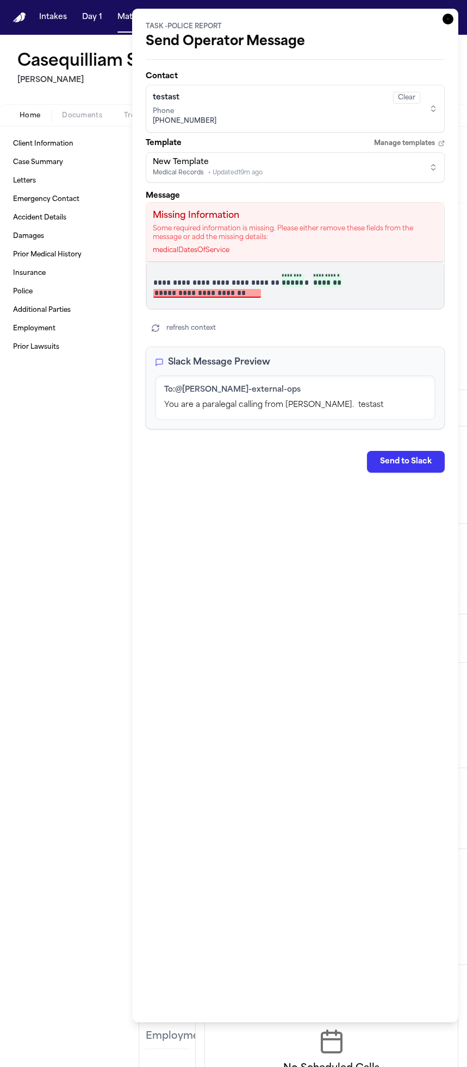
click at [301, 110] on span "Phone" at bounding box center [286, 111] width 267 height 9
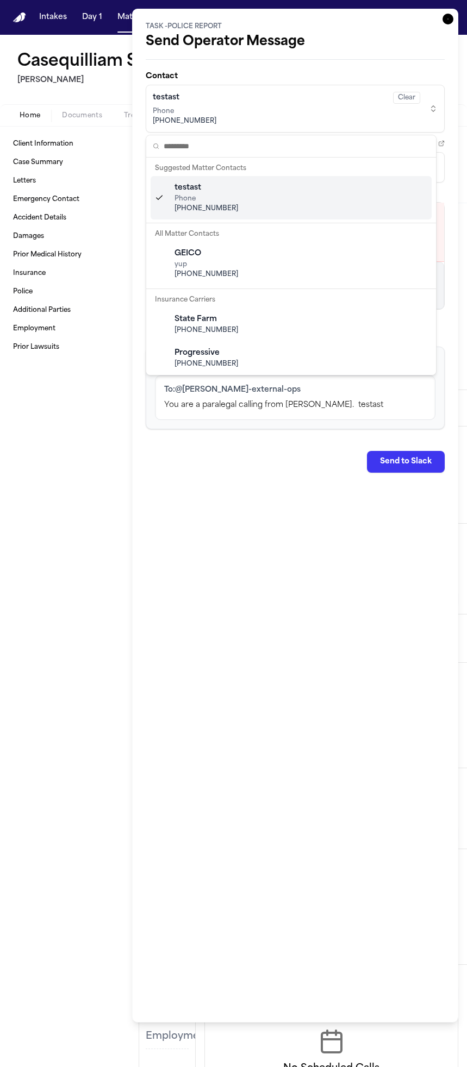
click at [271, 204] on div "testast Phone +1 (201) 956-7542" at bounding box center [291, 197] width 281 height 43
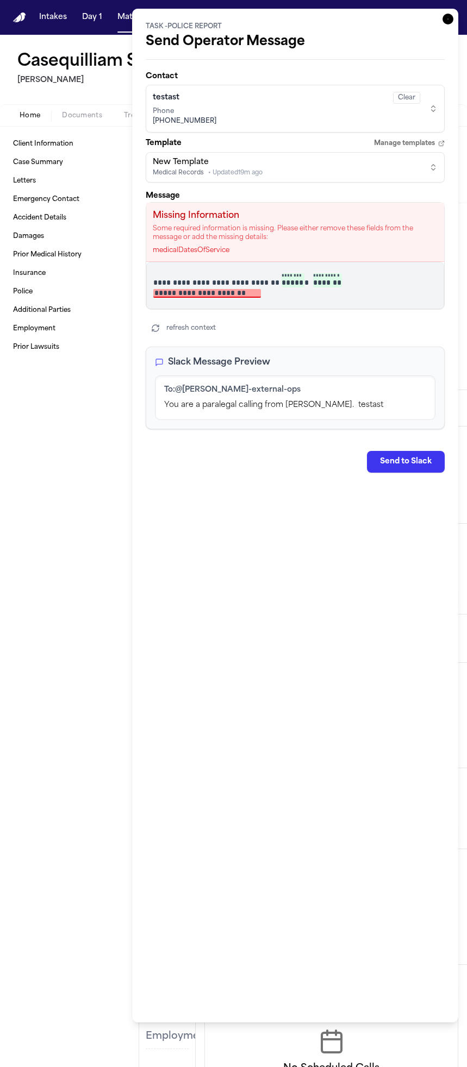
click at [280, 102] on div "testast Clear" at bounding box center [286, 98] width 267 height 12
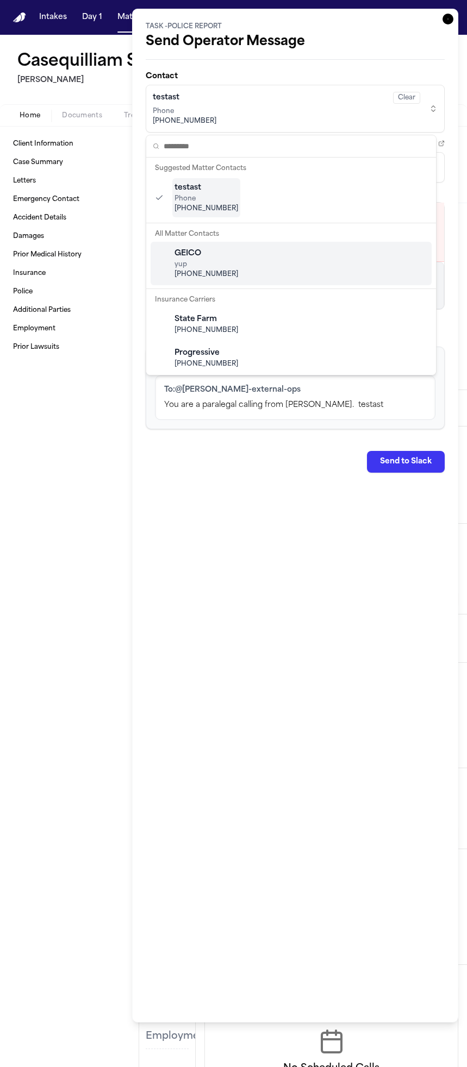
click at [250, 253] on div "GEICO yup (201) 956-7542" at bounding box center [291, 263] width 281 height 43
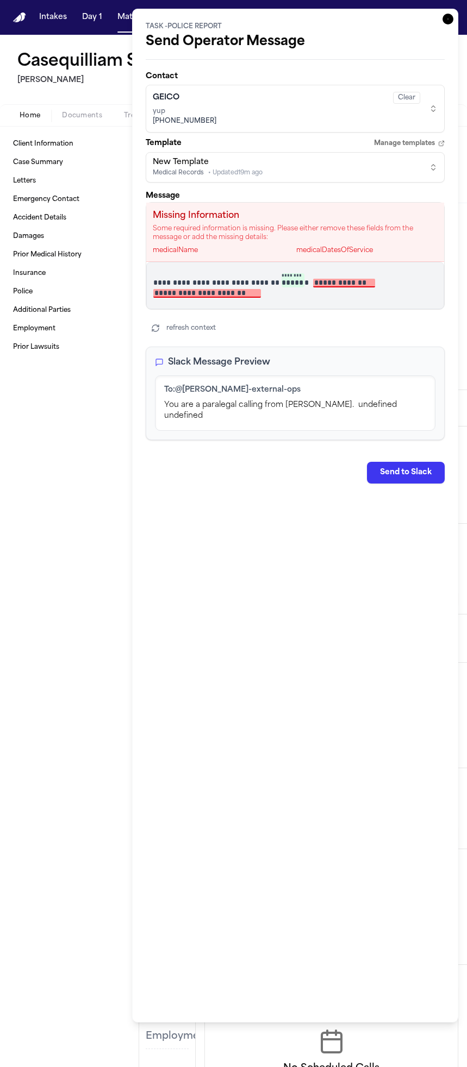
click at [280, 101] on div "GEICO Clear" at bounding box center [286, 98] width 267 height 12
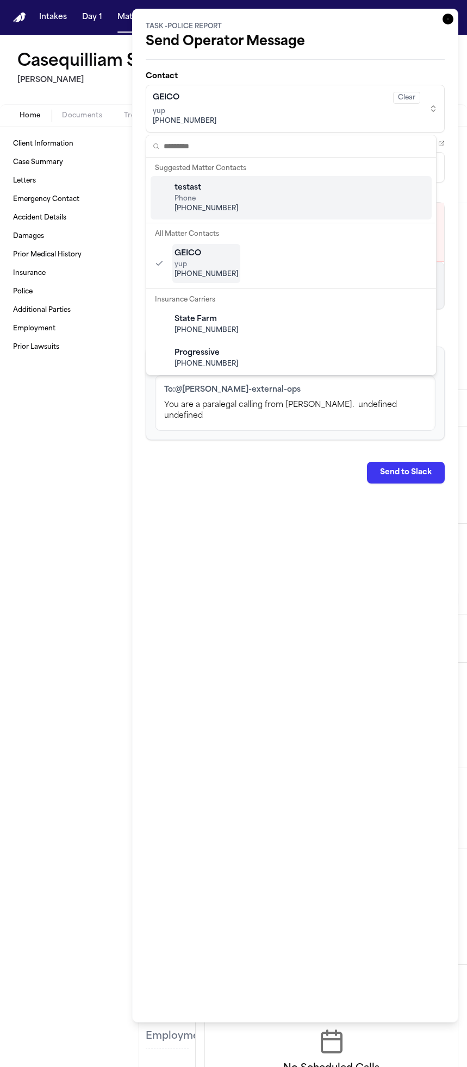
click at [261, 179] on div "testast Phone +1 (201) 956-7542" at bounding box center [291, 197] width 281 height 43
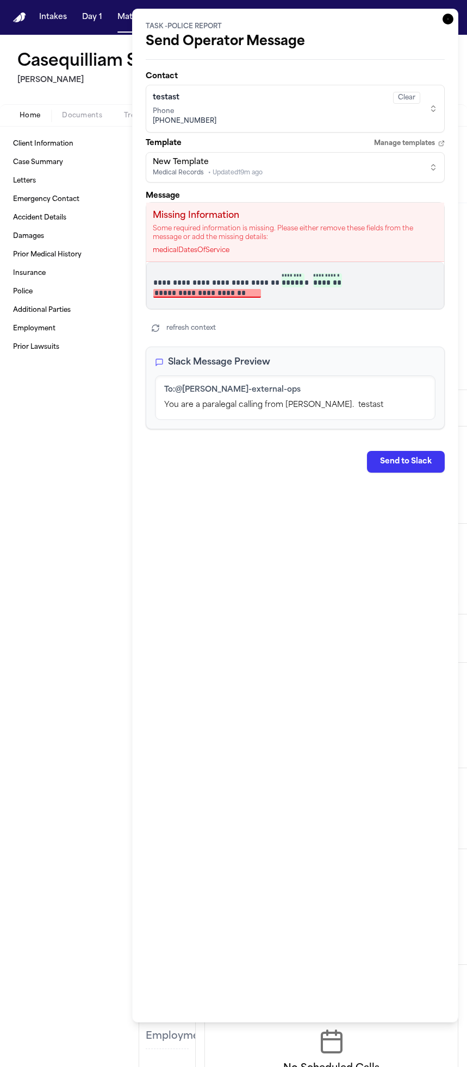
click at [274, 109] on span "Phone" at bounding box center [286, 111] width 267 height 9
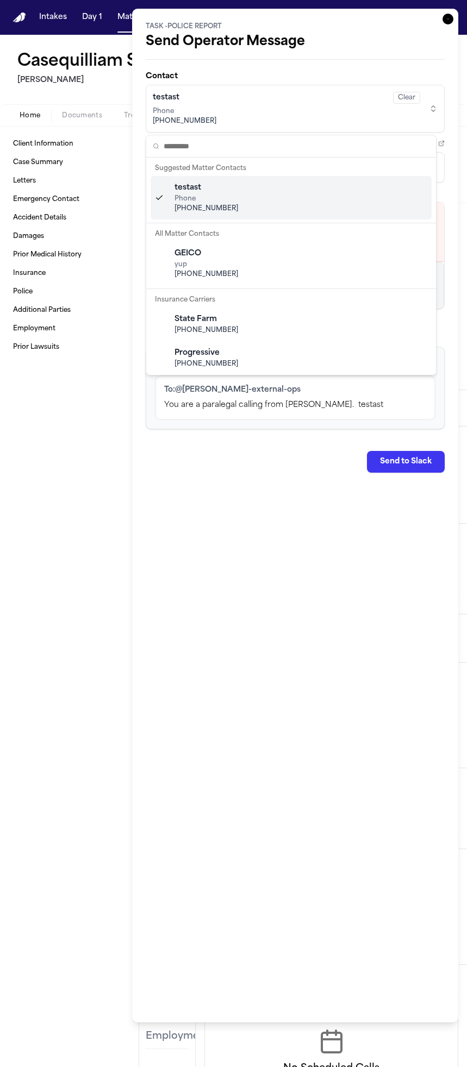
click at [235, 242] on div "GEICO yup (201) 956-7542" at bounding box center [291, 263] width 281 height 43
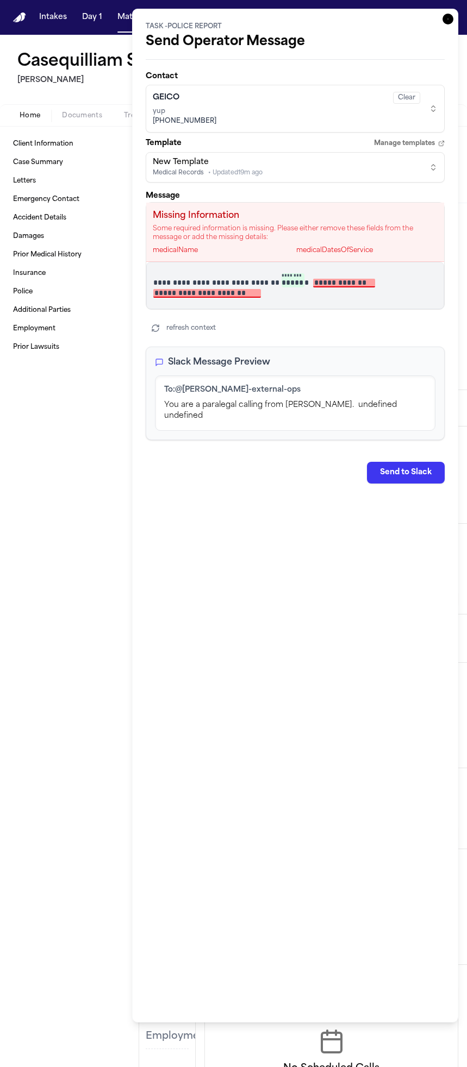
click at [258, 127] on div "GEICO Clear yup (201) 956-7542" at bounding box center [286, 109] width 267 height 38
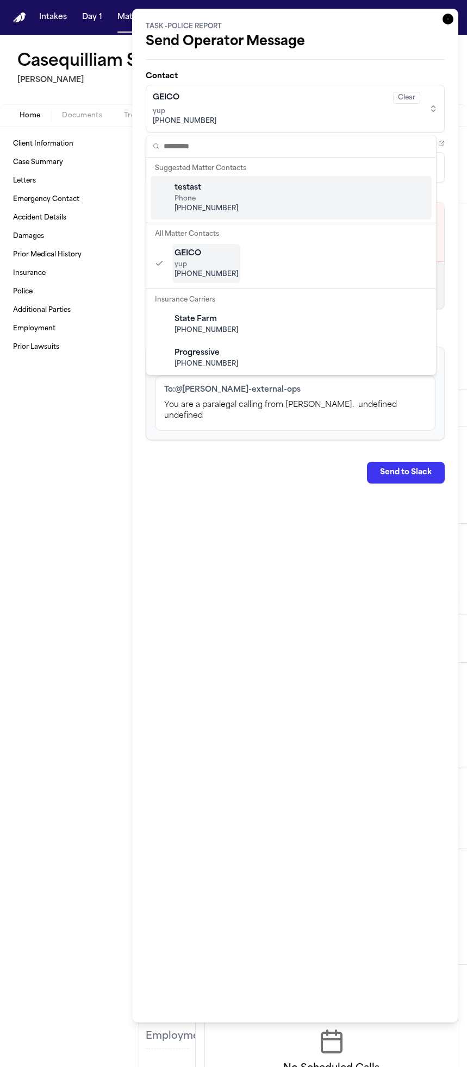
click at [242, 192] on div "testast Phone +1 (201) 956-7542" at bounding box center [291, 197] width 281 height 43
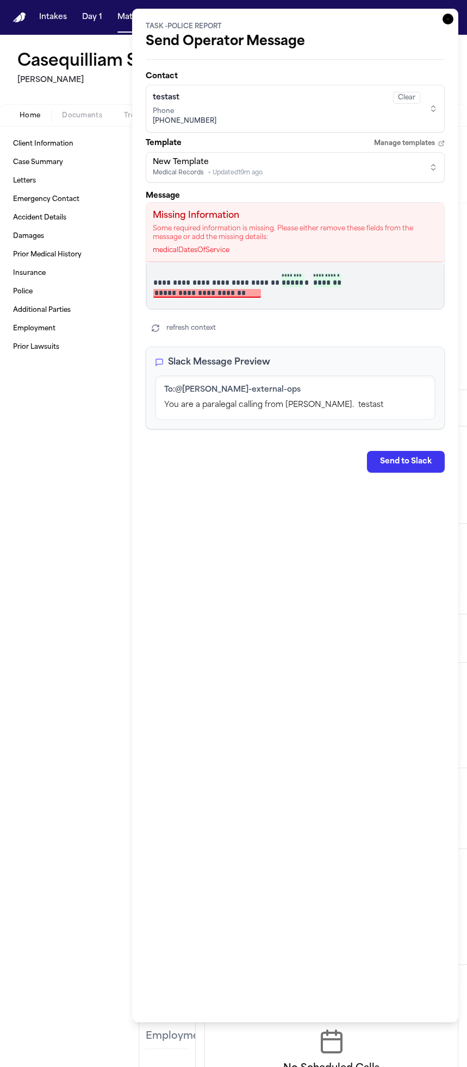
click at [316, 293] on p "**********" at bounding box center [290, 285] width 275 height 24
click at [316, 249] on div "medicalPhone" at bounding box center [366, 250] width 141 height 9
click at [316, 250] on div "medicalPhone" at bounding box center [366, 250] width 141 height 9
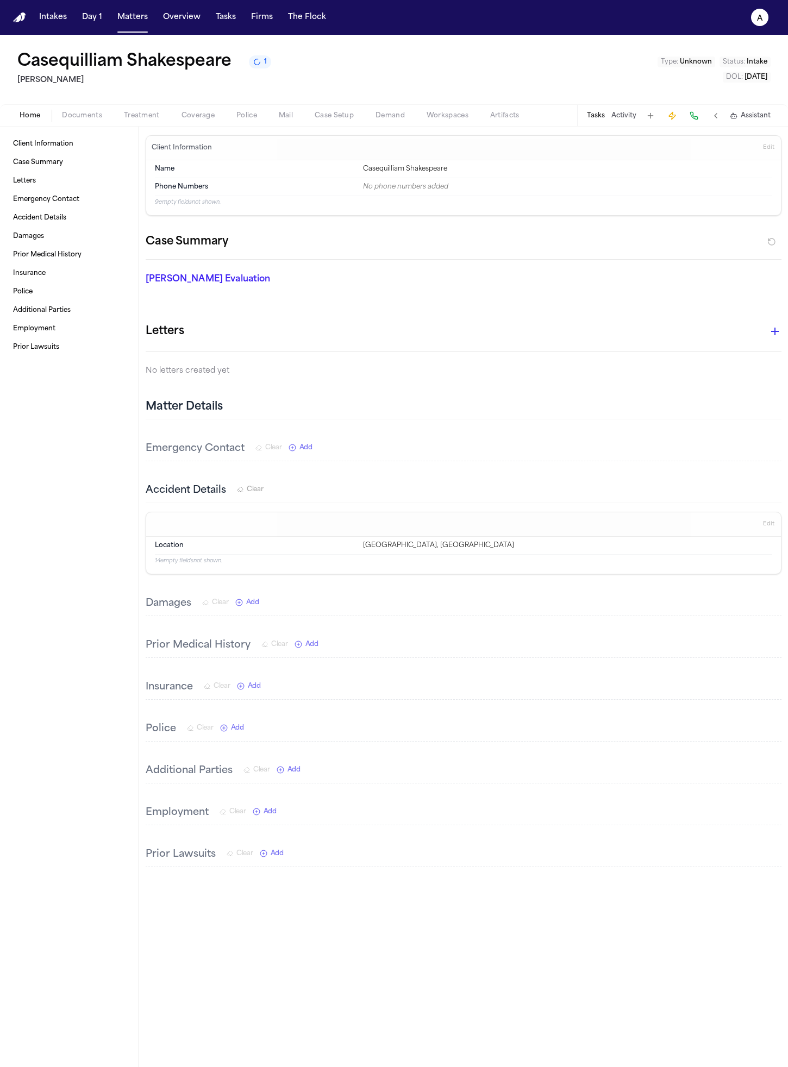
click at [466, 117] on button "Tasks" at bounding box center [596, 115] width 18 height 9
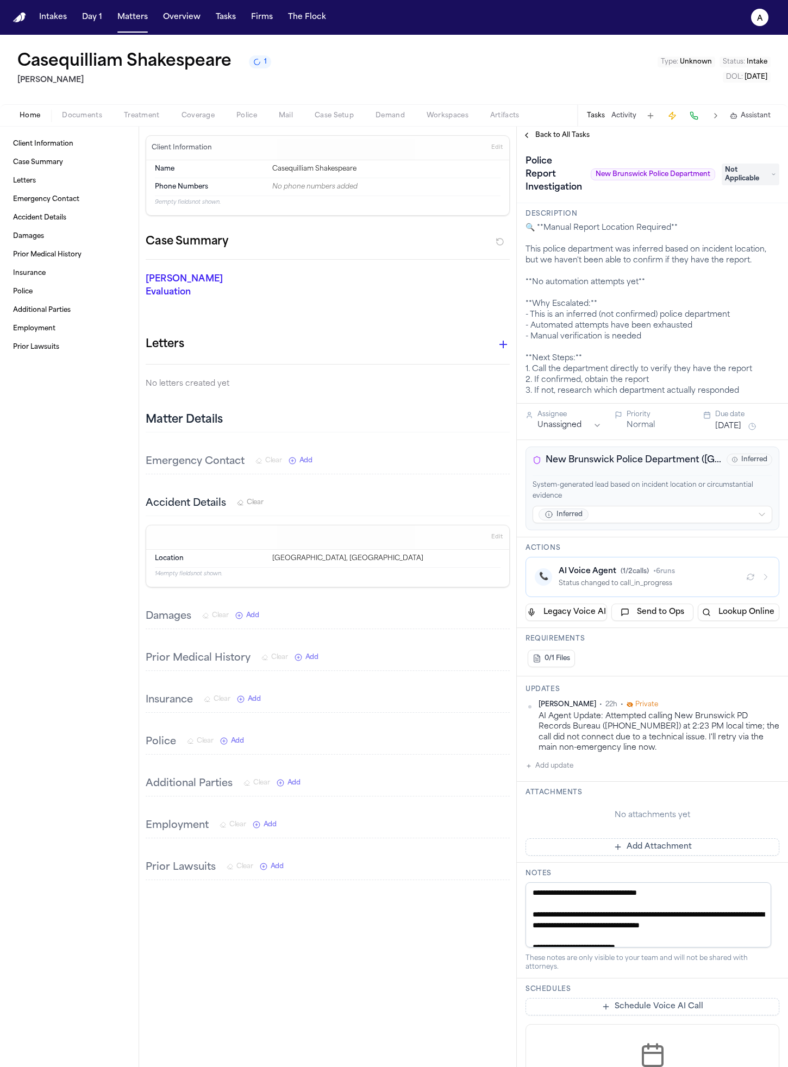
click at [466, 614] on button "Send to Ops" at bounding box center [652, 612] width 82 height 17
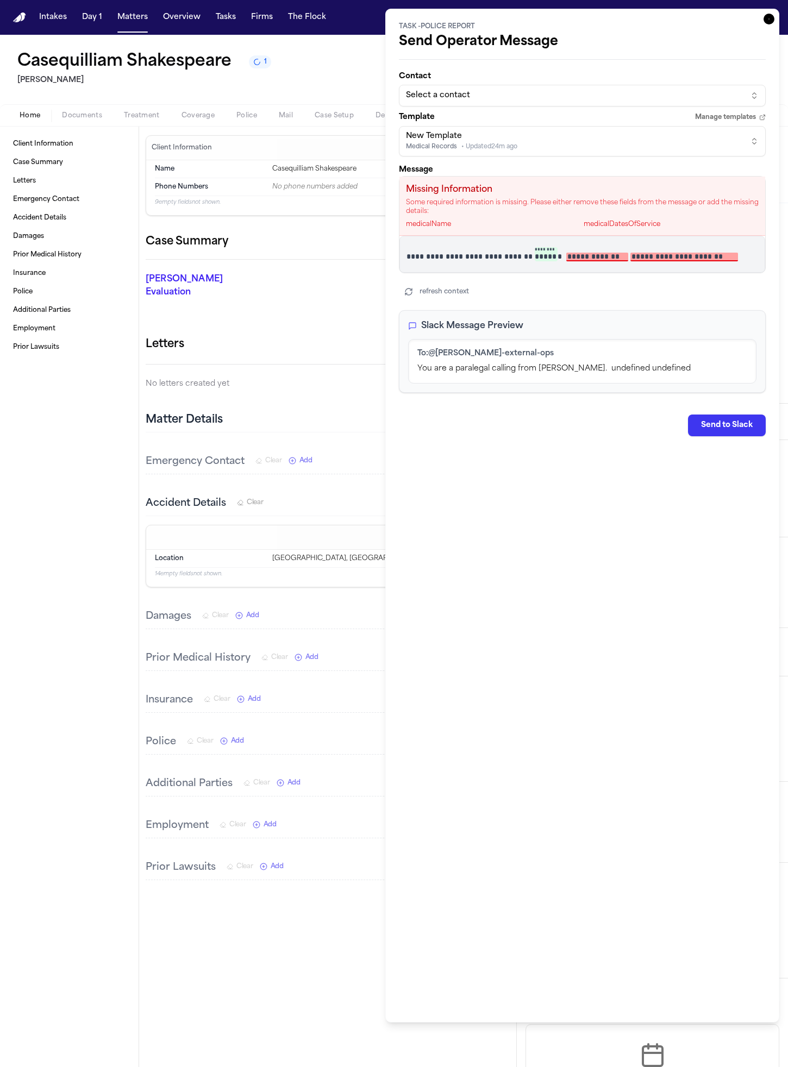
click at [466, 135] on div "New Template Medical Records • Updated 24m ago" at bounding box center [573, 141] width 335 height 21
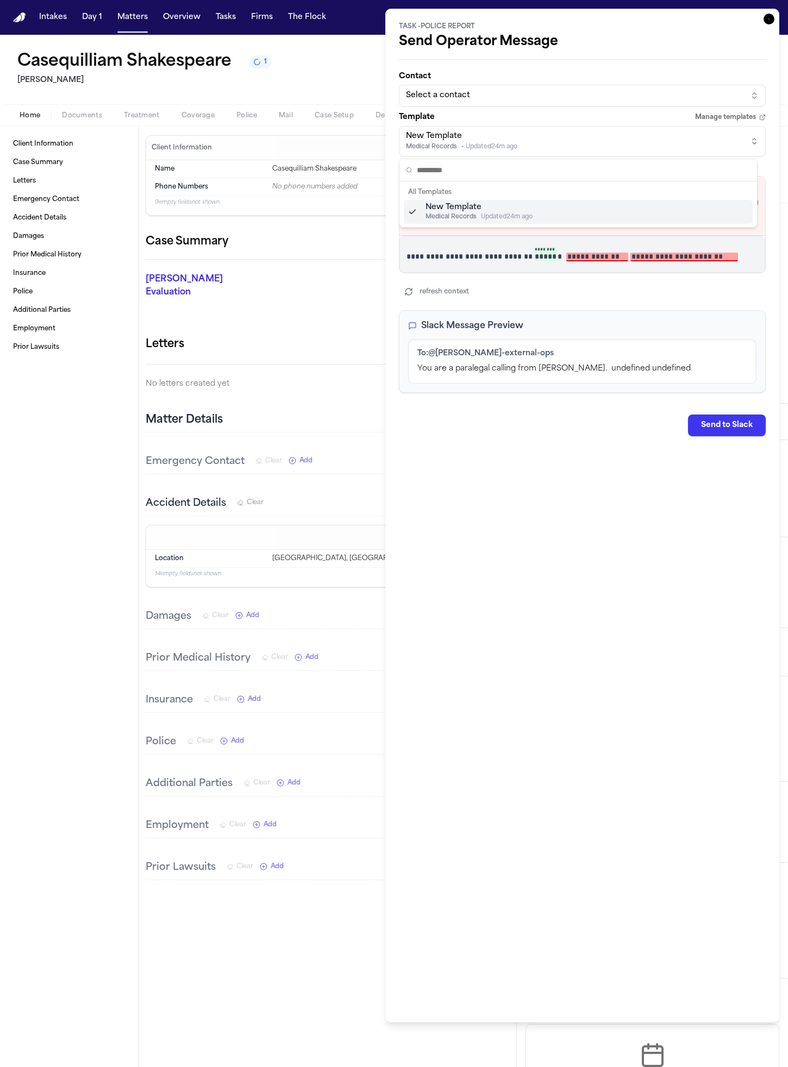
click at [466, 107] on html "Intakes Day 1 Matters Overview Tasks Firms The Flock a Casequilliam Shakespeare…" at bounding box center [394, 533] width 788 height 1067
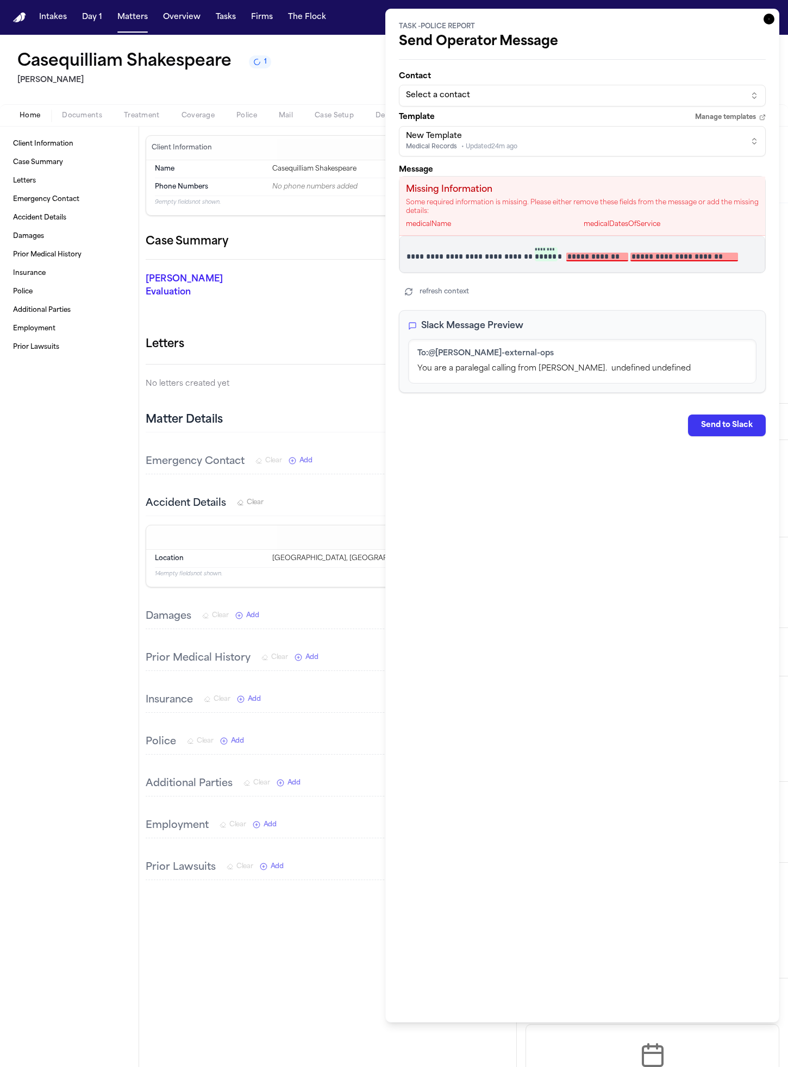
click at [466, 98] on div "Select a contact" at bounding box center [573, 95] width 335 height 11
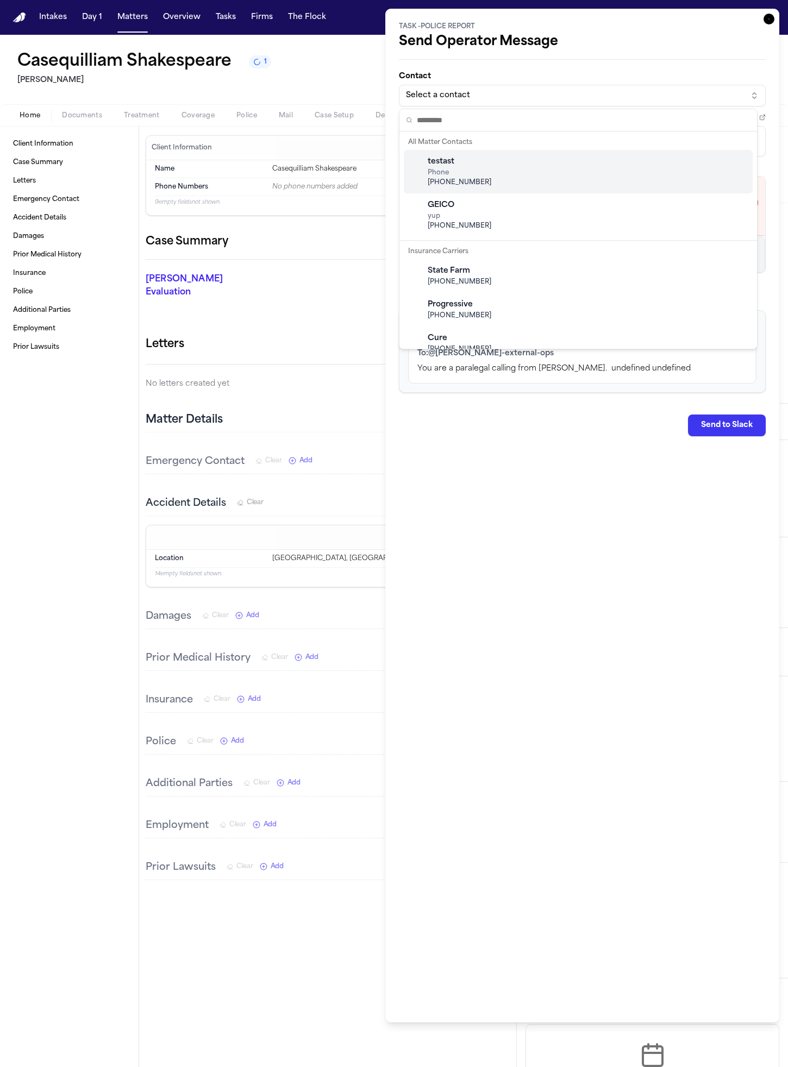
click at [466, 175] on div "testast Phone +1 (201) 956-7542" at bounding box center [578, 171] width 349 height 43
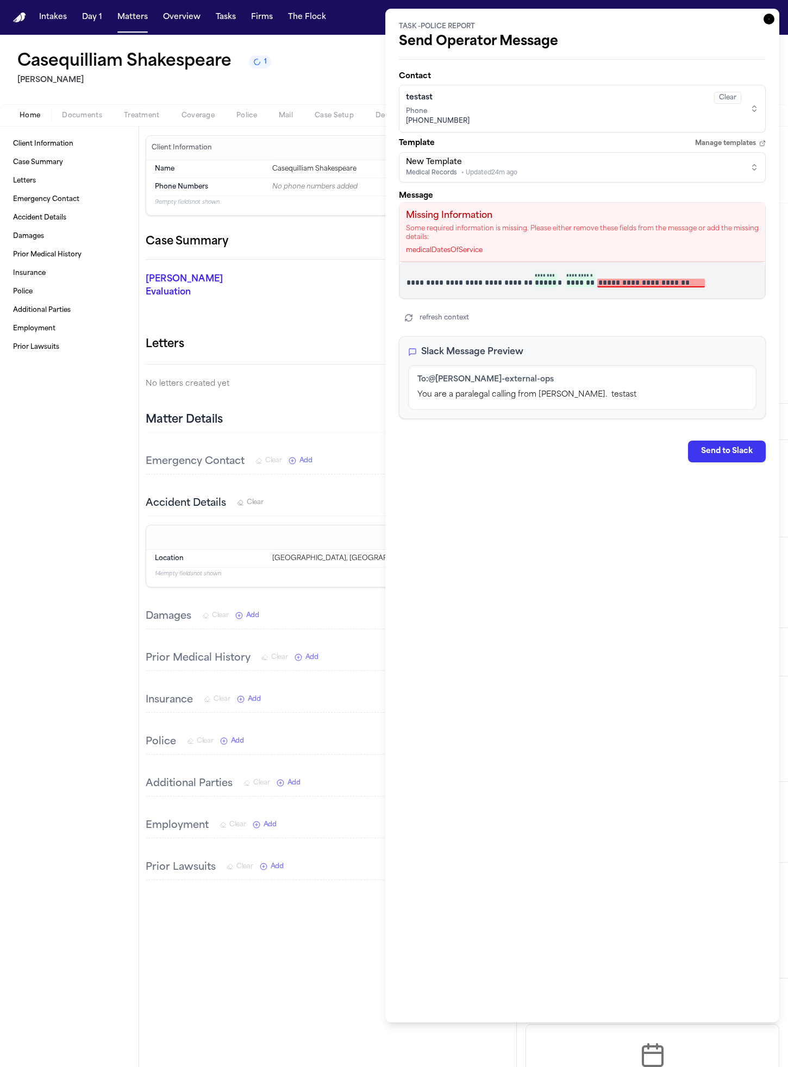
click at [466, 283] on p "**********" at bounding box center [577, 280] width 343 height 15
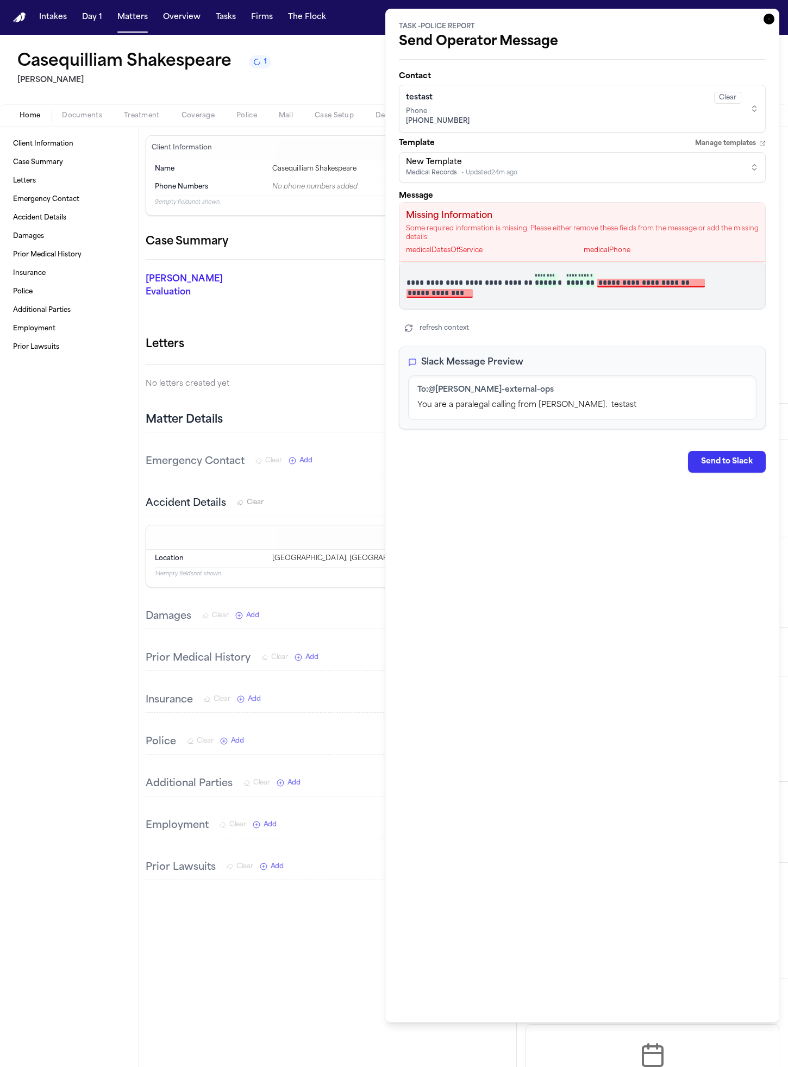
click at [149, 110] on button "Treatment" at bounding box center [142, 115] width 58 height 13
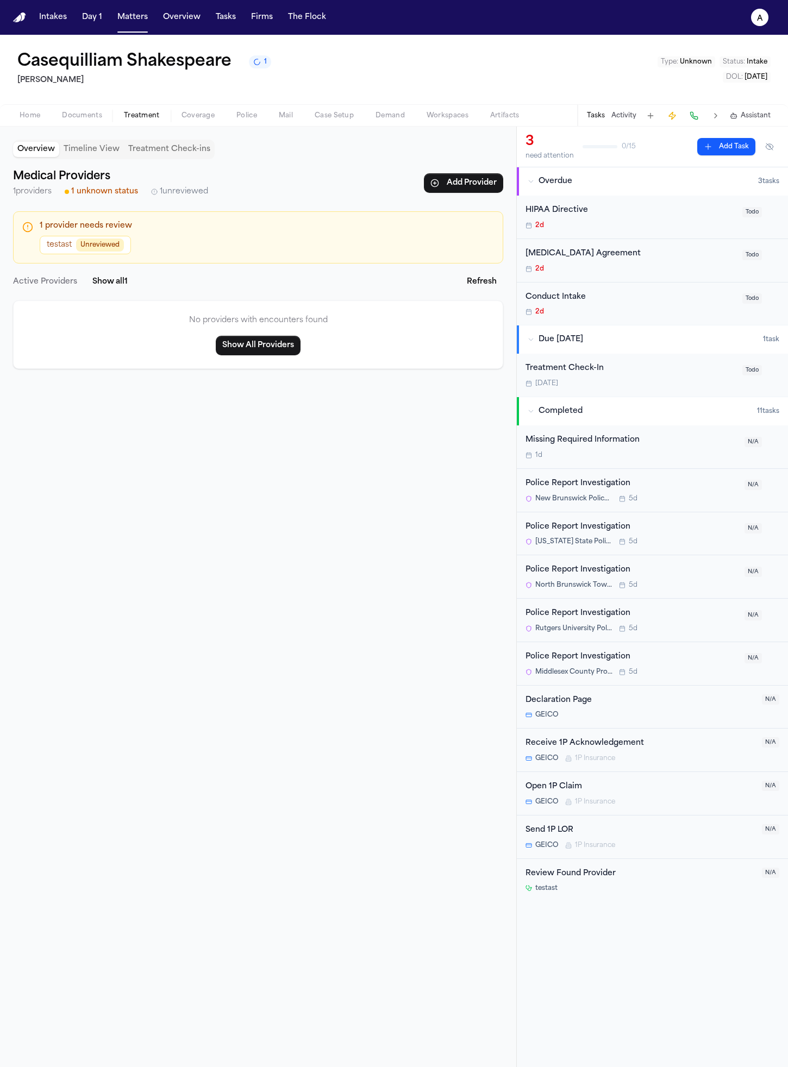
click at [74, 240] on button "testast Unreviewed" at bounding box center [85, 245] width 91 height 18
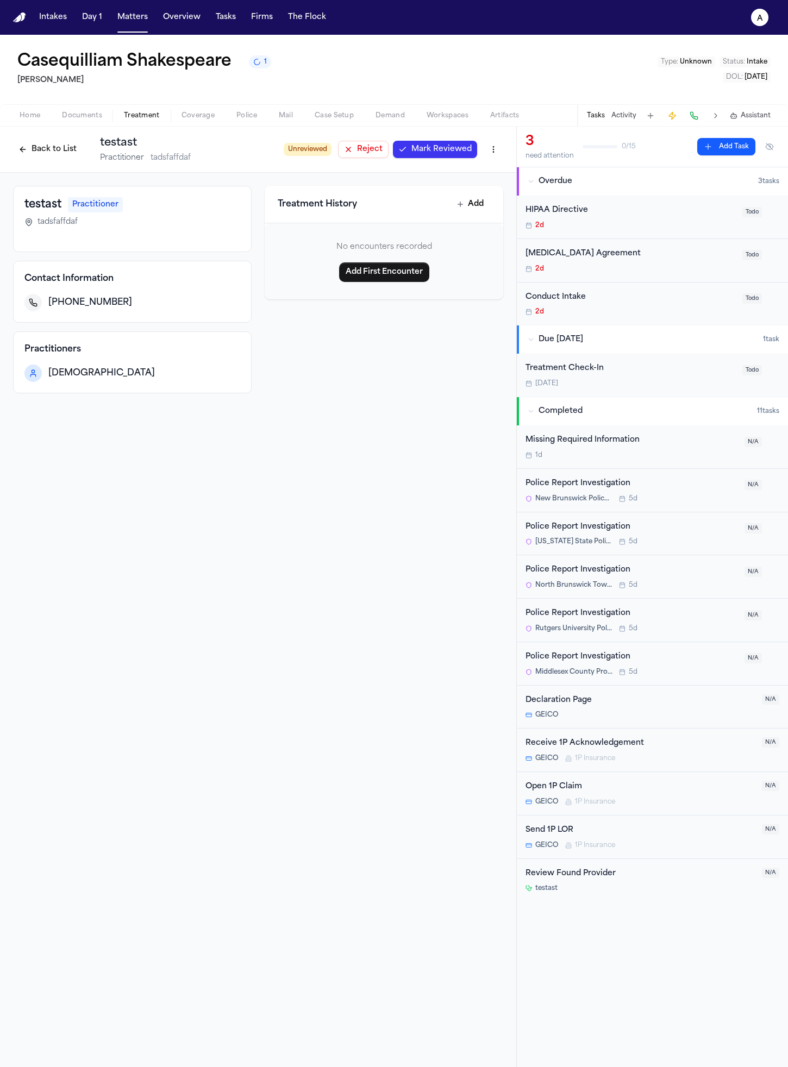
click at [166, 333] on div "Practitioners fadfaf" at bounding box center [132, 362] width 239 height 62
click at [466, 147] on html "Intakes Day 1 Matters Overview Tasks Firms The Flock a Casequilliam Shakespeare…" at bounding box center [394, 533] width 788 height 1067
click at [466, 173] on div "Edit Provider" at bounding box center [458, 173] width 85 height 17
select select "**********"
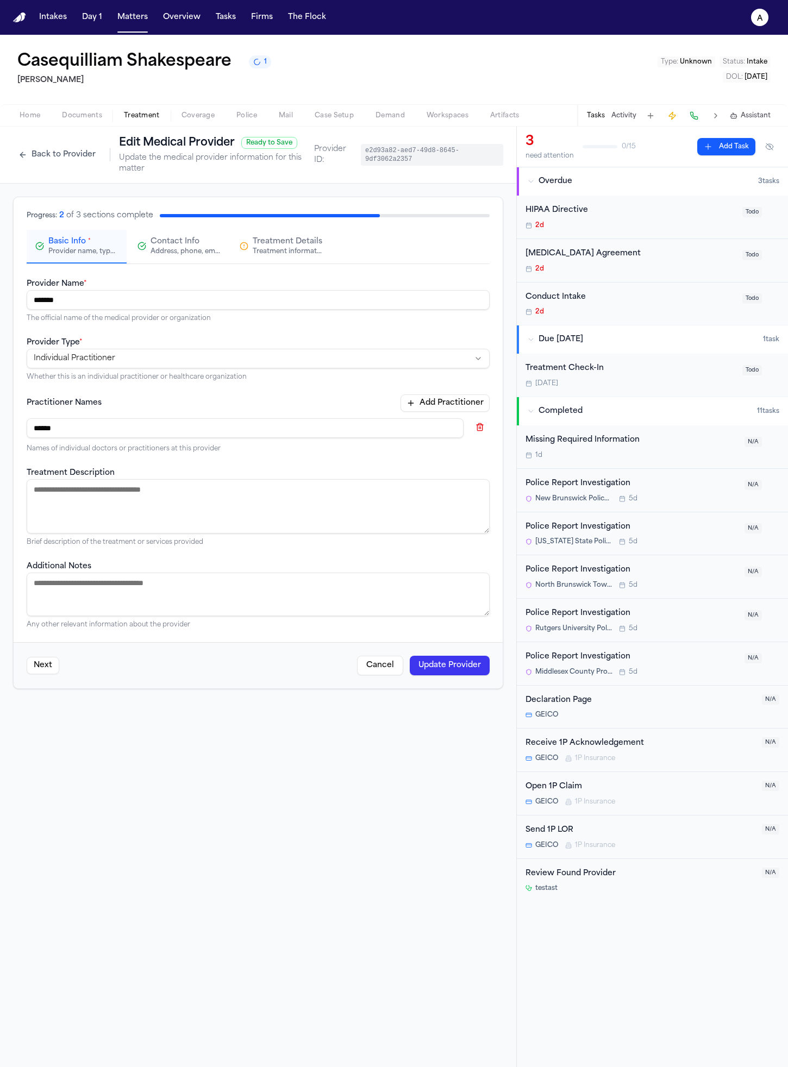
click at [177, 251] on div "Address, phone, email, and other contact details" at bounding box center [186, 251] width 70 height 9
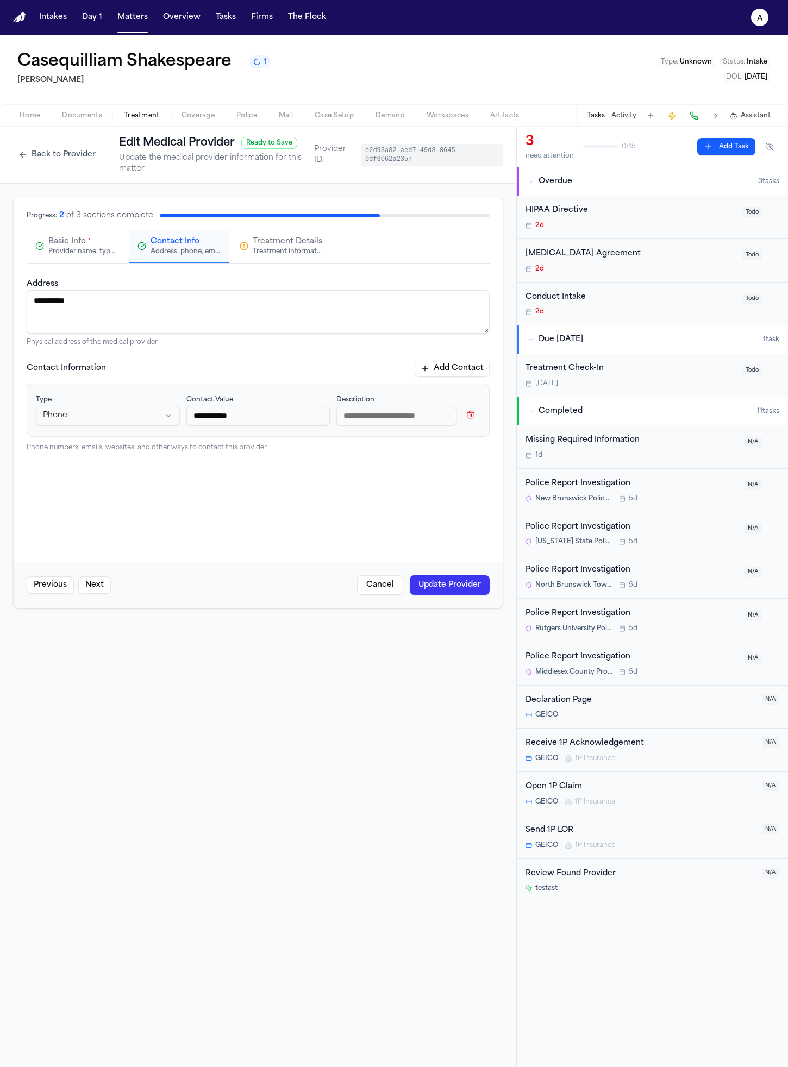
click at [394, 409] on input at bounding box center [396, 416] width 120 height 20
type input "*****"
click at [460, 580] on button "Update Provider" at bounding box center [450, 585] width 80 height 20
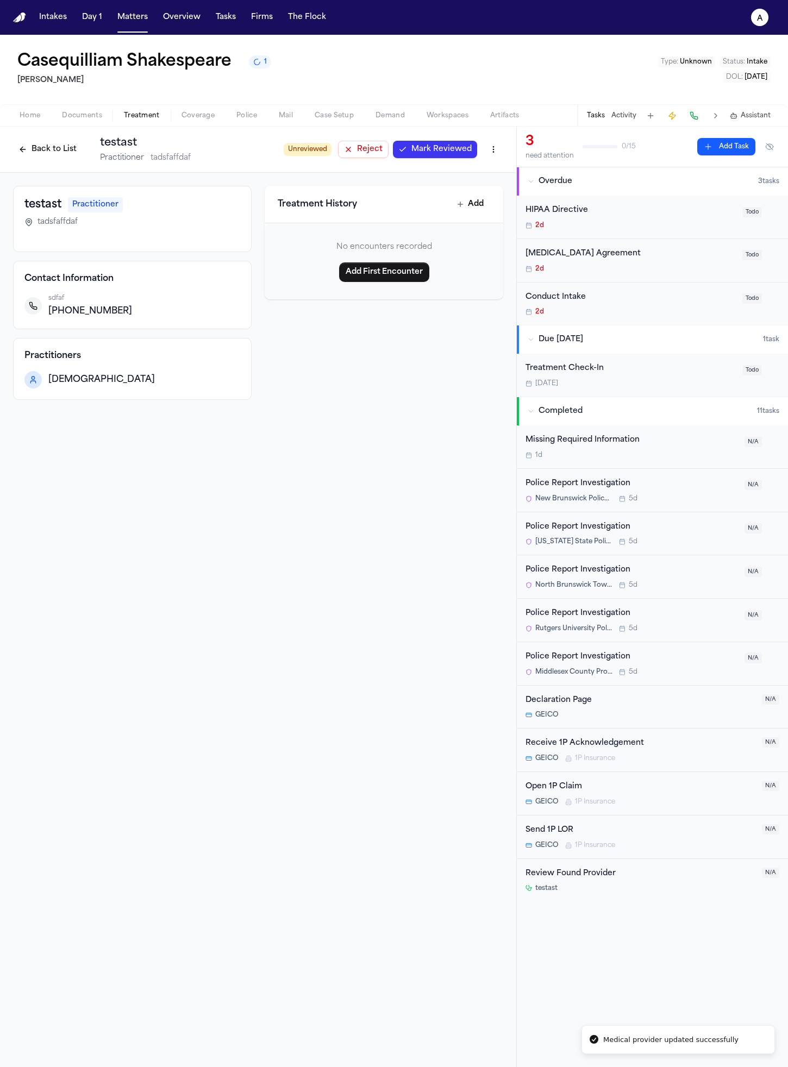
click at [466, 454] on div "1d" at bounding box center [631, 455] width 212 height 9
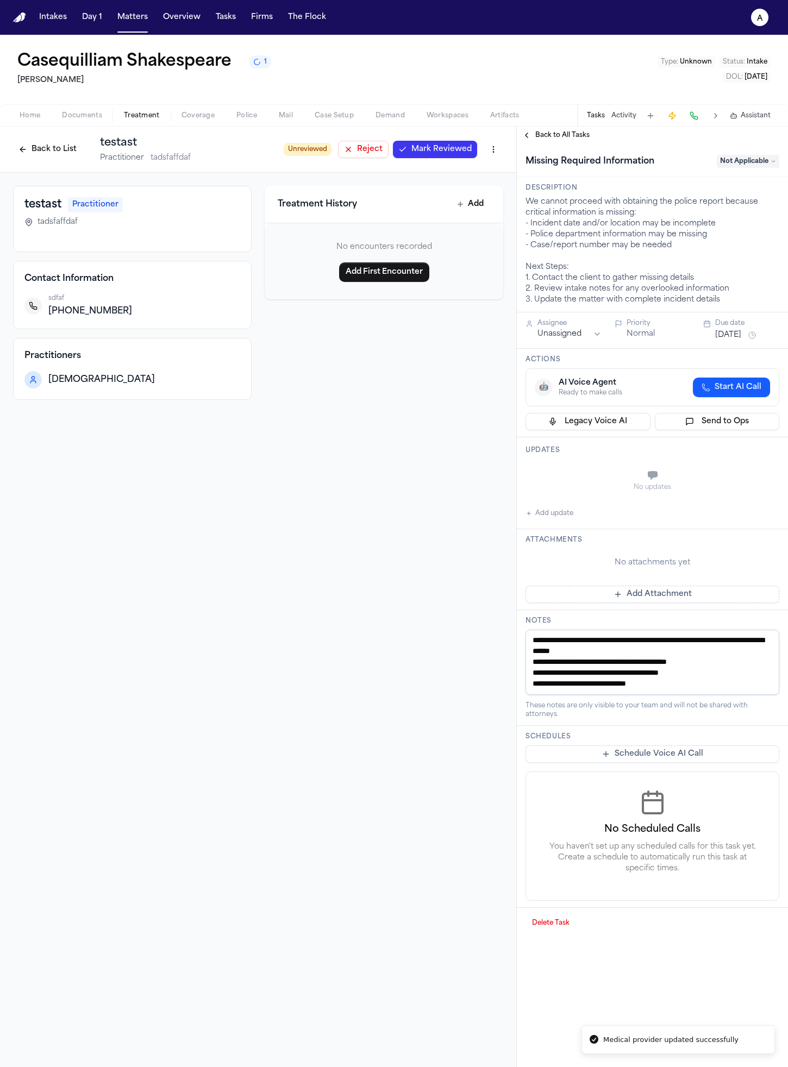
click at [466, 417] on button "Send to Ops" at bounding box center [717, 421] width 125 height 17
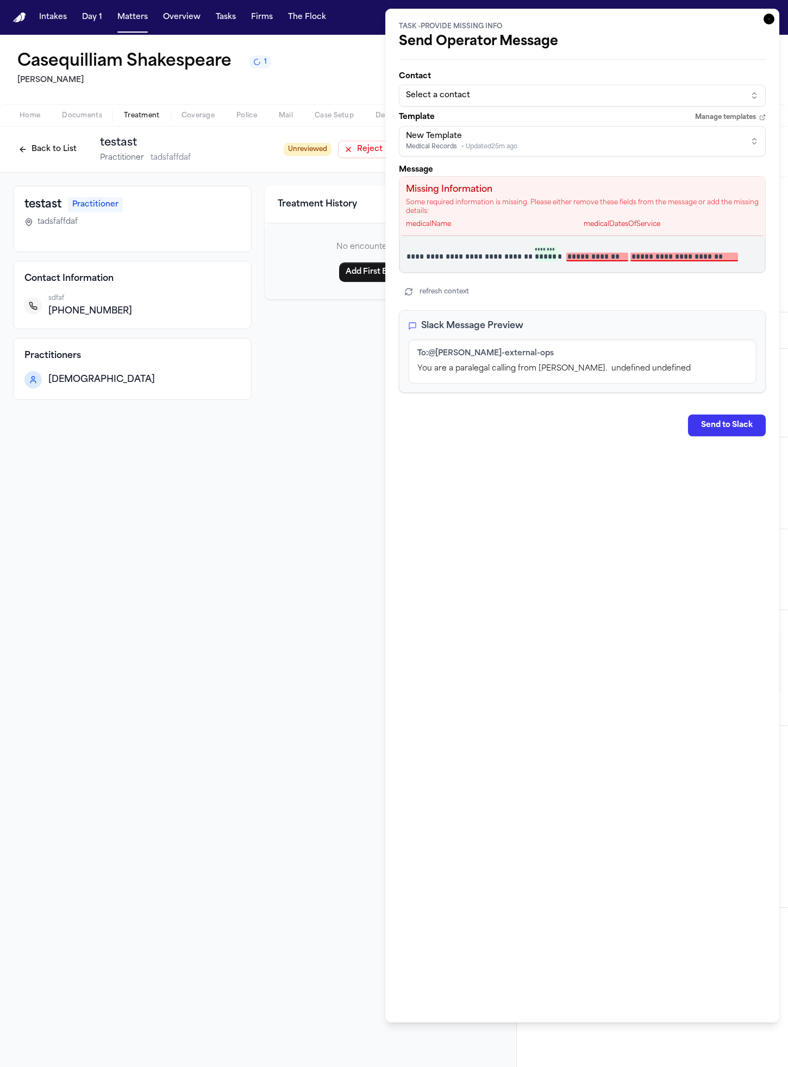
click at [466, 259] on p "**********" at bounding box center [577, 254] width 343 height 15
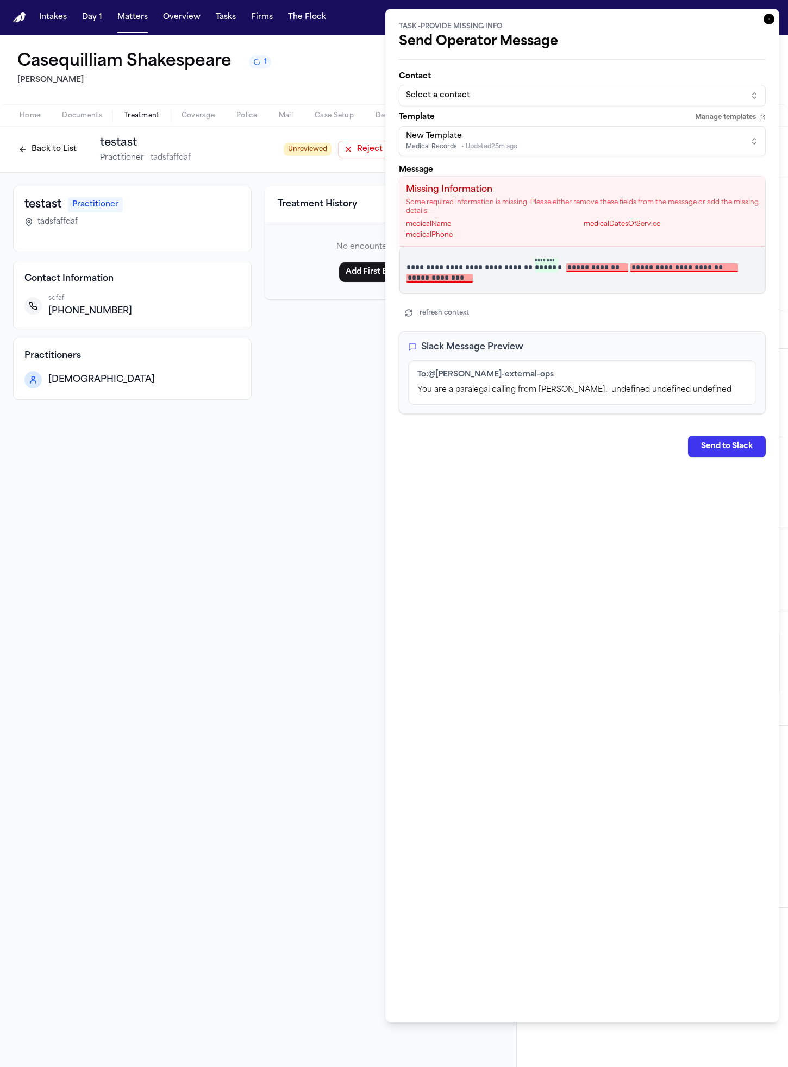
click at [466, 101] on button "Select a contact" at bounding box center [582, 96] width 367 height 22
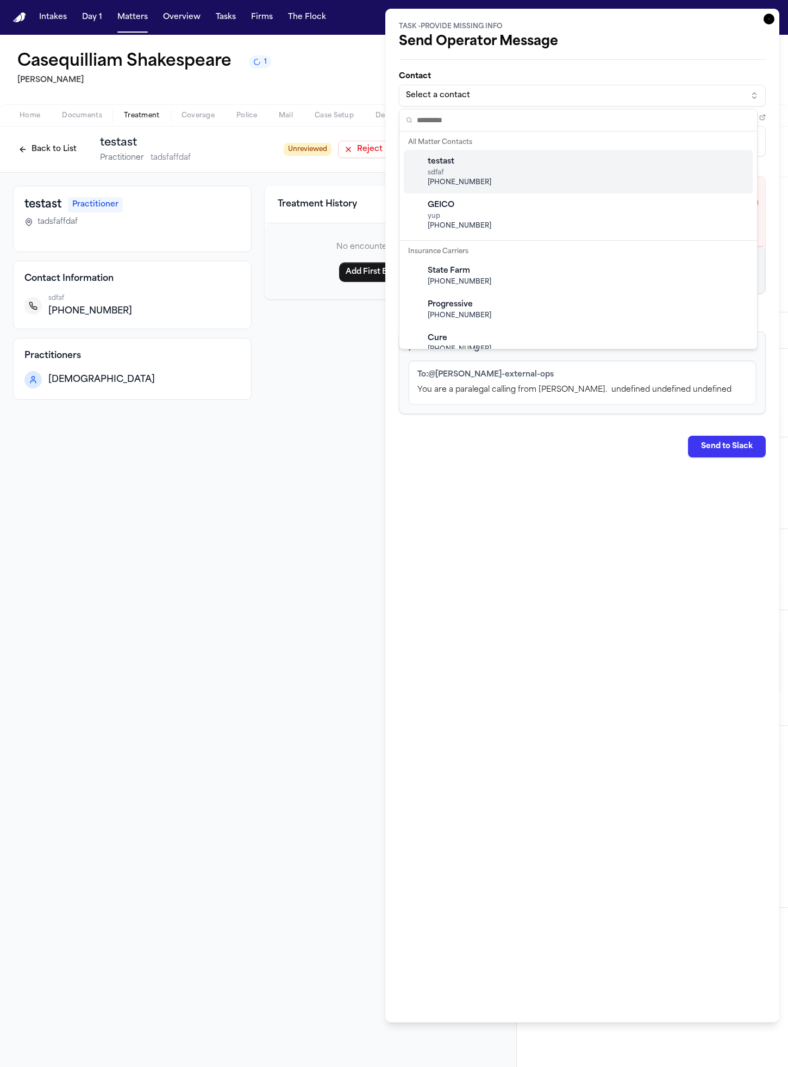
click at [466, 184] on div "testast sdfaf +1 (201) 956-7542" at bounding box center [578, 171] width 349 height 43
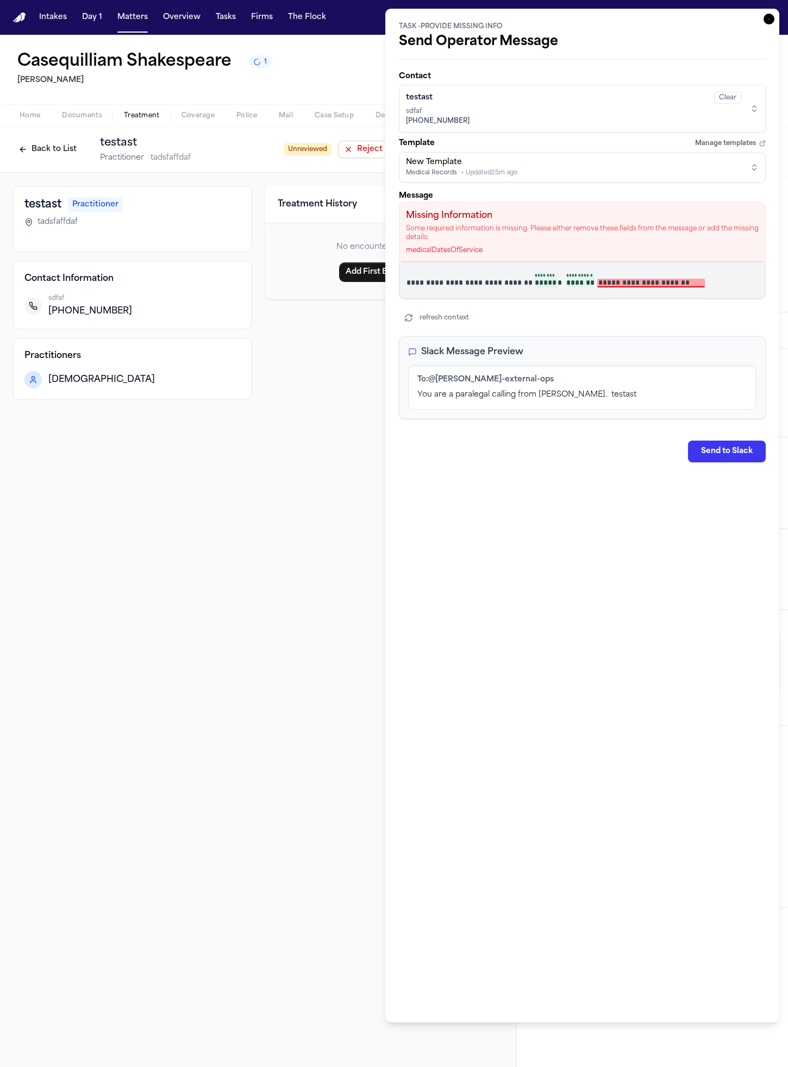
click at [466, 305] on div "**********" at bounding box center [582, 246] width 367 height 346
click at [466, 298] on div "**********" at bounding box center [582, 280] width 366 height 37
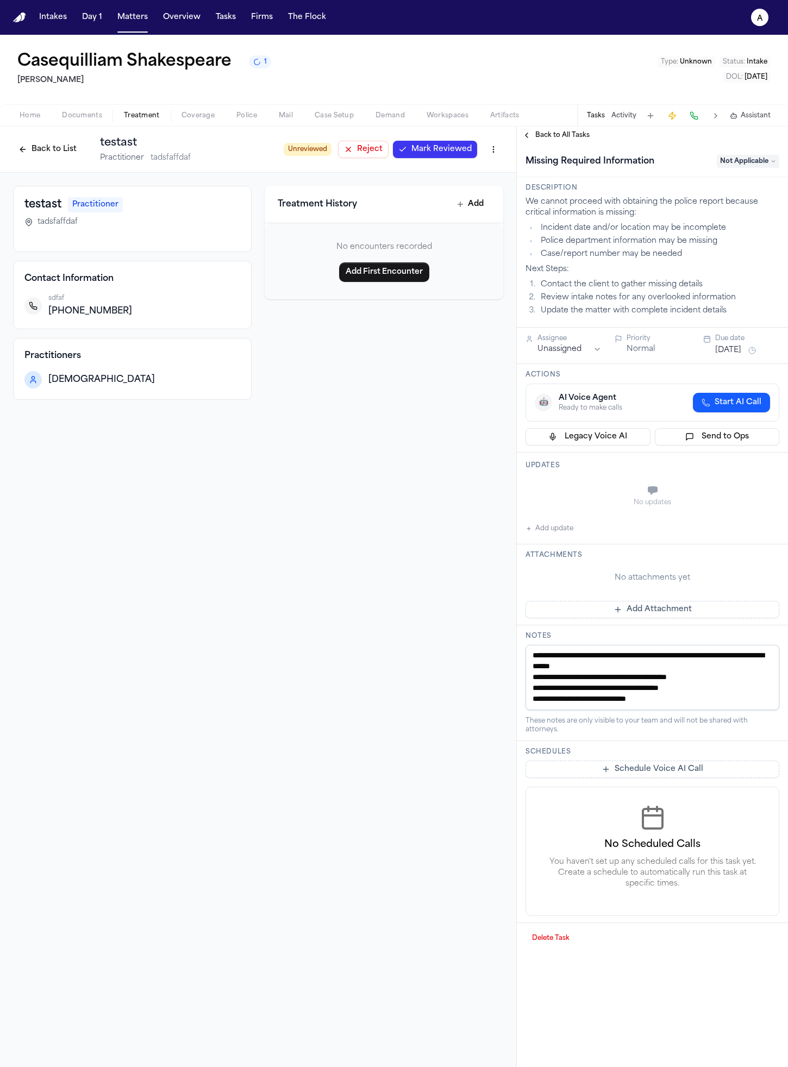
click at [704, 434] on button "Send to Ops" at bounding box center [717, 436] width 125 height 17
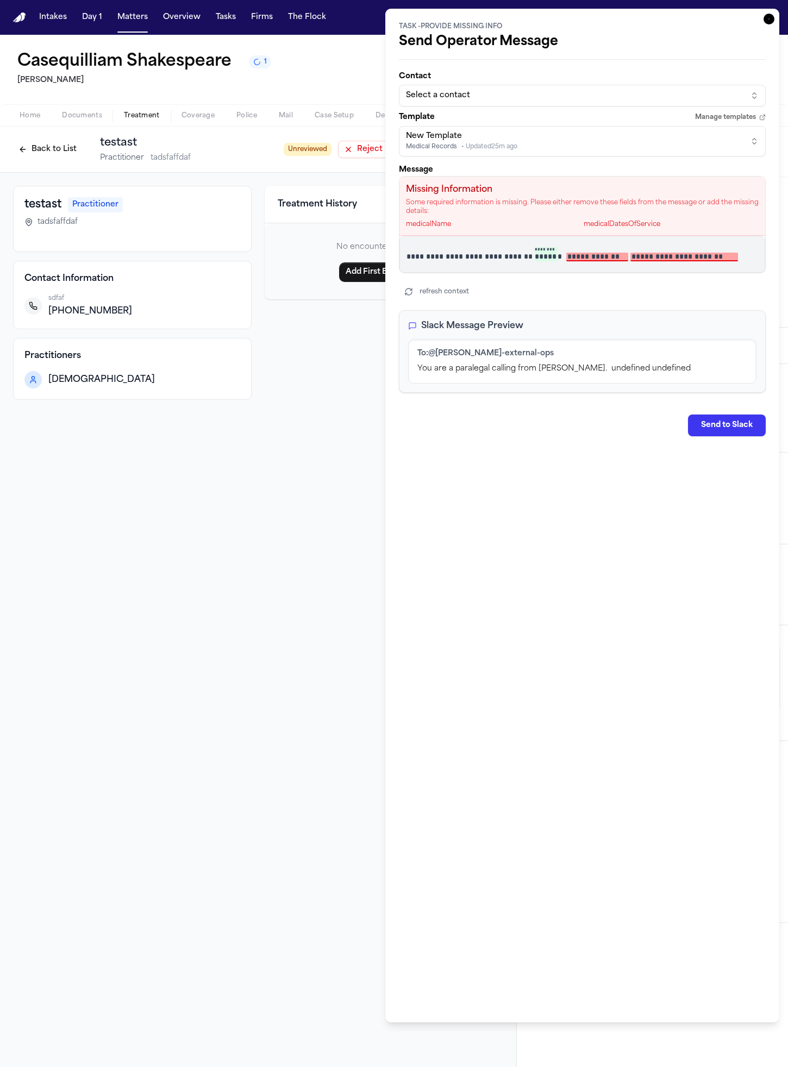
click at [581, 97] on div "Select a contact" at bounding box center [573, 95] width 335 height 11
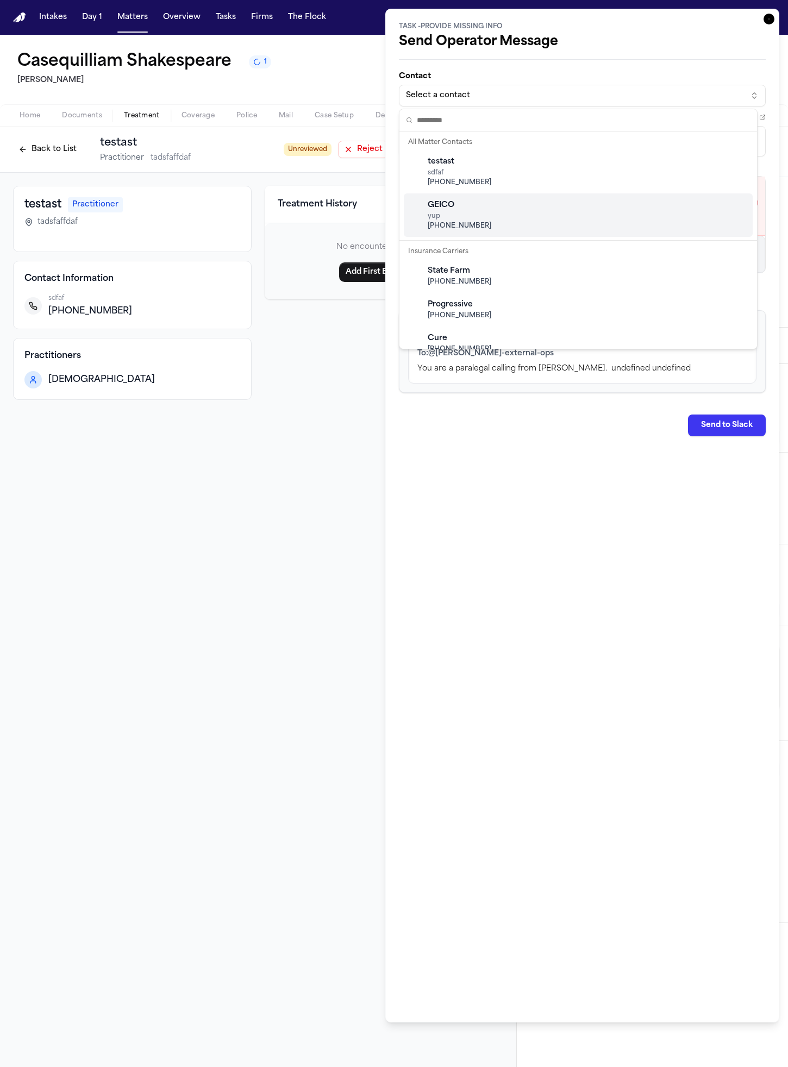
click at [548, 208] on div "GEICO yup [PHONE_NUMBER]" at bounding box center [578, 214] width 349 height 43
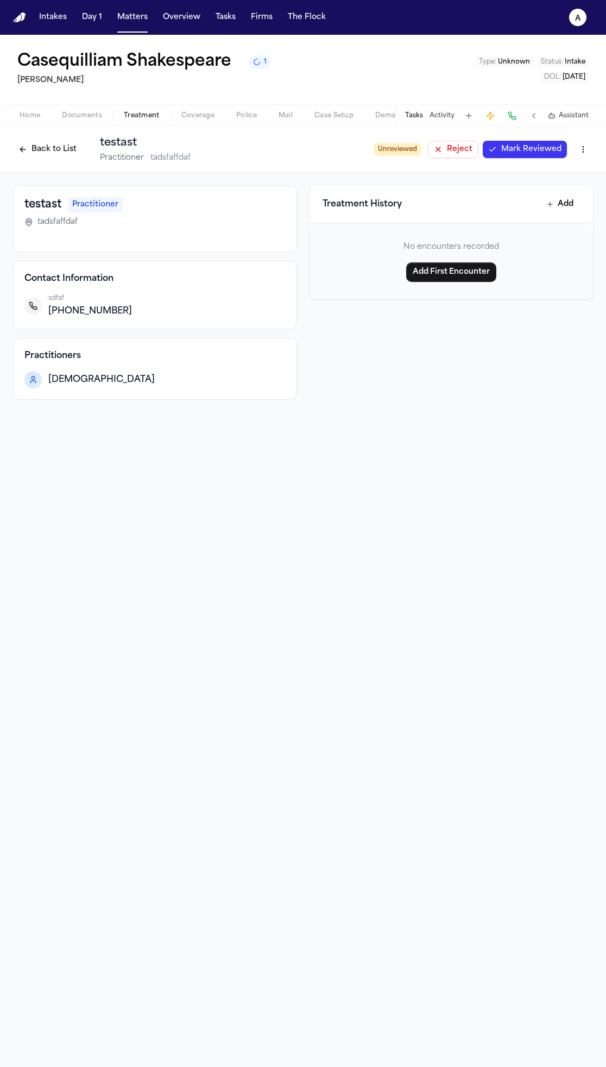
click at [412, 110] on div "Tasks Activity Assistant" at bounding box center [497, 115] width 202 height 21
click at [412, 114] on button "Tasks" at bounding box center [414, 115] width 18 height 9
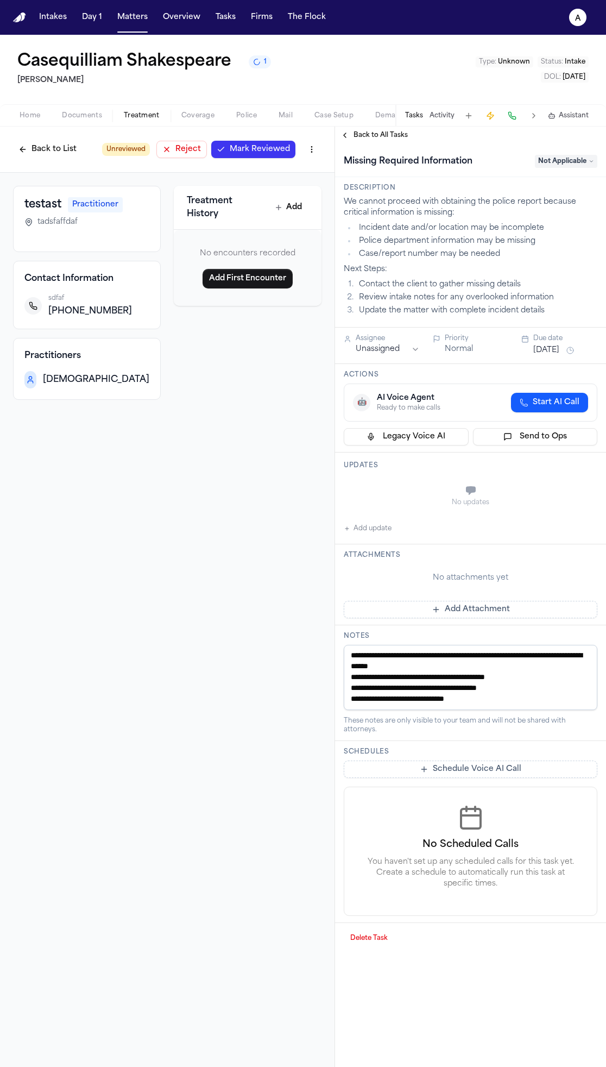
click at [518, 442] on button "Send to Ops" at bounding box center [535, 436] width 125 height 17
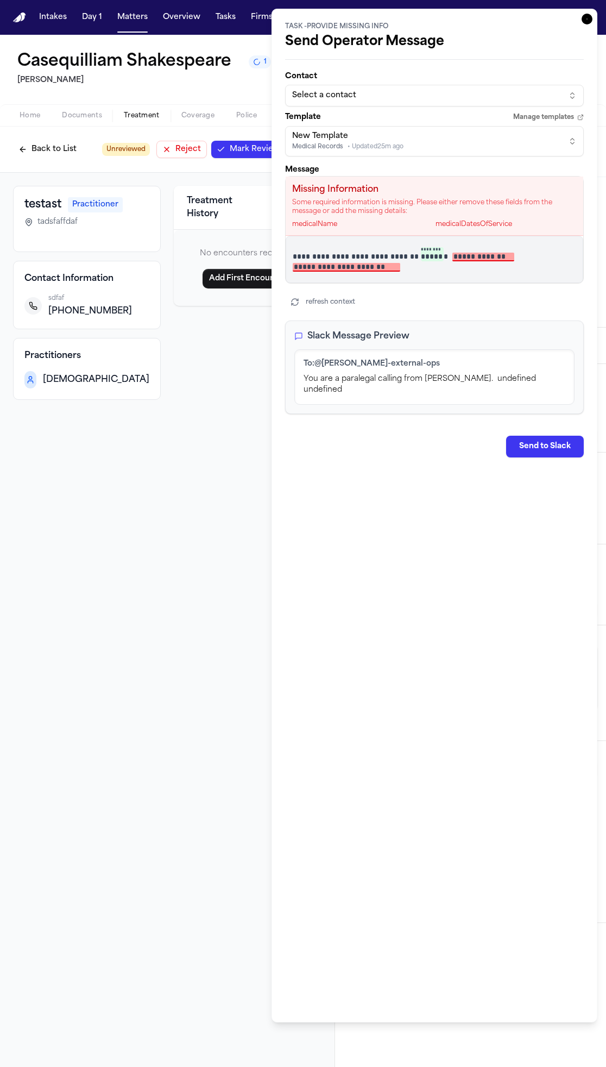
click at [419, 135] on div "New Template Medical Records • Updated 25m ago" at bounding box center [425, 141] width 267 height 21
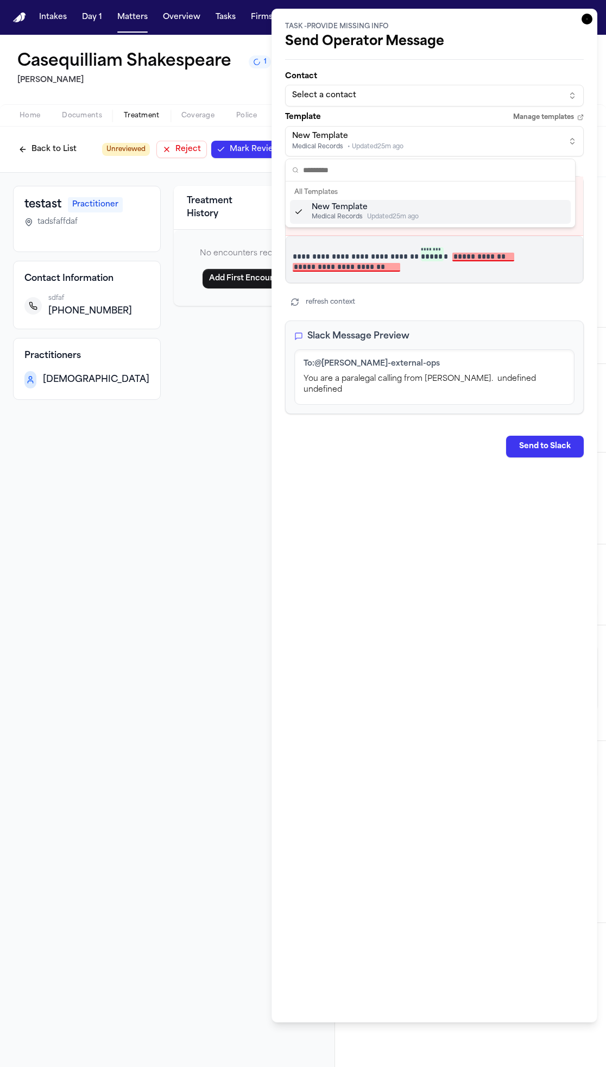
click at [429, 87] on html "Intakes Day 1 Matters Overview Tasks Firms The Flock a Casequilliam Shakespeare…" at bounding box center [303, 533] width 606 height 1067
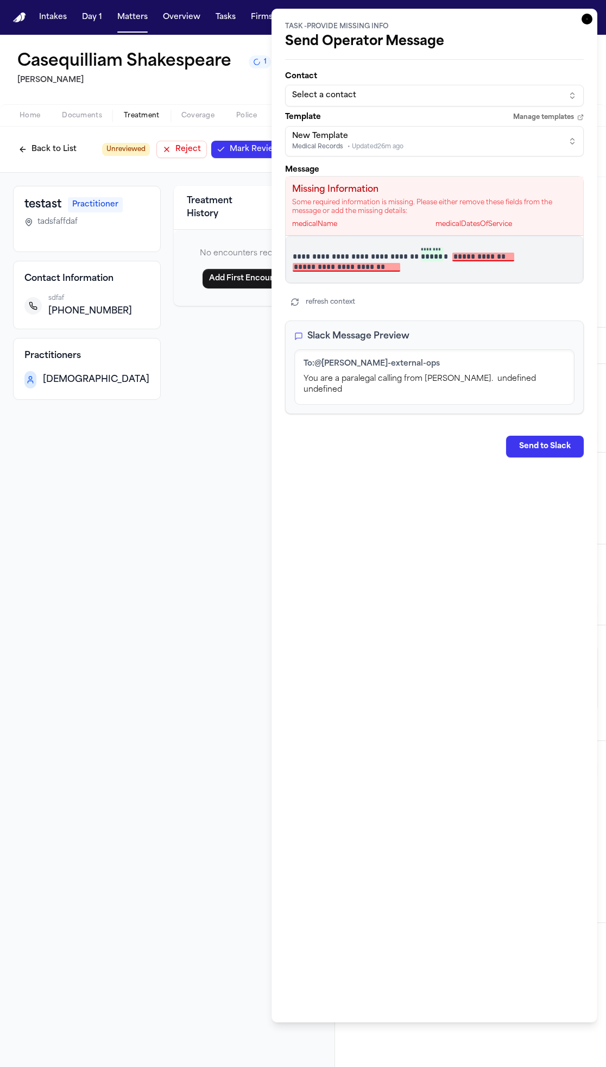
click at [429, 87] on button "Select a contact" at bounding box center [434, 96] width 299 height 22
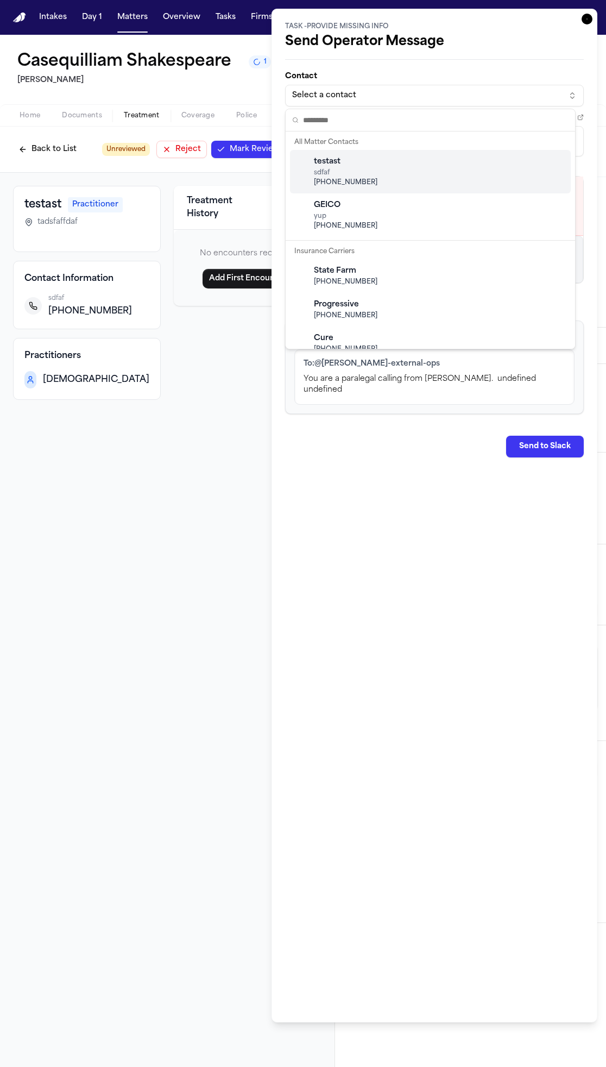
click at [424, 179] on div "testast sdfaf [PHONE_NUMBER]" at bounding box center [430, 171] width 281 height 43
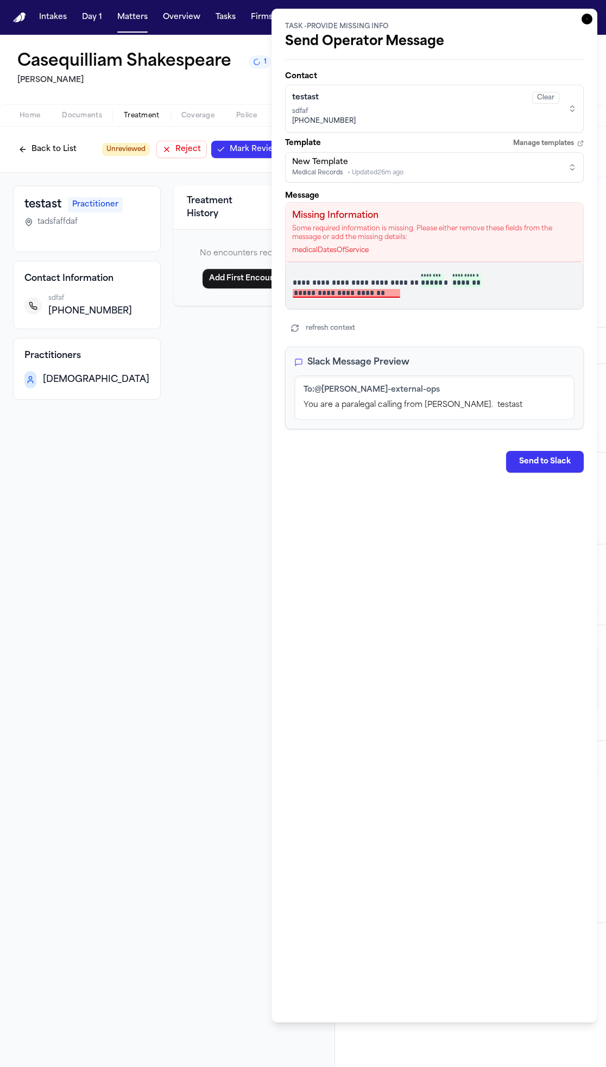
click at [425, 128] on button "testast Clear sdfaf +1 (201) 956-7542" at bounding box center [434, 109] width 299 height 48
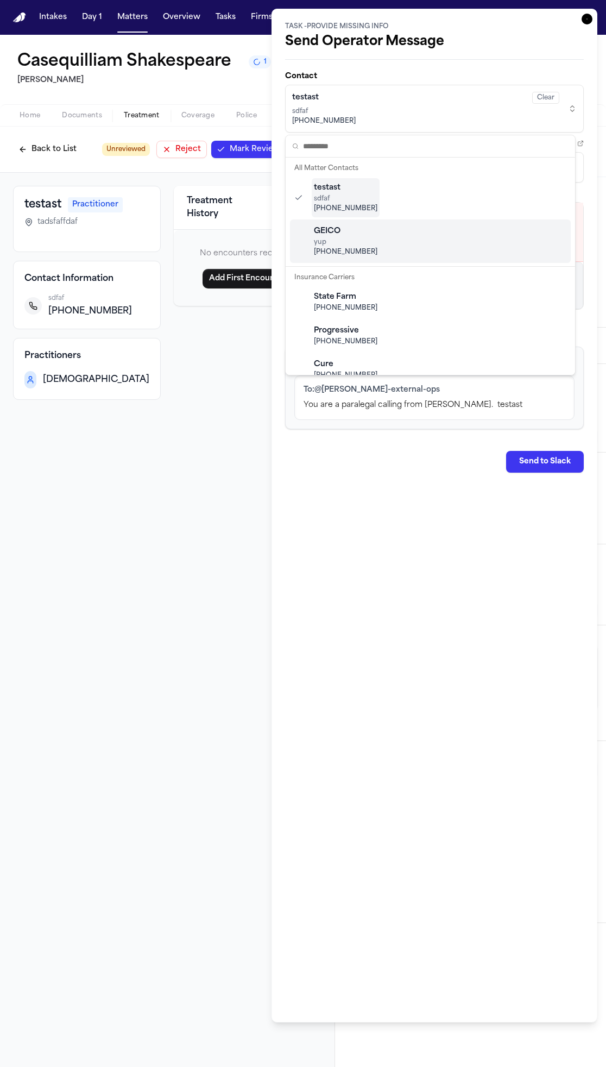
click at [393, 242] on div "GEICO yup [PHONE_NUMBER]" at bounding box center [430, 241] width 281 height 43
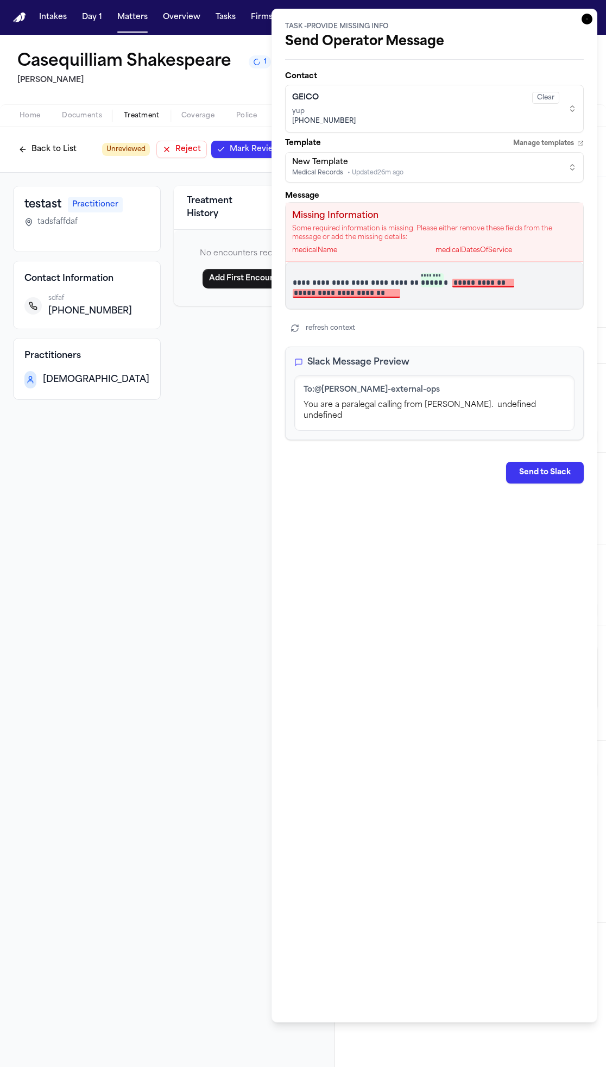
click at [380, 110] on span "yup" at bounding box center [425, 111] width 267 height 9
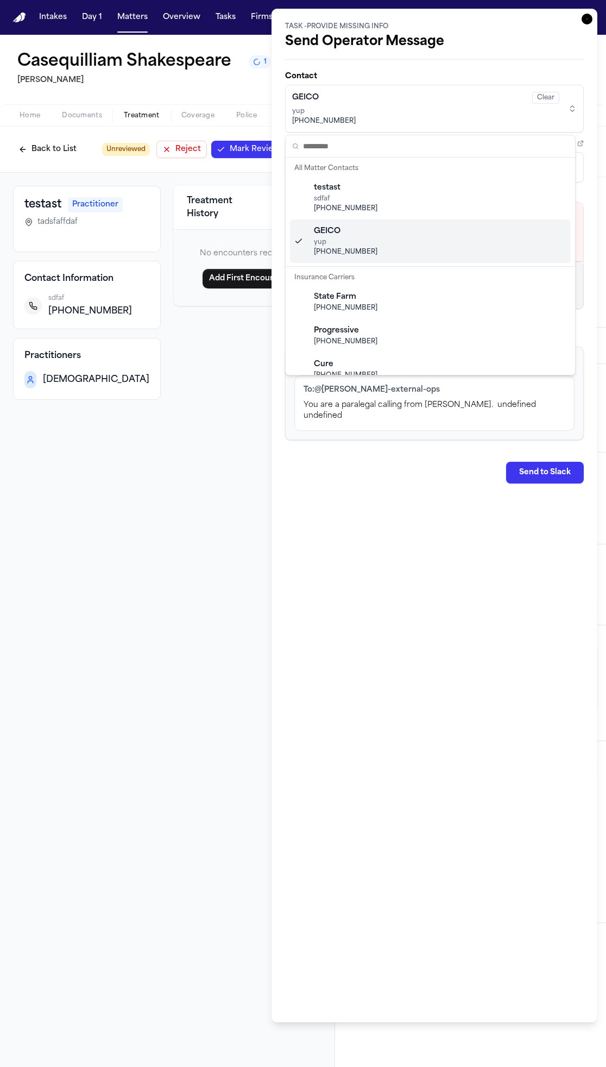
click at [383, 230] on div "GEICO yup [PHONE_NUMBER]" at bounding box center [430, 241] width 281 height 43
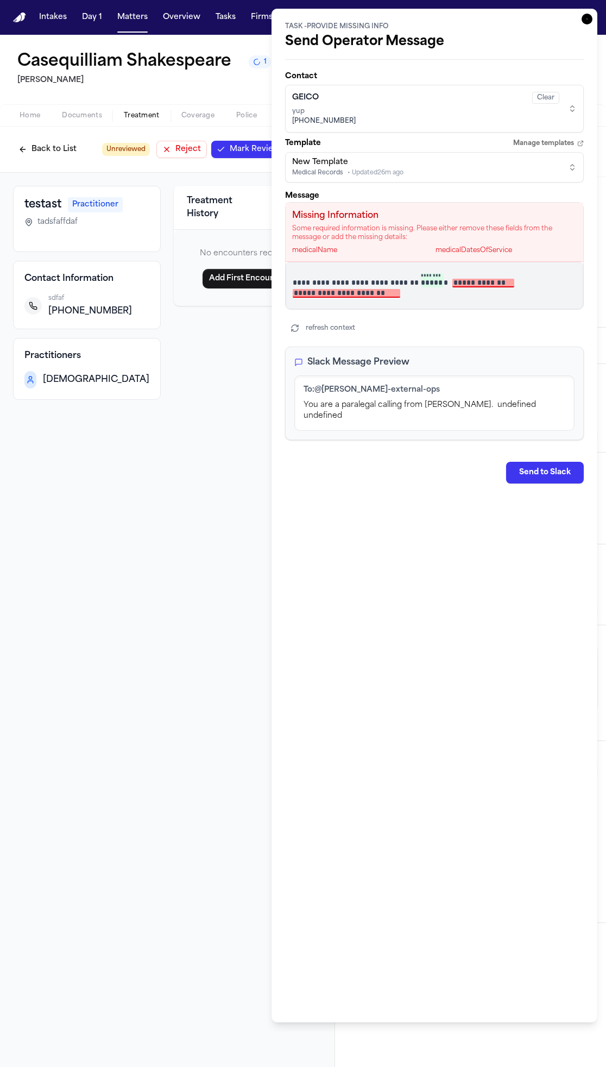
click at [445, 114] on span "yup" at bounding box center [425, 111] width 267 height 9
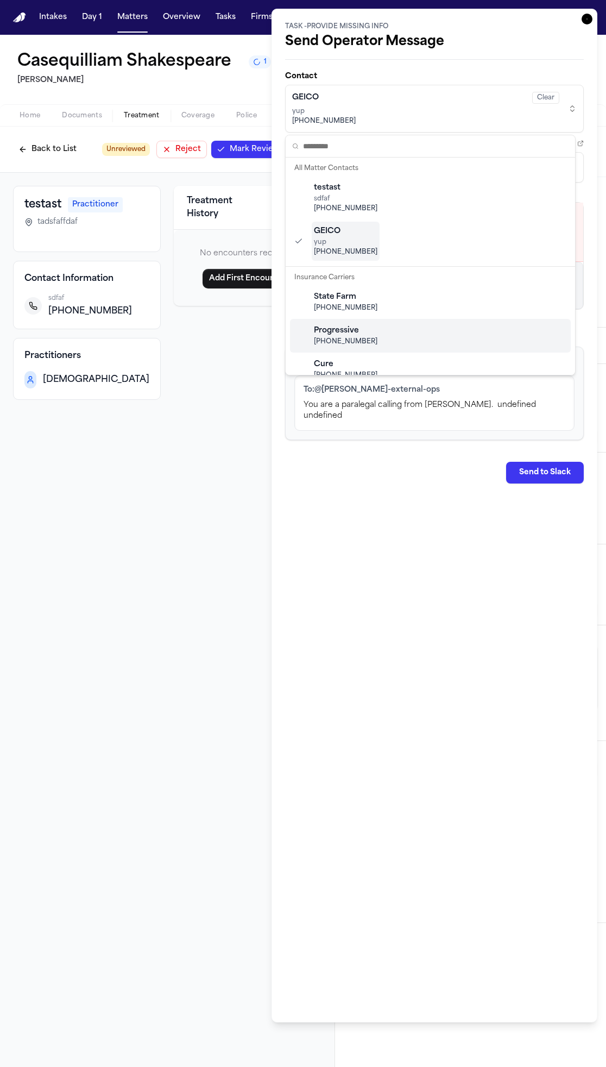
click at [394, 320] on div "Progressive (800) 776-4737" at bounding box center [430, 336] width 281 height 34
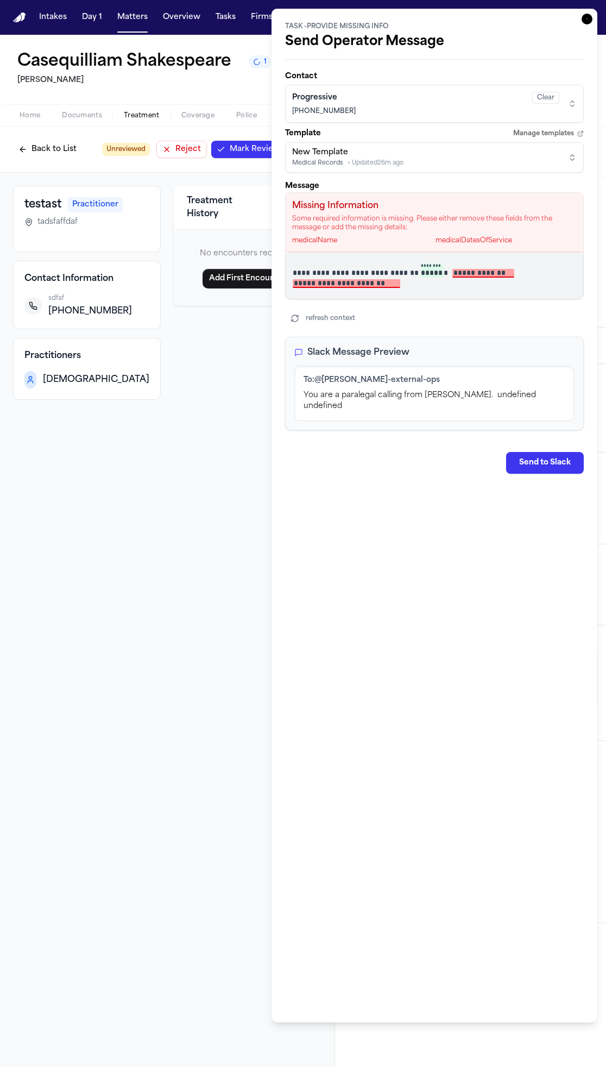
click at [438, 136] on div "Template Manage templates" at bounding box center [434, 133] width 299 height 9
click at [435, 149] on div "New Template Medical Records • Updated 26m ago" at bounding box center [425, 157] width 267 height 21
click at [441, 104] on html "Intakes Day 1 Matters Overview Tasks Firms The Flock a Casequilliam Shakespeare…" at bounding box center [303, 533] width 606 height 1067
click at [441, 118] on button "Progressive Clear (800) 776-4737" at bounding box center [434, 104] width 299 height 38
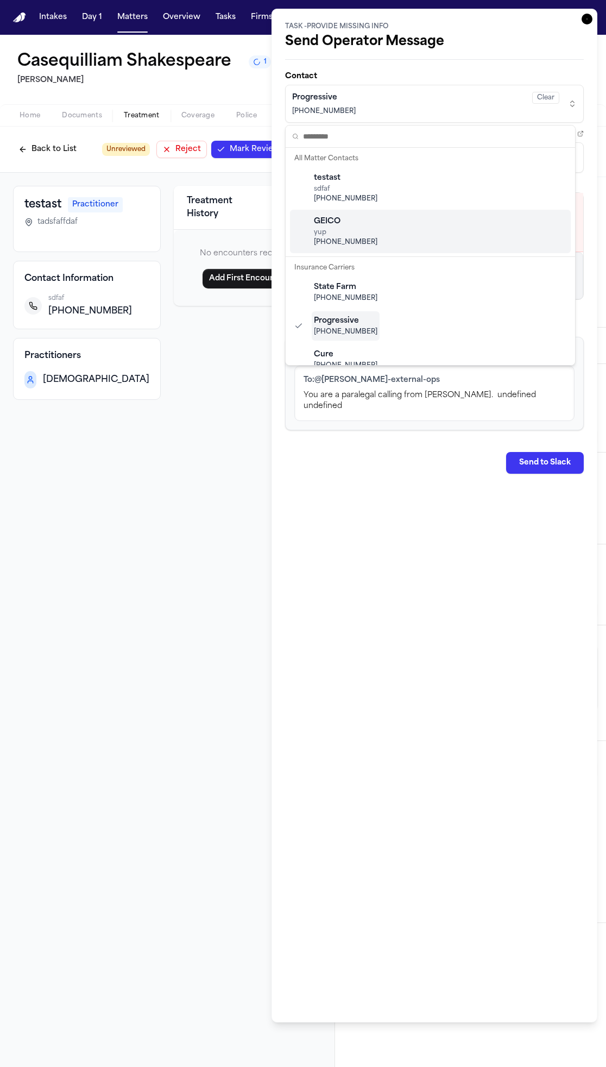
click at [422, 216] on div "GEICO yup [PHONE_NUMBER]" at bounding box center [430, 231] width 281 height 43
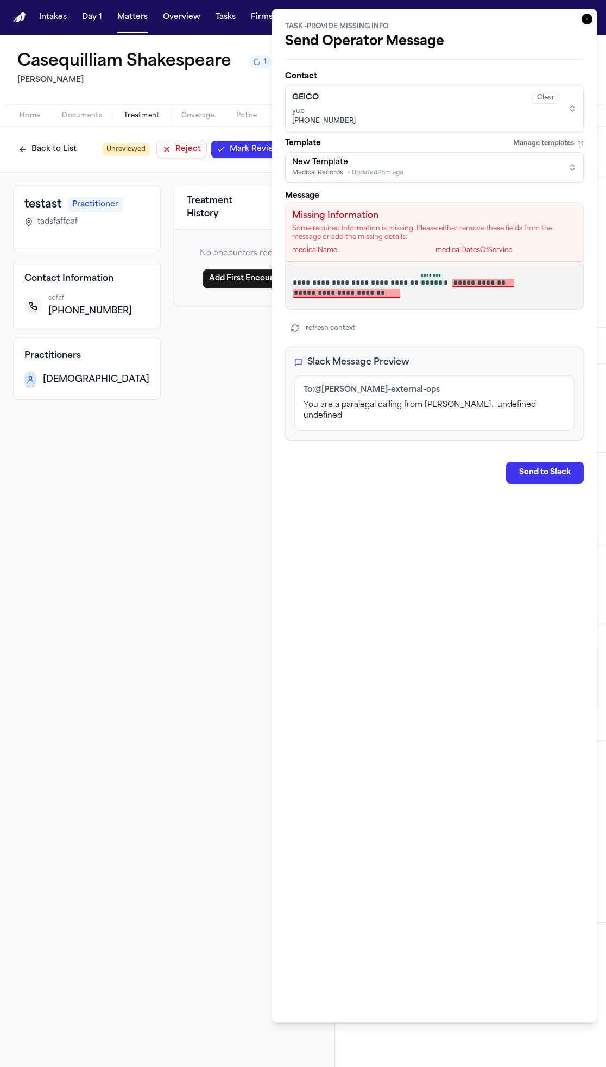
click at [587, 15] on div "**********" at bounding box center [435, 516] width 326 height 1014
click at [585, 20] on div "**********" at bounding box center [435, 516] width 326 height 1014
click at [582, 19] on icon "button" at bounding box center [587, 19] width 11 height 11
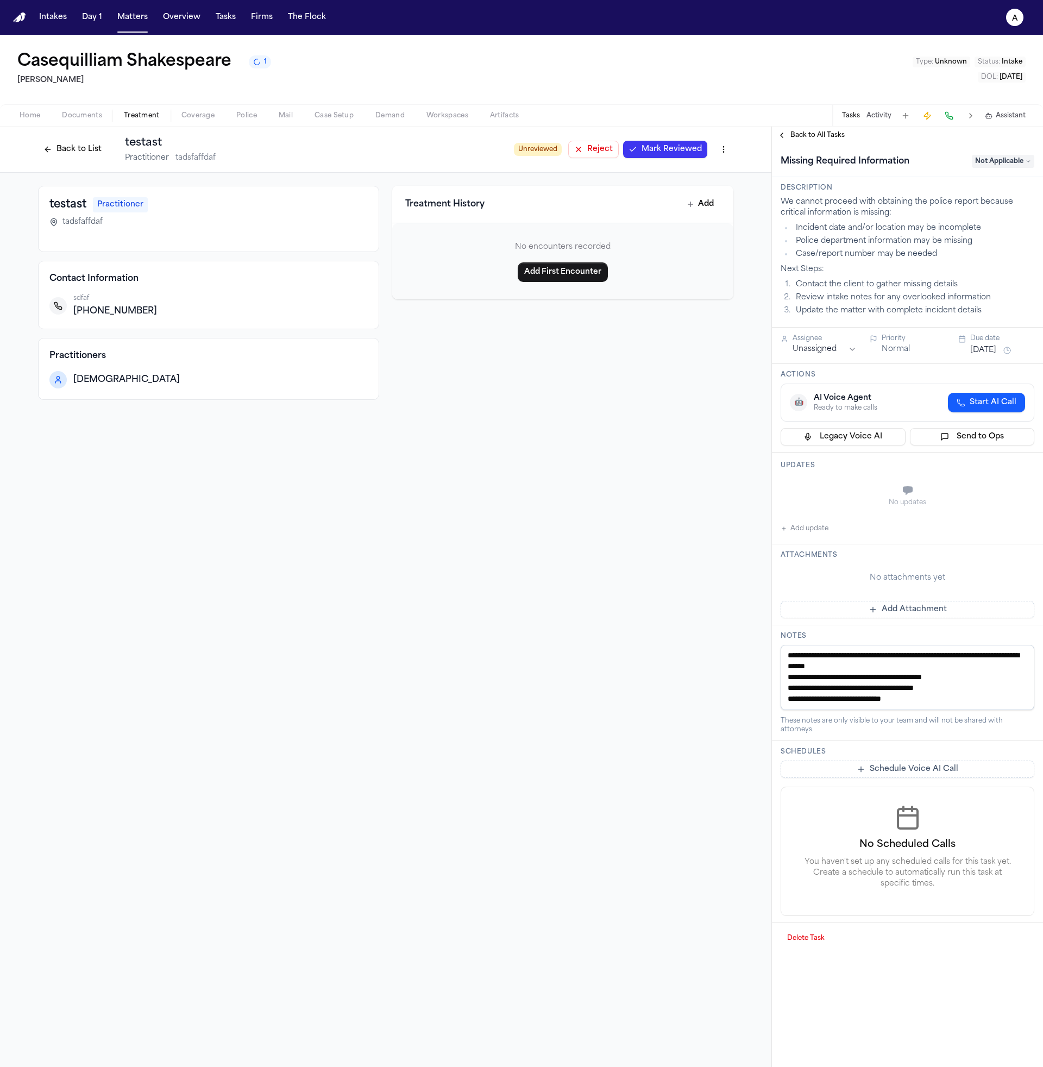
click at [787, 436] on button "Send to Ops" at bounding box center [972, 436] width 125 height 17
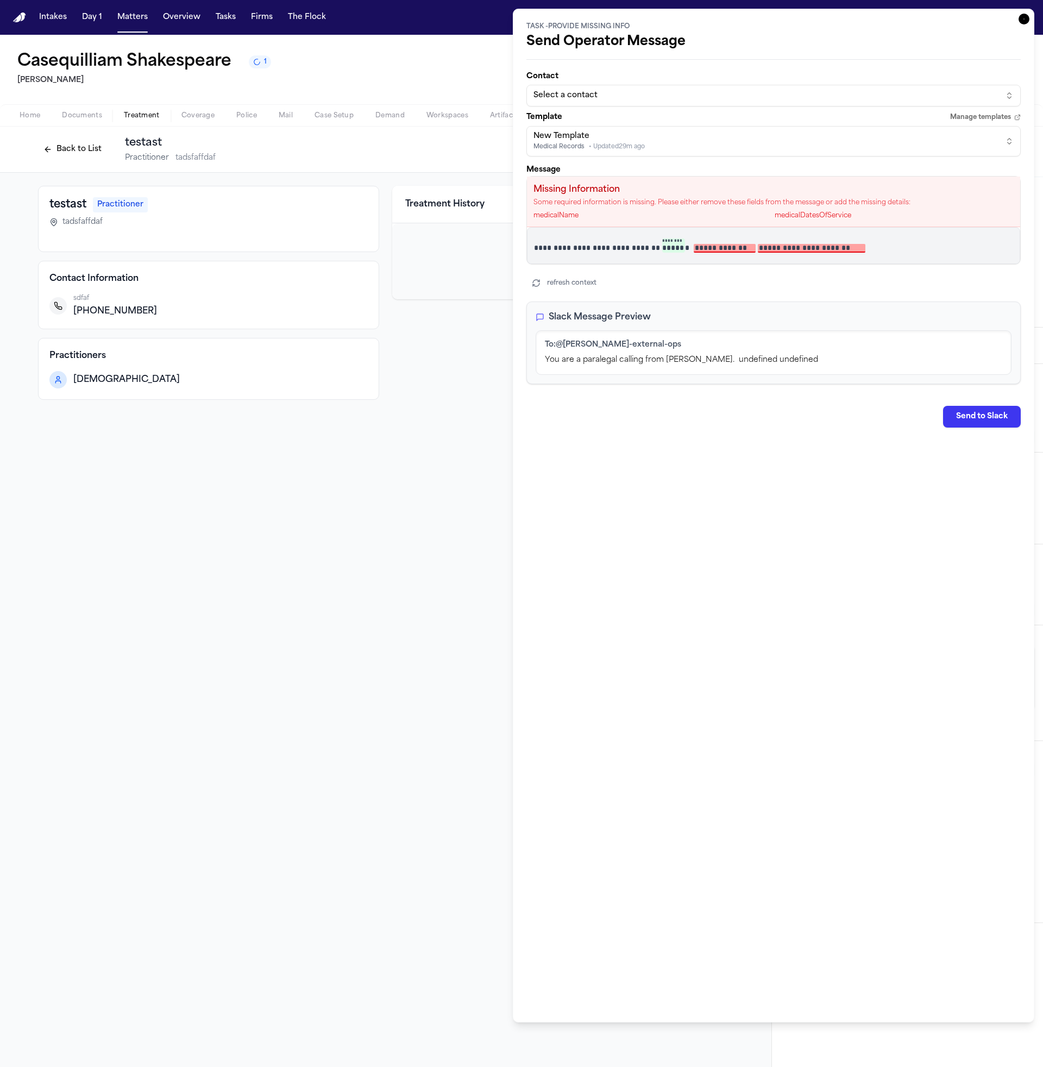
click at [701, 148] on div "New Template Medical Records • Updated 29m ago" at bounding box center [765, 141] width 463 height 21
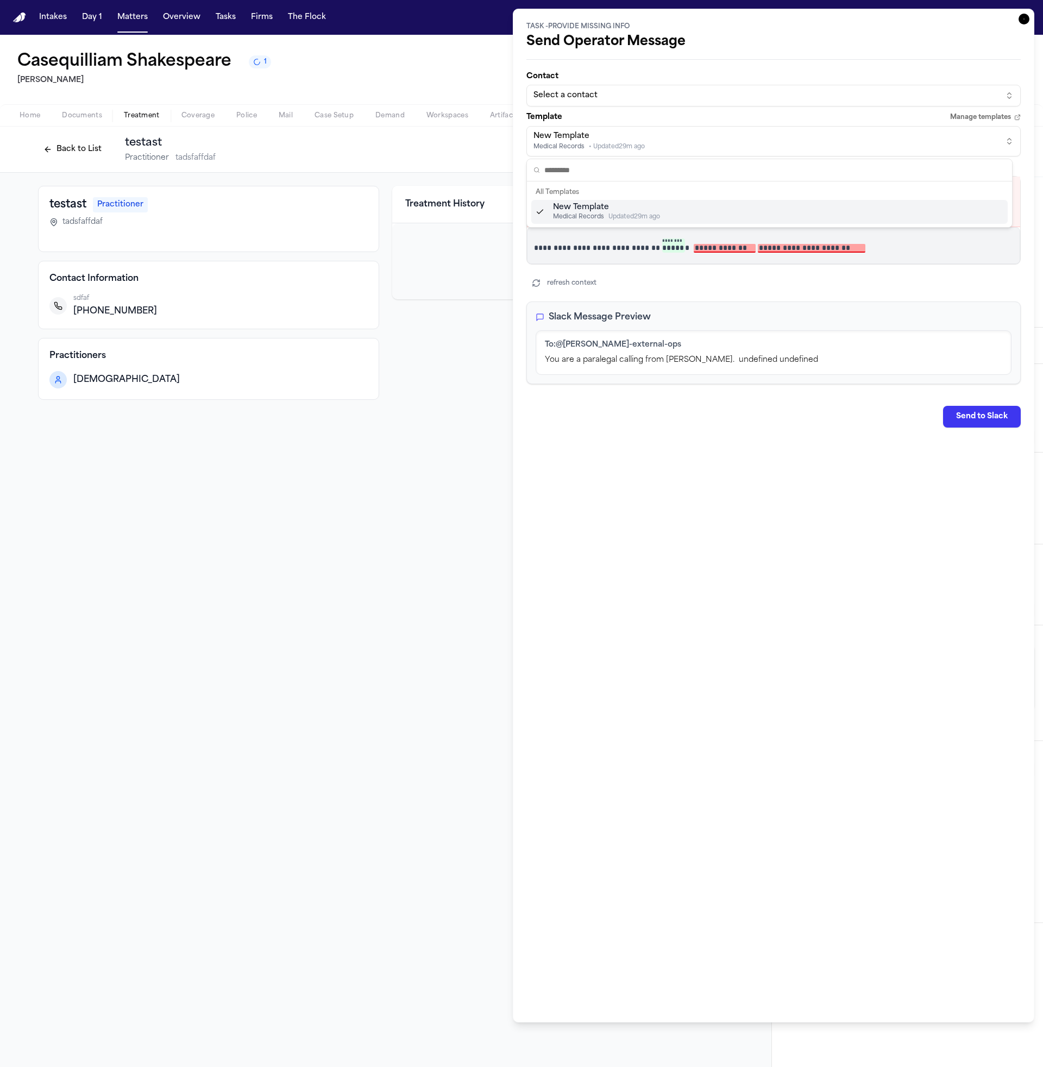
click at [708, 113] on html "Intakes Day 1 Matters Overview Tasks Firms The Flock a Casequilliam Shakespeare…" at bounding box center [521, 533] width 1043 height 1067
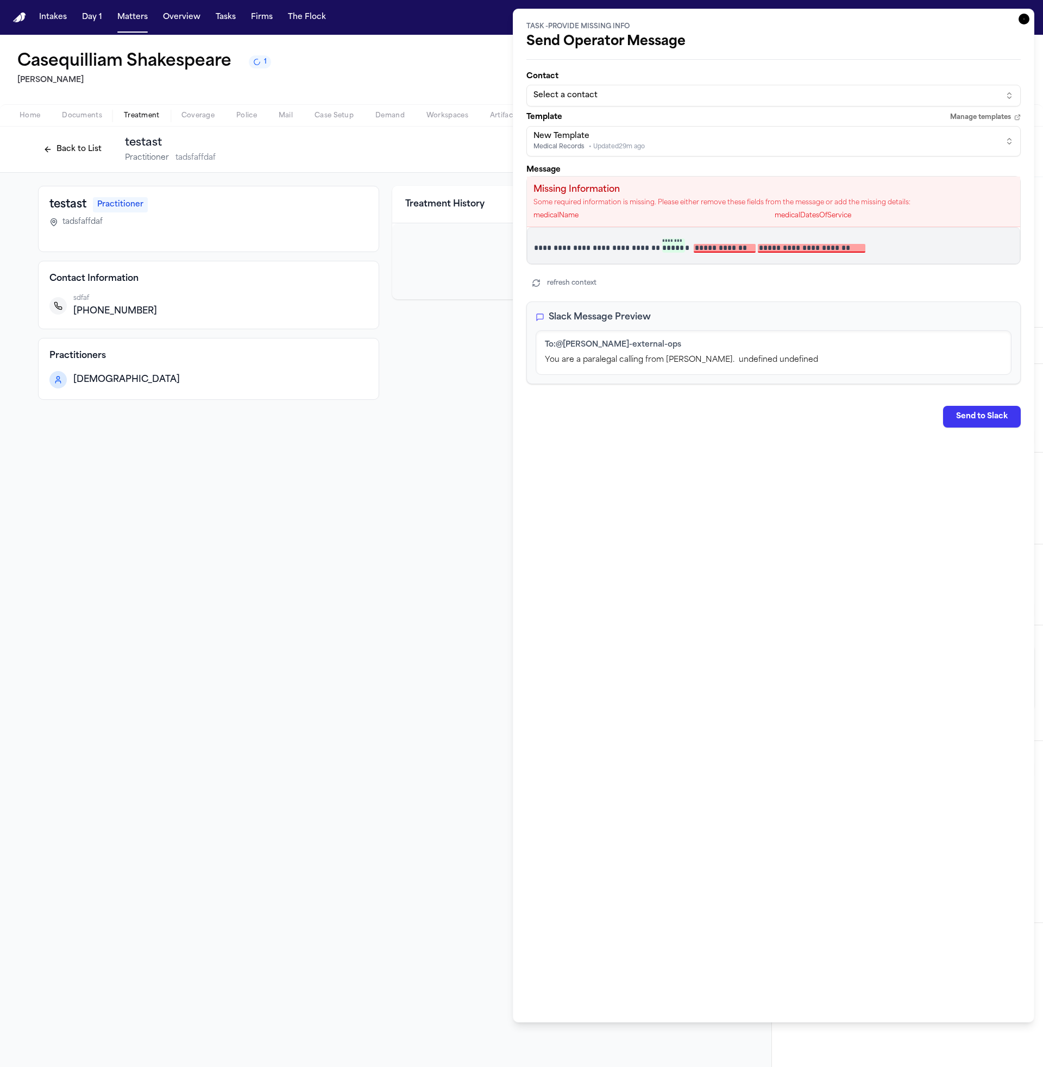
click at [701, 89] on button "Select a contact" at bounding box center [774, 96] width 494 height 22
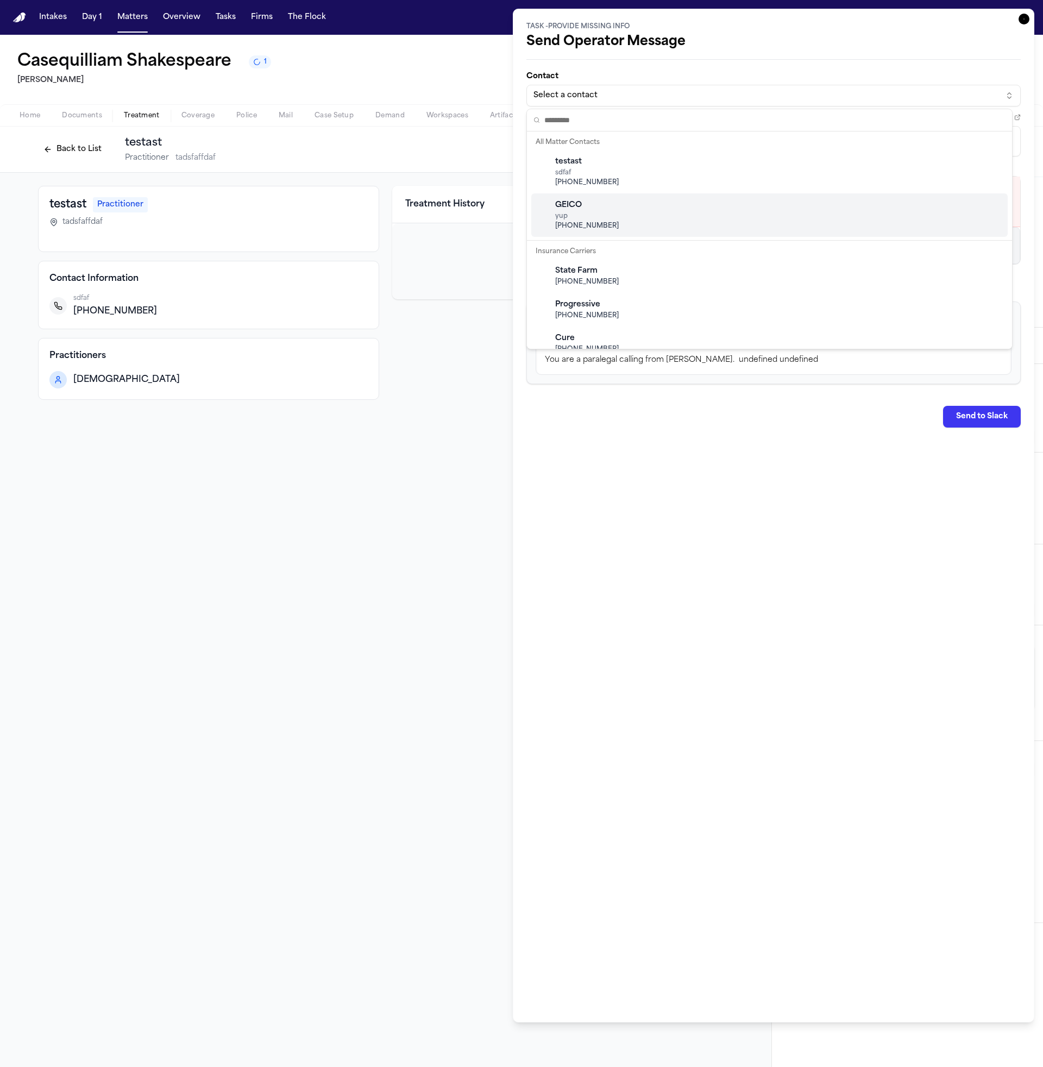
click at [670, 212] on div "GEICO yup [PHONE_NUMBER]" at bounding box center [769, 214] width 477 height 43
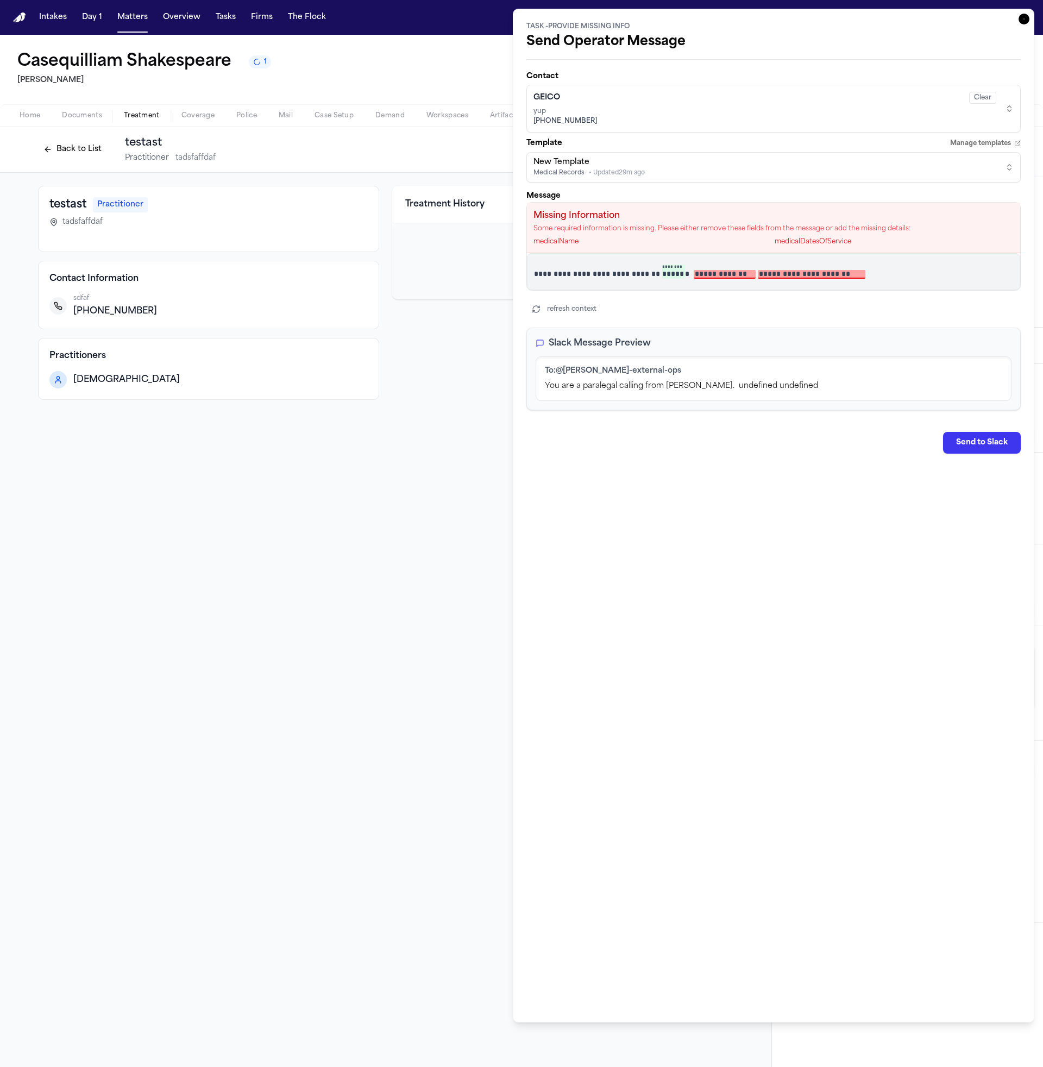
click at [761, 117] on span "[PHONE_NUMBER]" at bounding box center [765, 121] width 463 height 9
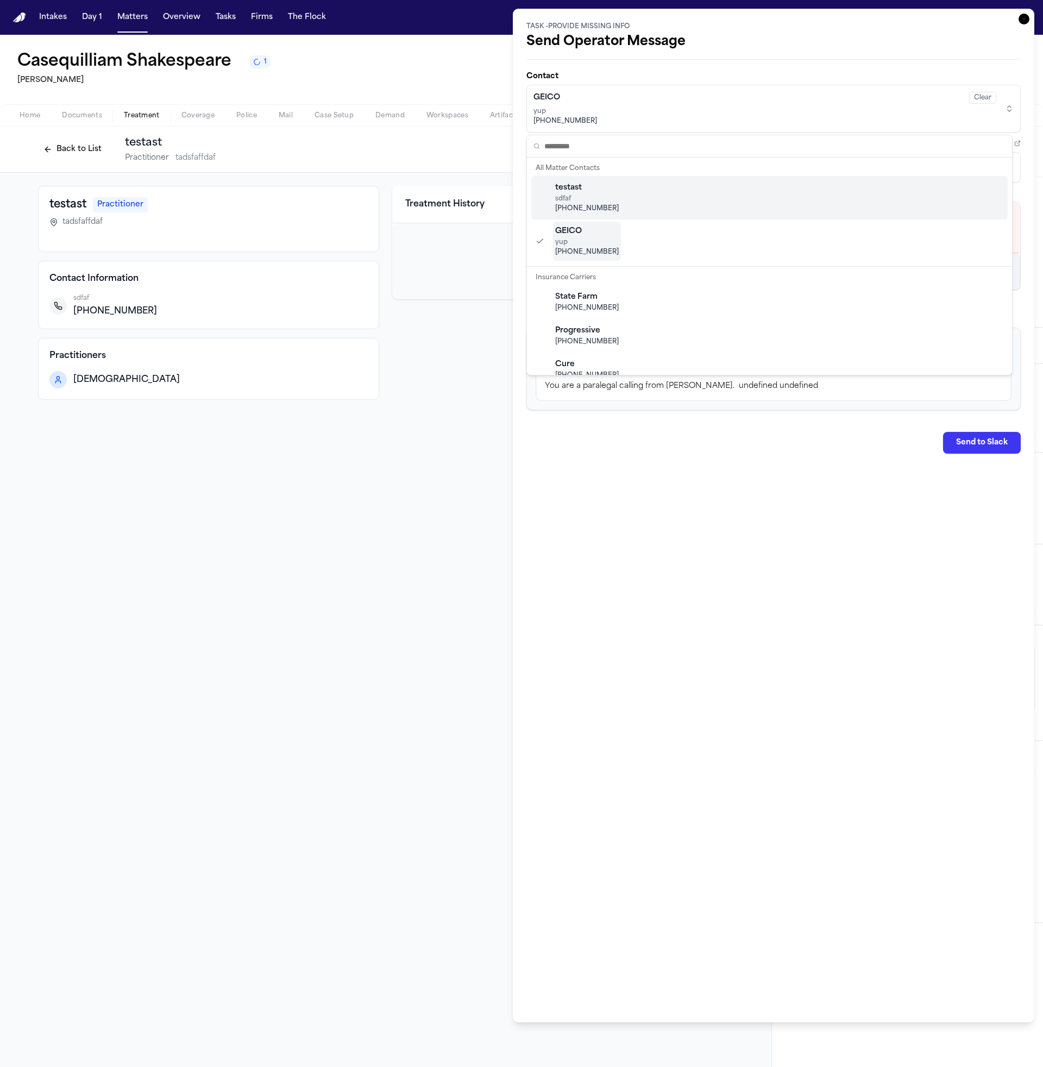
click at [685, 216] on div "testast sdfaf [PHONE_NUMBER]" at bounding box center [769, 197] width 477 height 43
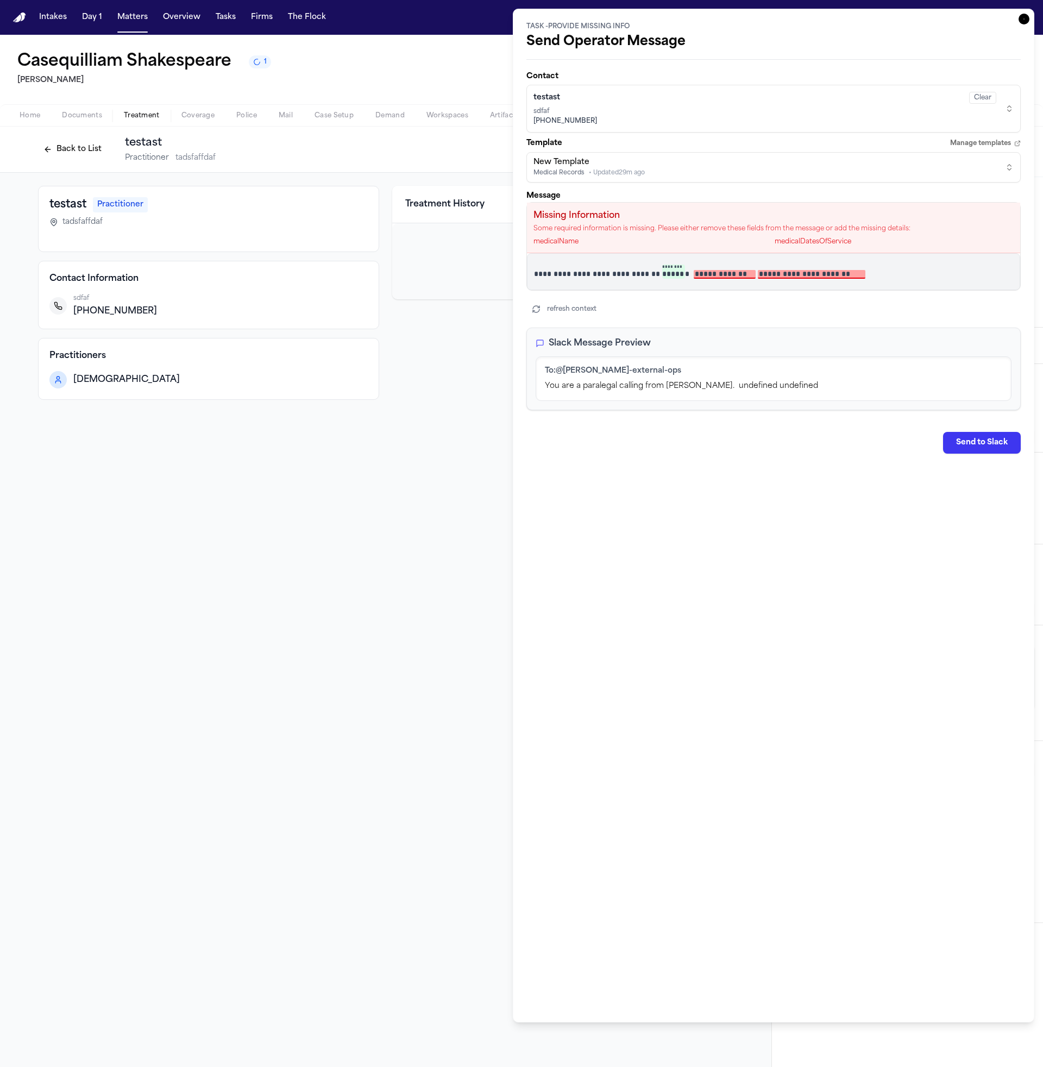
click at [787, 267] on p "**********" at bounding box center [769, 272] width 471 height 15
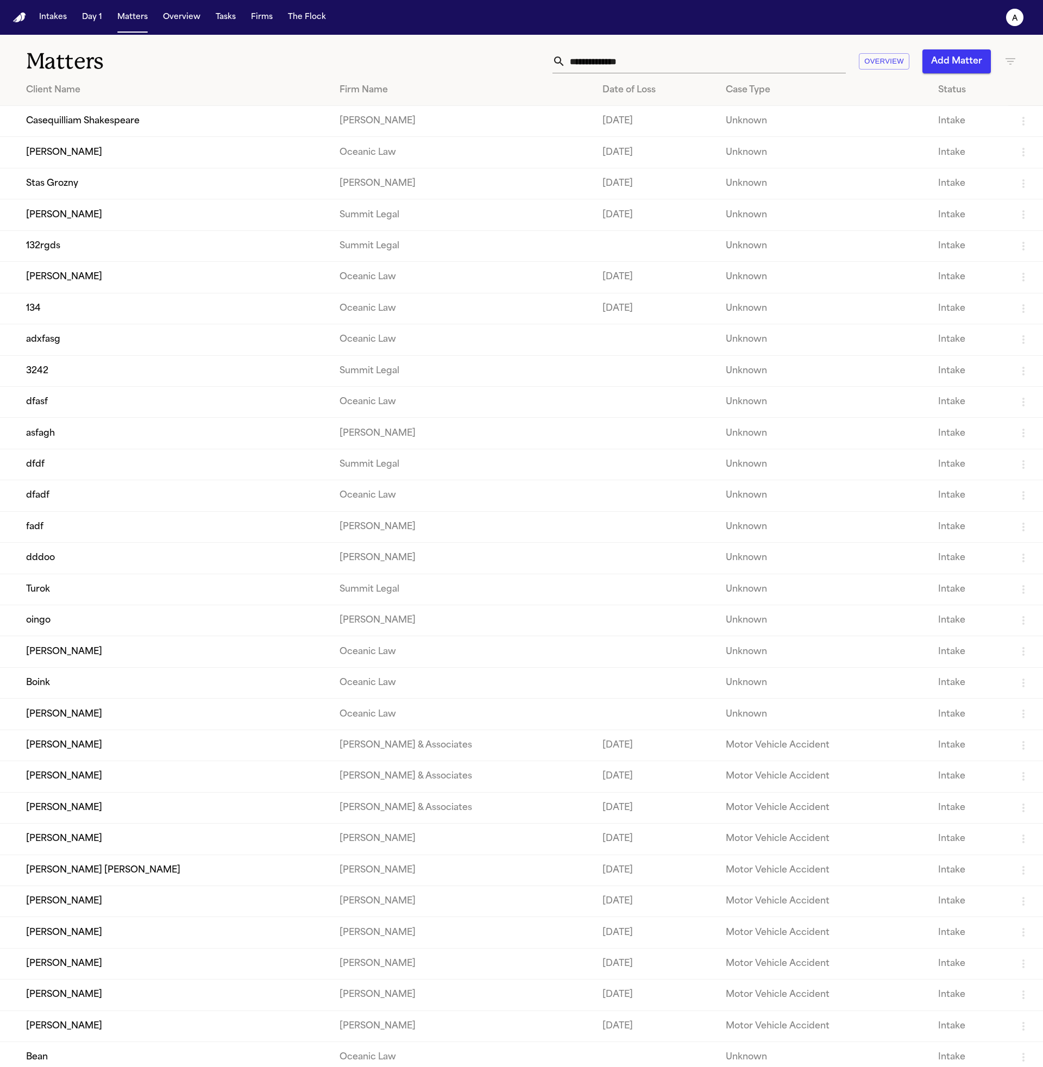
click at [257, 139] on td "Caleb Crawdad" at bounding box center [165, 152] width 331 height 31
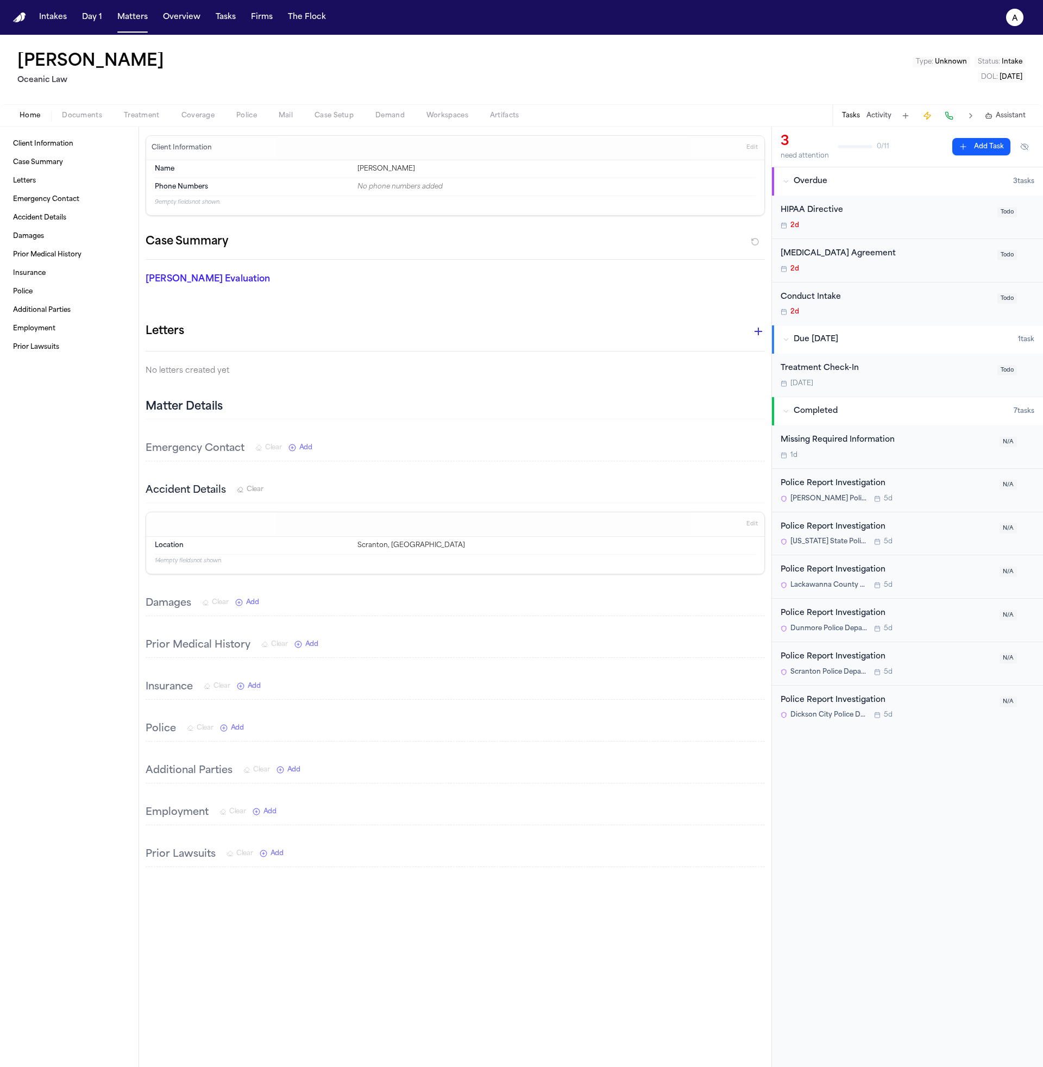
click at [858, 115] on button "Tasks" at bounding box center [851, 115] width 18 height 9
click at [880, 554] on div "Police Report Investigation Pennsylvania State Police – Troop R, Dunmore Statio…" at bounding box center [907, 533] width 271 height 43
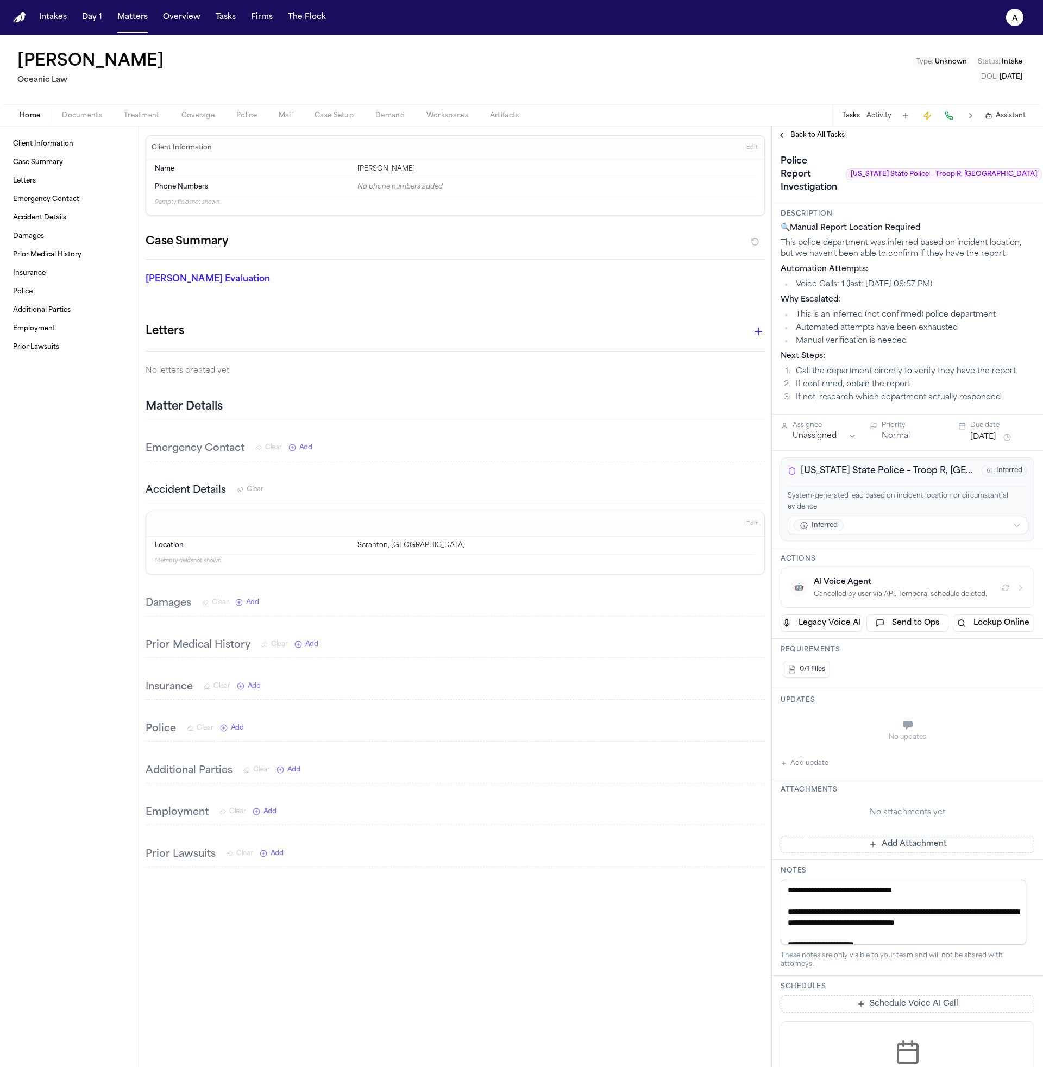
click at [911, 631] on button "Send to Ops" at bounding box center [908, 623] width 82 height 17
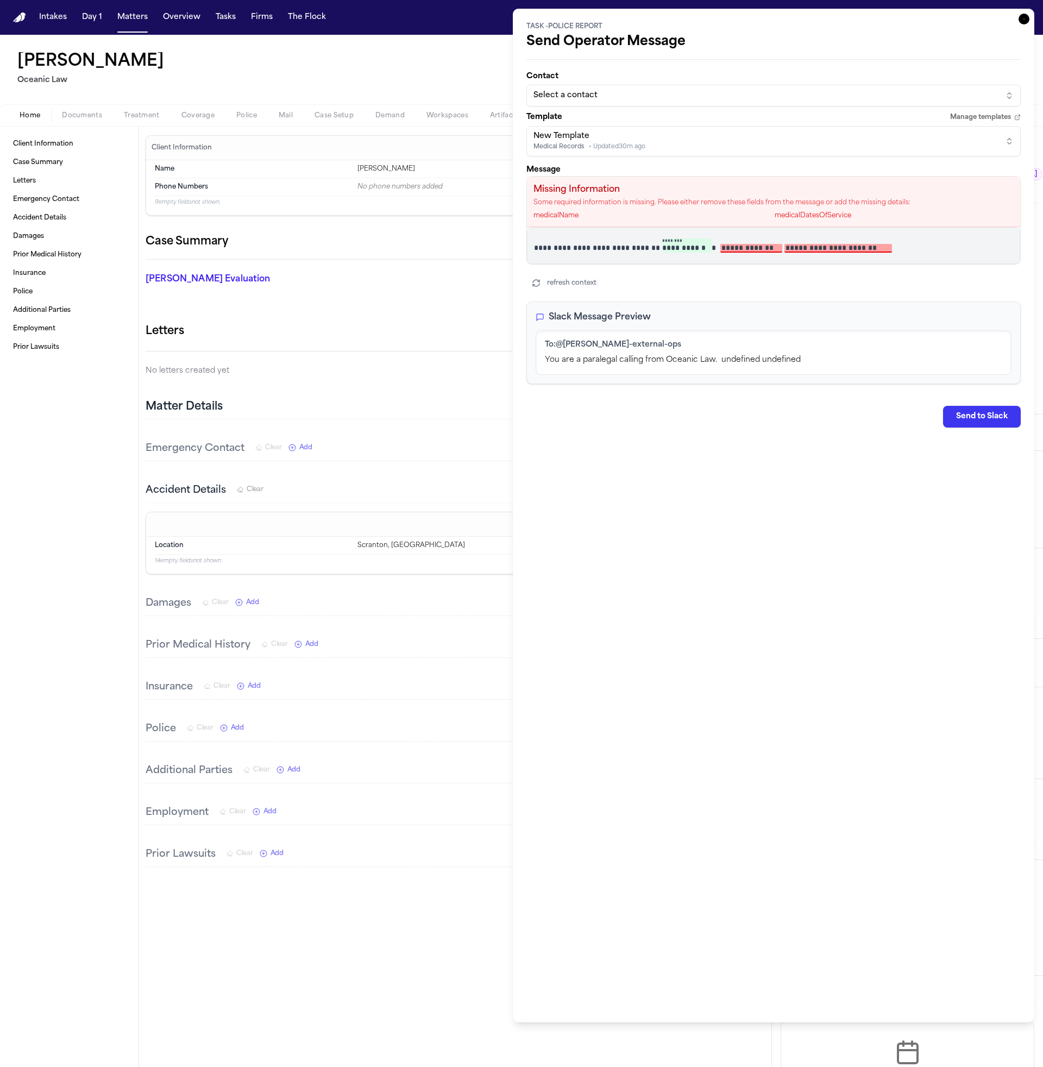
click at [782, 134] on div "New Template Medical Records • Updated 30m ago" at bounding box center [765, 141] width 463 height 21
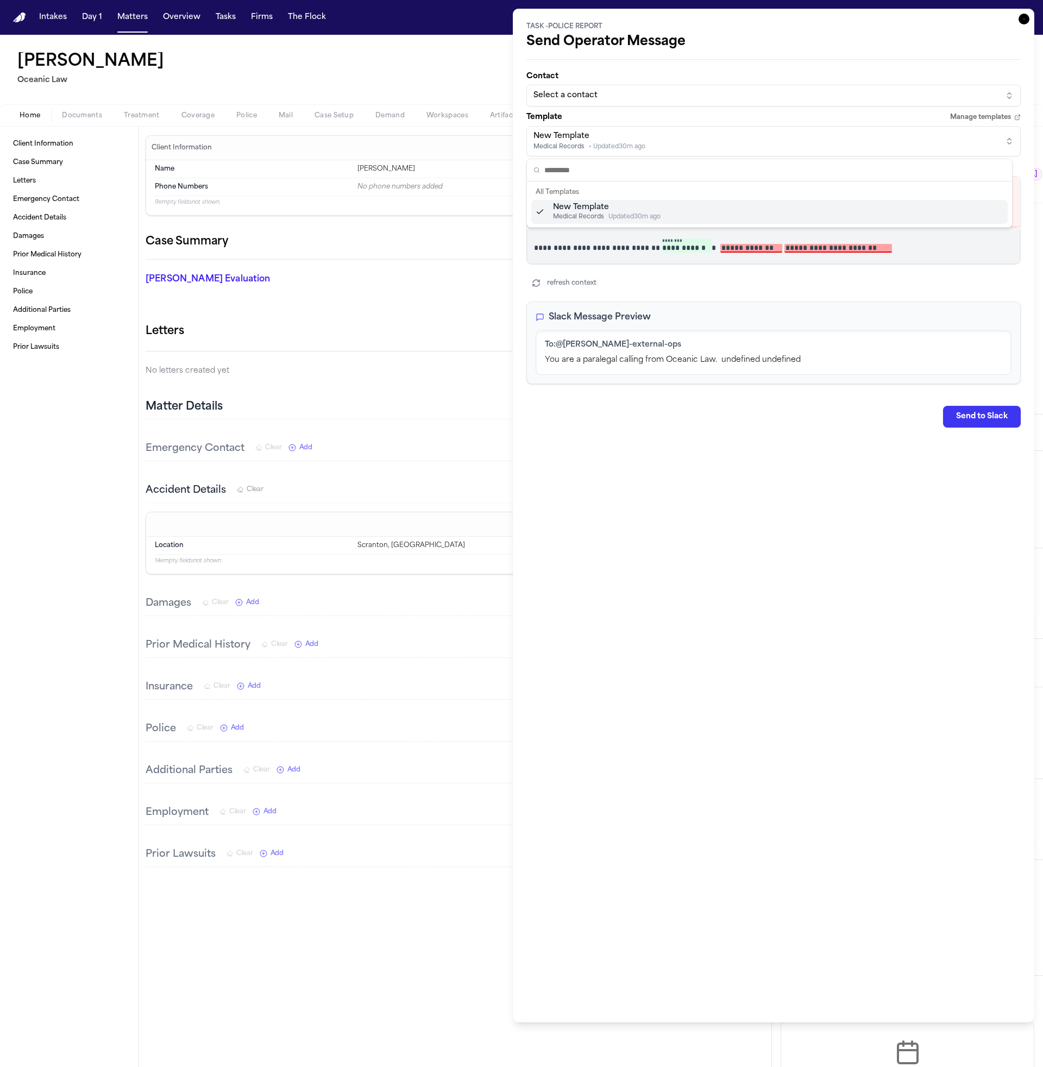
click at [749, 105] on html "Intakes Day 1 Matters Overview Tasks Firms The Flock a Caleb Crawdad Oceanic La…" at bounding box center [521, 533] width 1043 height 1067
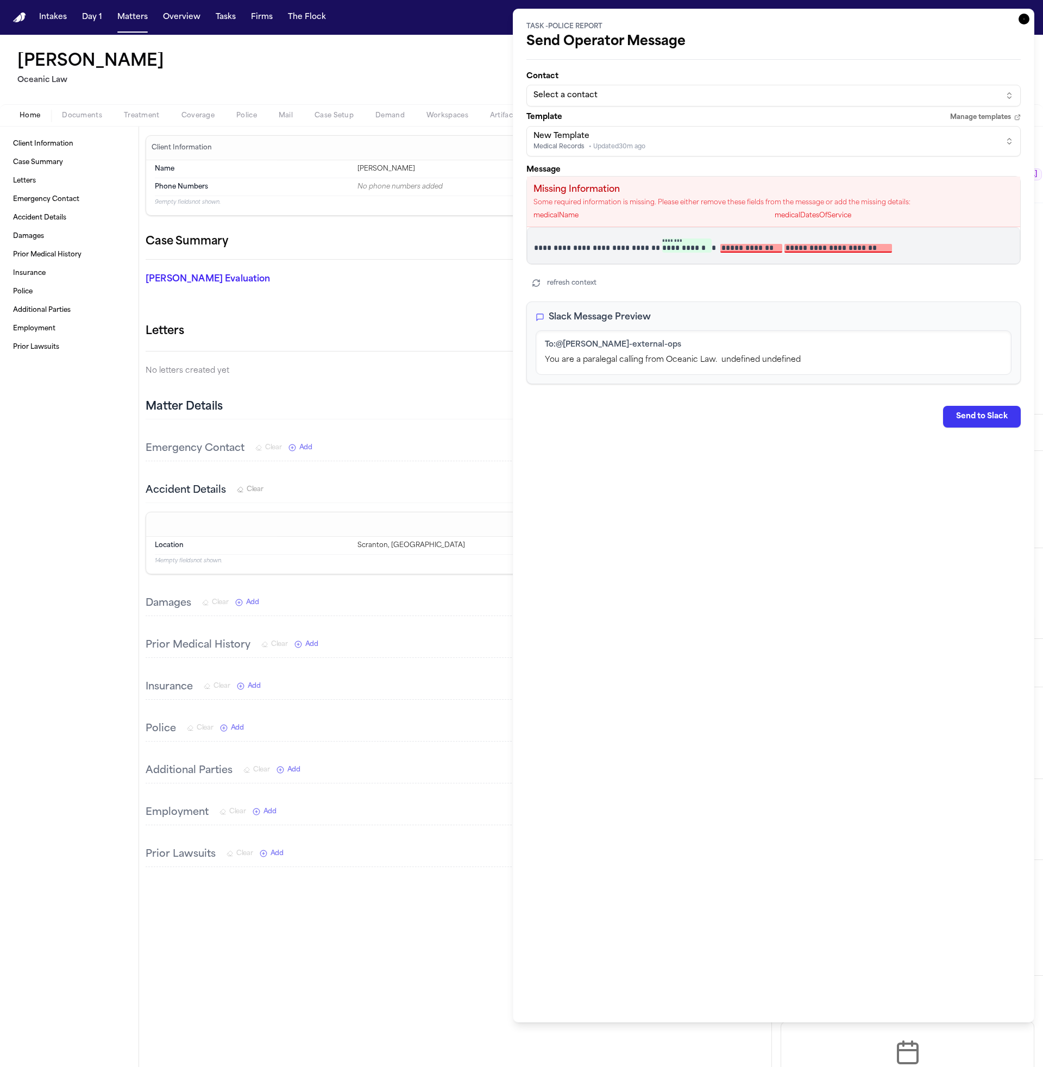
click at [750, 103] on button "Select a contact" at bounding box center [774, 96] width 494 height 22
click at [143, 23] on button "Matters" at bounding box center [132, 18] width 39 height 20
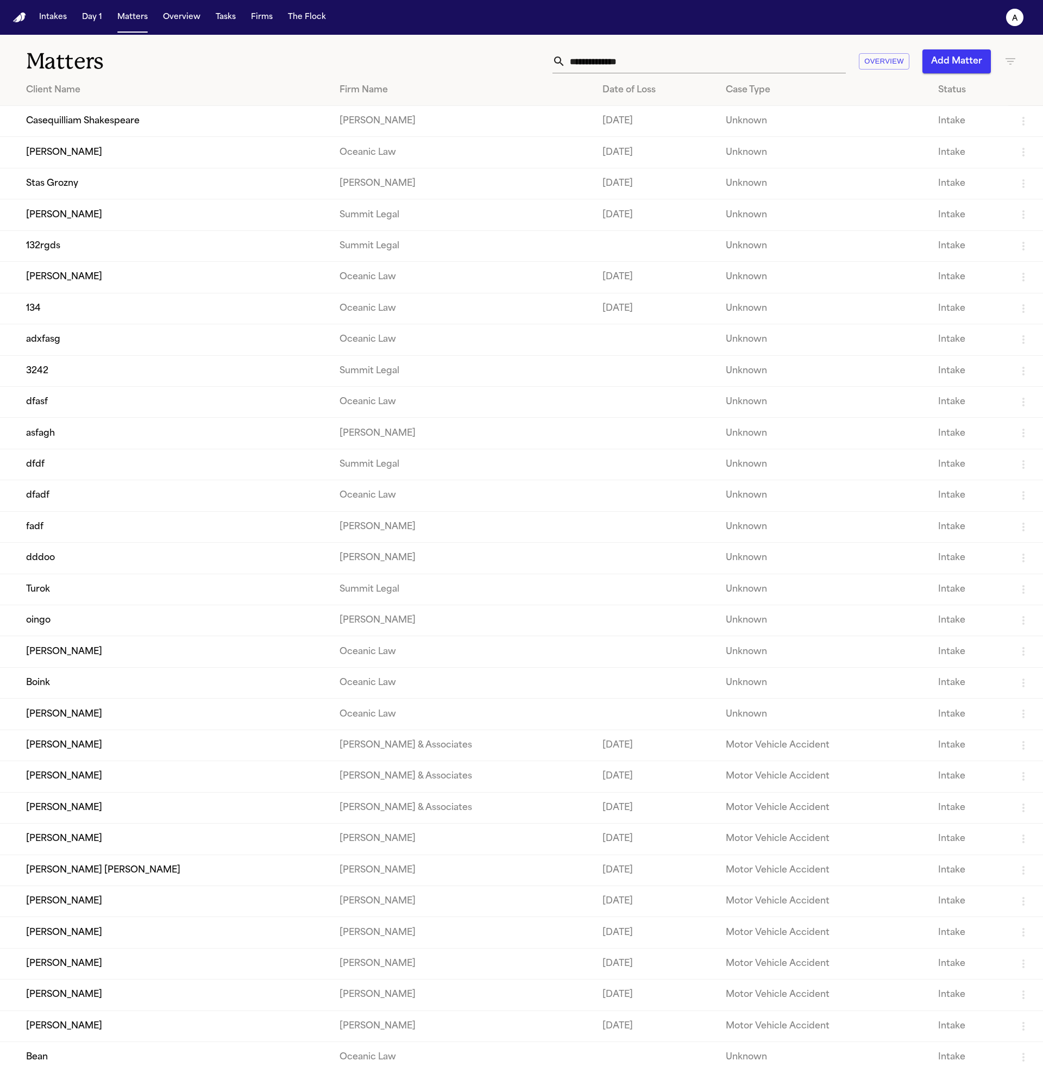
click at [153, 136] on td "Casequilliam Shakespeare" at bounding box center [165, 121] width 331 height 31
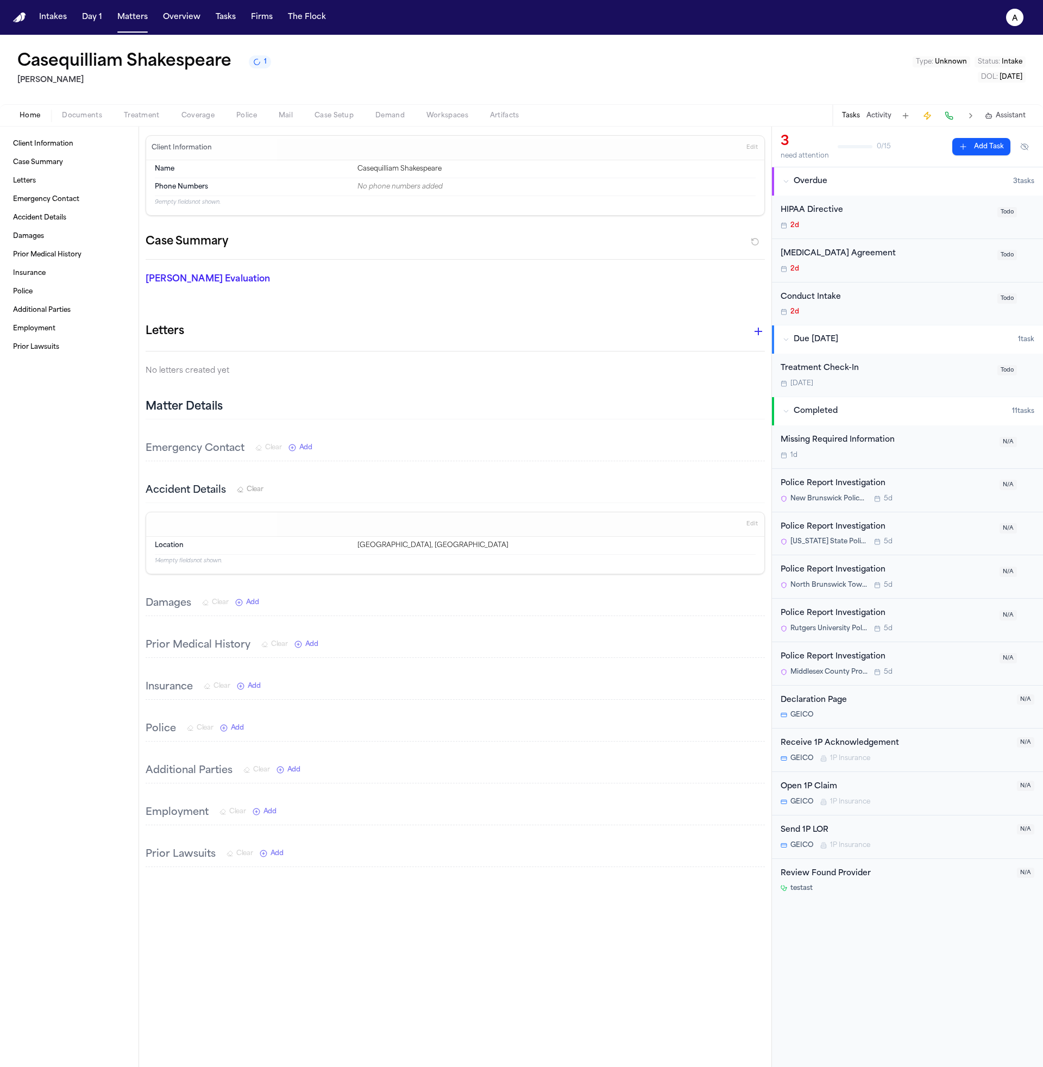
click at [878, 290] on div "Conduct Intake 2d Todo" at bounding box center [907, 304] width 271 height 43
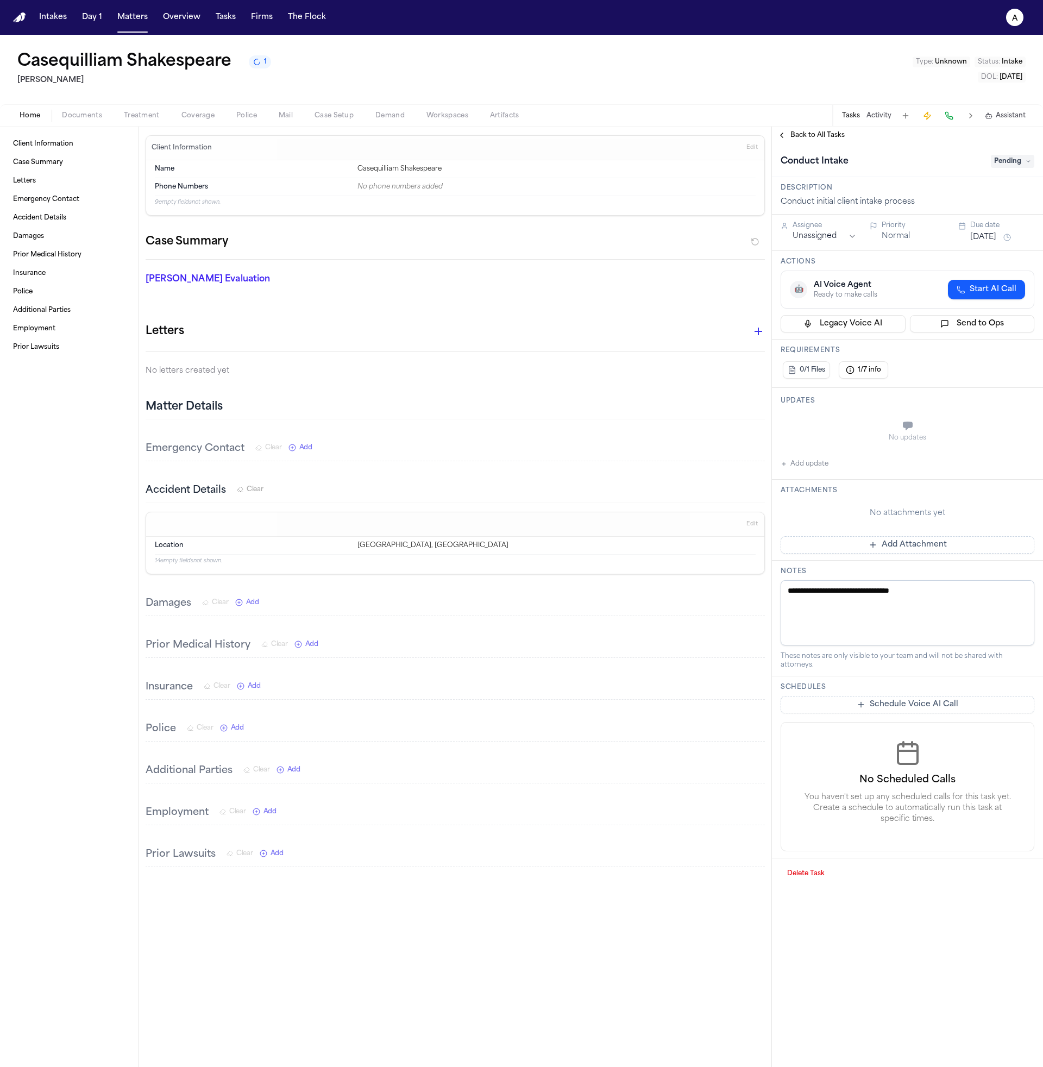
click at [954, 322] on button "Send to Ops" at bounding box center [972, 323] width 125 height 17
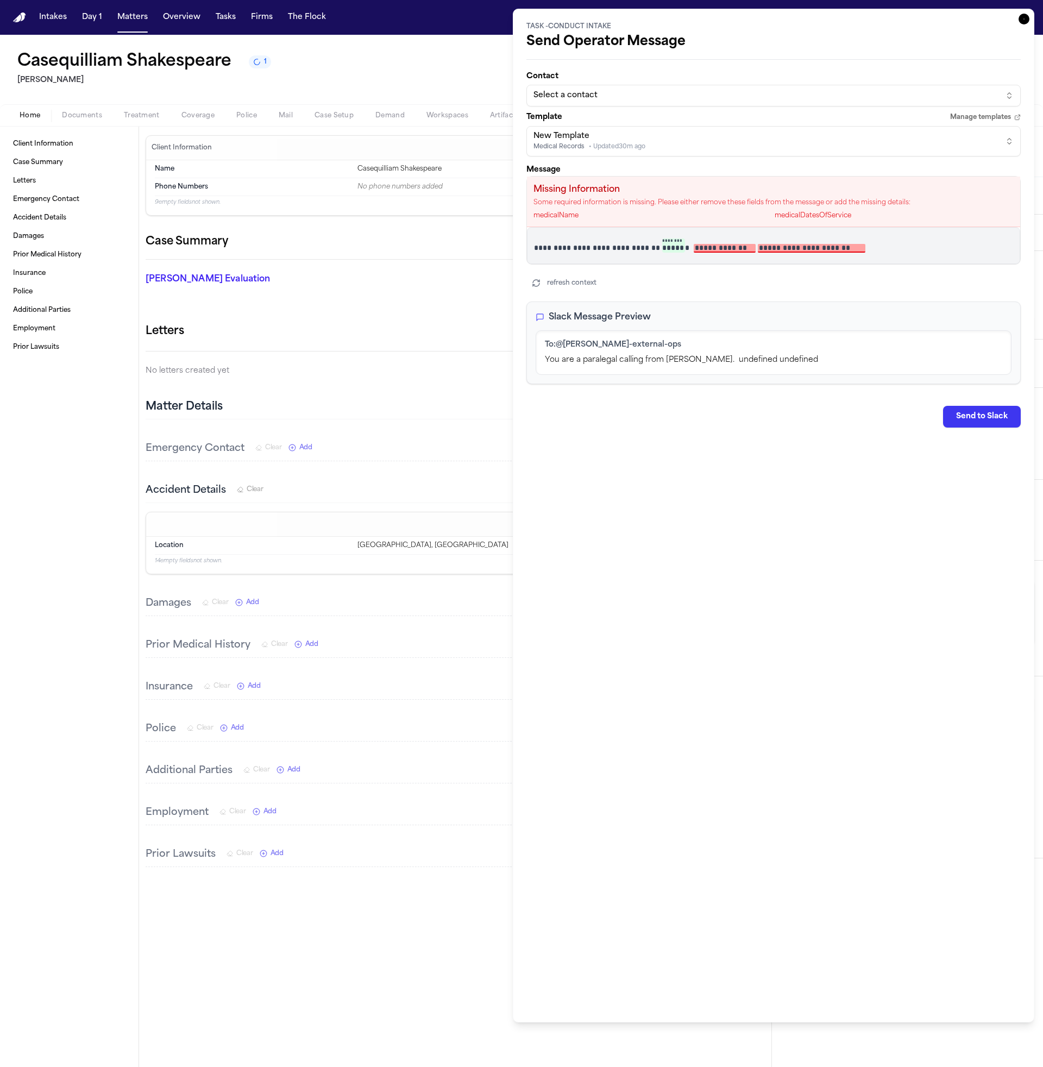
click at [681, 160] on div "**********" at bounding box center [774, 228] width 494 height 311
click at [704, 102] on button "Select a contact" at bounding box center [774, 96] width 494 height 22
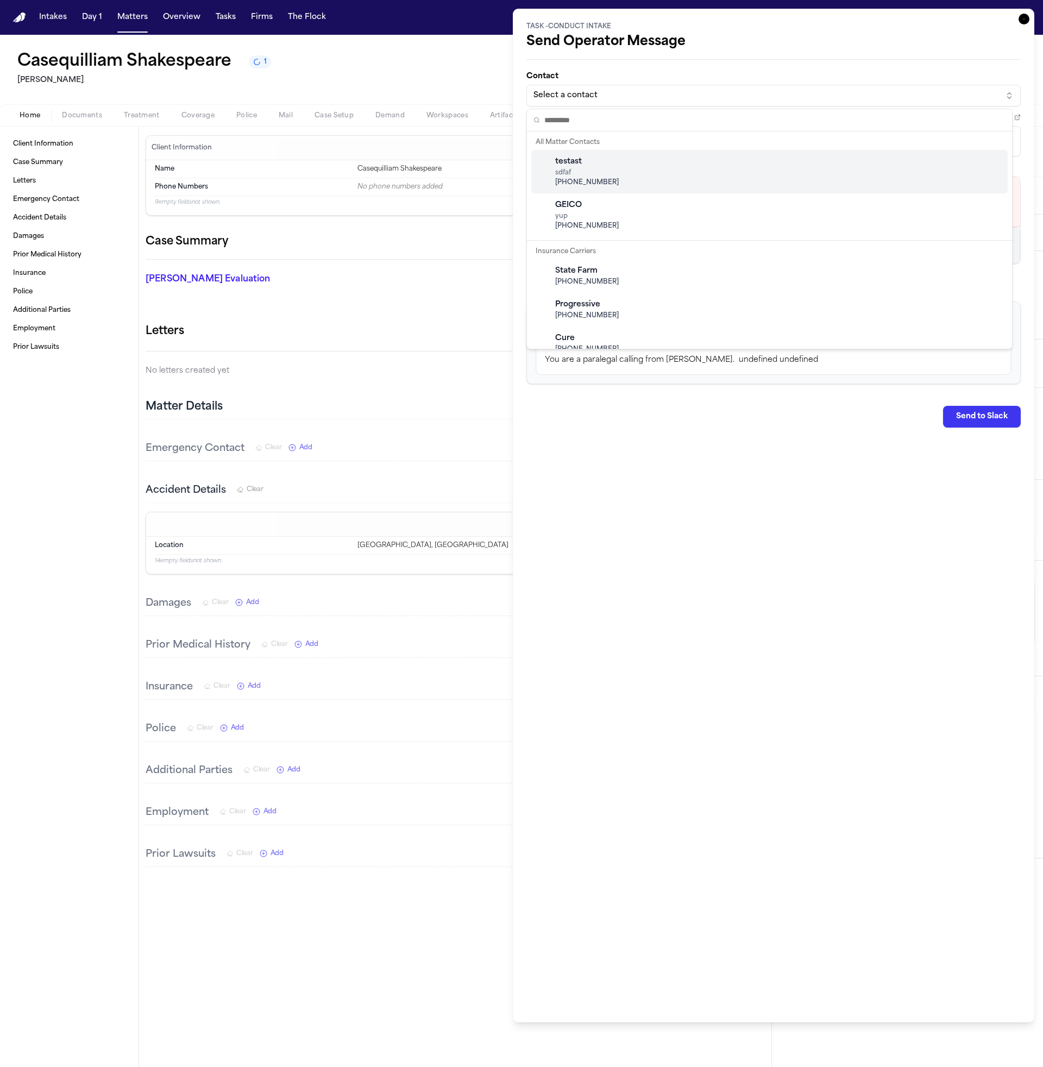
click at [665, 186] on div "testast sdfaf +1 (201) 956-7542" at bounding box center [769, 171] width 477 height 43
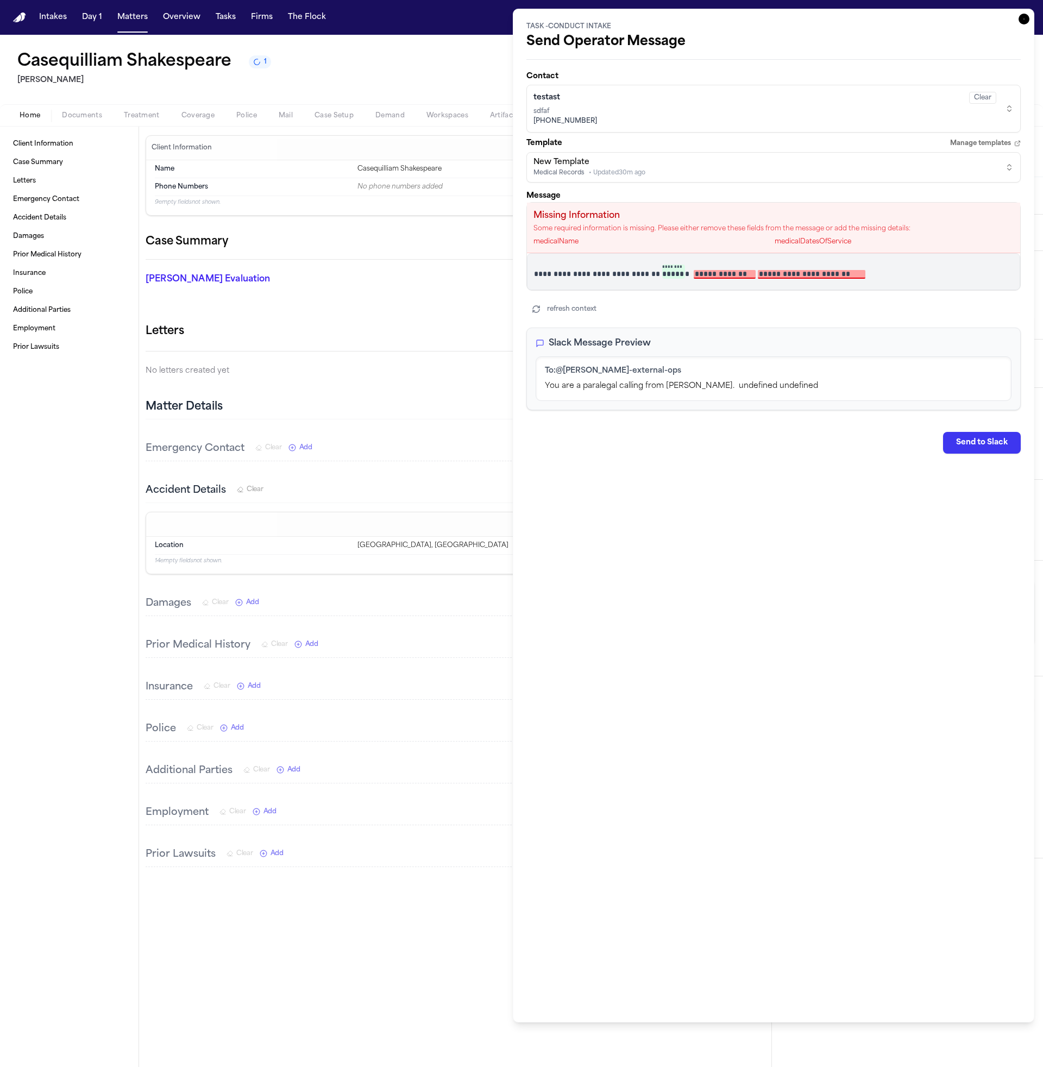
click at [911, 266] on p "**********" at bounding box center [769, 272] width 471 height 15
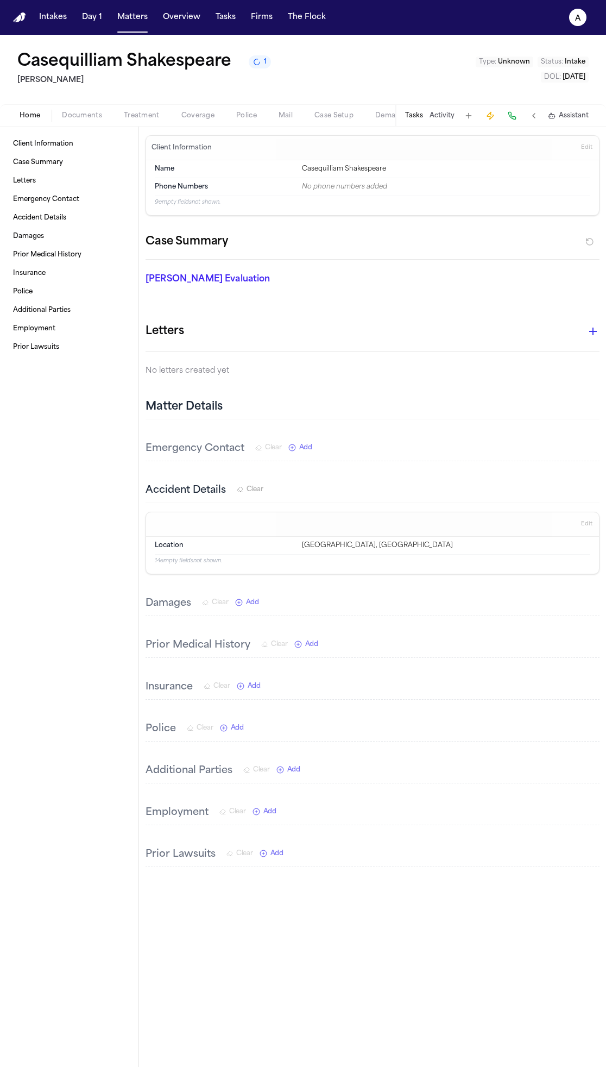
click at [417, 118] on button "Tasks" at bounding box center [414, 115] width 18 height 9
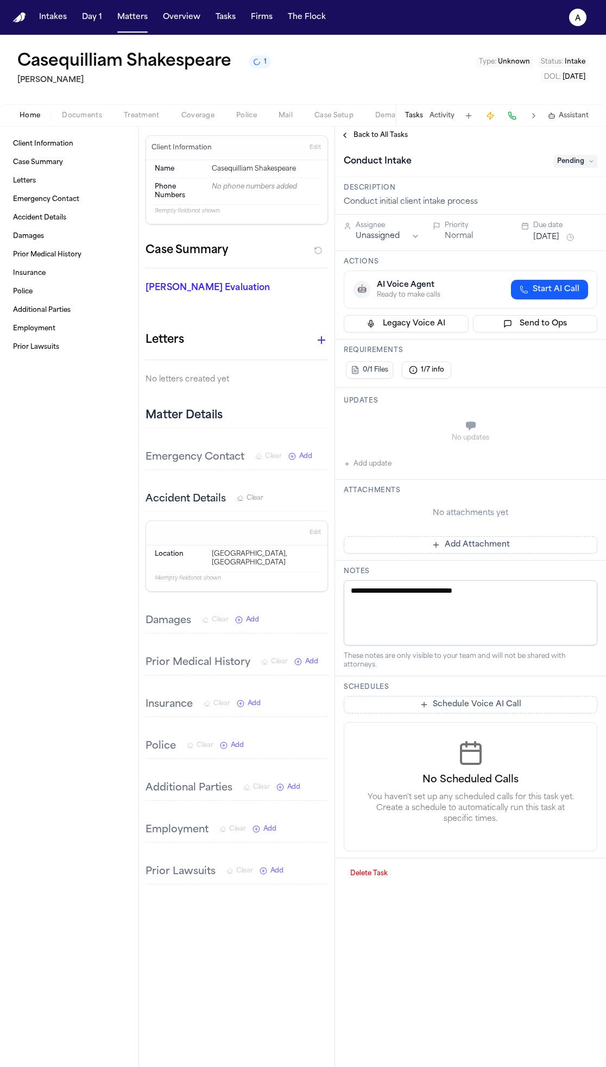
click at [509, 332] on button "Send to Ops" at bounding box center [535, 323] width 125 height 17
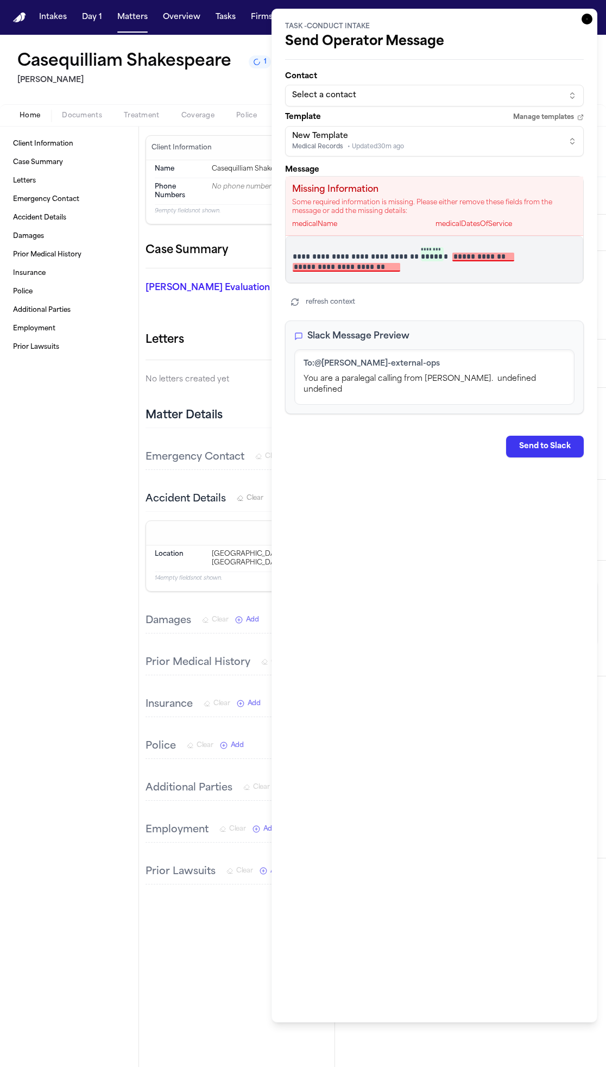
click at [479, 98] on div "Select a contact" at bounding box center [425, 95] width 267 height 11
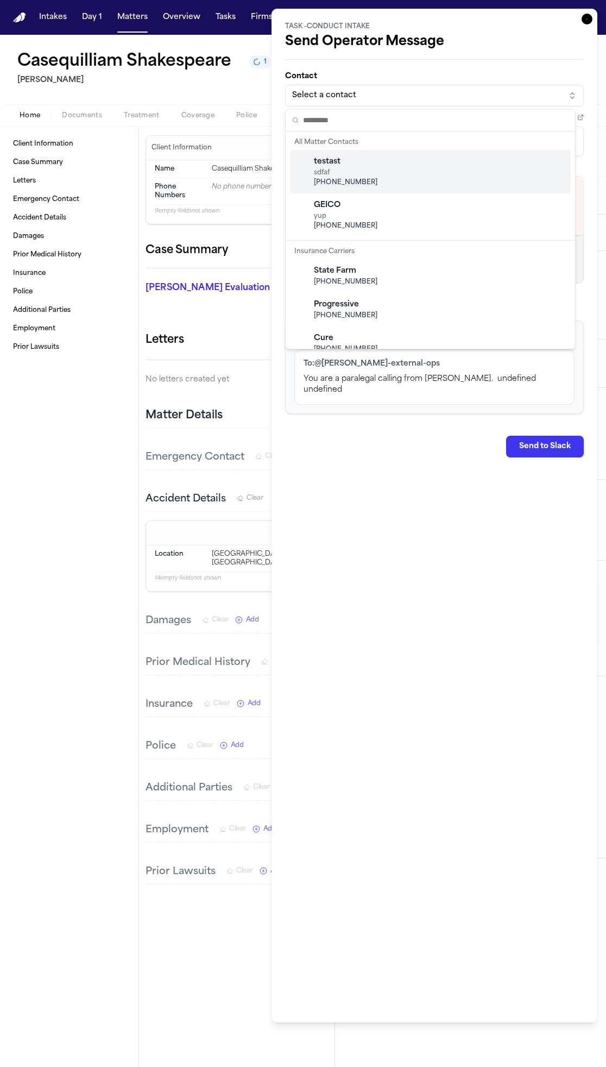
click at [442, 172] on div "testast sdfaf +1 (201) 956-7542" at bounding box center [430, 171] width 281 height 43
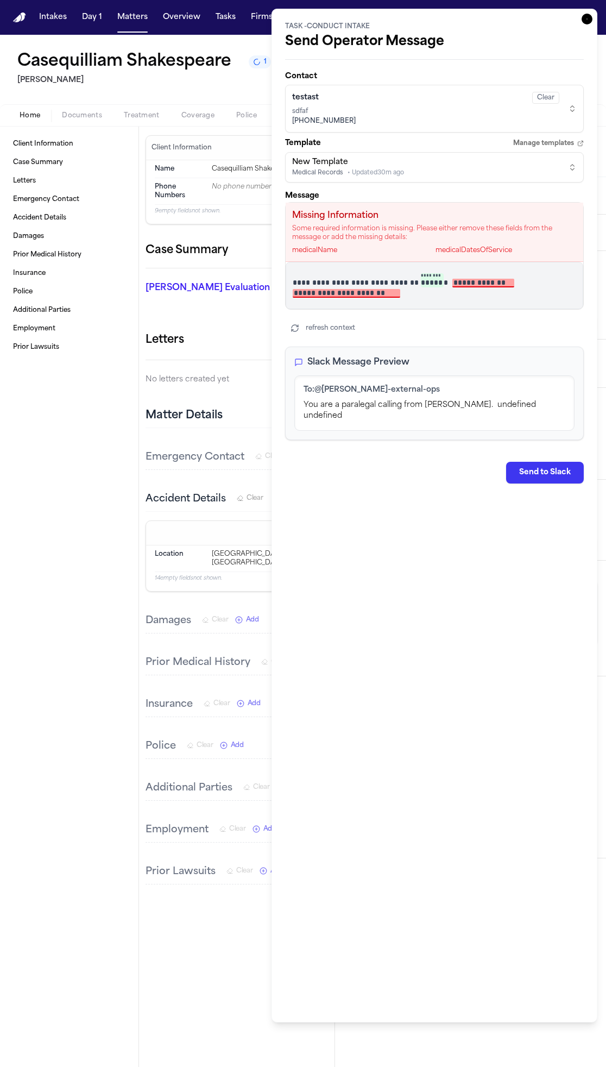
click at [417, 148] on div "Template Manage templates New Template Medical Records • Updated 30m ago" at bounding box center [434, 160] width 299 height 43
click at [429, 123] on span "+1 (201) 956-7542" at bounding box center [425, 121] width 267 height 9
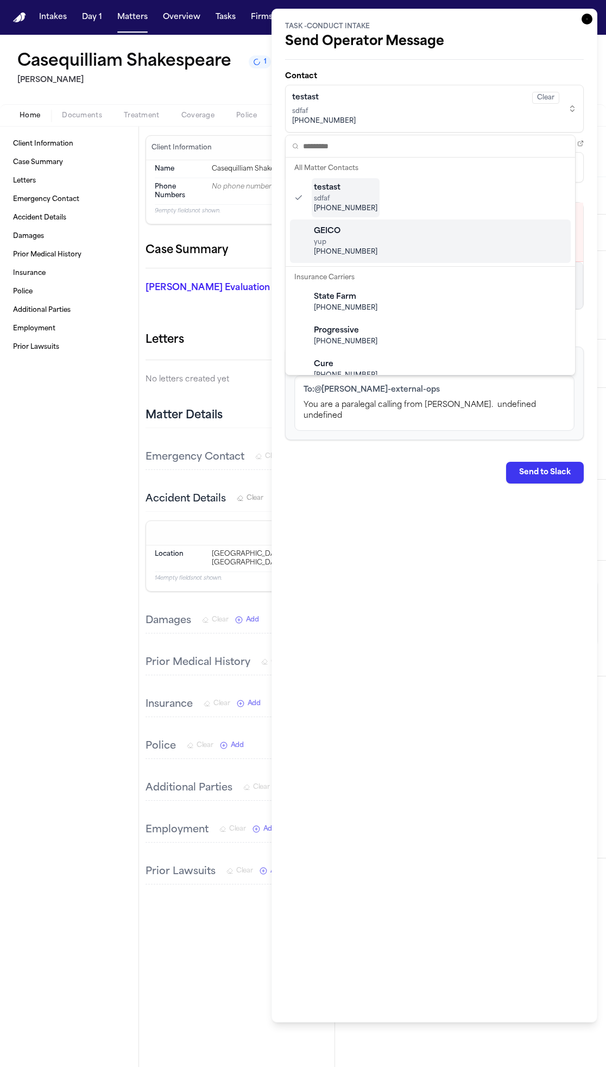
click at [430, 234] on div "GEICO yup (201) 956-7542" at bounding box center [430, 241] width 281 height 43
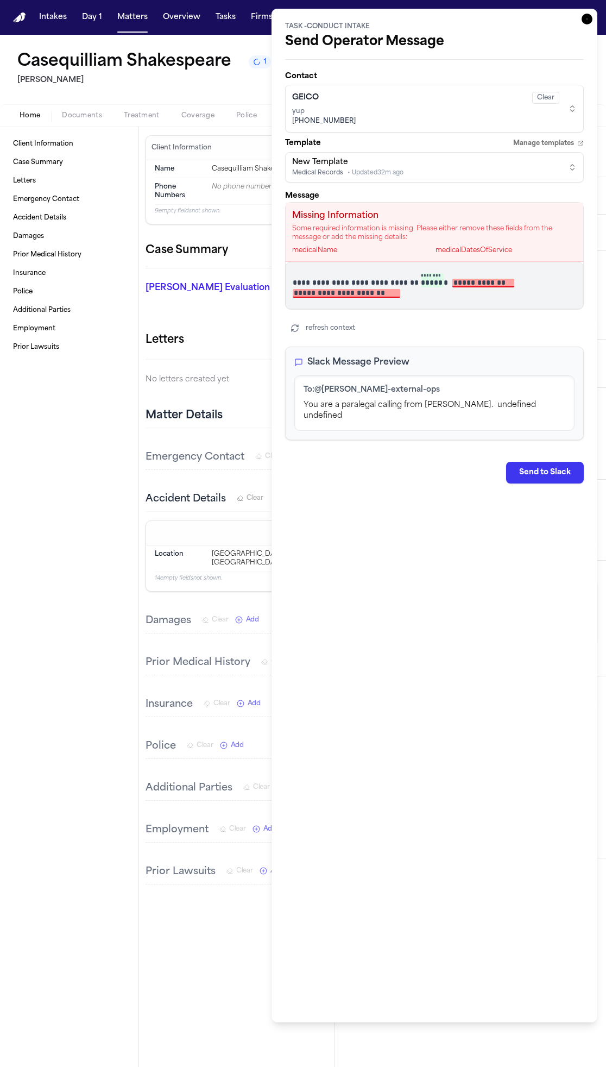
click at [489, 96] on div "GEICO Clear" at bounding box center [425, 98] width 267 height 12
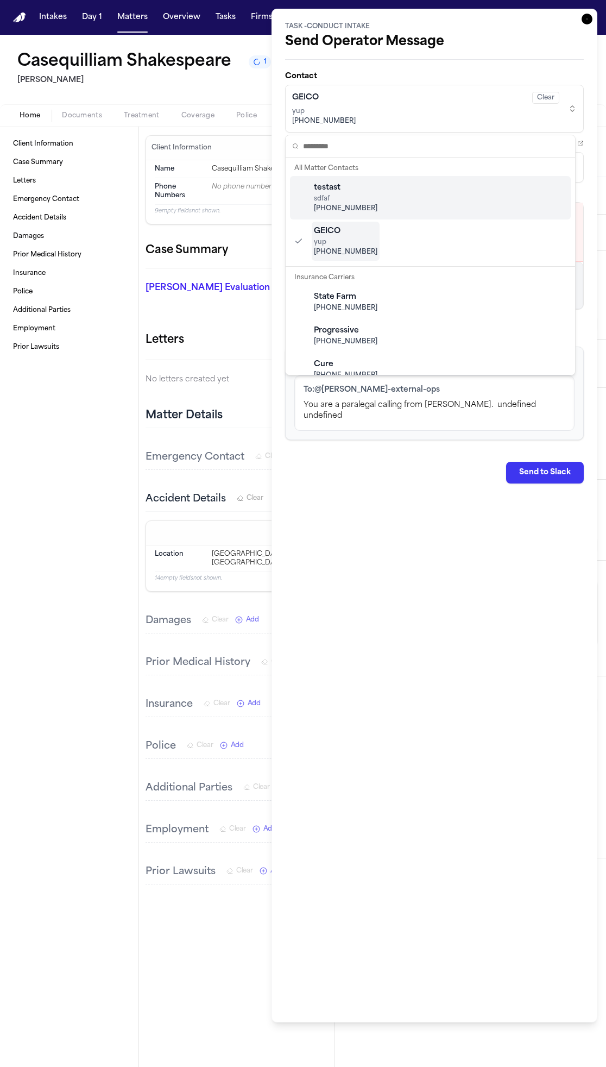
click at [434, 198] on div "testast sdfaf +1 (201) 956-7542" at bounding box center [430, 197] width 281 height 43
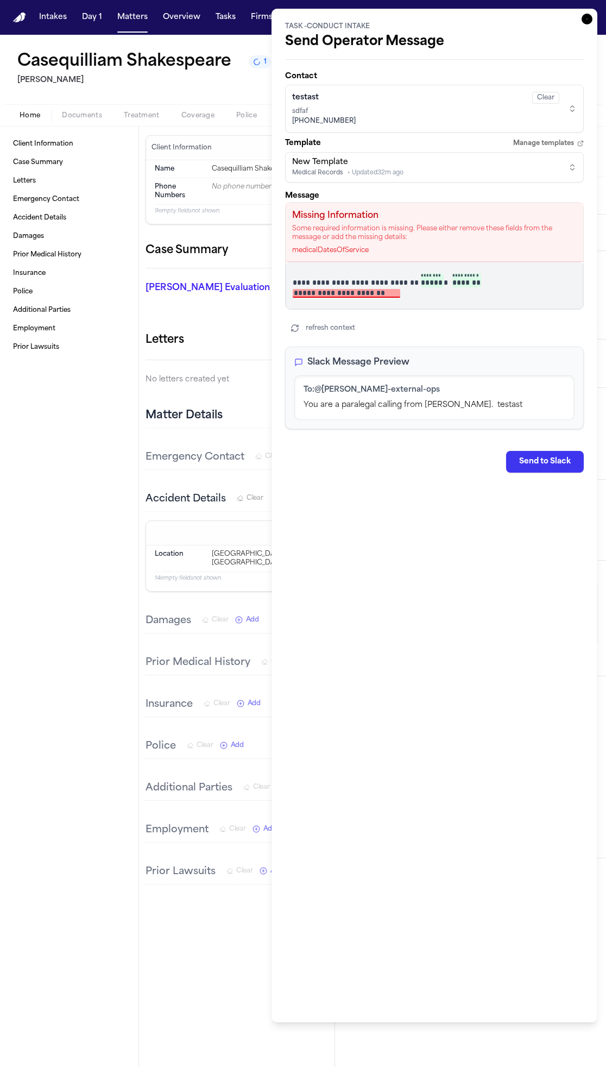
click at [473, 299] on div "**********" at bounding box center [435, 285] width 298 height 47
